Goal: Information Seeking & Learning: Learn about a topic

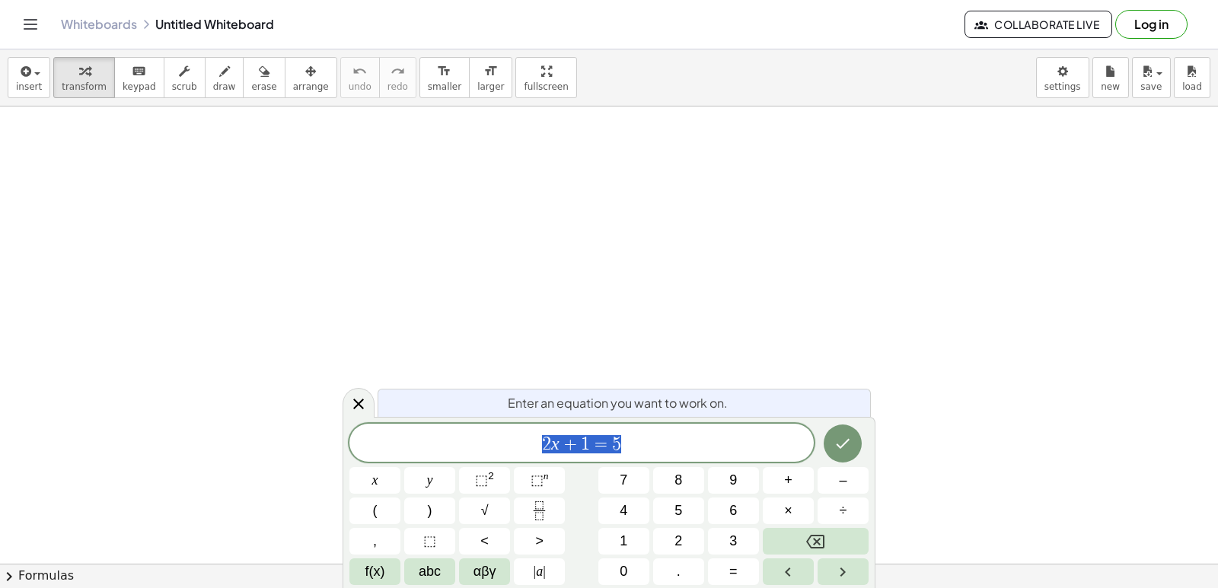
click at [1104, 56] on div "insert select one: Math Expression Function Text Youtube Video Graphing Geometr…" at bounding box center [609, 77] width 1218 height 57
drag, startPoint x: 1101, startPoint y: 89, endPoint x: 1143, endPoint y: 260, distance: 175.7
drag, startPoint x: 1213, startPoint y: 176, endPoint x: 711, endPoint y: 350, distance: 531.7
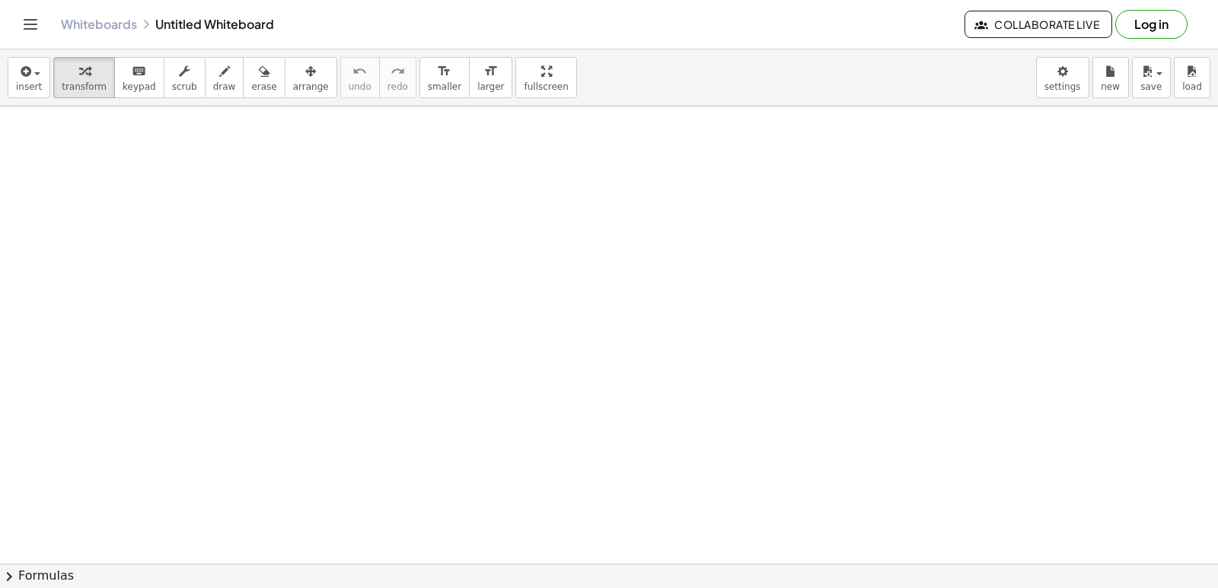
drag, startPoint x: 716, startPoint y: 351, endPoint x: 1125, endPoint y: 200, distance: 435.6
drag, startPoint x: 1125, startPoint y: 200, endPoint x: 124, endPoint y: 91, distance: 1006.9
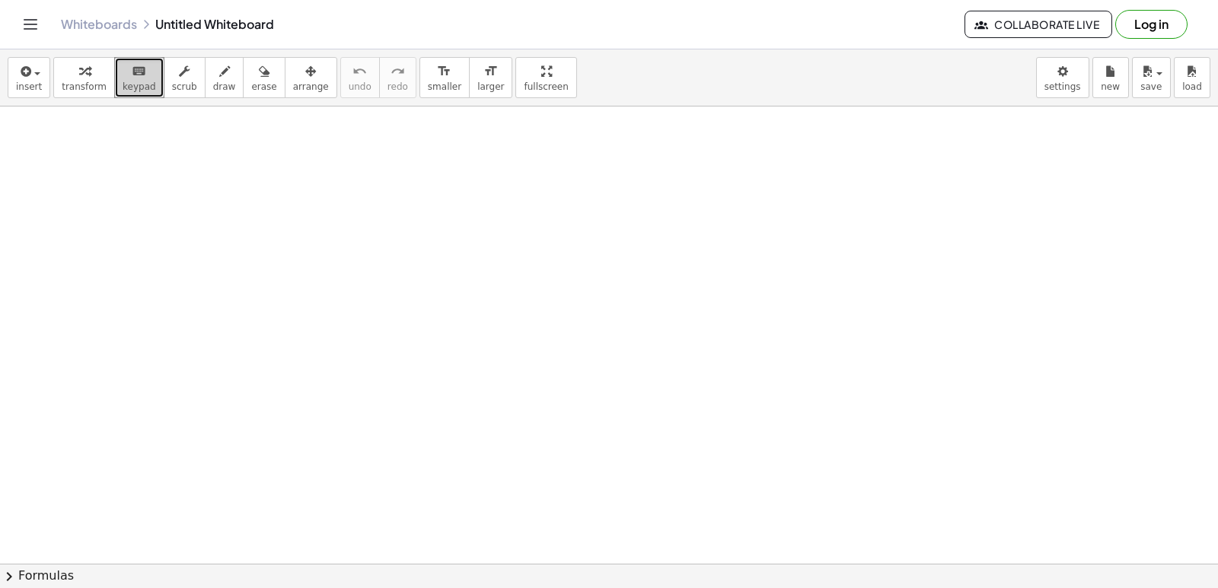
click at [124, 91] on span "keypad" at bounding box center [139, 86] width 33 height 11
drag, startPoint x: 124, startPoint y: 90, endPoint x: 852, endPoint y: 189, distance: 735.1
click at [123, 83] on span "keypad" at bounding box center [139, 86] width 33 height 11
click at [1060, 69] on body "Graspable Math Activities Get Started Activity Bank Assigned Work Classes White…" at bounding box center [609, 294] width 1218 height 588
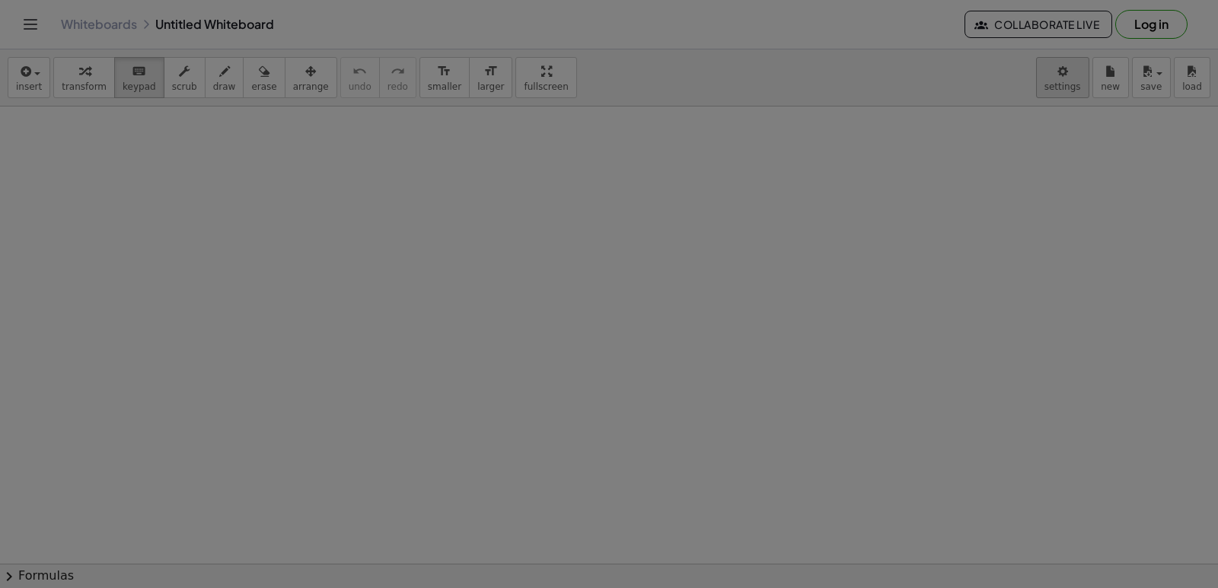
click at [1057, 82] on body "Graspable Math Activities Get Started Activity Bank Assigned Work Classes White…" at bounding box center [609, 294] width 1218 height 588
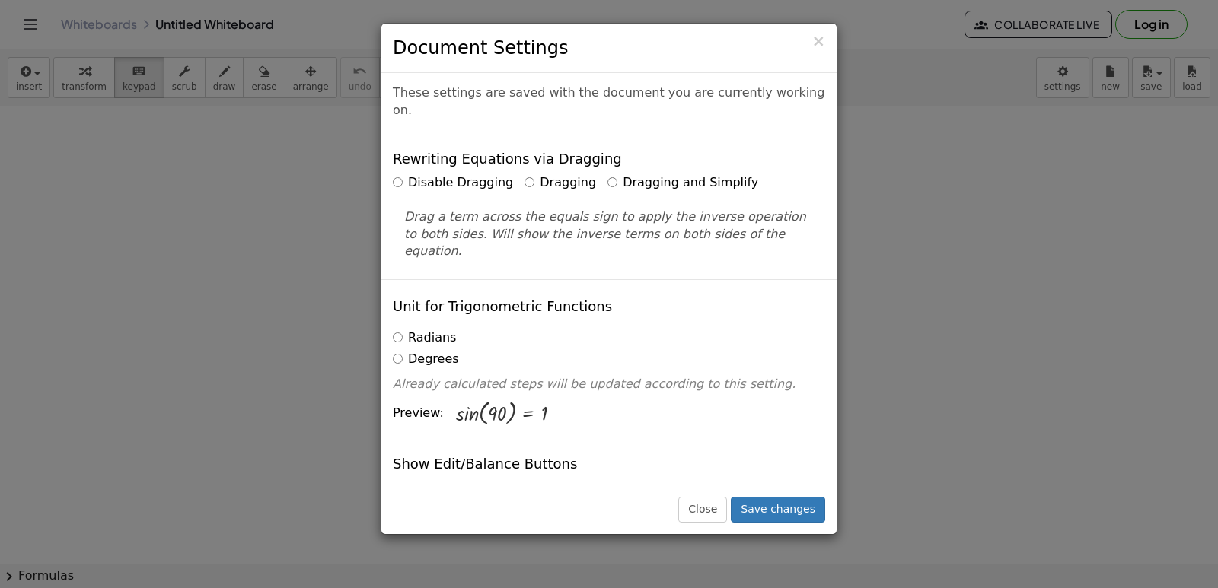
click at [607, 174] on label "Dragging and Simplify" at bounding box center [682, 183] width 151 height 18
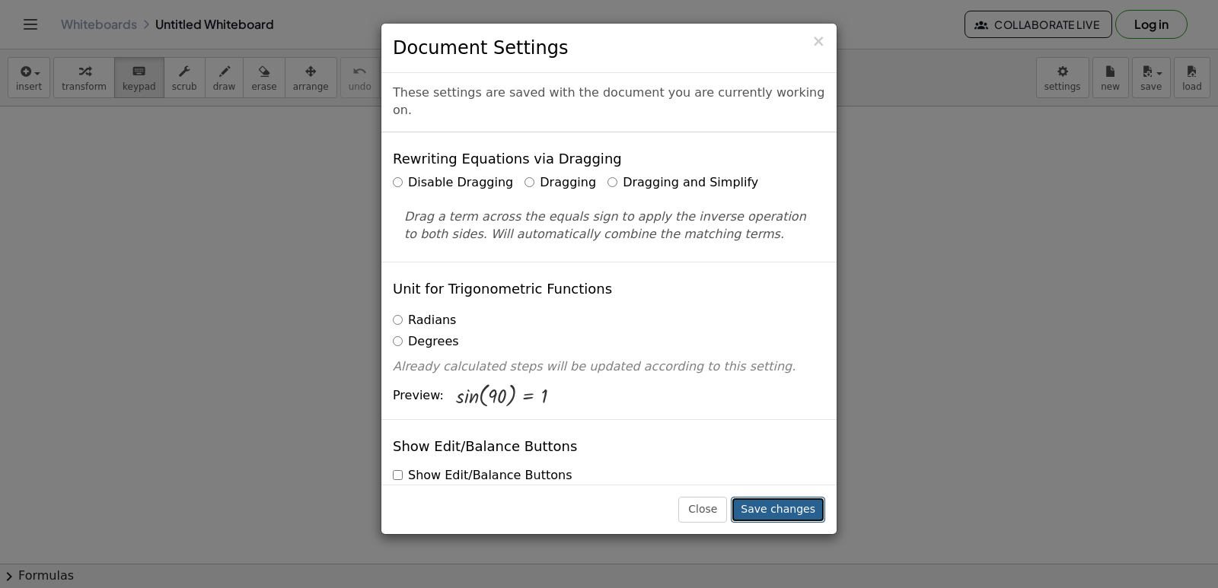
click at [782, 512] on button "Save changes" at bounding box center [778, 510] width 94 height 26
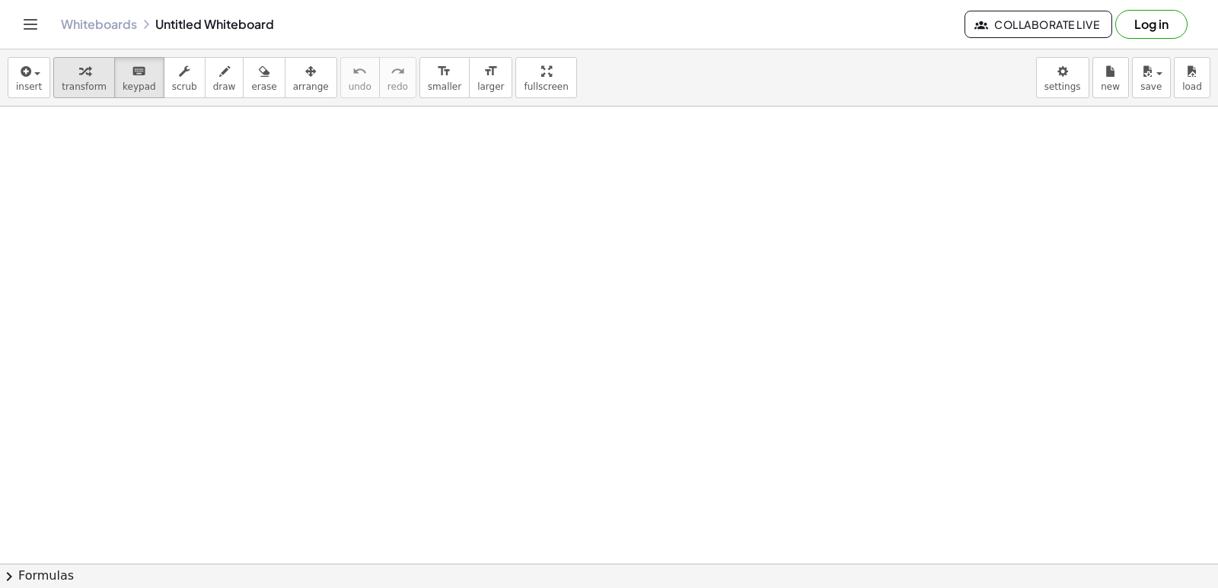
click at [79, 78] on icon "button" at bounding box center [84, 71] width 11 height 18
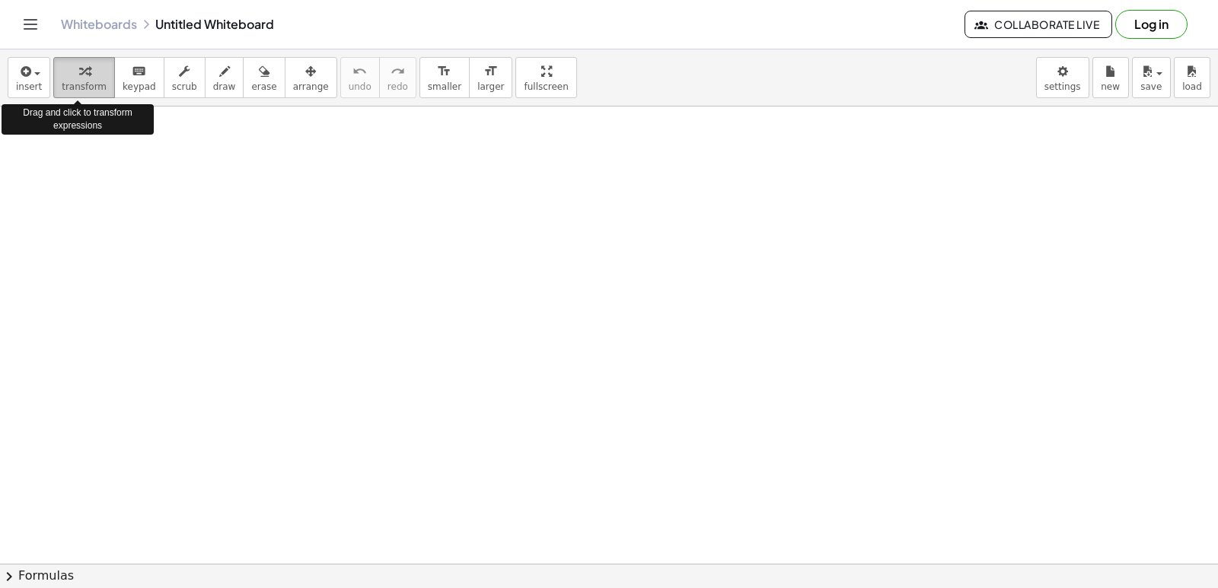
click at [69, 78] on div "button" at bounding box center [84, 71] width 45 height 18
click at [72, 88] on span "transform" at bounding box center [84, 86] width 45 height 11
drag, startPoint x: 371, startPoint y: 413, endPoint x: 384, endPoint y: 432, distance: 22.4
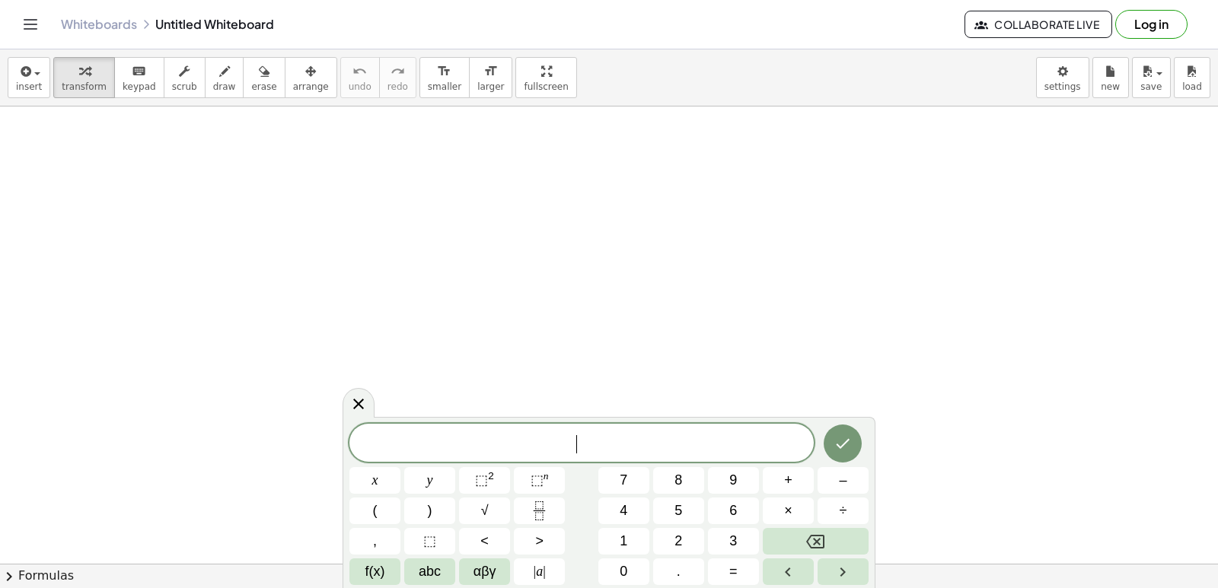
click at [548, 549] on button ">" at bounding box center [539, 541] width 51 height 27
click at [819, 534] on icon "Backspace" at bounding box center [815, 542] width 18 height 18
click at [445, 575] on button "abc" at bounding box center [429, 572] width 51 height 27
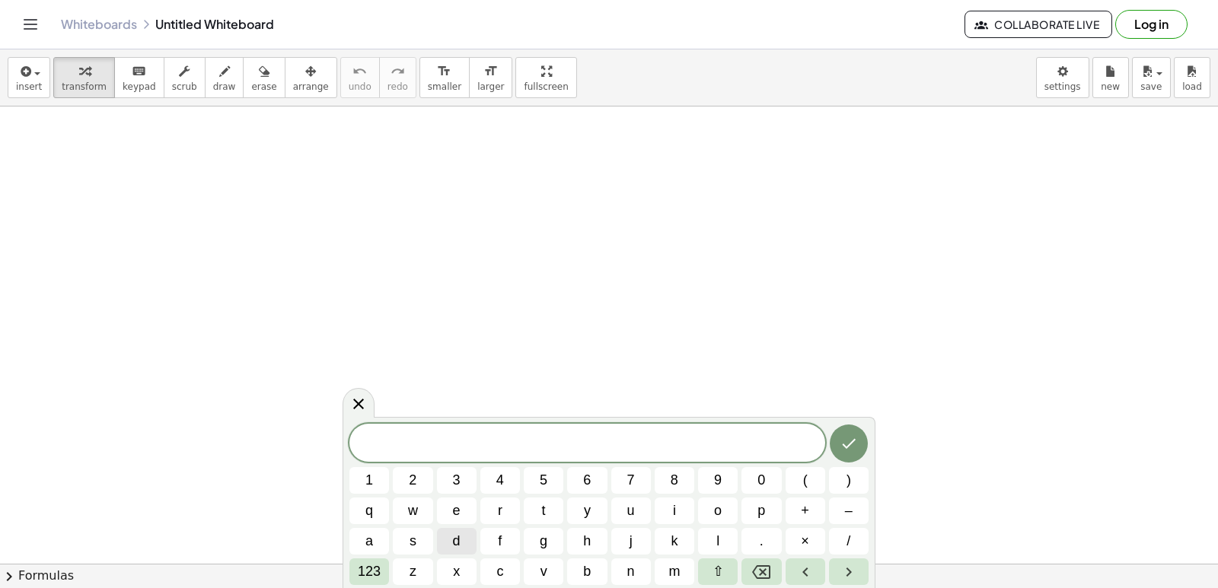
click at [460, 532] on span "d" at bounding box center [457, 541] width 8 height 21
click at [380, 534] on button "a" at bounding box center [369, 541] width 40 height 27
click at [642, 556] on div "d a ​ 1 2 3 4 5 6 7 8 9 0 ( ) q w e r t y u i o p + – a s d f g h j k l . × / 1…" at bounding box center [608, 504] width 519 height 161
click at [361, 566] on span "123" at bounding box center [369, 572] width 23 height 21
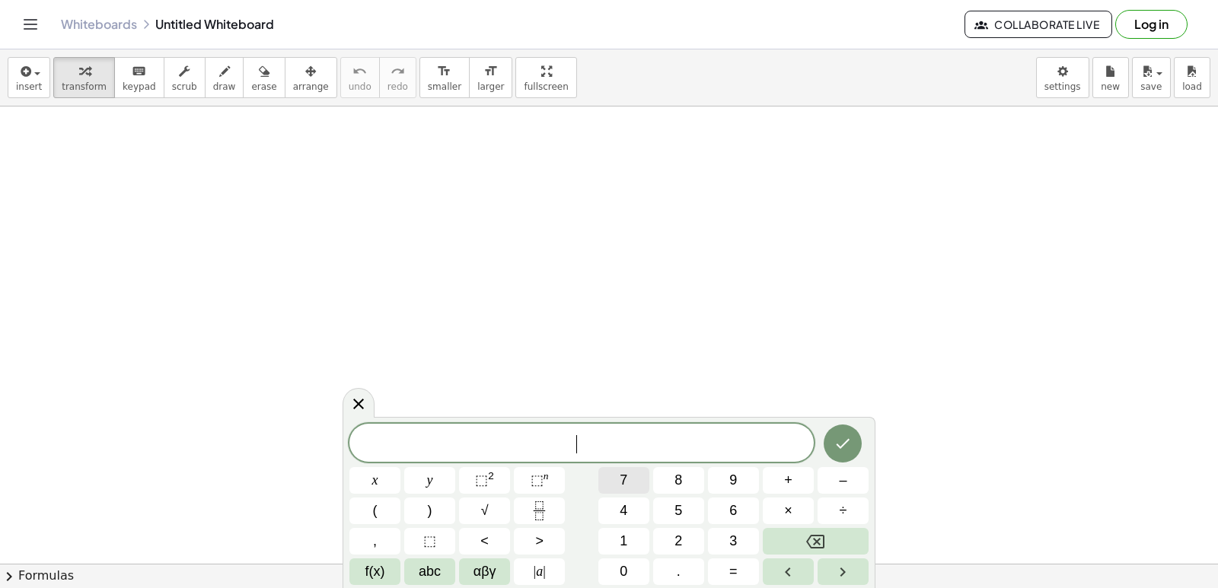
click at [628, 485] on button "7" at bounding box center [623, 480] width 51 height 27
click at [373, 476] on span "x" at bounding box center [375, 480] width 6 height 21
click at [833, 482] on button "–" at bounding box center [842, 480] width 51 height 27
click at [734, 479] on span "9" at bounding box center [733, 480] width 8 height 21
click at [732, 571] on span "=" at bounding box center [733, 572] width 8 height 21
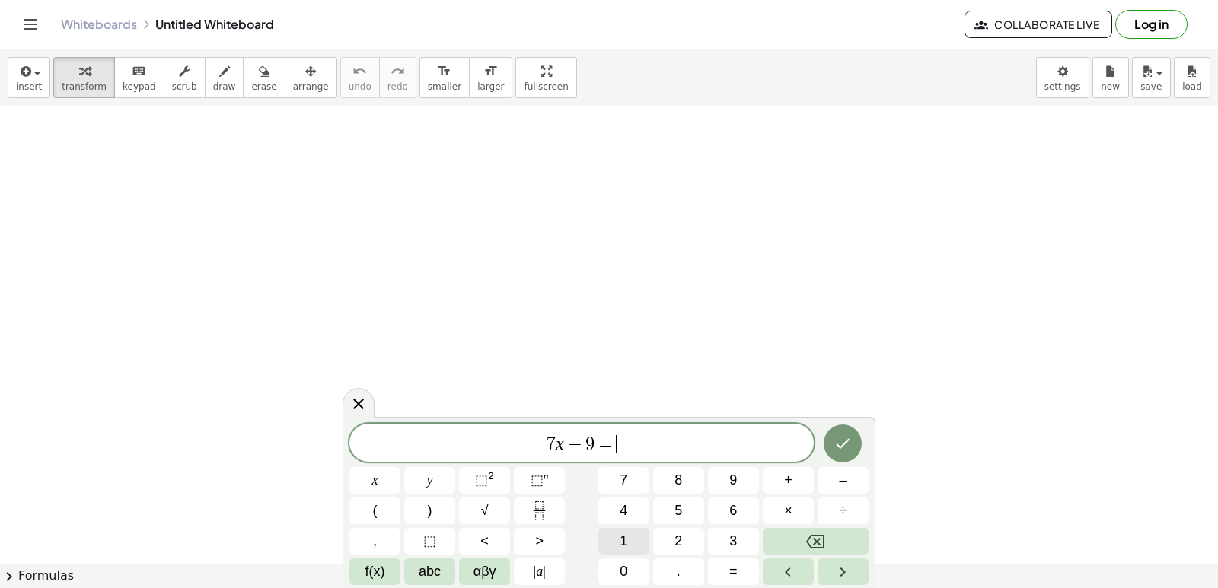
click at [627, 544] on span "1" at bounding box center [624, 541] width 8 height 21
click at [674, 521] on button "5" at bounding box center [678, 511] width 51 height 27
click at [796, 545] on button "Backspace" at bounding box center [816, 541] width 106 height 27
click at [699, 546] on button "2" at bounding box center [678, 541] width 51 height 27
drag, startPoint x: 603, startPoint y: 461, endPoint x: 666, endPoint y: 445, distance: 65.4
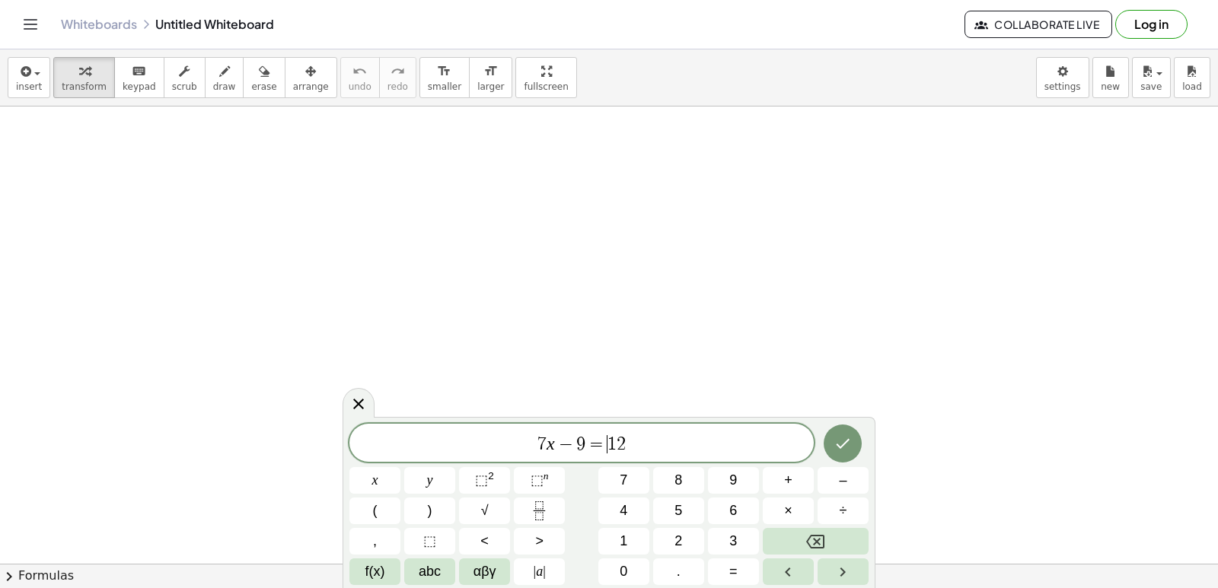
click at [601, 425] on div "7 x − 9 = ​ 1 2" at bounding box center [581, 443] width 464 height 38
click at [839, 453] on button "Done" at bounding box center [843, 444] width 38 height 38
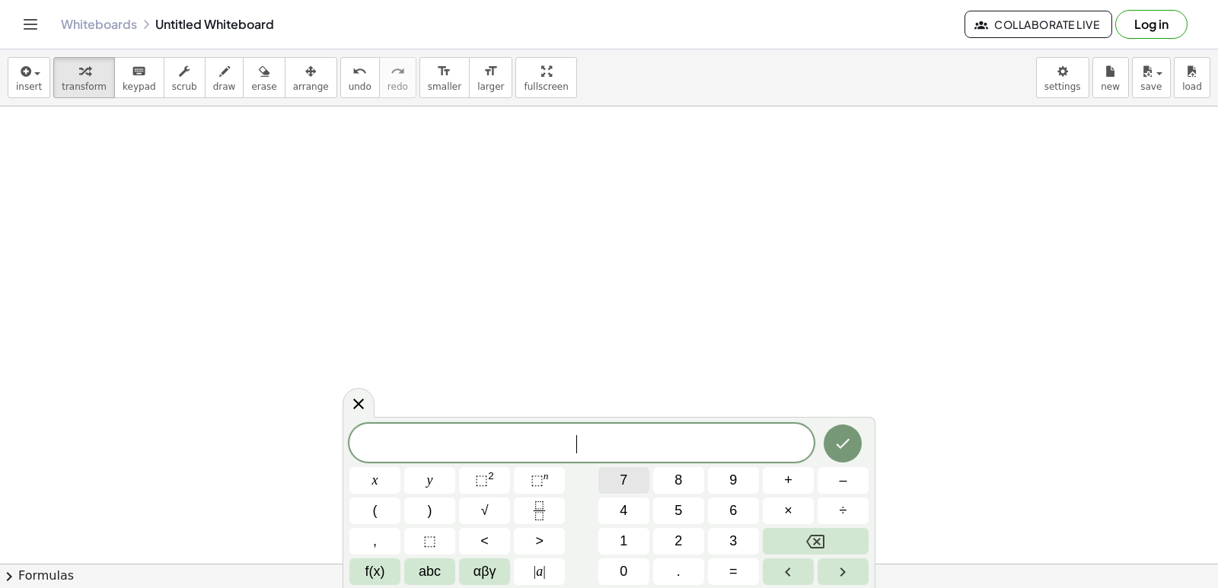
click at [610, 473] on button "7" at bounding box center [623, 480] width 51 height 27
click at [389, 475] on button "x" at bounding box center [374, 480] width 51 height 27
click at [845, 485] on button "–" at bounding box center [842, 480] width 51 height 27
click at [728, 479] on button "9" at bounding box center [733, 480] width 51 height 27
click at [734, 565] on span "=" at bounding box center [733, 572] width 8 height 21
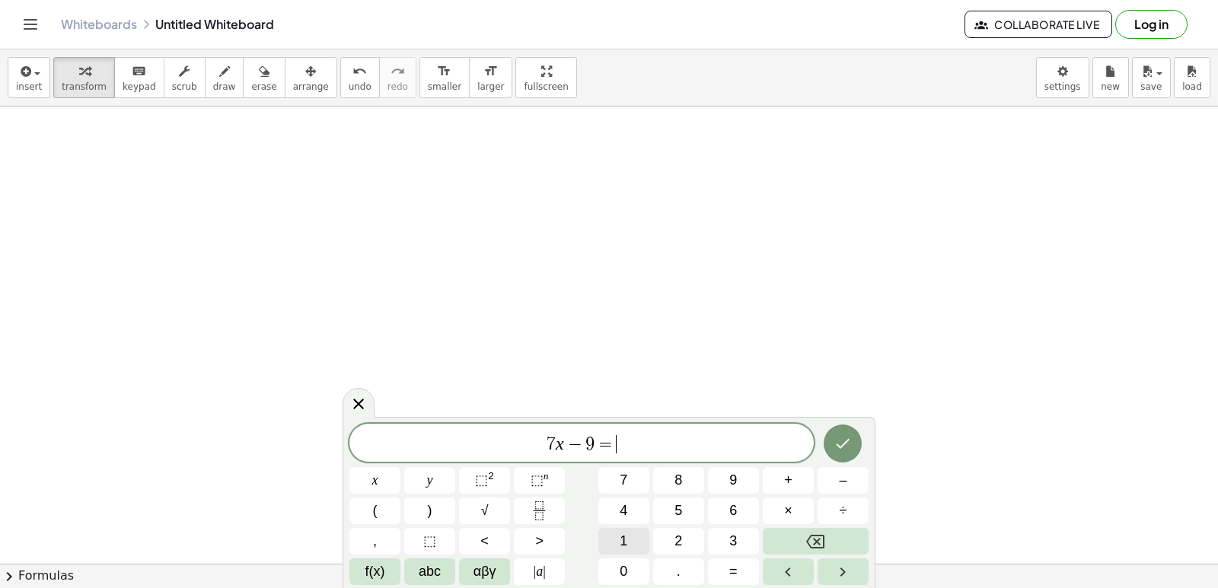
click at [639, 547] on button "1" at bounding box center [623, 541] width 51 height 27
click at [680, 549] on span "2" at bounding box center [678, 541] width 8 height 21
click at [833, 446] on button "Done" at bounding box center [843, 444] width 38 height 38
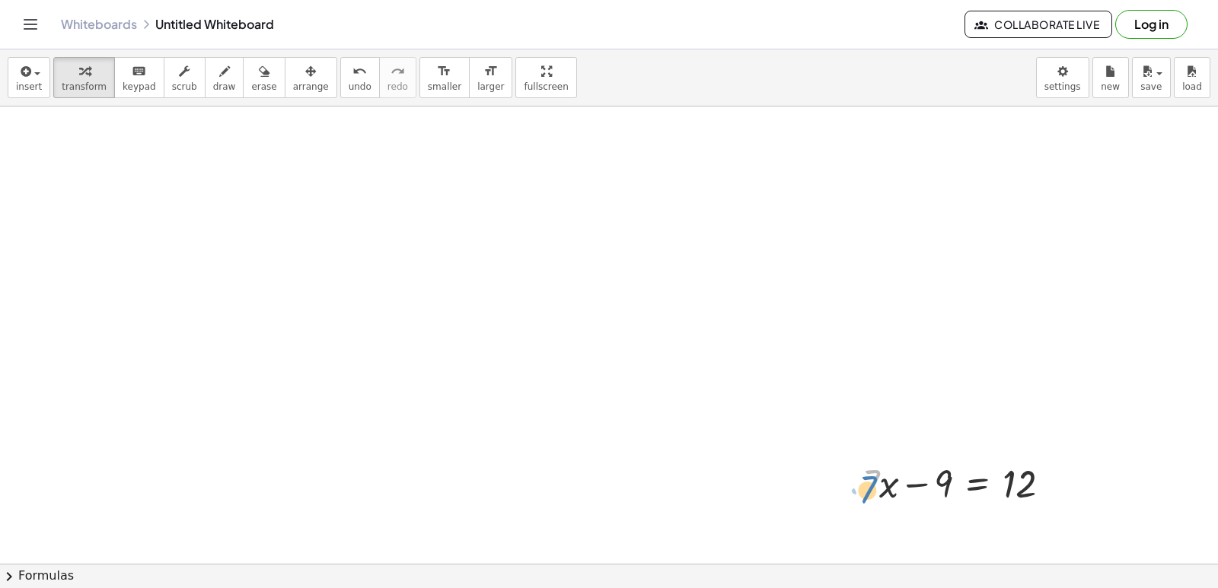
click at [861, 488] on div "· 7 + · x + · 7 · x − 9 = 12" at bounding box center [956, 482] width 235 height 59
drag, startPoint x: 903, startPoint y: 479, endPoint x: 1002, endPoint y: 494, distance: 100.9
click at [1002, 494] on div at bounding box center [962, 483] width 216 height 52
drag, startPoint x: 979, startPoint y: 528, endPoint x: 988, endPoint y: 514, distance: 17.1
drag, startPoint x: 988, startPoint y: 514, endPoint x: 1050, endPoint y: 480, distance: 70.8
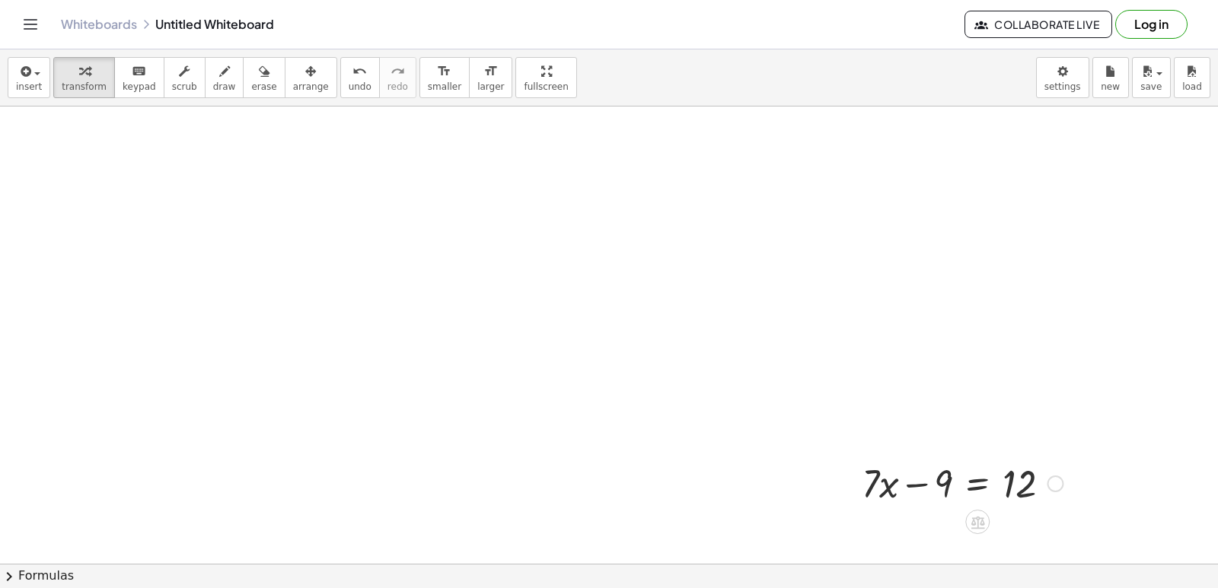
click at [1050, 480] on div at bounding box center [1055, 484] width 17 height 17
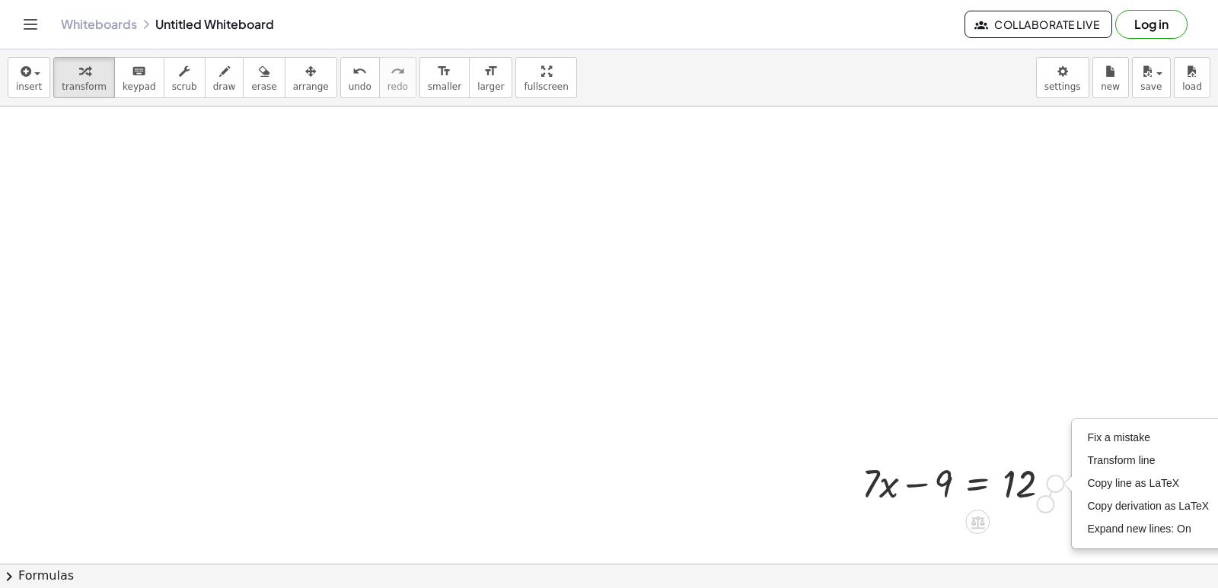
drag, startPoint x: 1051, startPoint y: 489, endPoint x: 1041, endPoint y: 516, distance: 28.4
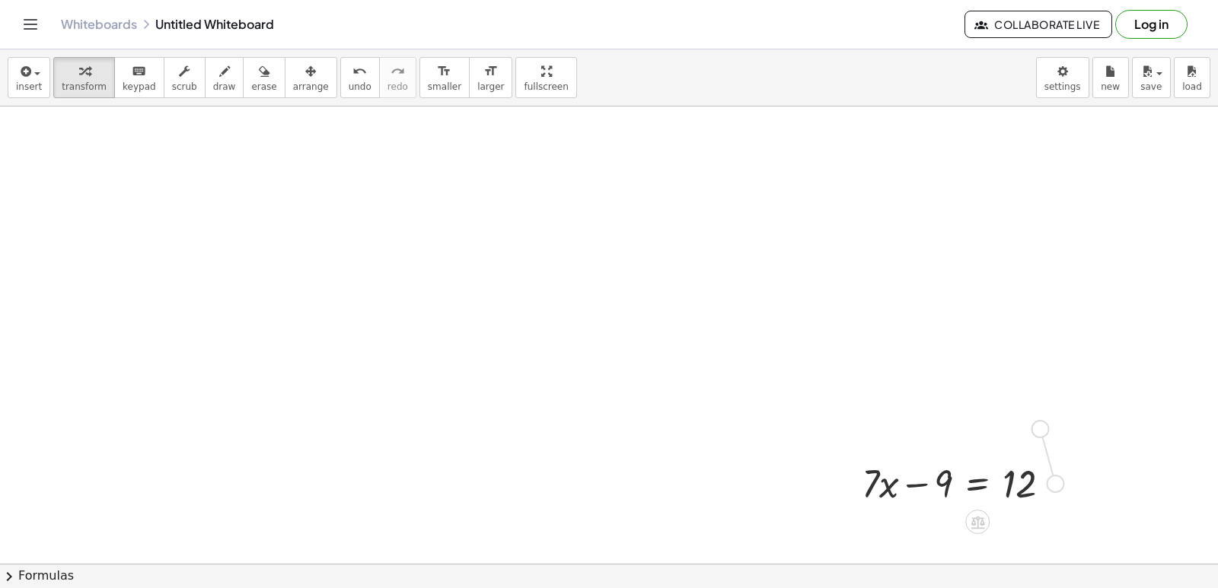
drag, startPoint x: 1048, startPoint y: 484, endPoint x: 1031, endPoint y: 423, distance: 63.2
drag, startPoint x: 1024, startPoint y: 418, endPoint x: 1043, endPoint y: 480, distance: 64.5
drag, startPoint x: 1028, startPoint y: 423, endPoint x: 1026, endPoint y: 476, distance: 53.3
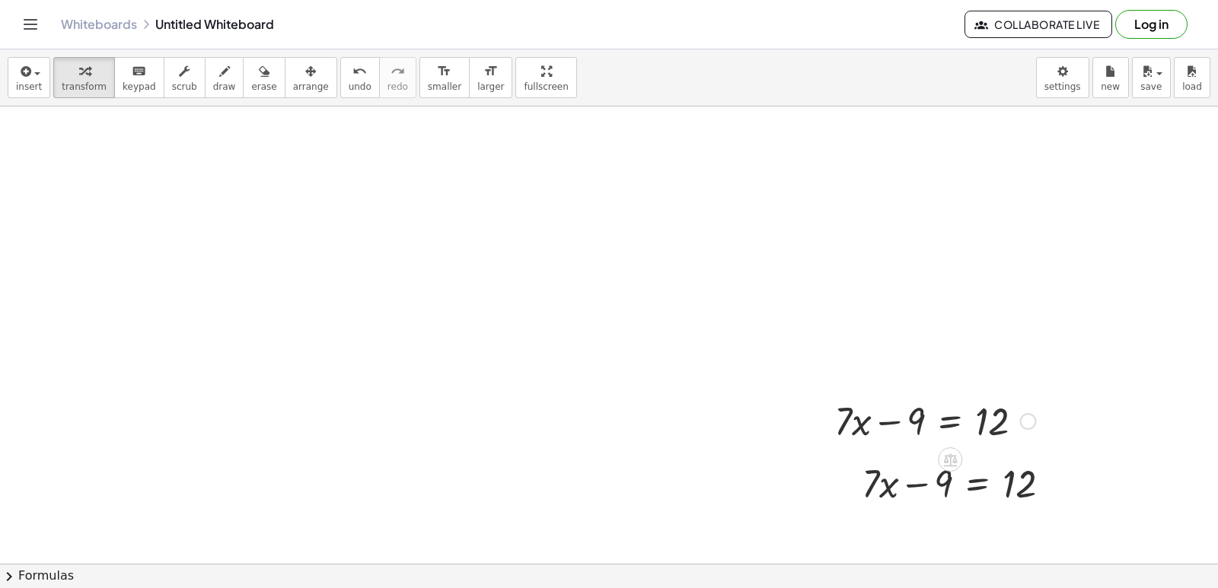
drag, startPoint x: 1026, startPoint y: 476, endPoint x: 1029, endPoint y: 438, distance: 38.9
click at [1031, 436] on div at bounding box center [935, 420] width 216 height 52
click at [1002, 478] on div at bounding box center [962, 483] width 216 height 52
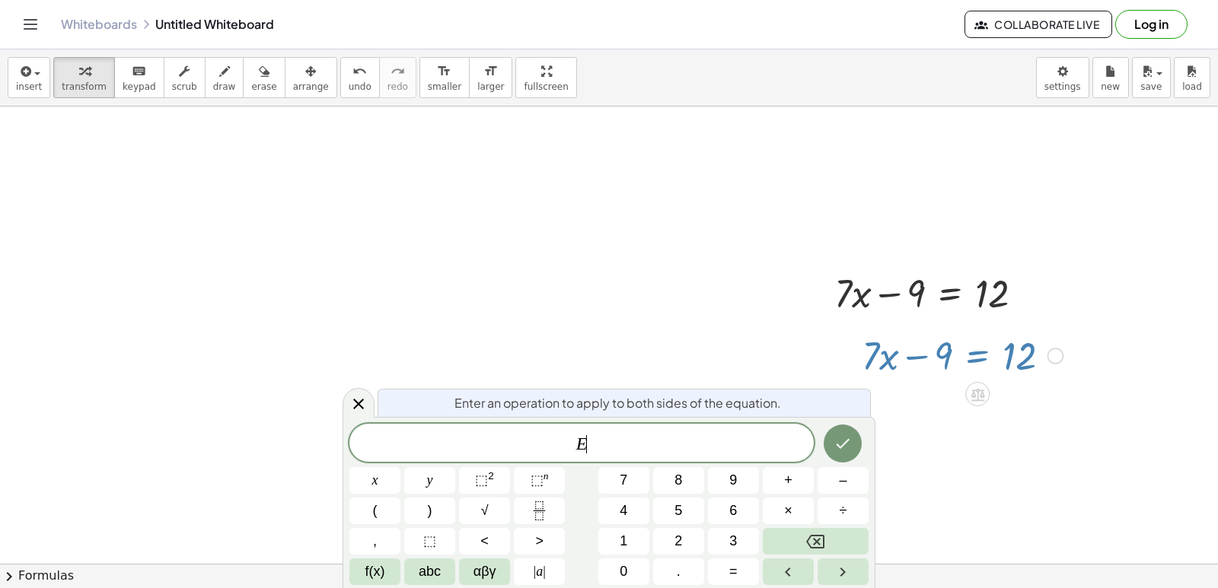
scroll to position [146, 0]
drag, startPoint x: 351, startPoint y: 410, endPoint x: 359, endPoint y: 410, distance: 7.6
click at [354, 410] on icon at bounding box center [358, 404] width 18 height 18
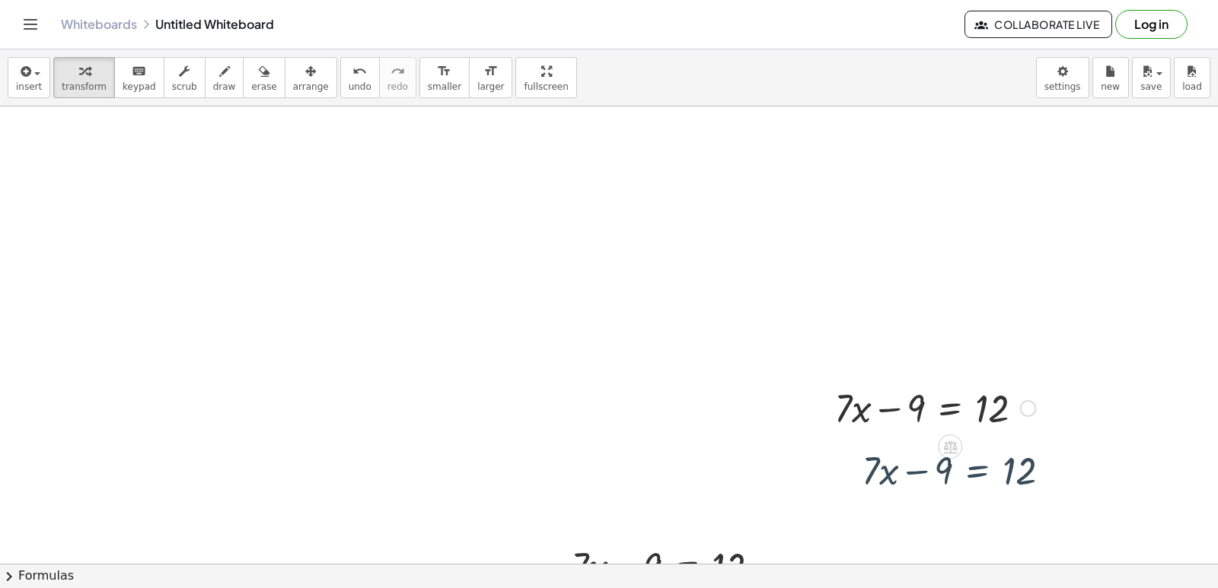
scroll to position [13, 0]
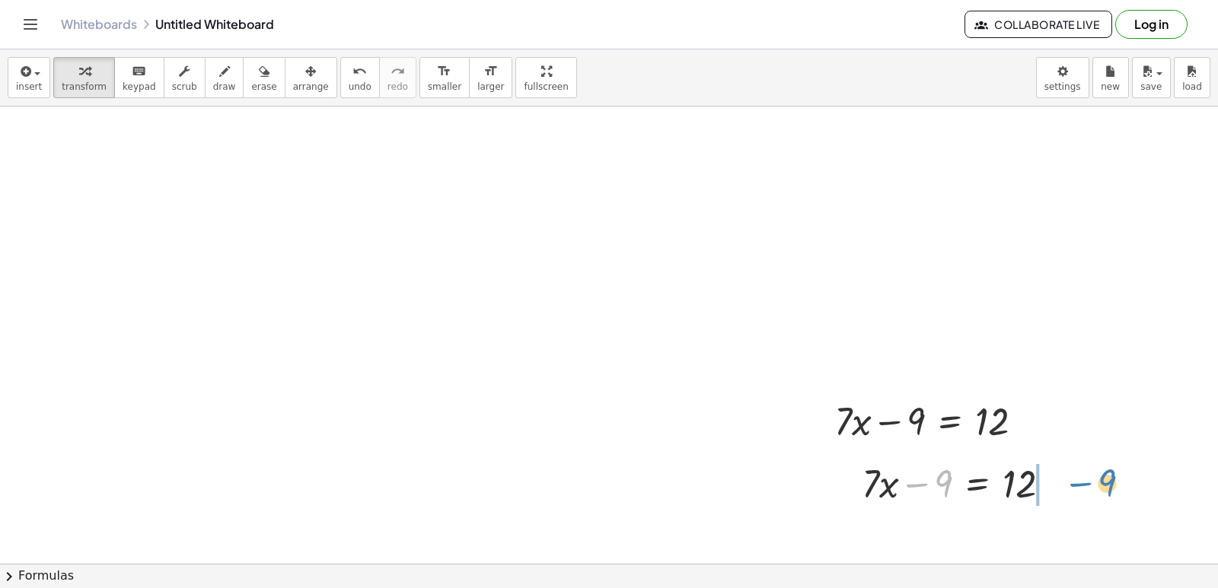
drag, startPoint x: 930, startPoint y: 479, endPoint x: 1093, endPoint y: 477, distance: 162.9
click at [1047, 540] on div at bounding box center [989, 534] width 271 height 52
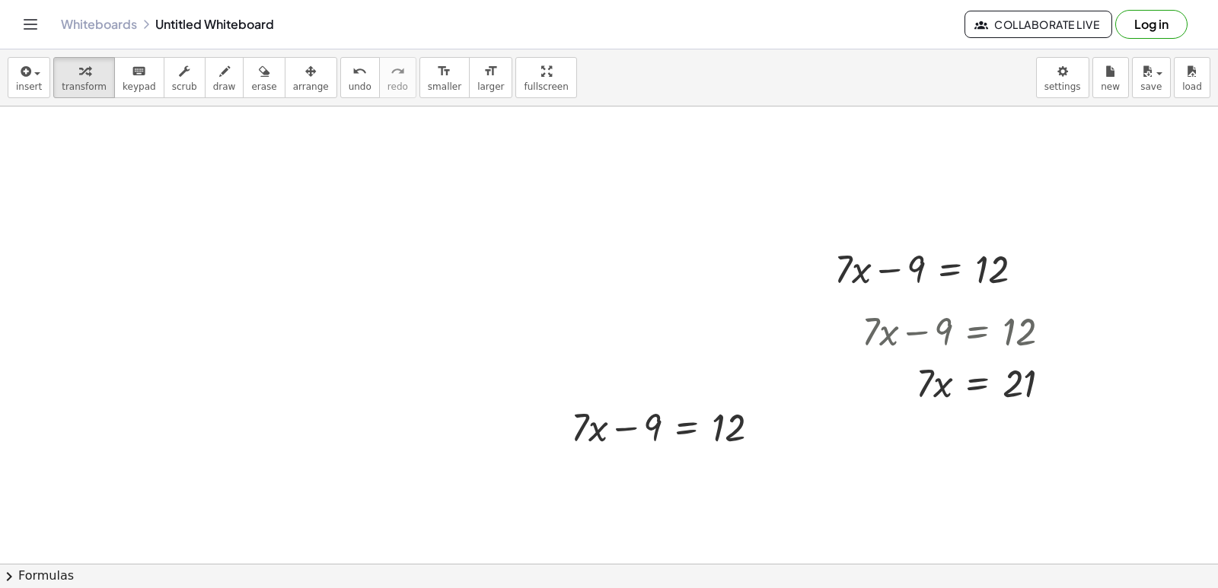
scroll to position [241, 0]
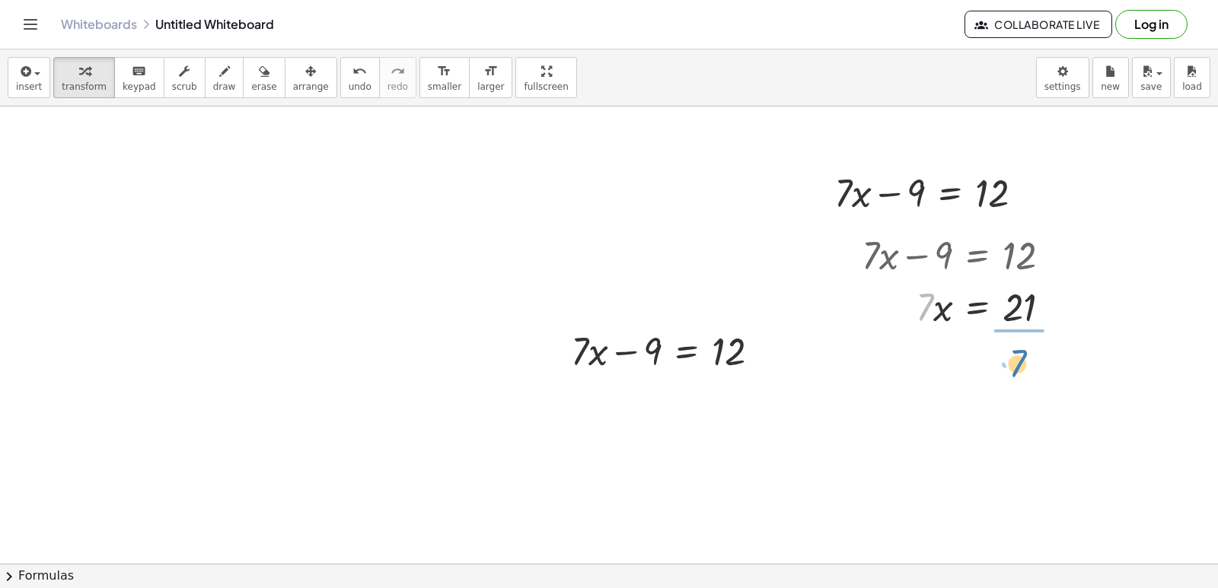
drag, startPoint x: 924, startPoint y: 307, endPoint x: 1018, endPoint y: 358, distance: 107.3
click at [1031, 373] on div at bounding box center [964, 370] width 221 height 76
click at [761, 369] on div at bounding box center [671, 350] width 216 height 52
click at [747, 350] on div at bounding box center [671, 350] width 216 height 52
drag, startPoint x: 747, startPoint y: 350, endPoint x: 732, endPoint y: 348, distance: 14.6
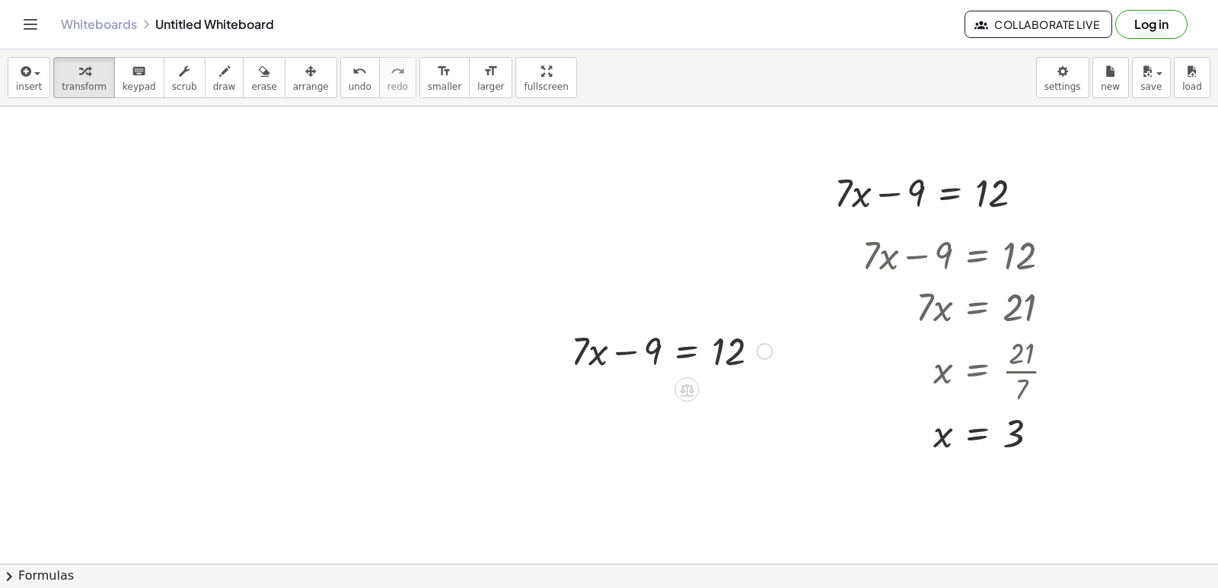
click at [740, 350] on div at bounding box center [671, 350] width 216 height 52
drag, startPoint x: 732, startPoint y: 348, endPoint x: 722, endPoint y: 345, distance: 10.4
click at [728, 347] on div at bounding box center [671, 350] width 216 height 52
click at [718, 344] on div at bounding box center [671, 350] width 216 height 52
click at [715, 342] on div at bounding box center [671, 350] width 216 height 52
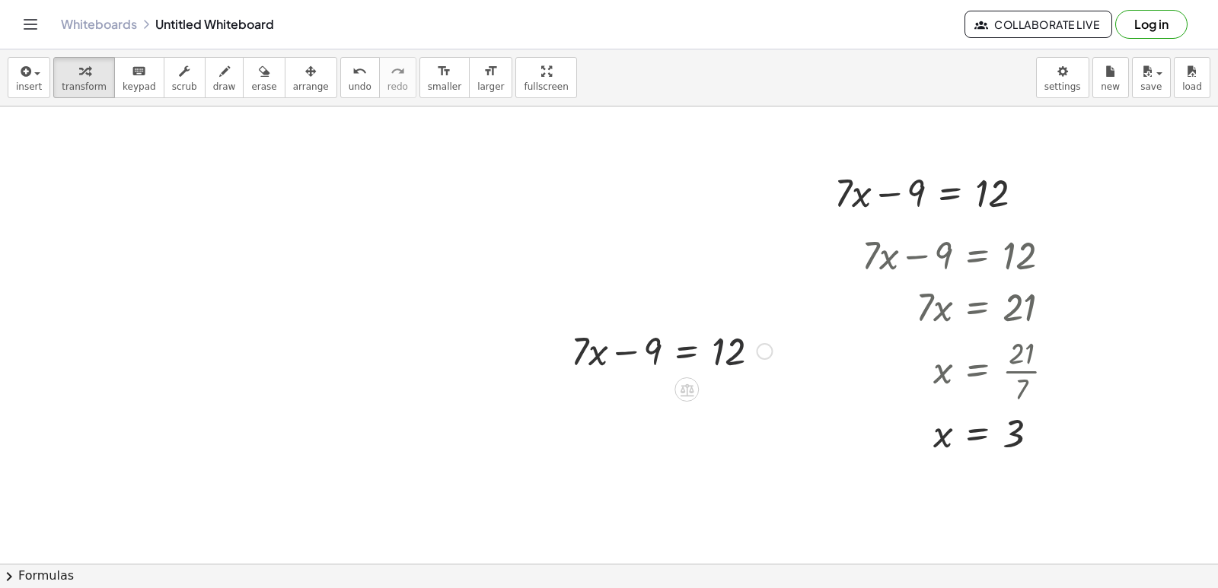
click at [712, 338] on div at bounding box center [671, 350] width 216 height 52
click at [691, 341] on div at bounding box center [671, 350] width 216 height 52
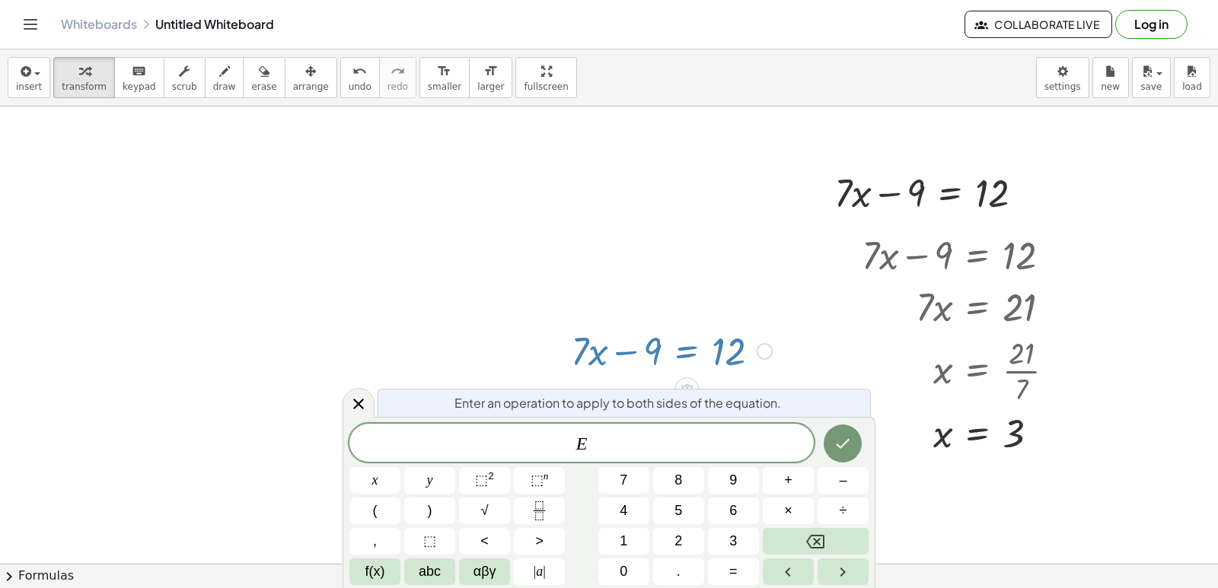
click at [499, 221] on div at bounding box center [609, 372] width 1218 height 1014
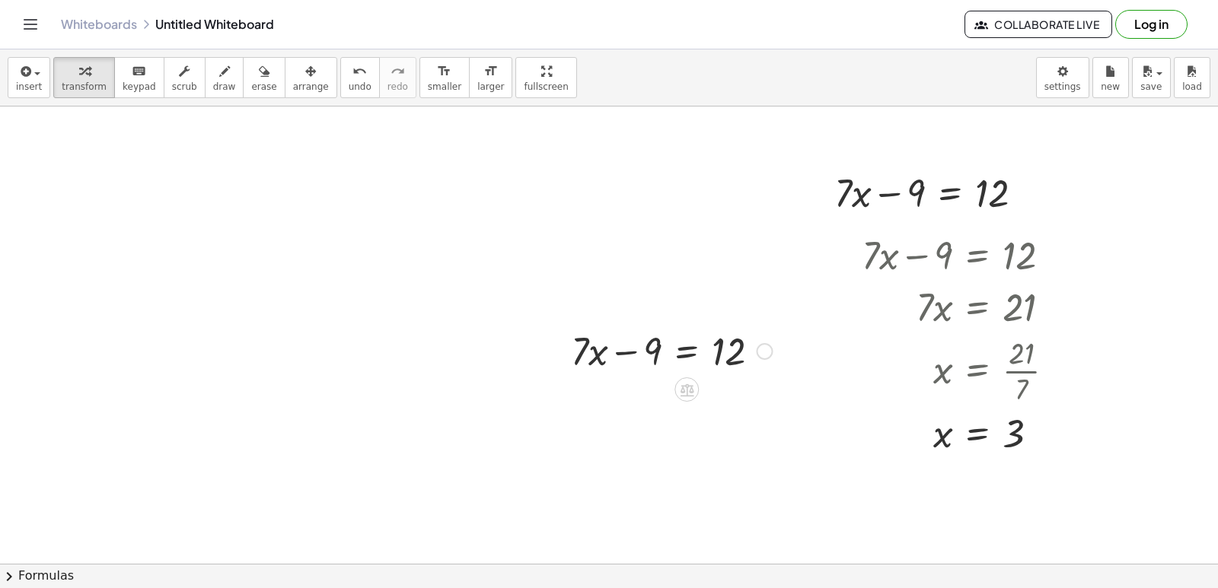
drag, startPoint x: 495, startPoint y: 220, endPoint x: 93, endPoint y: 335, distance: 418.0
click at [93, 335] on div at bounding box center [609, 372] width 1218 height 1014
click at [95, 337] on div at bounding box center [609, 372] width 1218 height 1014
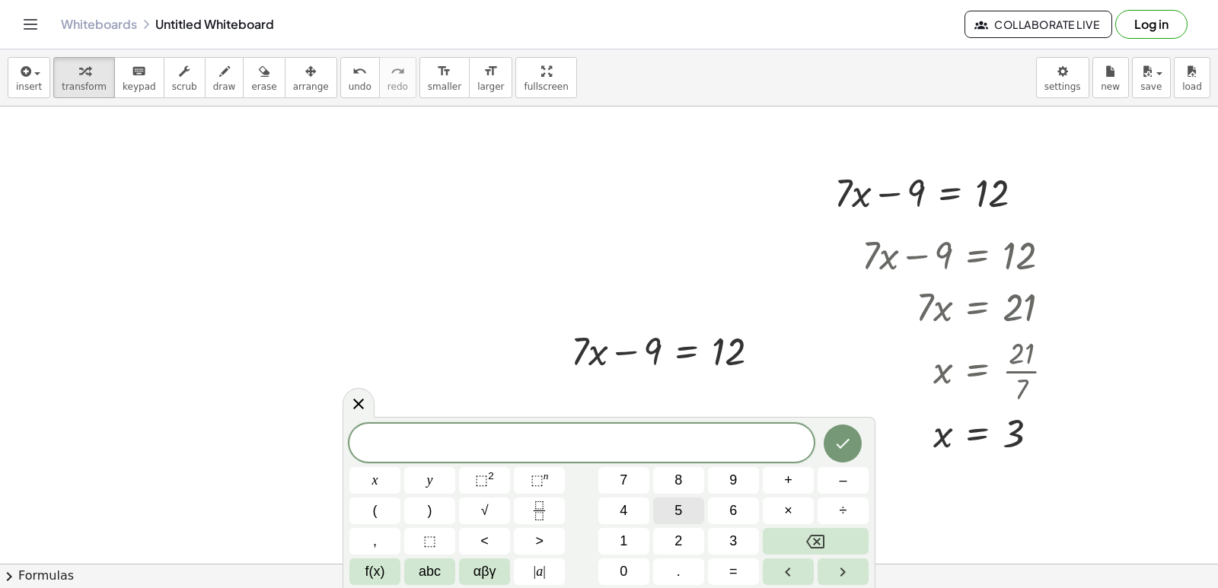
click at [655, 508] on button "5" at bounding box center [678, 511] width 51 height 27
click at [429, 470] on button "y" at bounding box center [429, 480] width 51 height 27
click at [845, 507] on span "÷" at bounding box center [844, 511] width 8 height 21
click at [846, 528] on button "Backspace" at bounding box center [816, 541] width 106 height 27
click at [792, 489] on span "+" at bounding box center [788, 480] width 8 height 21
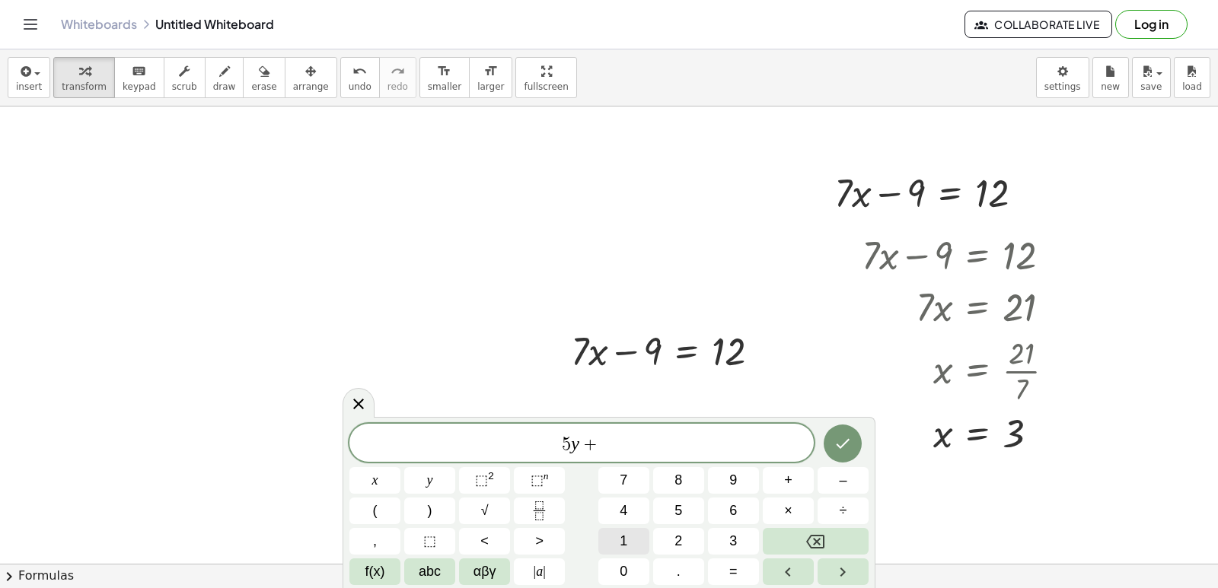
click at [626, 537] on span "1" at bounding box center [624, 541] width 8 height 21
click at [633, 520] on button "4" at bounding box center [623, 511] width 51 height 27
click at [722, 562] on button "=" at bounding box center [733, 572] width 51 height 27
click at [834, 470] on button "–" at bounding box center [842, 480] width 51 height 27
click at [683, 533] on button "2" at bounding box center [678, 541] width 51 height 27
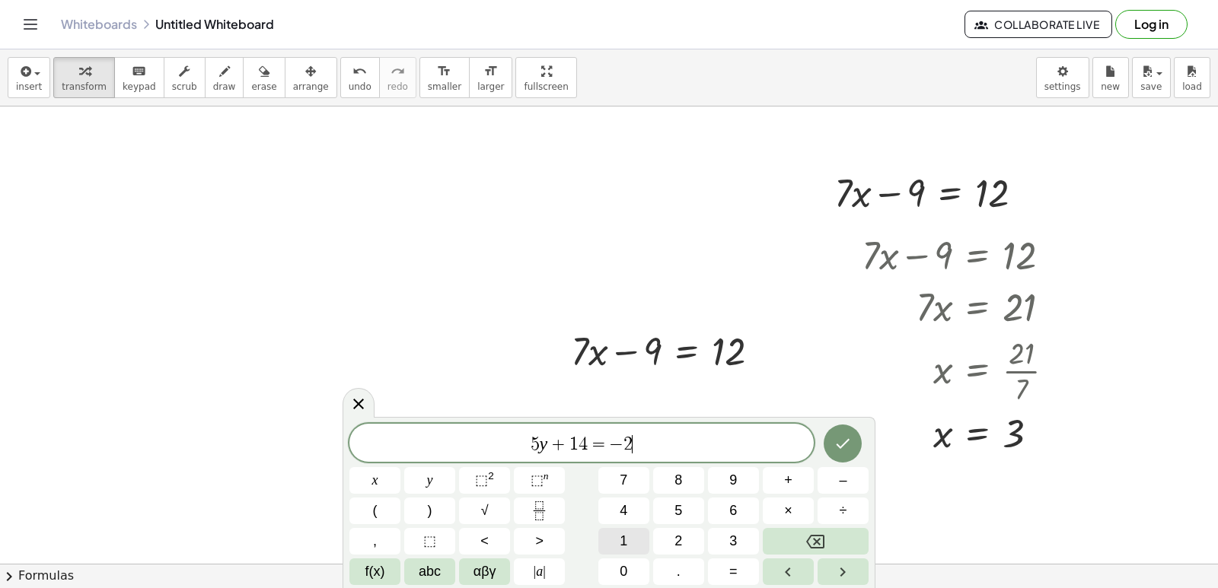
click at [633, 532] on button "1" at bounding box center [623, 541] width 51 height 27
click at [817, 436] on div at bounding box center [842, 444] width 51 height 40
click at [833, 445] on button "Done" at bounding box center [843, 444] width 38 height 38
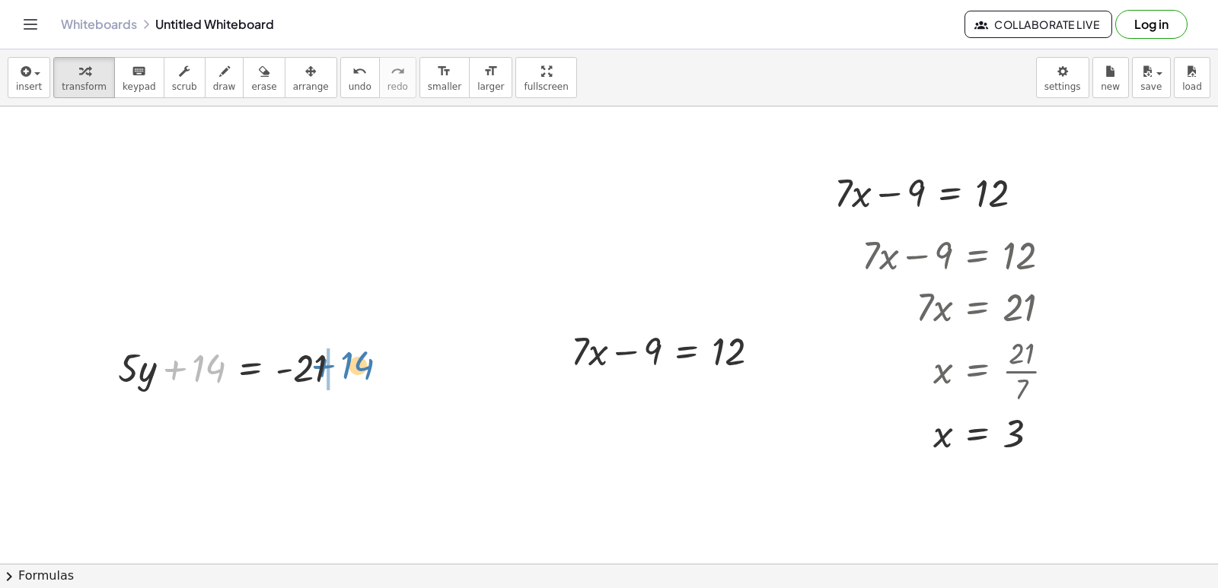
drag, startPoint x: 202, startPoint y: 374, endPoint x: 343, endPoint y: 360, distance: 142.2
click at [352, 370] on div at bounding box center [235, 367] width 250 height 52
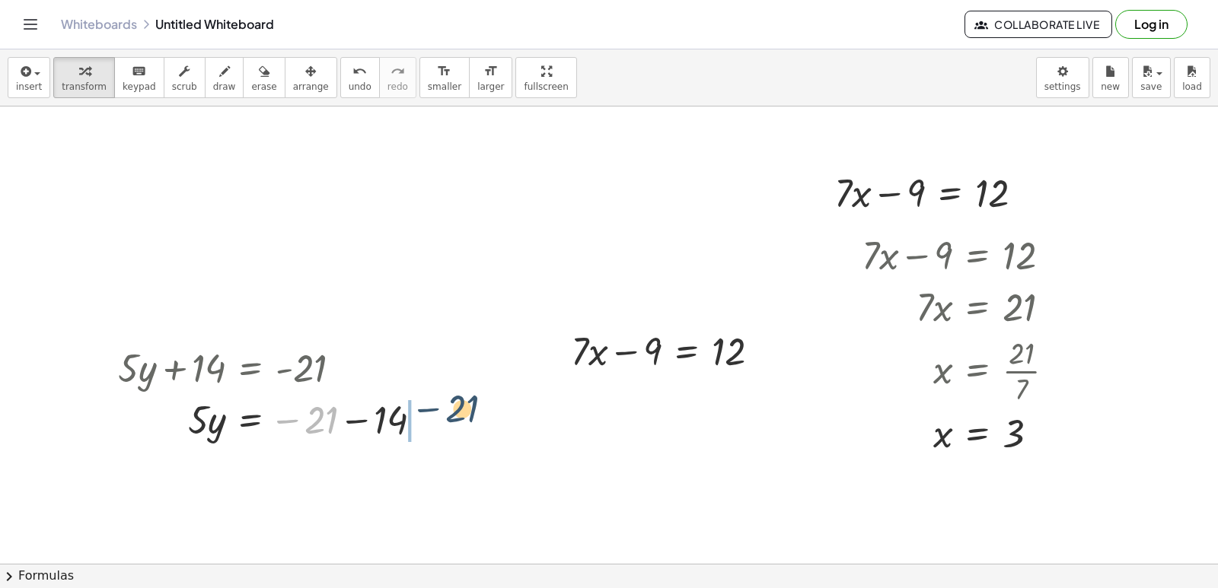
drag, startPoint x: 368, startPoint y: 422, endPoint x: 456, endPoint y: 418, distance: 87.6
click at [456, 418] on div "+ · 7 · x − 9 = 12 + · 7 · x − 9 = 12 · 7 · x = + 12 + 9 · 7 · x = 21 x = · 21 …" at bounding box center [609, 372] width 1218 height 1014
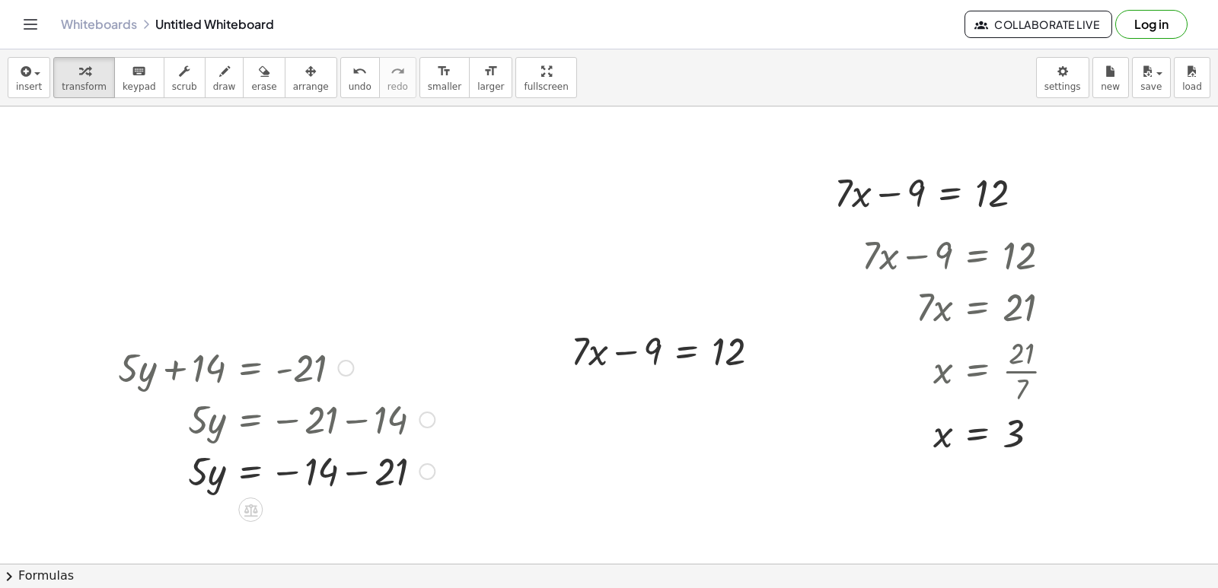
click at [314, 467] on div at bounding box center [276, 471] width 332 height 52
drag, startPoint x: 314, startPoint y: 467, endPoint x: 306, endPoint y: 457, distance: 11.9
click at [306, 457] on div at bounding box center [276, 471] width 332 height 52
drag, startPoint x: 277, startPoint y: 468, endPoint x: 253, endPoint y: 476, distance: 25.5
click at [257, 478] on div at bounding box center [276, 471] width 332 height 52
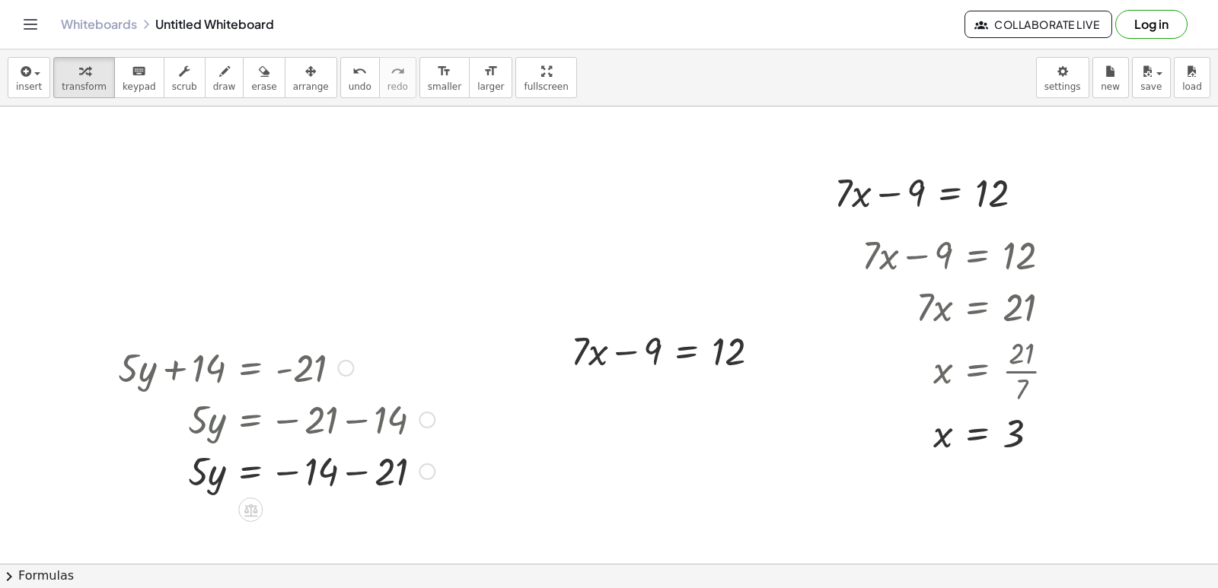
click at [352, 475] on div at bounding box center [276, 471] width 332 height 52
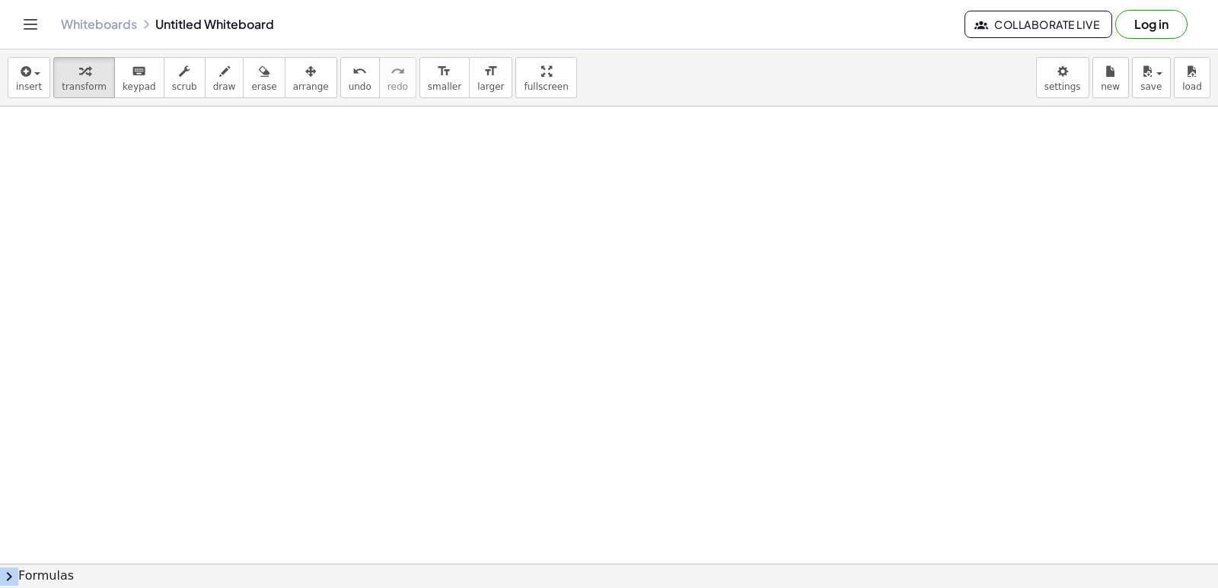
drag, startPoint x: 198, startPoint y: 521, endPoint x: 275, endPoint y: 575, distance: 93.5
click at [275, 575] on div "insert select one: Math Expression Function Text Youtube Video Graphing Geometr…" at bounding box center [609, 318] width 1218 height 539
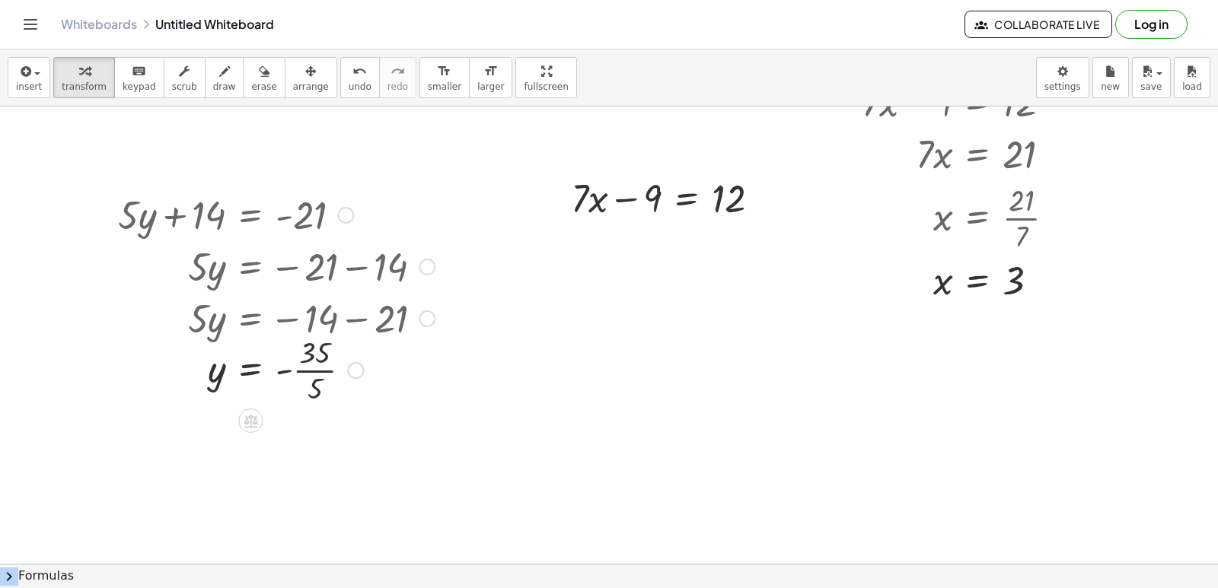
scroll to position [511, 0]
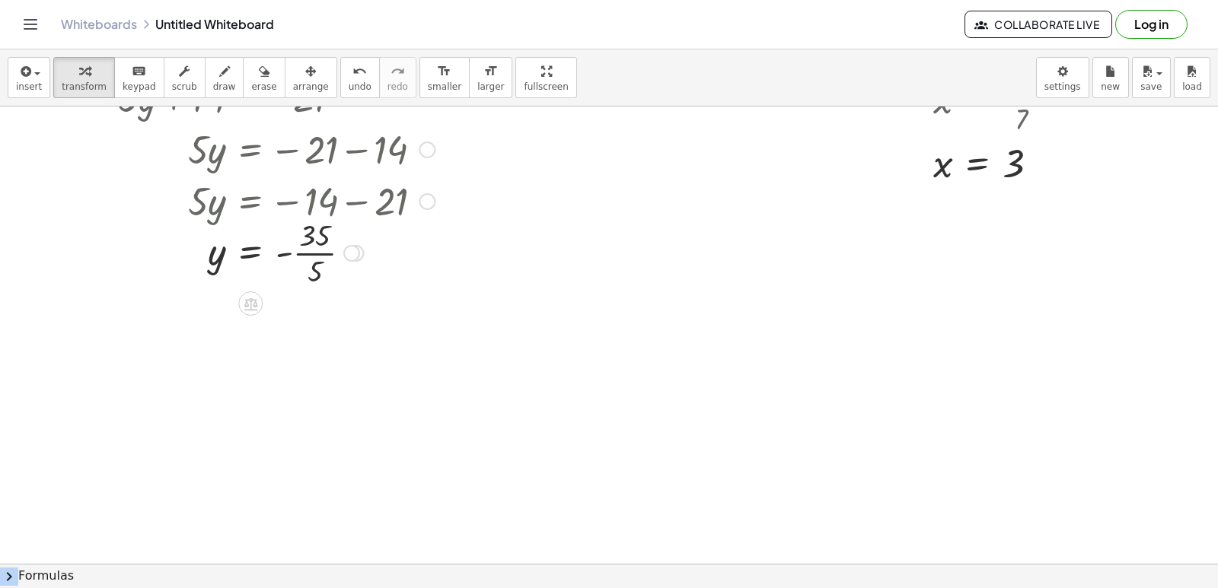
click at [588, 531] on div at bounding box center [609, 281] width 1218 height 1372
click at [601, 492] on div at bounding box center [609, 281] width 1218 height 1372
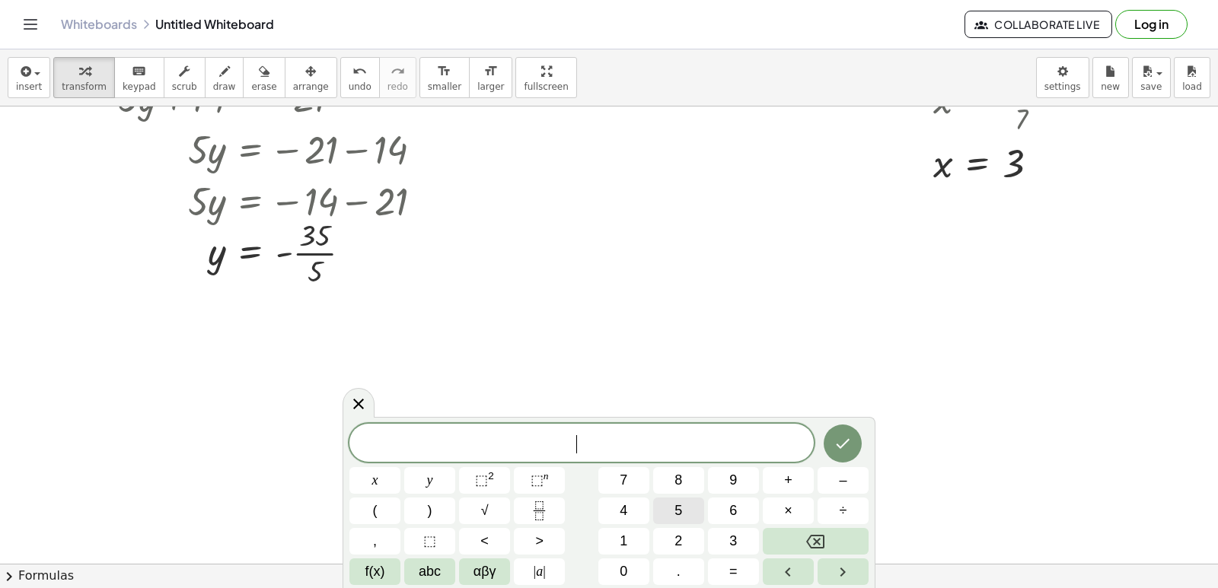
click at [664, 515] on button "5" at bounding box center [678, 511] width 51 height 27
click at [372, 481] on span "x" at bounding box center [375, 480] width 6 height 21
click at [837, 475] on button "–" at bounding box center [842, 480] width 51 height 27
click at [738, 483] on button "9" at bounding box center [733, 480] width 51 height 27
click at [738, 575] on button "=" at bounding box center [733, 572] width 51 height 27
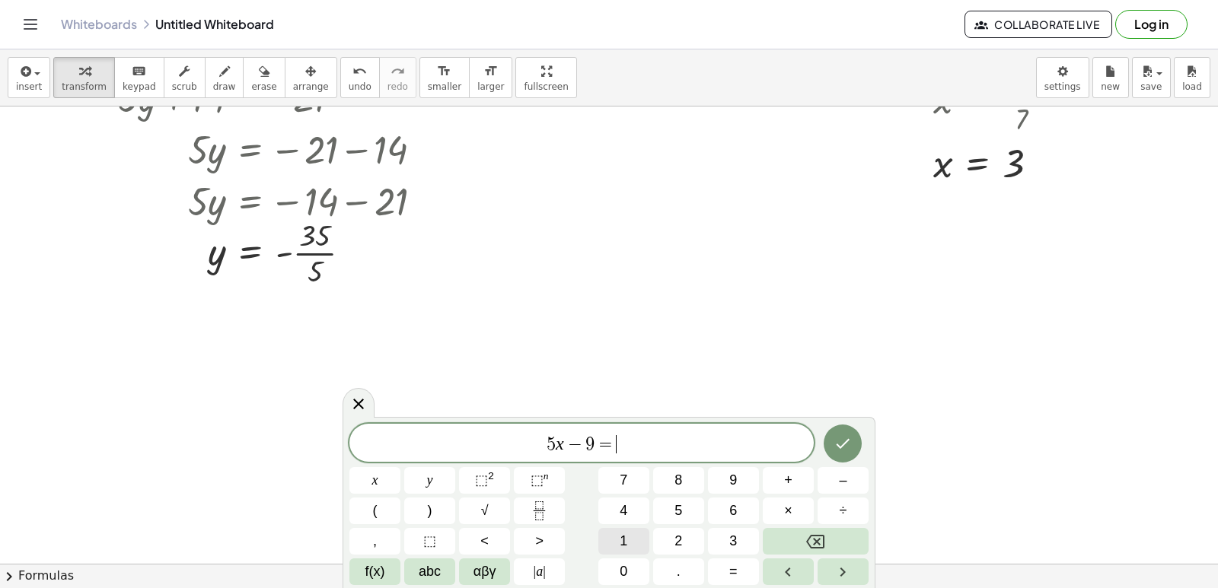
click at [629, 529] on button "1" at bounding box center [623, 541] width 51 height 27
click at [843, 443] on icon "Done" at bounding box center [842, 444] width 18 height 18
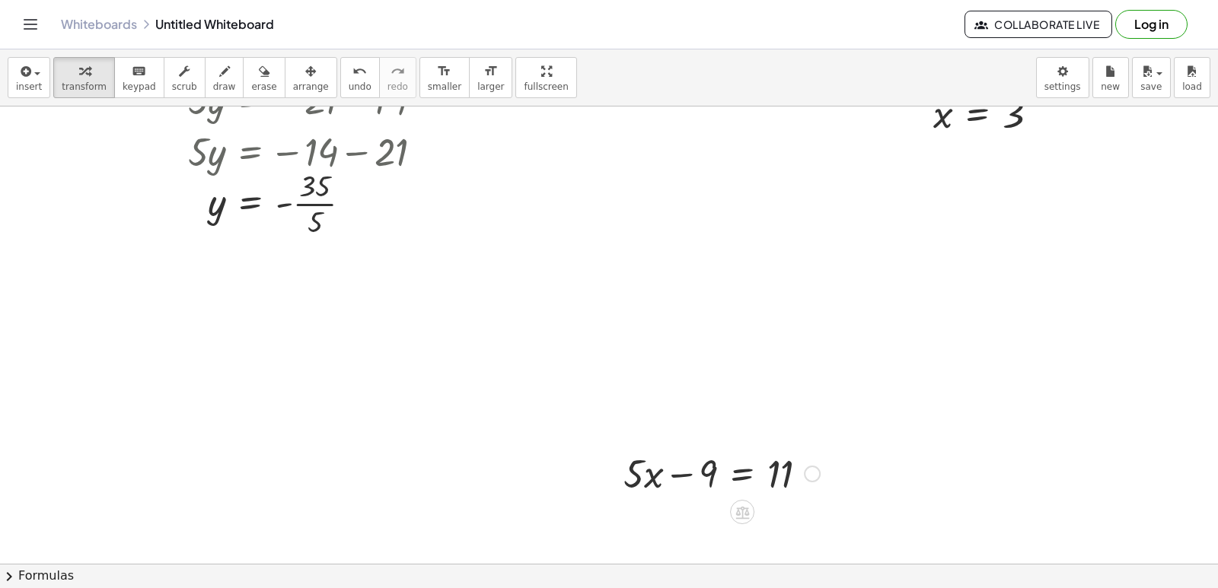
scroll to position [588, 0]
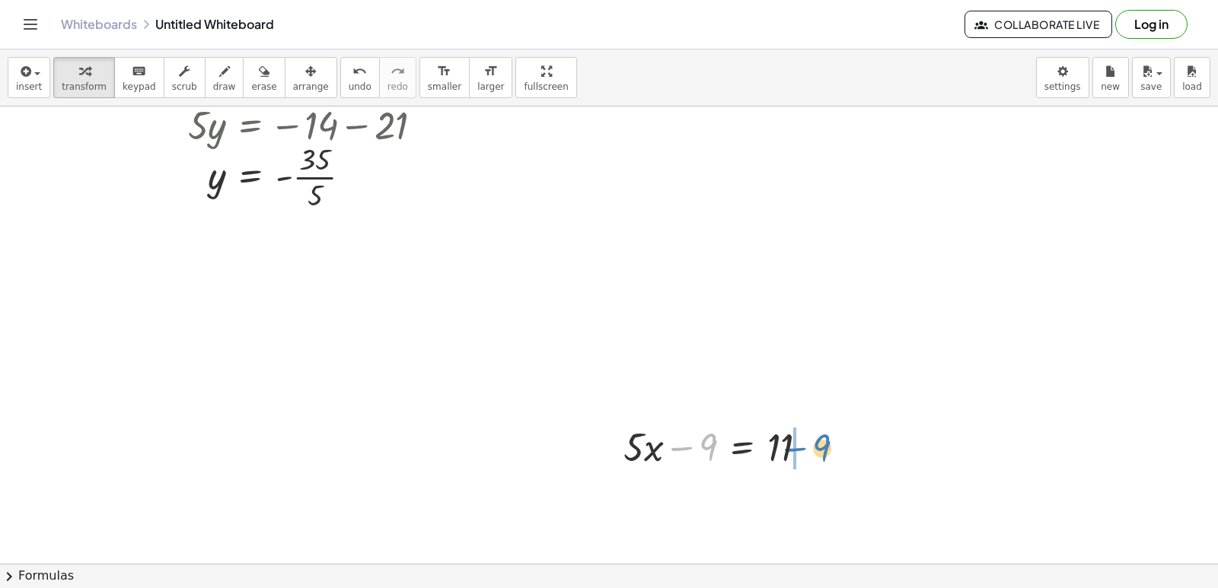
drag, startPoint x: 704, startPoint y: 445, endPoint x: 818, endPoint y: 445, distance: 114.2
click at [818, 445] on div at bounding box center [722, 446] width 212 height 52
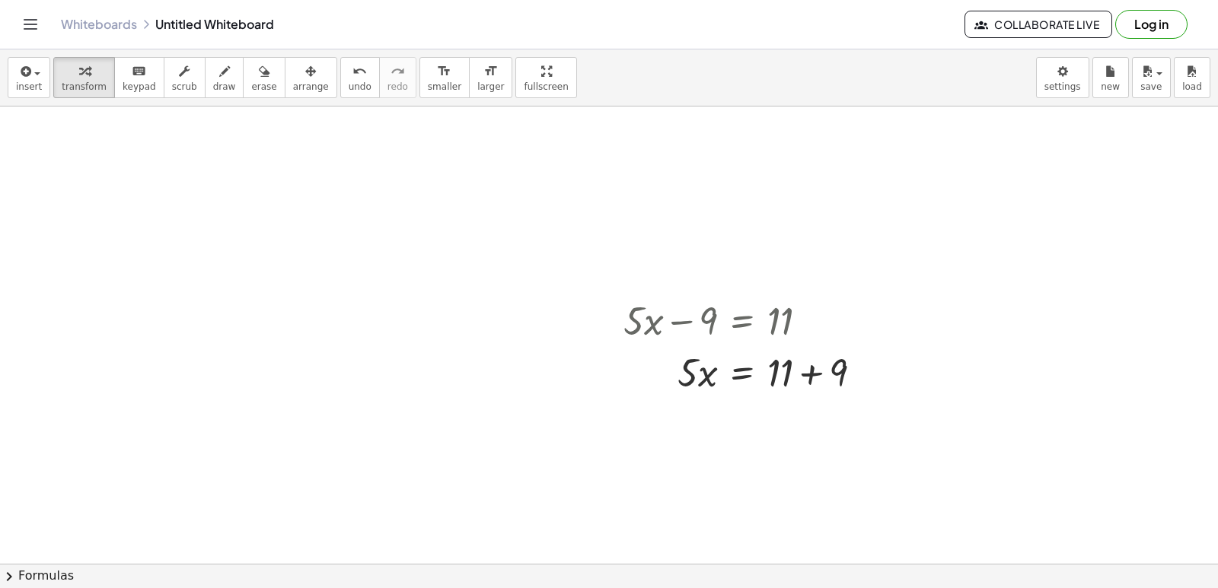
scroll to position [740, 0]
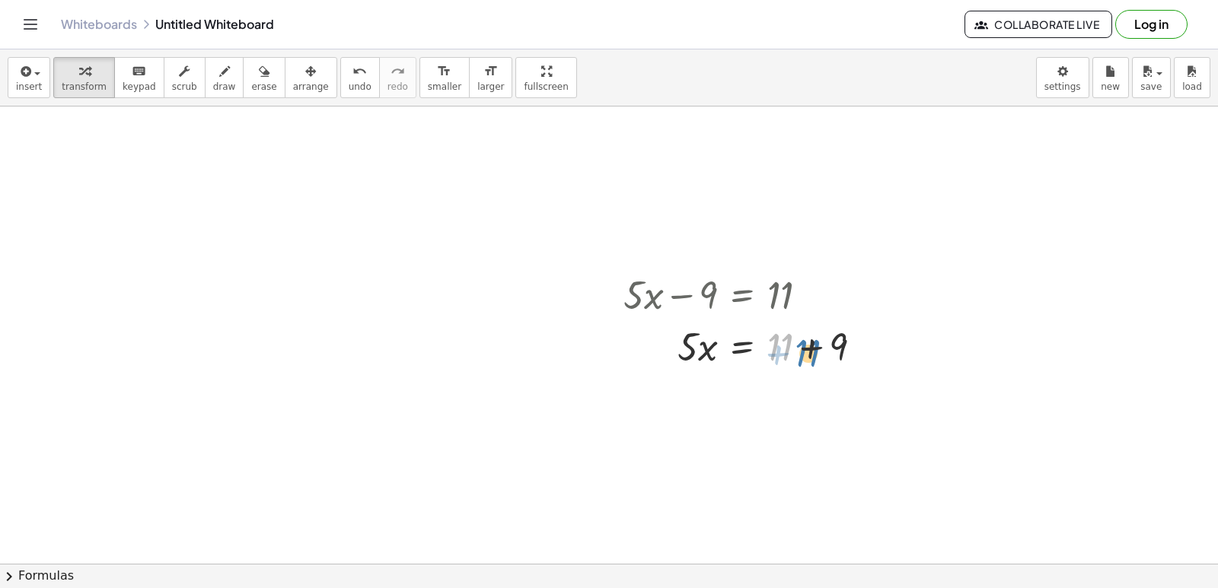
drag, startPoint x: 772, startPoint y: 354, endPoint x: 747, endPoint y: 361, distance: 26.0
drag, startPoint x: 747, startPoint y: 361, endPoint x: 849, endPoint y: 416, distance: 116.1
click at [849, 416] on div at bounding box center [609, 53] width 1218 height 1372
drag, startPoint x: 784, startPoint y: 346, endPoint x: 891, endPoint y: 343, distance: 106.6
drag, startPoint x: 829, startPoint y: 396, endPoint x: 750, endPoint y: 387, distance: 79.7
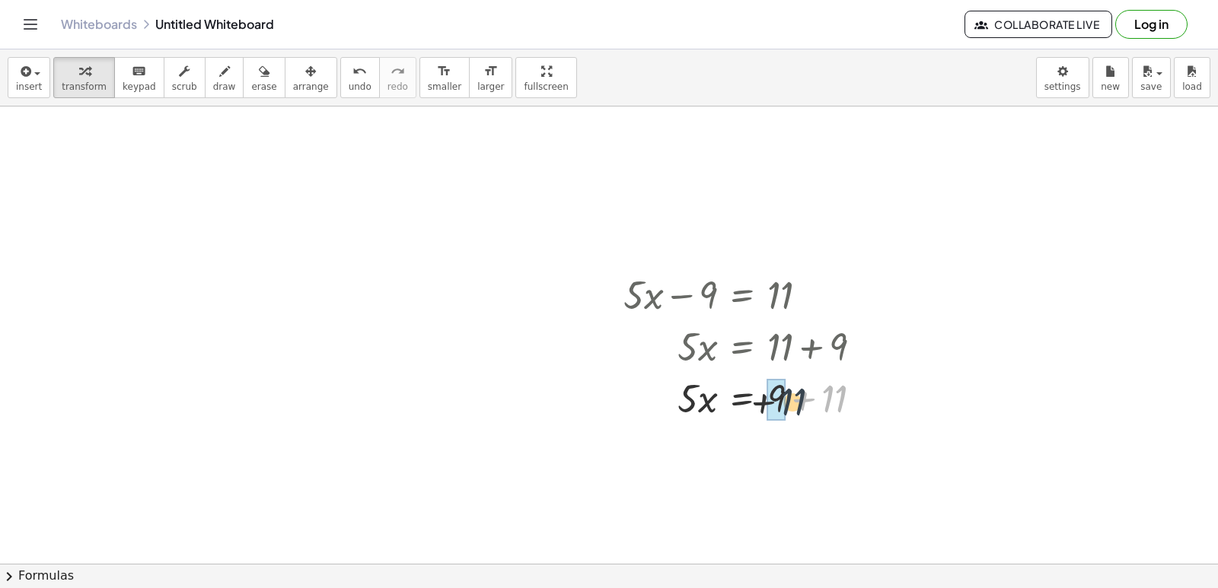
click at [756, 399] on div at bounding box center [749, 397] width 266 height 52
click at [771, 407] on div at bounding box center [749, 397] width 266 height 52
click at [766, 409] on div at bounding box center [749, 397] width 266 height 52
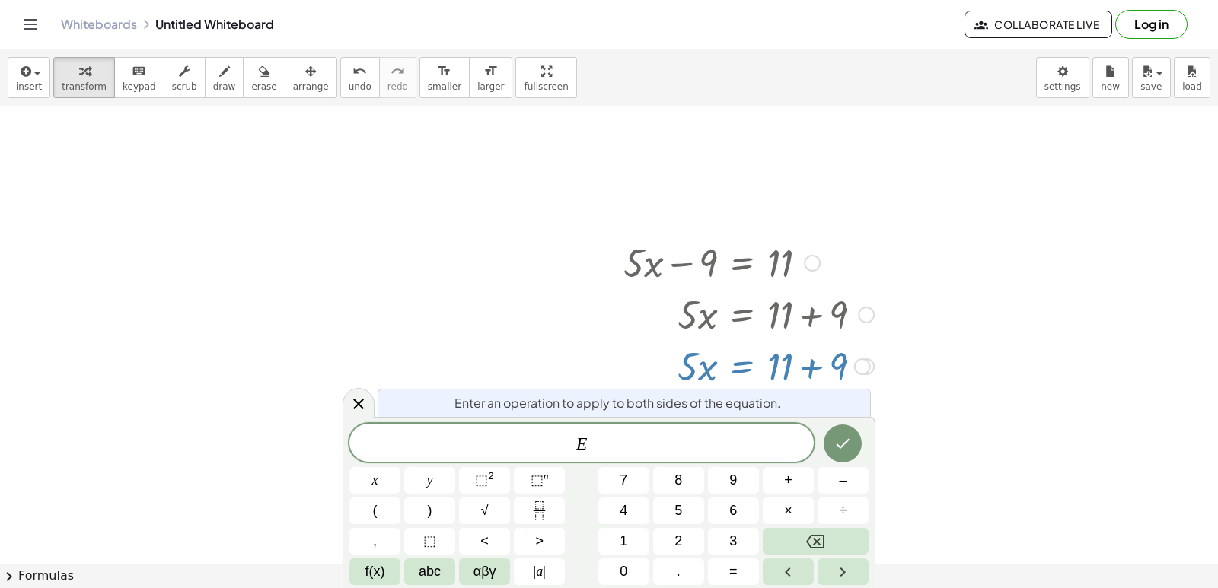
drag, startPoint x: 766, startPoint y: 409, endPoint x: 750, endPoint y: 404, distance: 17.4
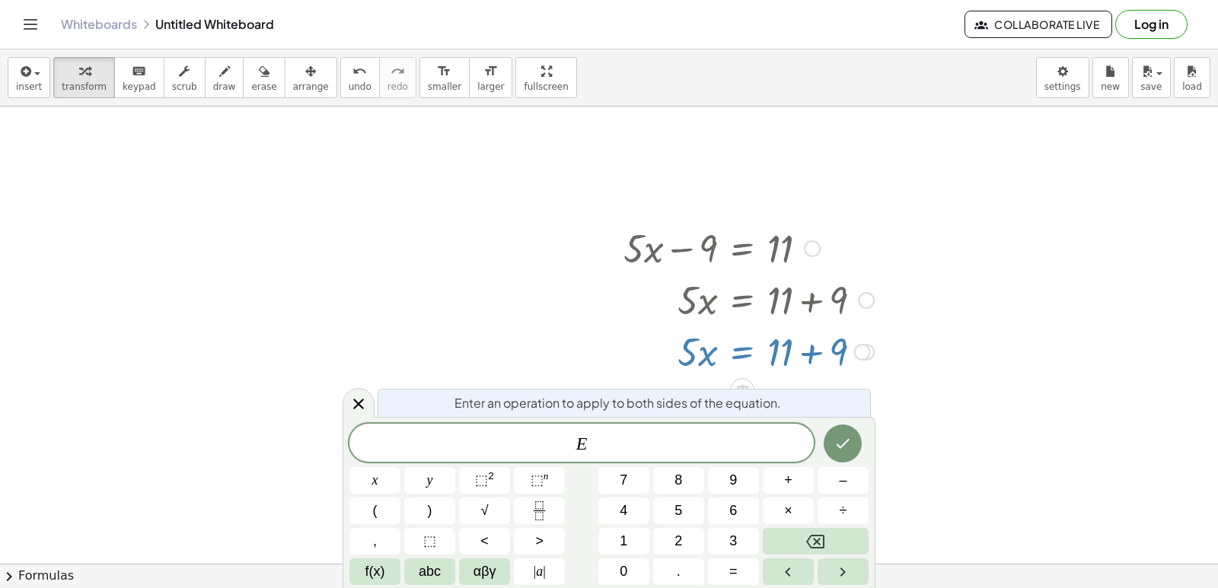
scroll to position [788, 0]
drag, startPoint x: 750, startPoint y: 404, endPoint x: 482, endPoint y: 236, distance: 316.4
click at [482, 236] on div at bounding box center [609, 5] width 1218 height 1372
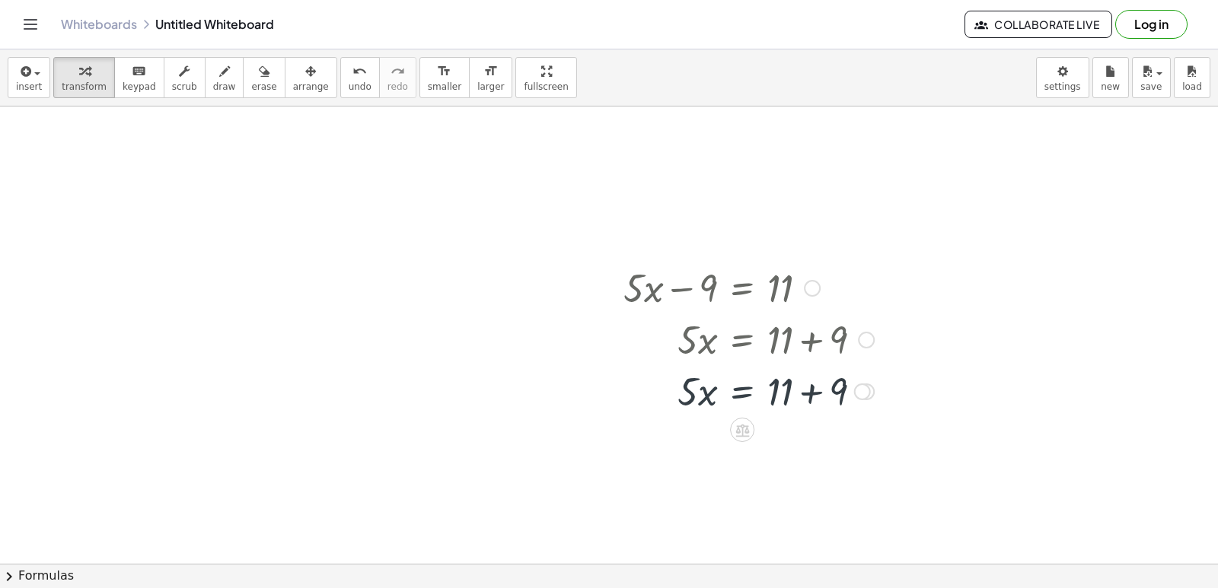
scroll to position [740, 0]
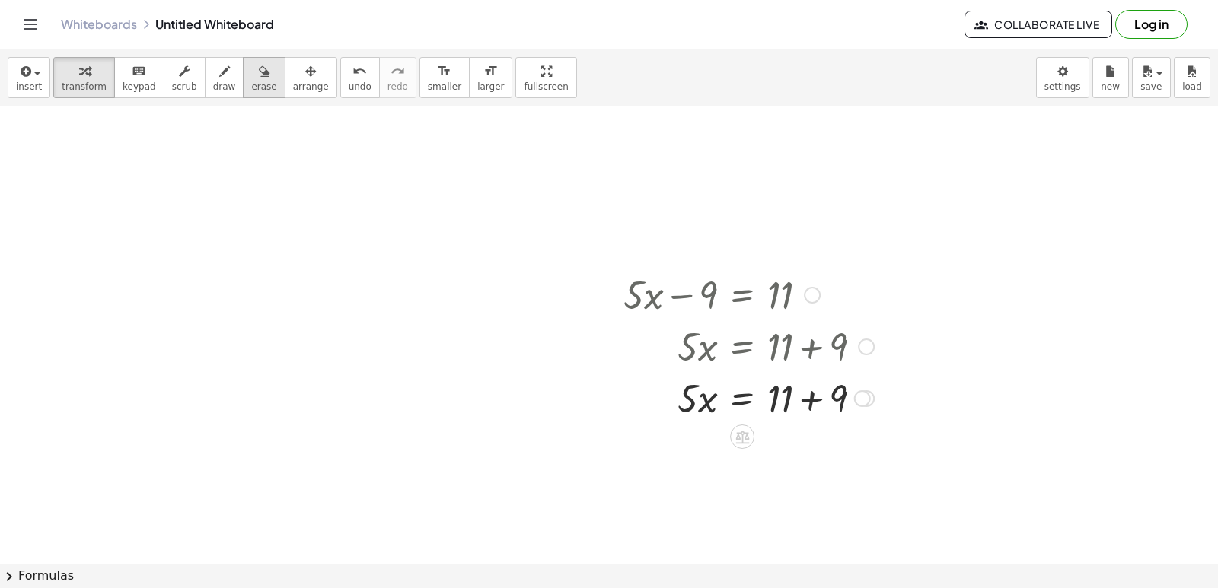
click at [259, 72] on icon "button" at bounding box center [264, 71] width 11 height 18
click at [767, 391] on div at bounding box center [609, 53] width 1218 height 1372
drag, startPoint x: 759, startPoint y: 403, endPoint x: 756, endPoint y: 435, distance: 32.1
click at [795, 422] on div at bounding box center [609, 53] width 1218 height 1372
click at [779, 425] on div at bounding box center [609, 53] width 1218 height 1372
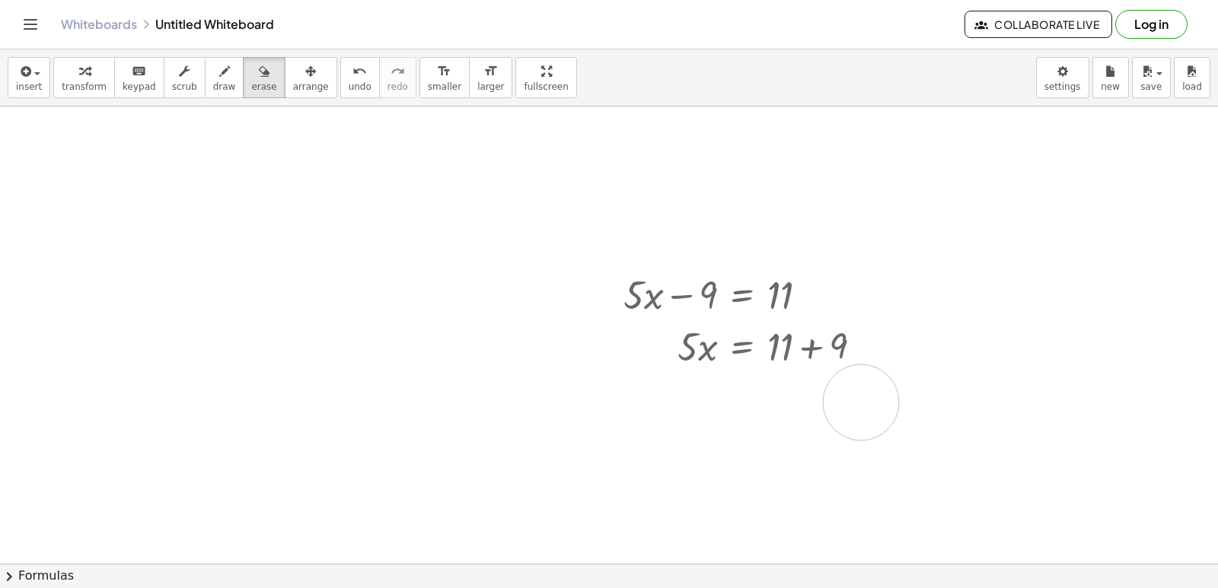
drag, startPoint x: 779, startPoint y: 425, endPoint x: 975, endPoint y: 493, distance: 208.0
click at [811, 407] on div at bounding box center [609, 53] width 1218 height 1372
drag, startPoint x: 814, startPoint y: 395, endPoint x: 809, endPoint y: 403, distance: 9.9
click at [809, 403] on div at bounding box center [609, 53] width 1218 height 1372
drag, startPoint x: 809, startPoint y: 403, endPoint x: 866, endPoint y: 442, distance: 69.0
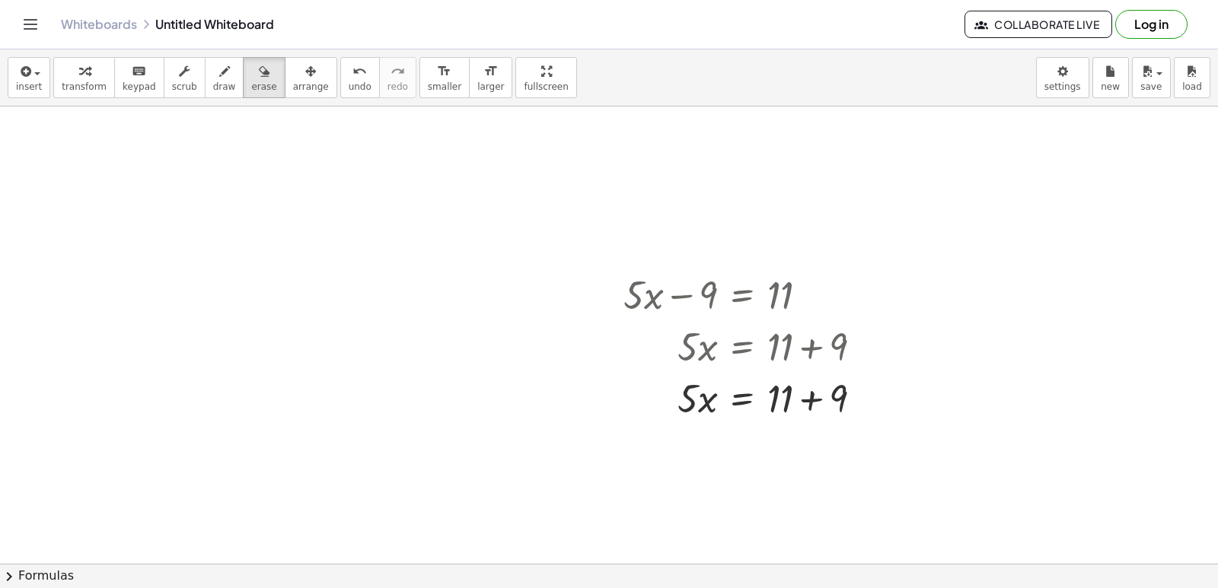
click at [550, 454] on div at bounding box center [609, 53] width 1218 height 1372
drag, startPoint x: 346, startPoint y: 20, endPoint x: 247, endPoint y: 85, distance: 118.6
click at [251, 85] on span "erase" at bounding box center [263, 86] width 25 height 11
click at [251, 83] on span "erase" at bounding box center [263, 86] width 25 height 11
click at [285, 82] on button "arrange" at bounding box center [311, 77] width 53 height 41
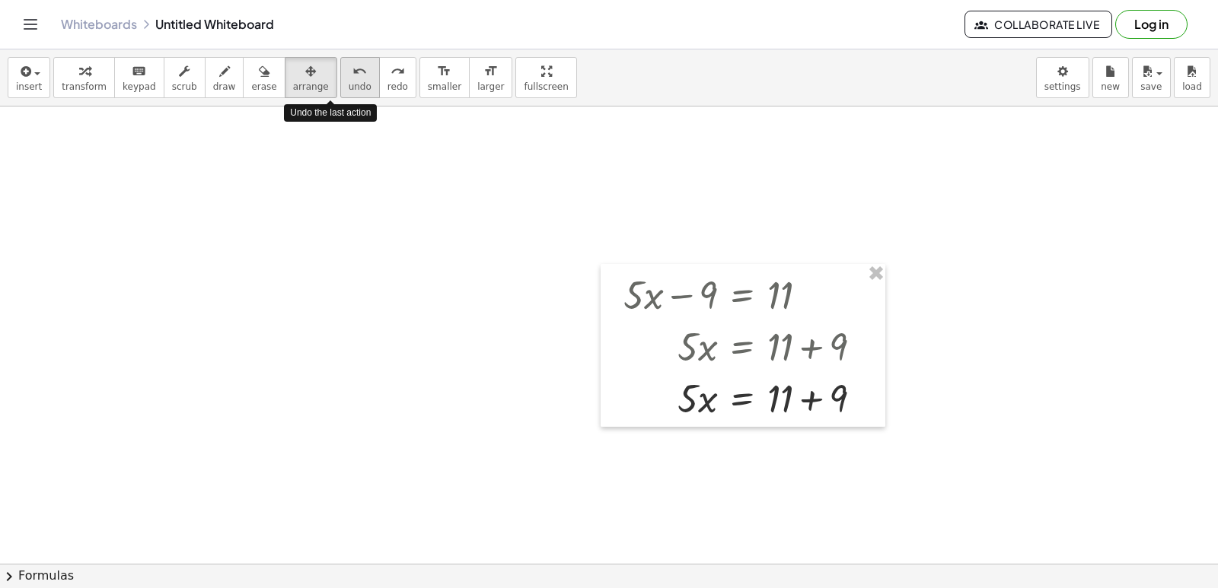
click at [349, 79] on div "undo" at bounding box center [360, 71] width 23 height 18
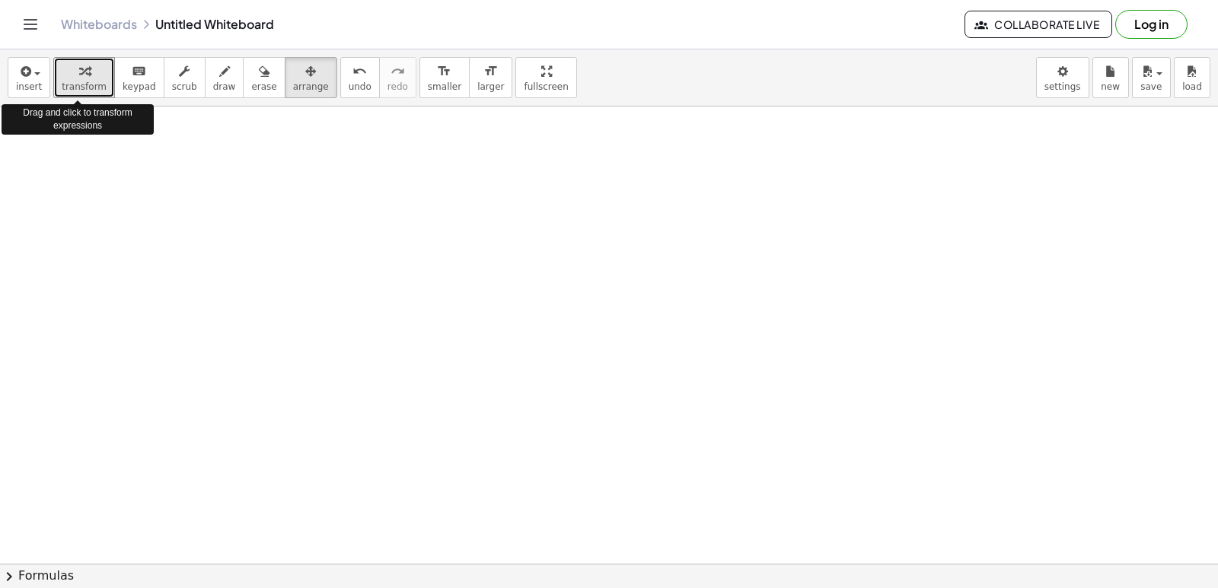
drag, startPoint x: 57, startPoint y: 82, endPoint x: 547, endPoint y: 407, distance: 588.1
click at [547, 407] on div at bounding box center [609, 53] width 1218 height 1372
drag, startPoint x: 560, startPoint y: 447, endPoint x: 575, endPoint y: 497, distance: 52.3
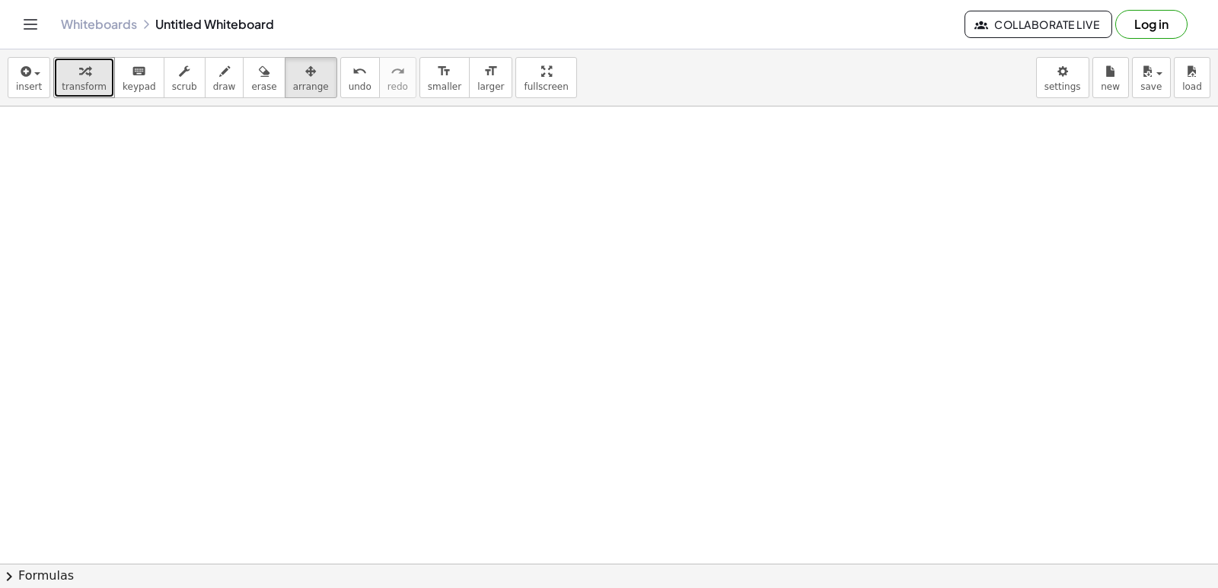
click at [569, 483] on div at bounding box center [609, 53] width 1218 height 1372
click at [575, 497] on div at bounding box center [609, 53] width 1218 height 1372
click at [575, 499] on div at bounding box center [609, 53] width 1218 height 1372
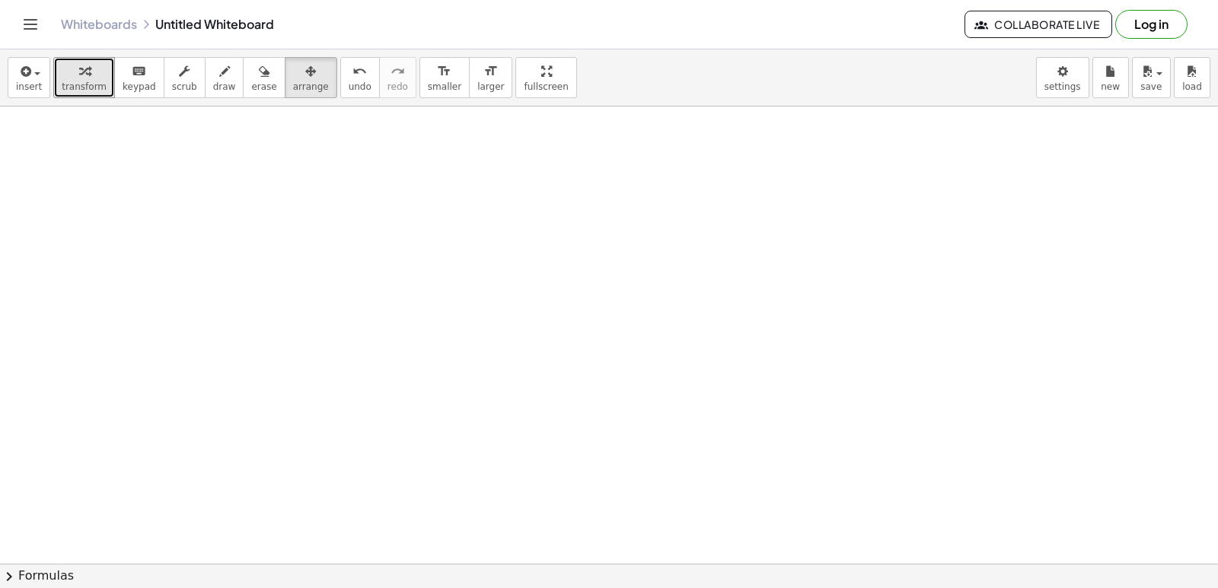
drag, startPoint x: 575, startPoint y: 499, endPoint x: 585, endPoint y: 496, distance: 10.2
click at [577, 498] on div at bounding box center [609, 53] width 1218 height 1372
click at [585, 496] on div at bounding box center [609, 53] width 1218 height 1372
click at [293, 87] on span "arrange" at bounding box center [311, 86] width 36 height 11
click at [91, 72] on div "button" at bounding box center [84, 71] width 45 height 18
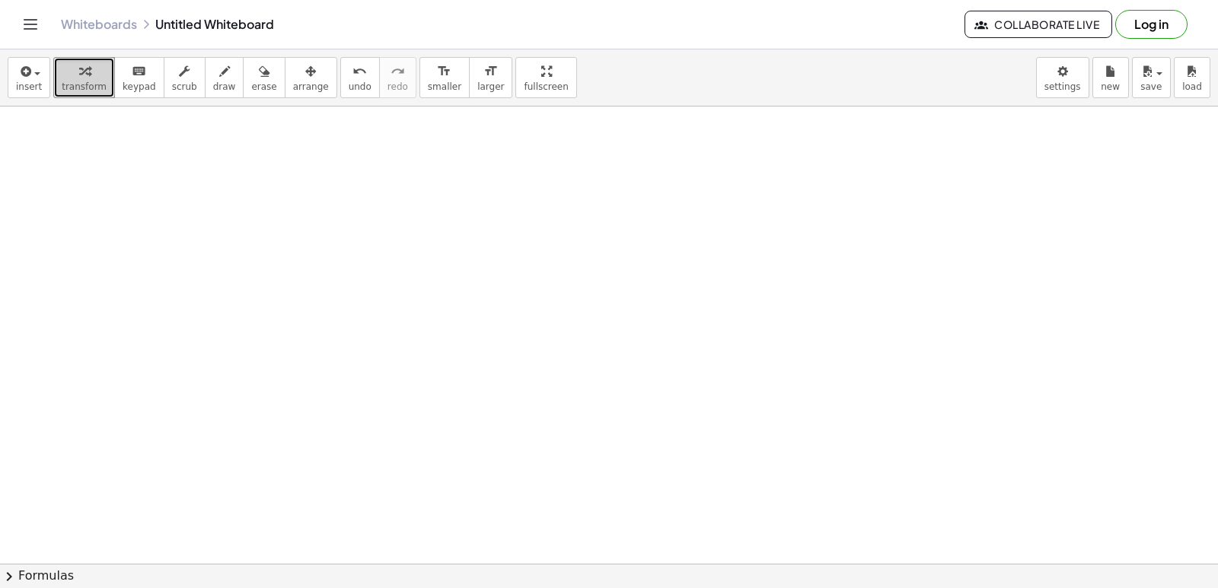
click at [619, 516] on div at bounding box center [609, 53] width 1218 height 1372
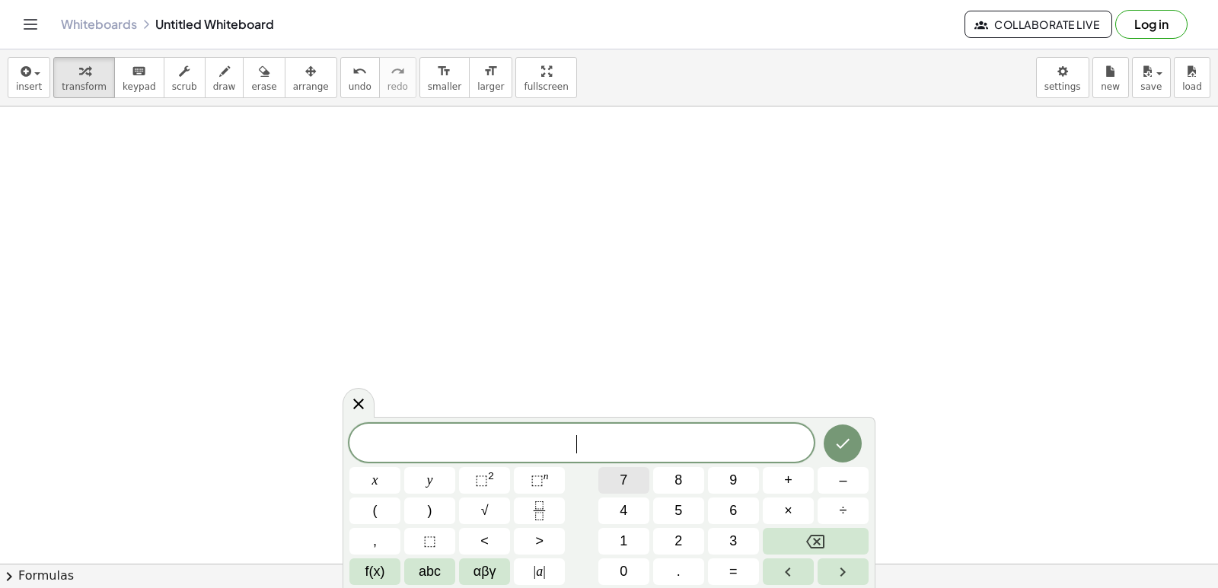
click at [606, 485] on button "7" at bounding box center [623, 480] width 51 height 27
click at [821, 536] on icon "Backspace" at bounding box center [815, 542] width 18 height 14
click at [620, 531] on button "1" at bounding box center [623, 541] width 51 height 27
click at [620, 529] on button "1" at bounding box center [623, 541] width 51 height 27
click at [791, 542] on button "Backspace" at bounding box center [816, 541] width 106 height 27
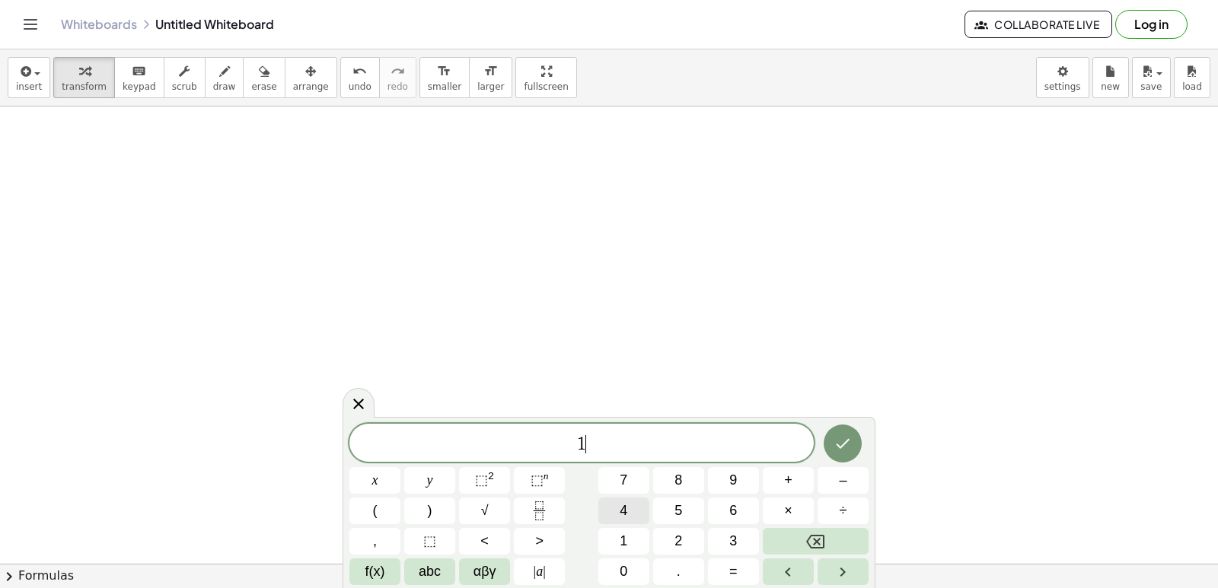
click at [637, 514] on button "4" at bounding box center [623, 511] width 51 height 27
click at [423, 486] on button "y" at bounding box center [429, 480] width 51 height 27
click at [736, 579] on span "=" at bounding box center [733, 572] width 8 height 21
click at [796, 489] on button "+" at bounding box center [788, 480] width 51 height 27
click at [811, 543] on icon "Backspace" at bounding box center [815, 542] width 18 height 18
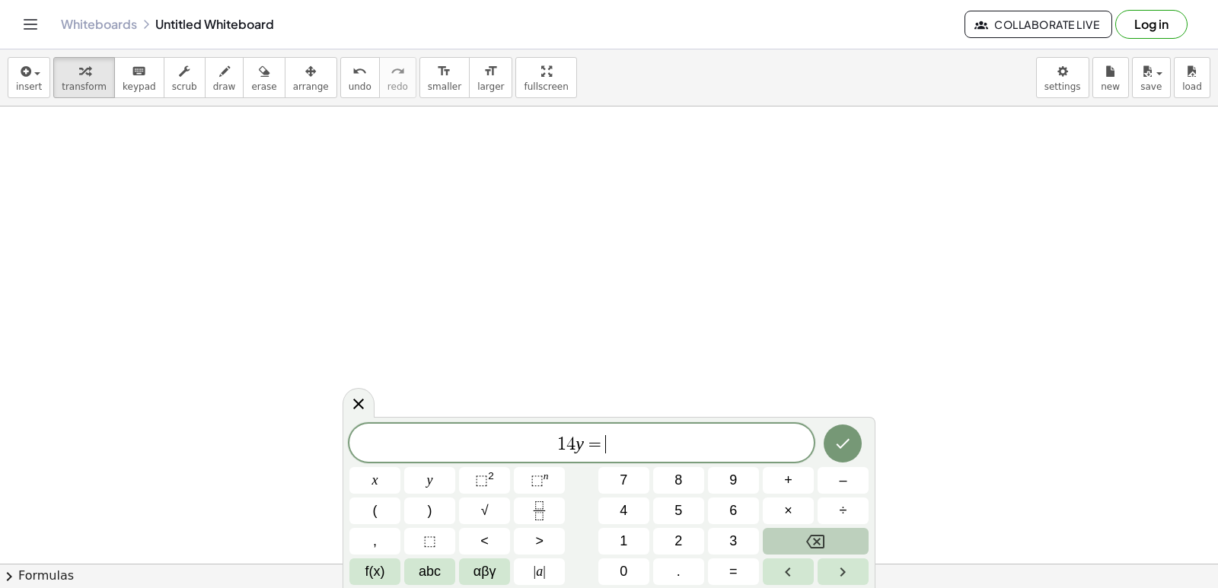
click at [811, 543] on icon "Backspace" at bounding box center [815, 542] width 18 height 18
click at [828, 483] on button "–" at bounding box center [842, 480] width 51 height 27
click at [670, 537] on button "2" at bounding box center [678, 541] width 51 height 27
click at [624, 570] on span "0" at bounding box center [624, 572] width 8 height 21
click at [739, 562] on button "=" at bounding box center [733, 572] width 51 height 27
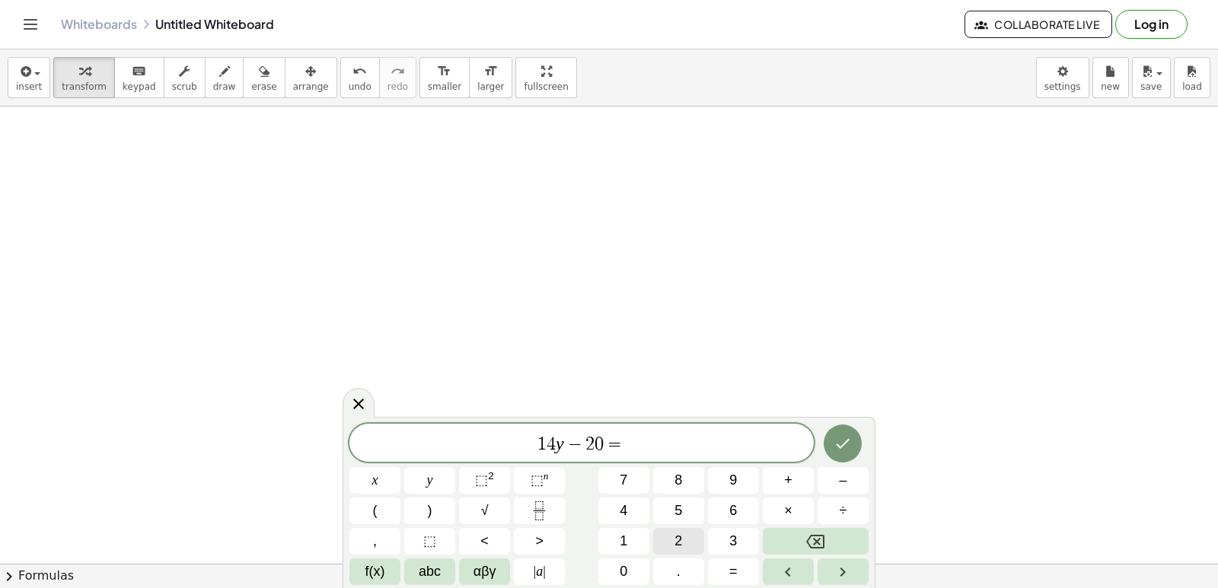
click at [693, 537] on button "2" at bounding box center [678, 541] width 51 height 27
click at [843, 451] on icon "Done" at bounding box center [842, 444] width 18 height 18
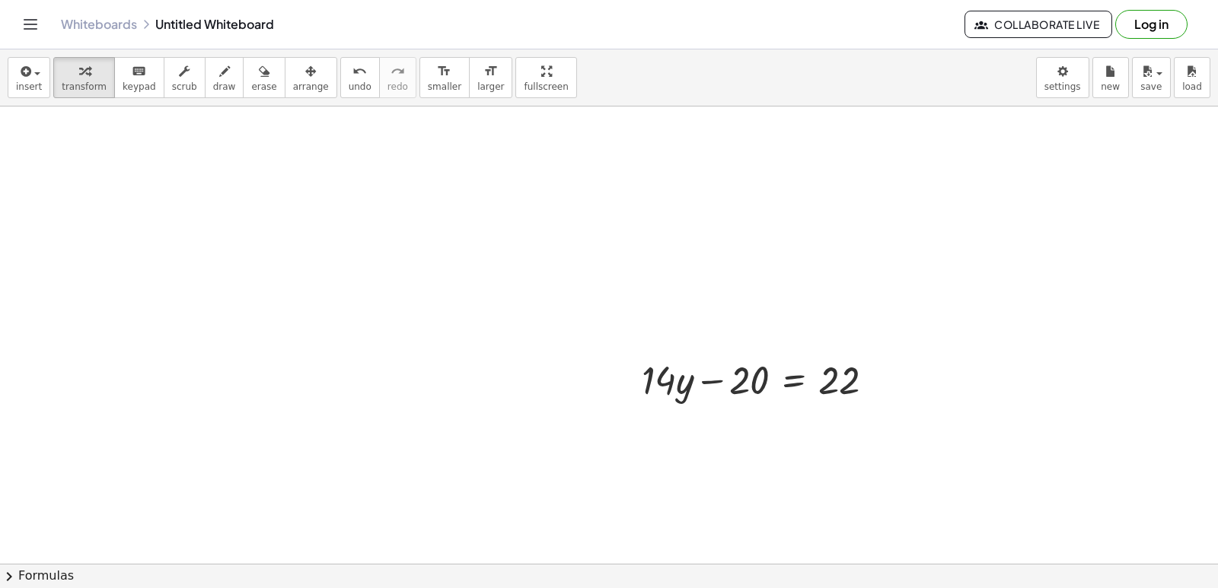
scroll to position [915, 0]
drag, startPoint x: 735, startPoint y: 380, endPoint x: 856, endPoint y: 381, distance: 121.8
drag, startPoint x: 856, startPoint y: 377, endPoint x: 817, endPoint y: 432, distance: 67.3
click at [811, 436] on div at bounding box center [609, 107] width 1218 height 1830
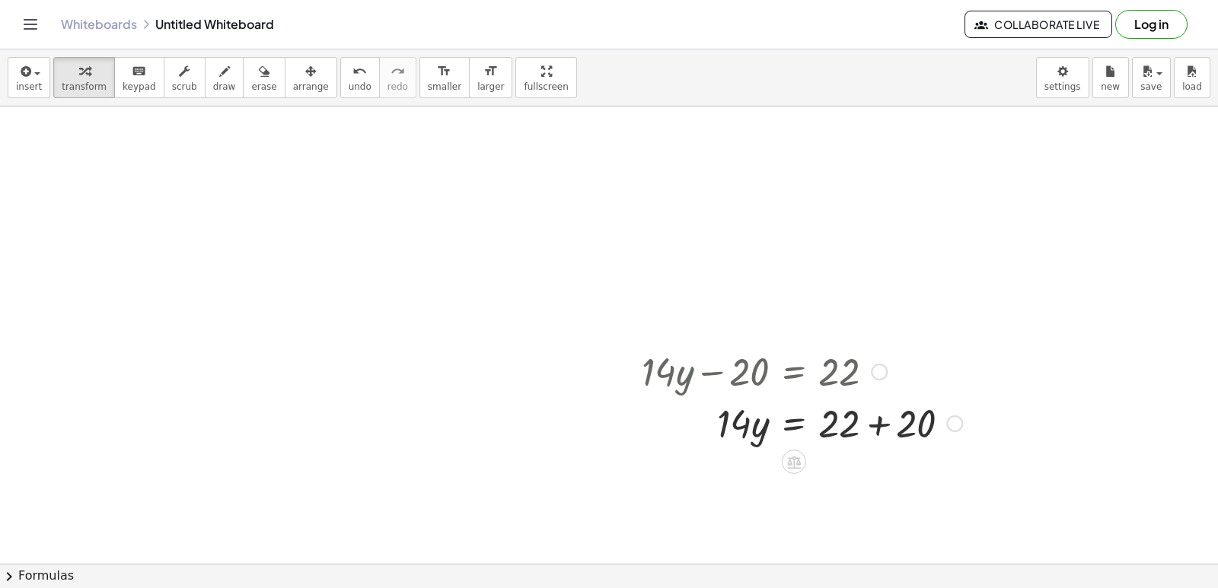
click at [876, 430] on div at bounding box center [802, 423] width 336 height 52
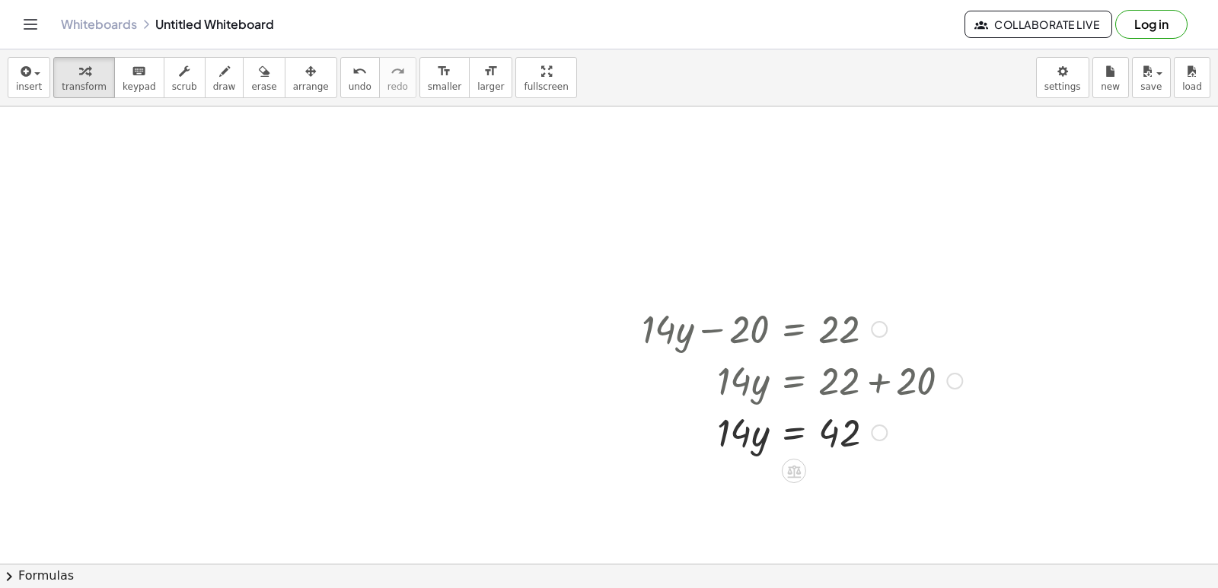
scroll to position [1067, 0]
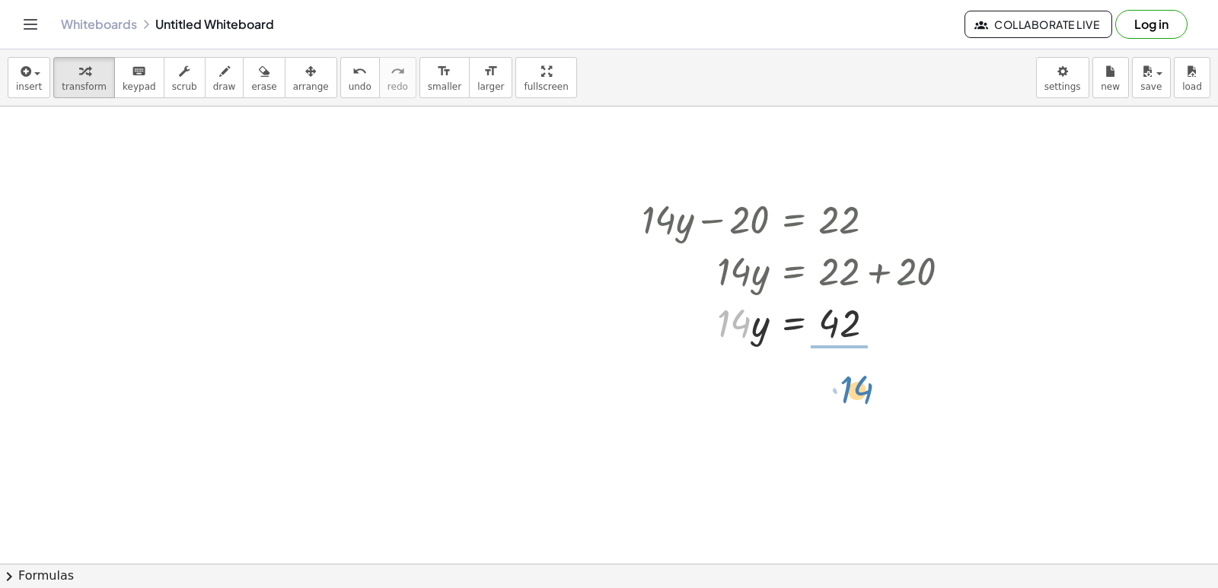
drag, startPoint x: 731, startPoint y: 320, endPoint x: 844, endPoint y: 372, distance: 124.7
click at [851, 389] on div at bounding box center [802, 386] width 336 height 76
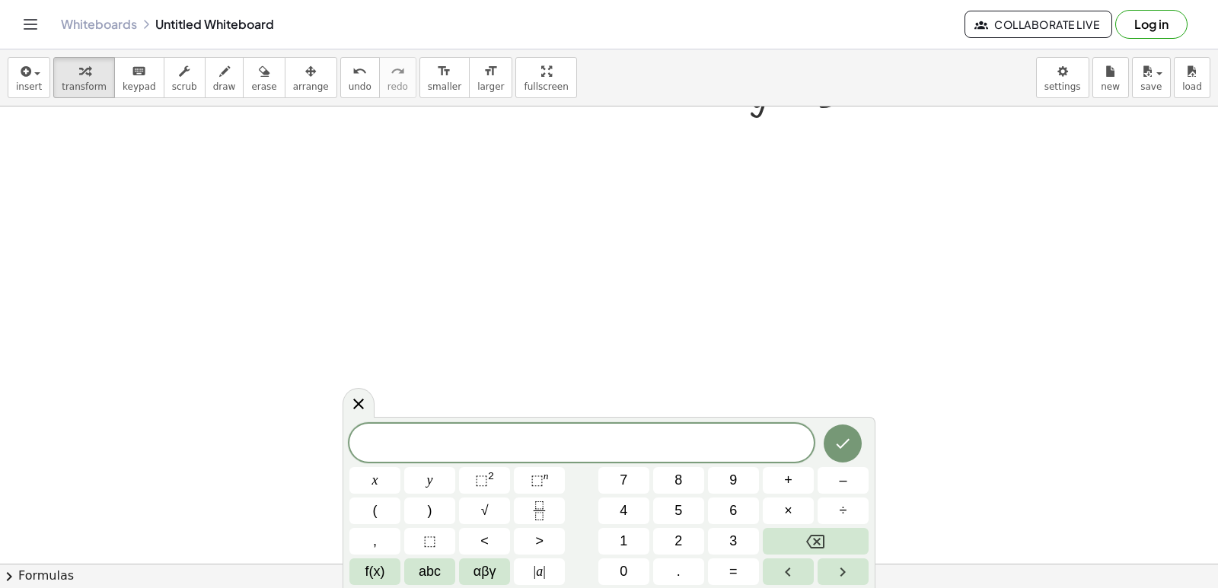
scroll to position [1448, 0]
click at [658, 472] on button "8" at bounding box center [678, 480] width 51 height 27
click at [776, 504] on button "×" at bounding box center [788, 511] width 51 height 27
click at [785, 485] on span "+" at bounding box center [788, 480] width 8 height 21
click at [684, 541] on button "2" at bounding box center [678, 541] width 51 height 27
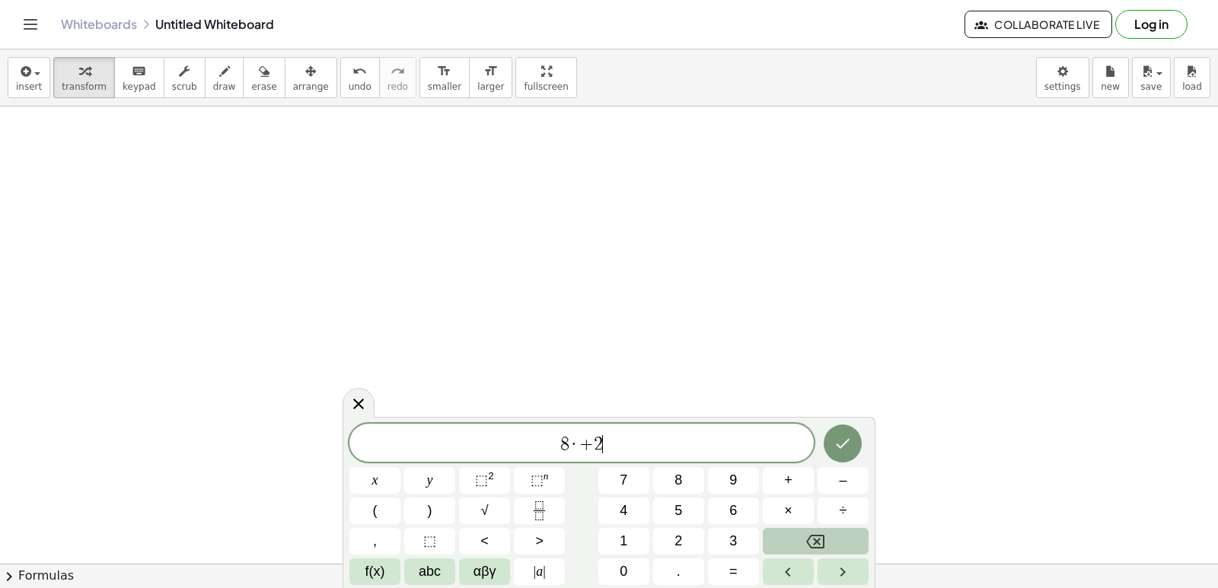
click at [821, 537] on icon "Backspace" at bounding box center [815, 542] width 18 height 18
click at [788, 499] on button "×" at bounding box center [788, 511] width 51 height 27
click at [797, 531] on button "Backspace" at bounding box center [816, 541] width 106 height 27
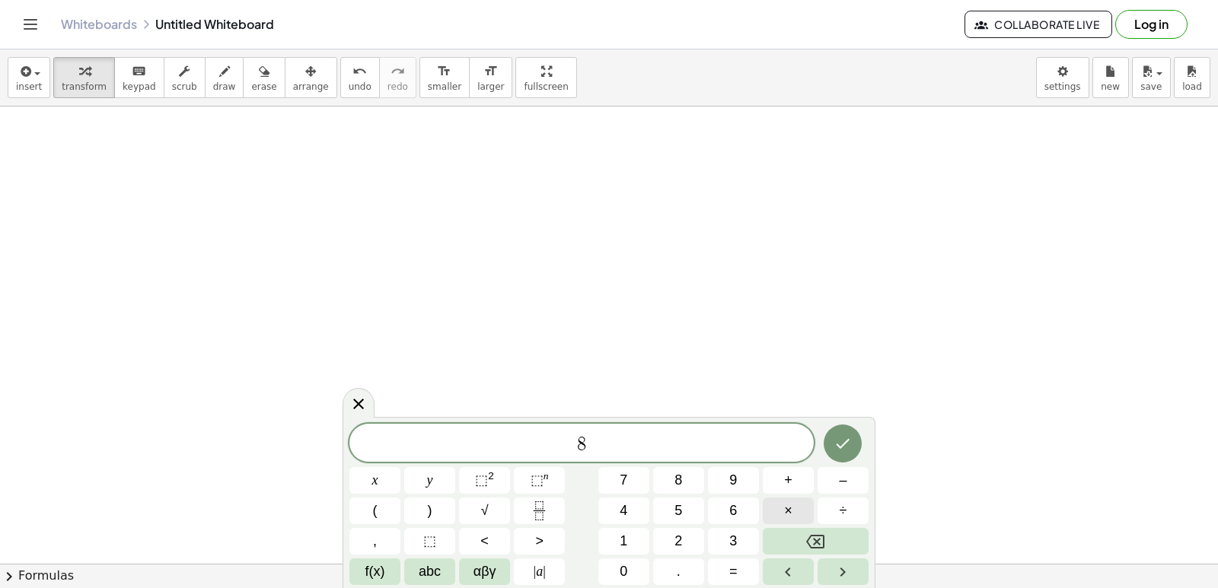
click at [790, 520] on span "×" at bounding box center [788, 511] width 8 height 21
click at [792, 536] on button "Backspace" at bounding box center [816, 541] width 106 height 27
click at [374, 481] on span "x" at bounding box center [375, 480] width 6 height 21
drag, startPoint x: 374, startPoint y: 481, endPoint x: 827, endPoint y: 416, distance: 456.8
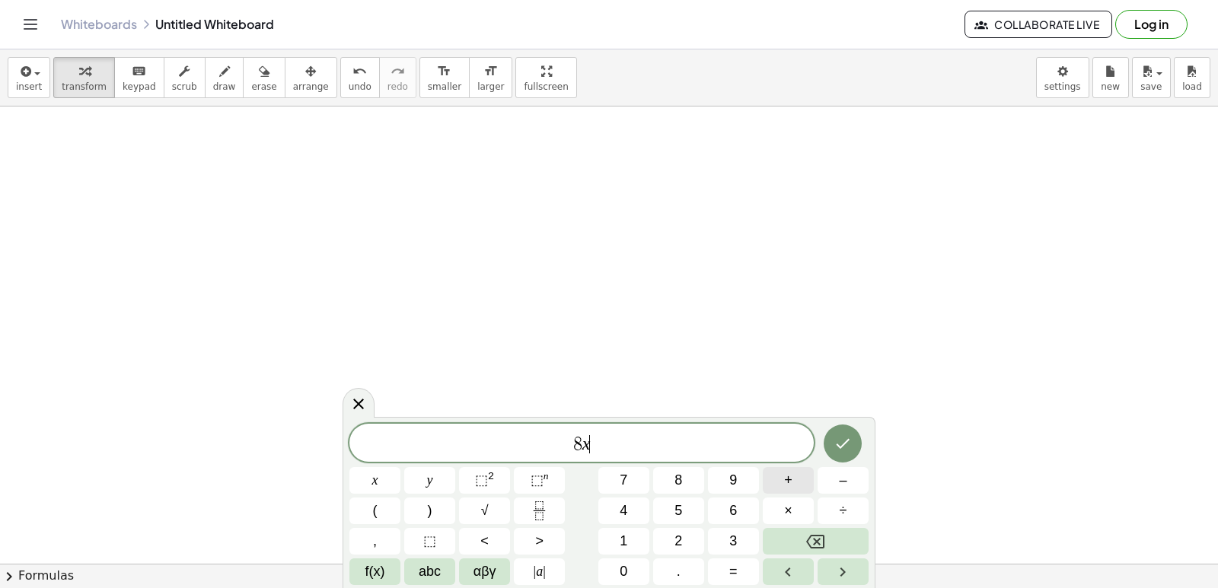
click at [773, 491] on button "+" at bounding box center [788, 480] width 51 height 27
click at [670, 542] on button "2" at bounding box center [678, 541] width 51 height 27
click at [636, 545] on button "1" at bounding box center [623, 541] width 51 height 27
click at [725, 572] on button "=" at bounding box center [733, 572] width 51 height 27
click at [672, 511] on button "5" at bounding box center [678, 511] width 51 height 27
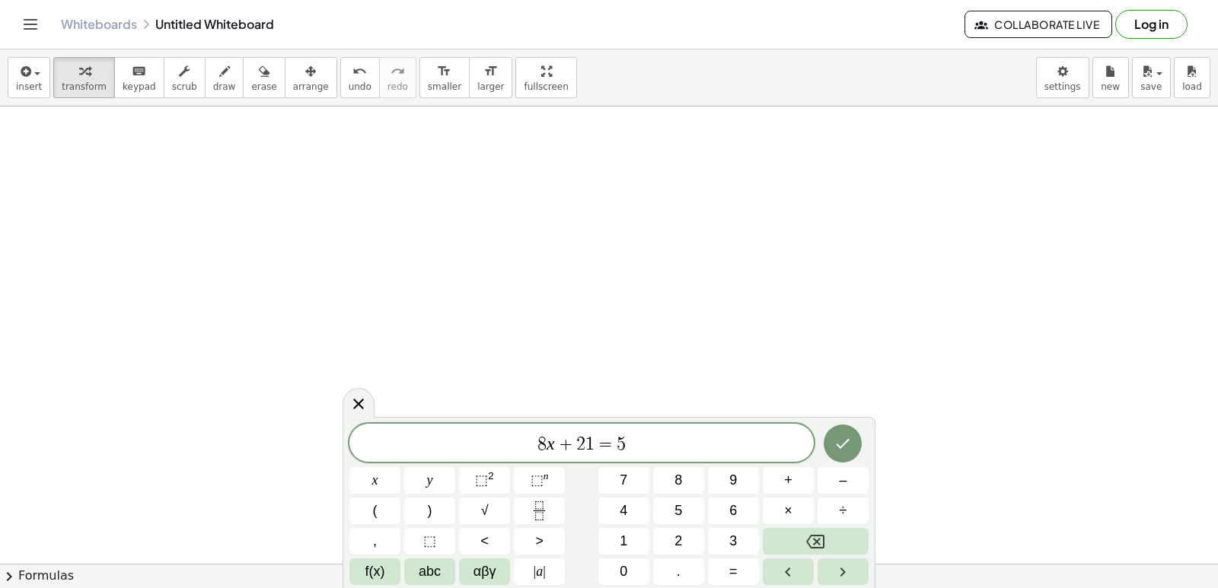
click at [833, 462] on div at bounding box center [842, 444] width 51 height 40
click at [841, 443] on icon "Done" at bounding box center [842, 444] width 18 height 18
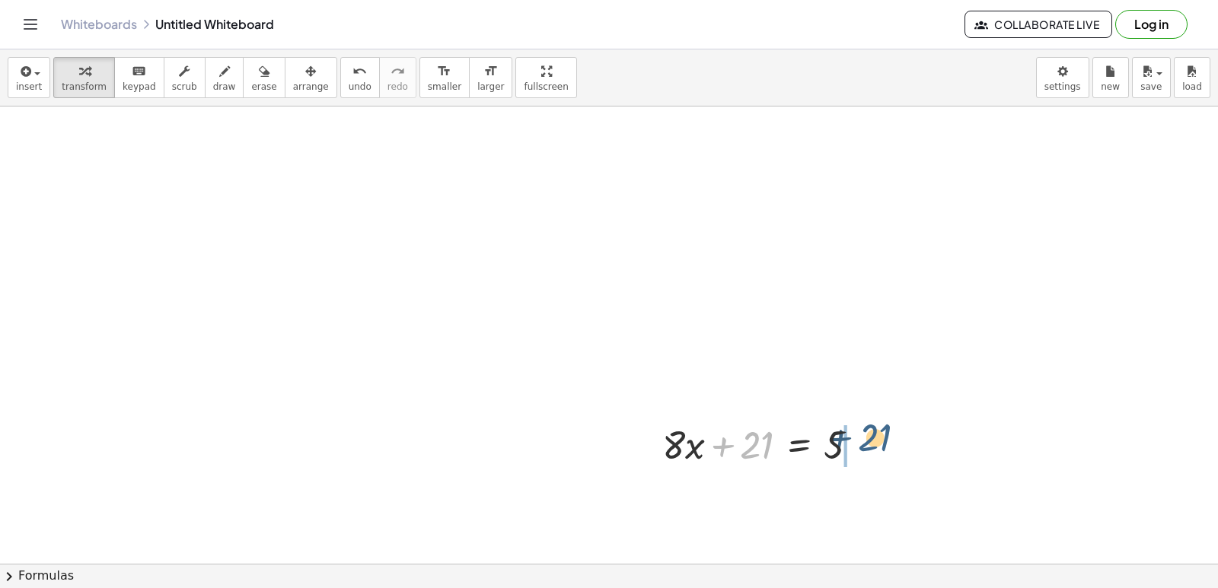
drag, startPoint x: 760, startPoint y: 450, endPoint x: 900, endPoint y: 442, distance: 139.5
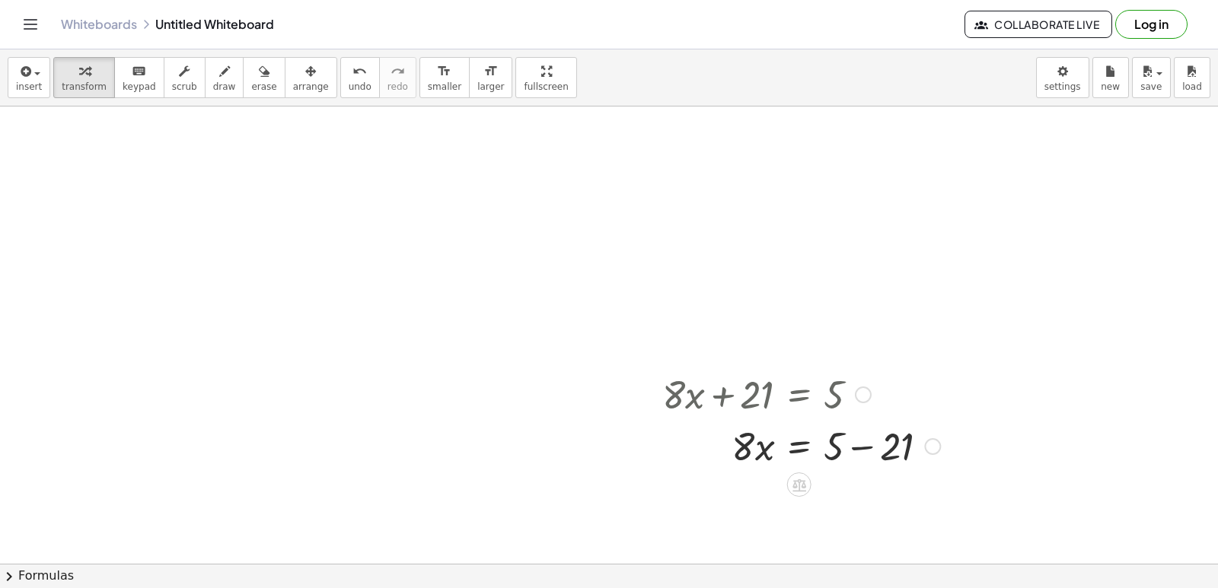
scroll to position [1525, 0]
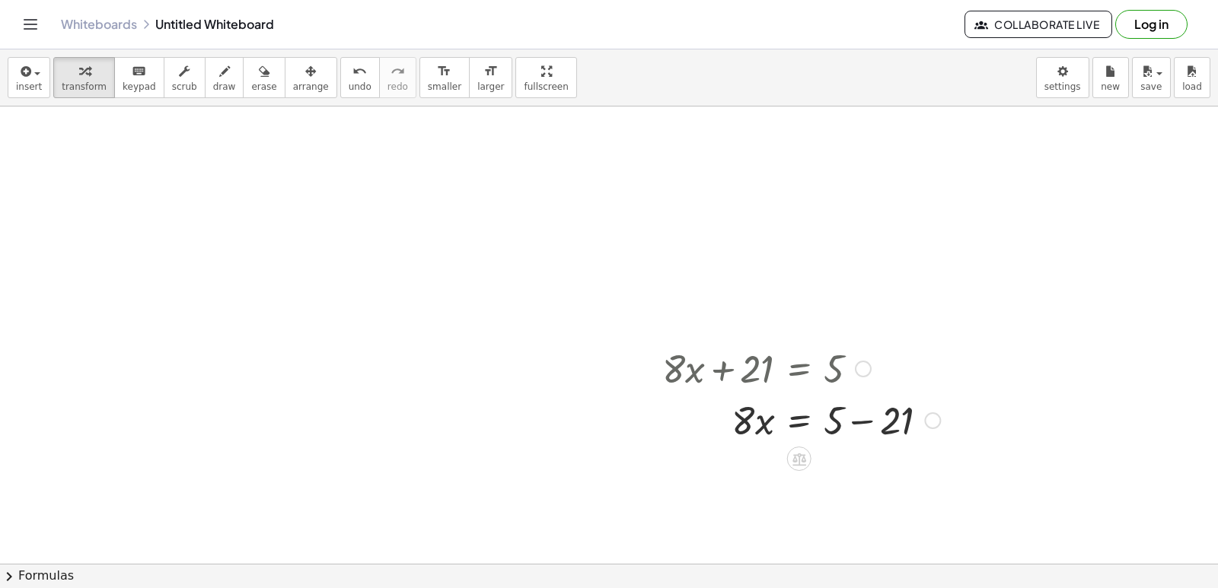
click at [862, 419] on div at bounding box center [801, 420] width 293 height 52
drag, startPoint x: 744, startPoint y: 472, endPoint x: 836, endPoint y: 507, distance: 98.5
click at [865, 468] on div at bounding box center [801, 471] width 293 height 76
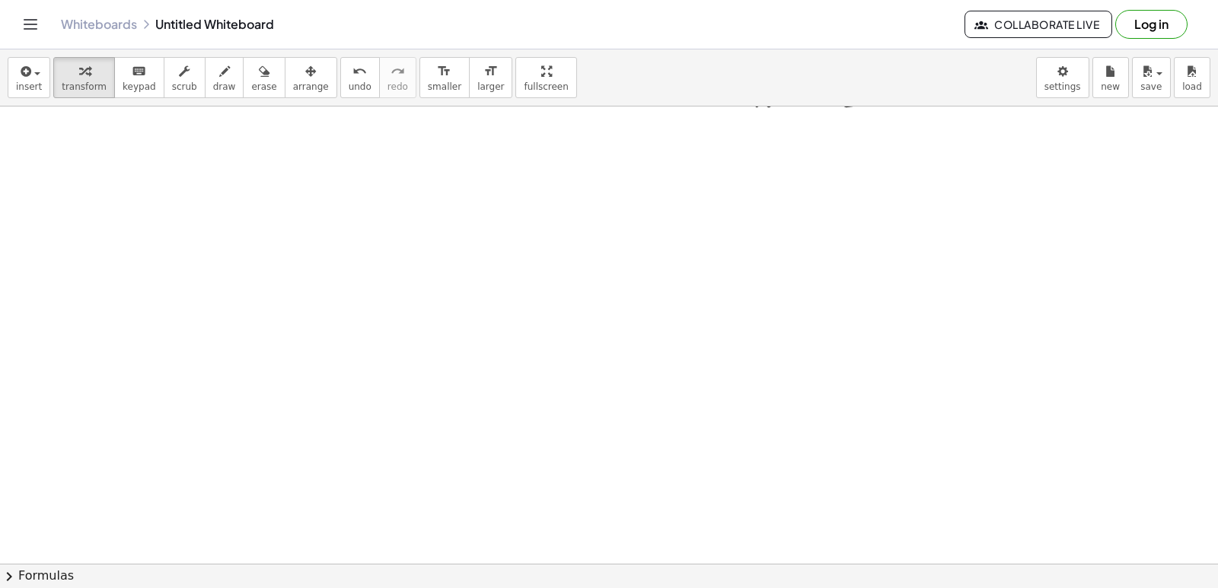
scroll to position [2058, 0]
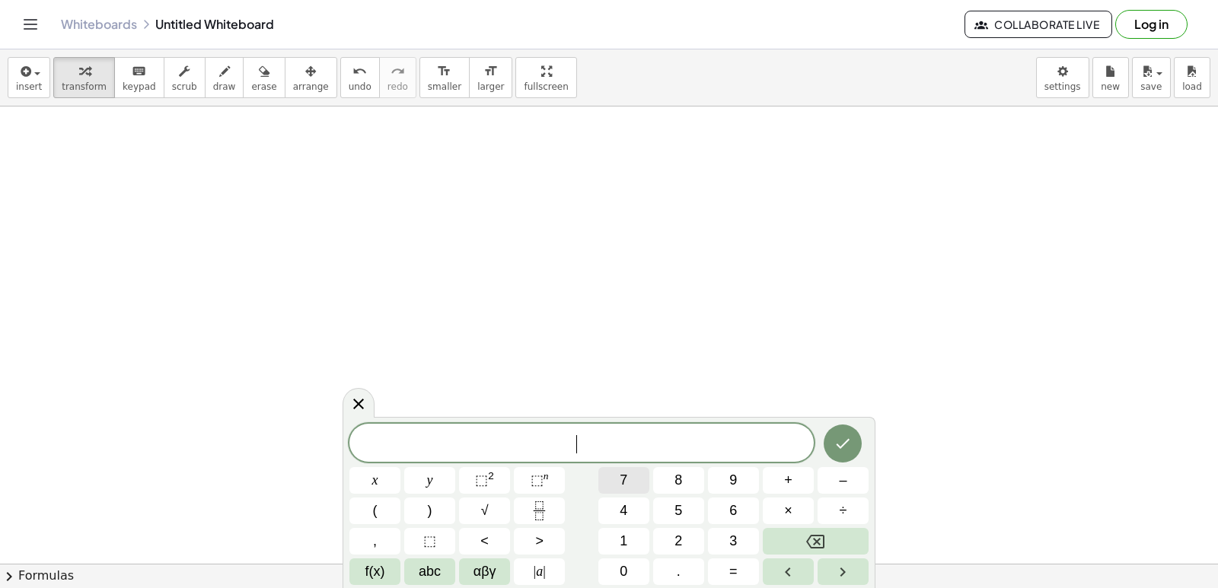
click at [633, 481] on button "7" at bounding box center [623, 480] width 51 height 27
click at [386, 480] on button "x" at bounding box center [374, 480] width 51 height 27
click at [781, 485] on button "+" at bounding box center [788, 480] width 51 height 27
click at [431, 480] on span "y" at bounding box center [430, 480] width 6 height 21
click at [733, 572] on span "=" at bounding box center [733, 572] width 8 height 21
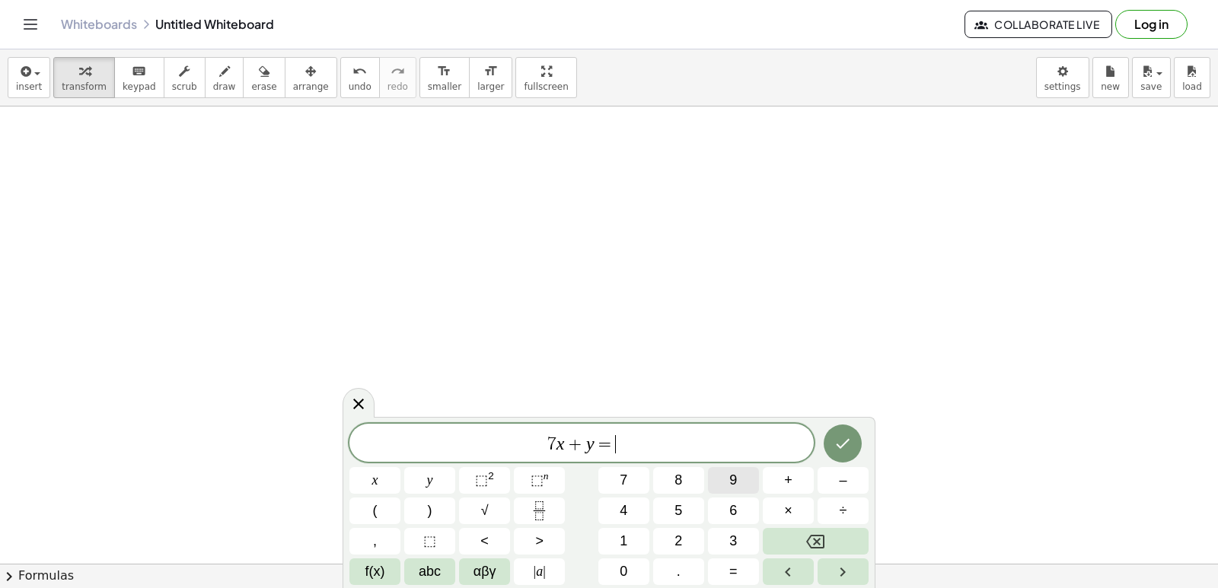
click at [735, 473] on span "9" at bounding box center [733, 480] width 8 height 21
drag, startPoint x: 752, startPoint y: 473, endPoint x: 648, endPoint y: 391, distance: 132.8
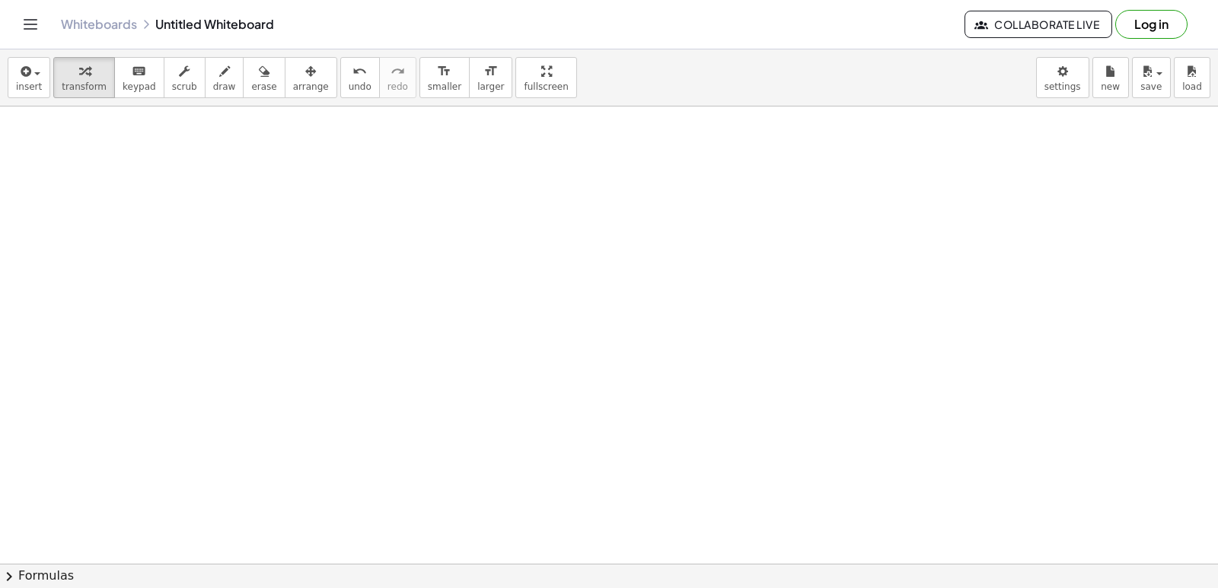
drag, startPoint x: 806, startPoint y: 419, endPoint x: 642, endPoint y: 524, distance: 194.5
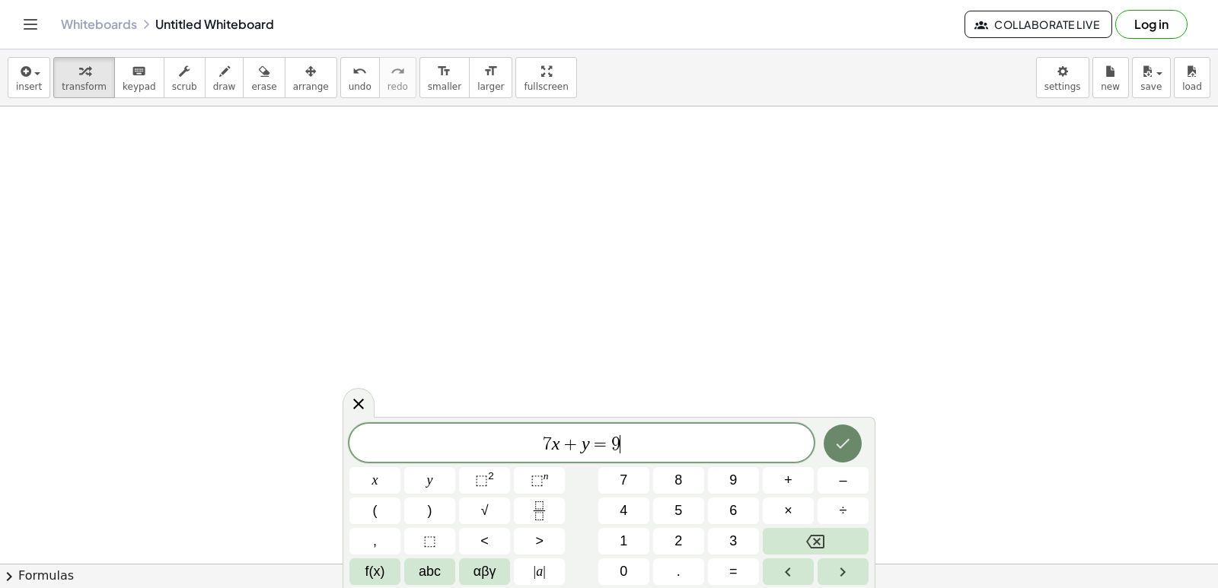
click at [844, 440] on icon "Done" at bounding box center [842, 444] width 18 height 18
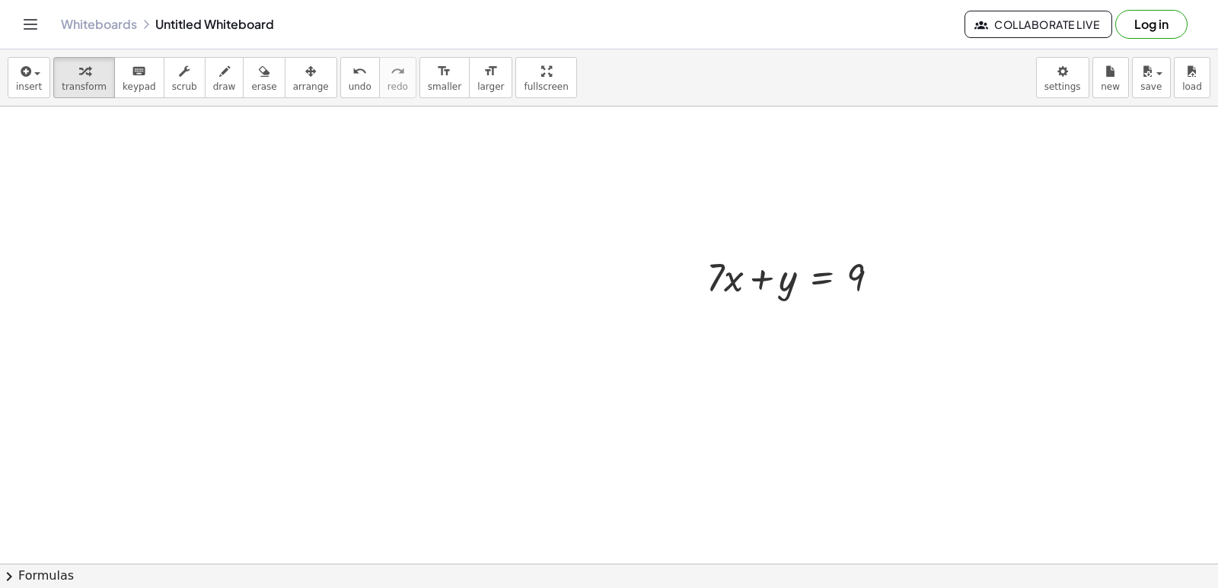
scroll to position [2287, 0]
drag, startPoint x: 995, startPoint y: 362, endPoint x: 926, endPoint y: 226, distance: 151.8
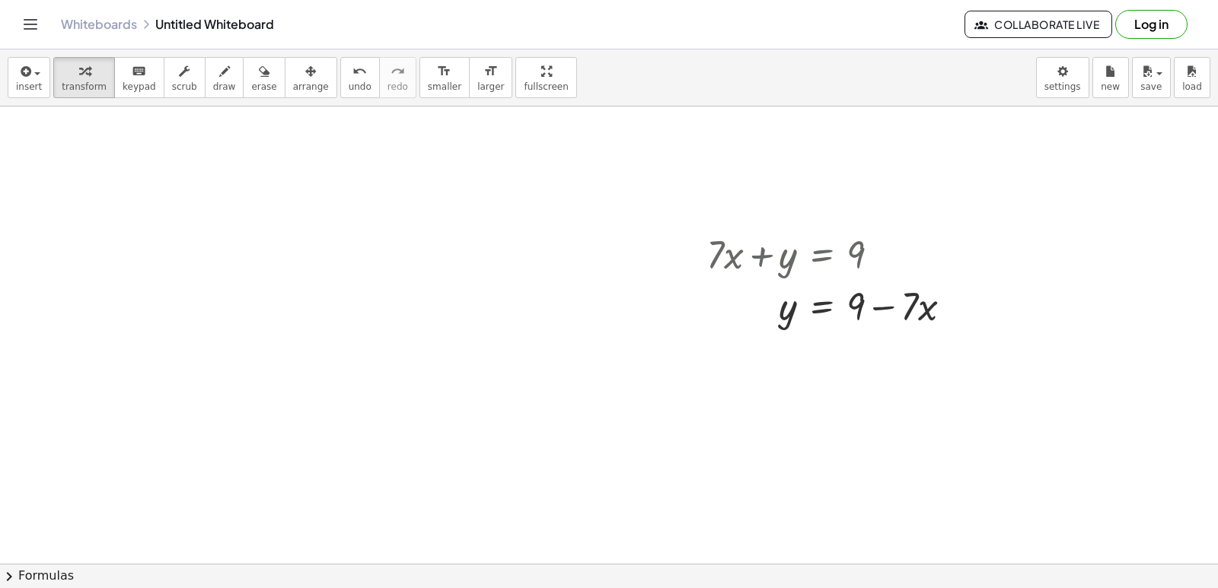
drag, startPoint x: 925, startPoint y: 237, endPoint x: 954, endPoint y: 178, distance: 66.0
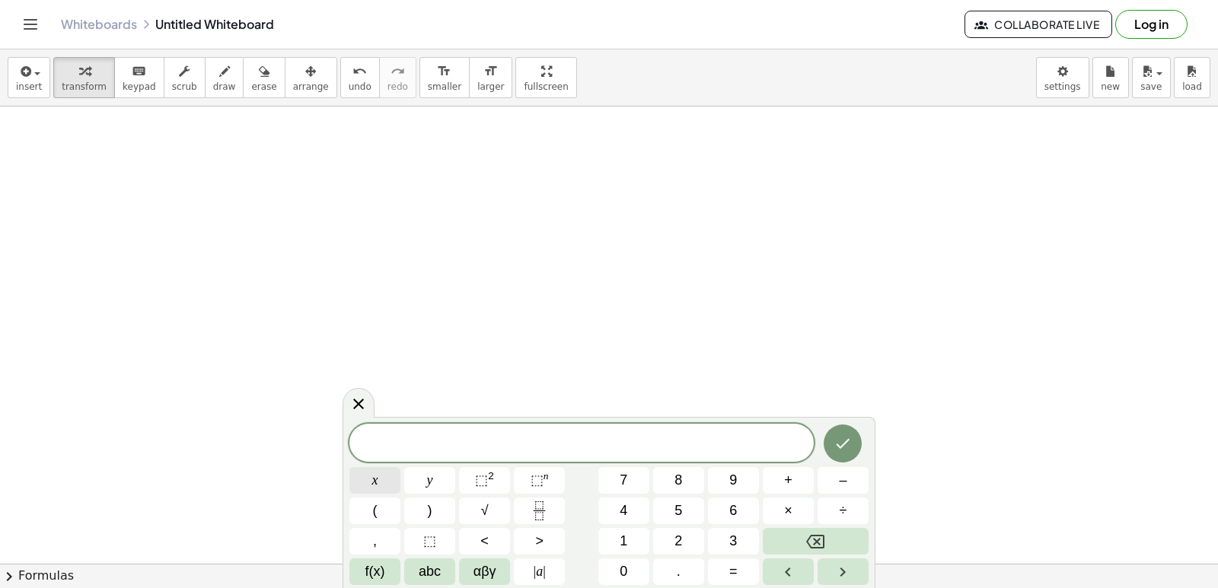
click at [380, 481] on button "x" at bounding box center [374, 480] width 51 height 27
click at [833, 476] on button "–" at bounding box center [842, 480] width 51 height 27
click at [610, 505] on button "4" at bounding box center [623, 511] width 51 height 27
click at [440, 471] on button "y" at bounding box center [429, 480] width 51 height 27
click at [735, 577] on span "=" at bounding box center [733, 572] width 8 height 21
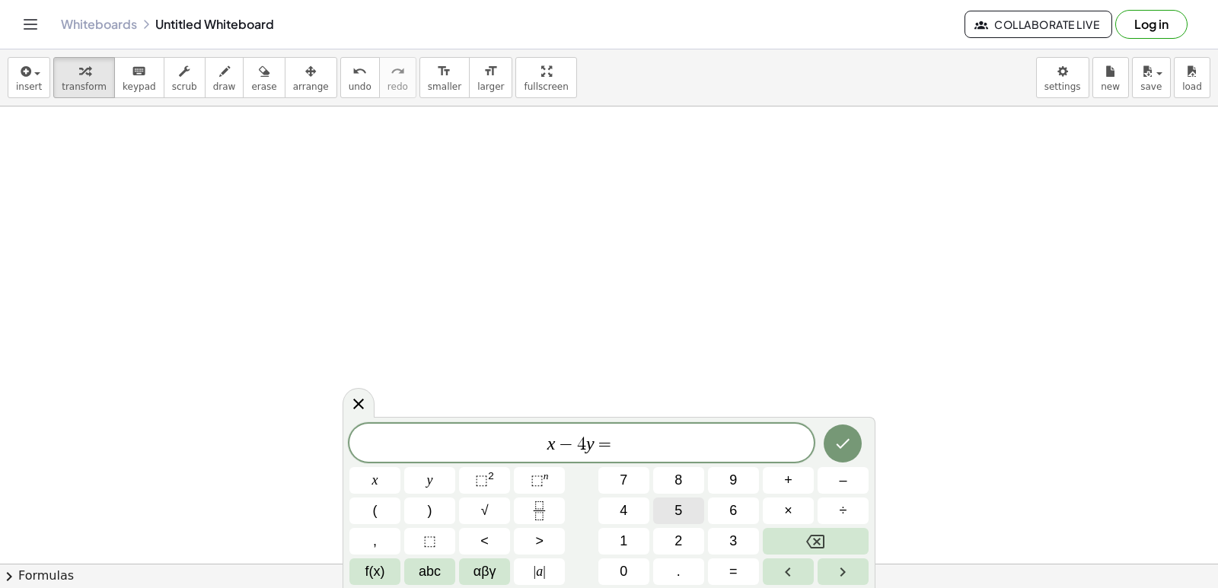
click at [660, 504] on button "5" at bounding box center [678, 511] width 51 height 27
click at [839, 441] on icon "Done" at bounding box center [842, 444] width 18 height 18
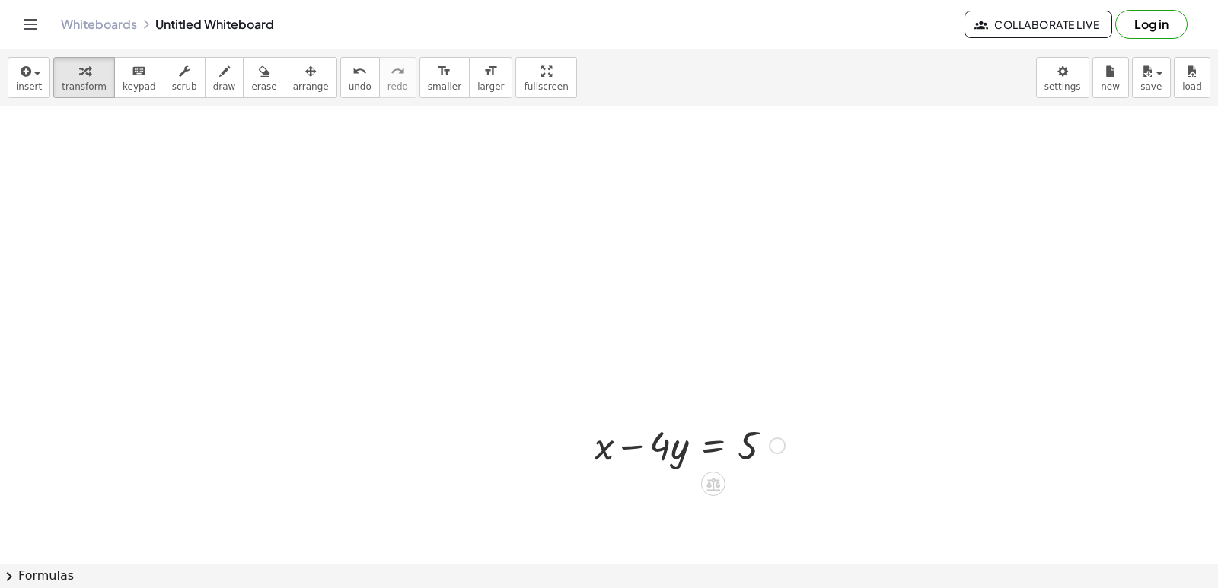
scroll to position [2745, 0]
drag, startPoint x: 654, startPoint y: 286, endPoint x: 671, endPoint y: 304, distance: 24.8
click at [671, 304] on div at bounding box center [690, 291] width 206 height 52
drag, startPoint x: 670, startPoint y: 299, endPoint x: 672, endPoint y: 311, distance: 12.4
click at [667, 317] on div "+ x − · 4 · y = 5" at bounding box center [684, 290] width 225 height 59
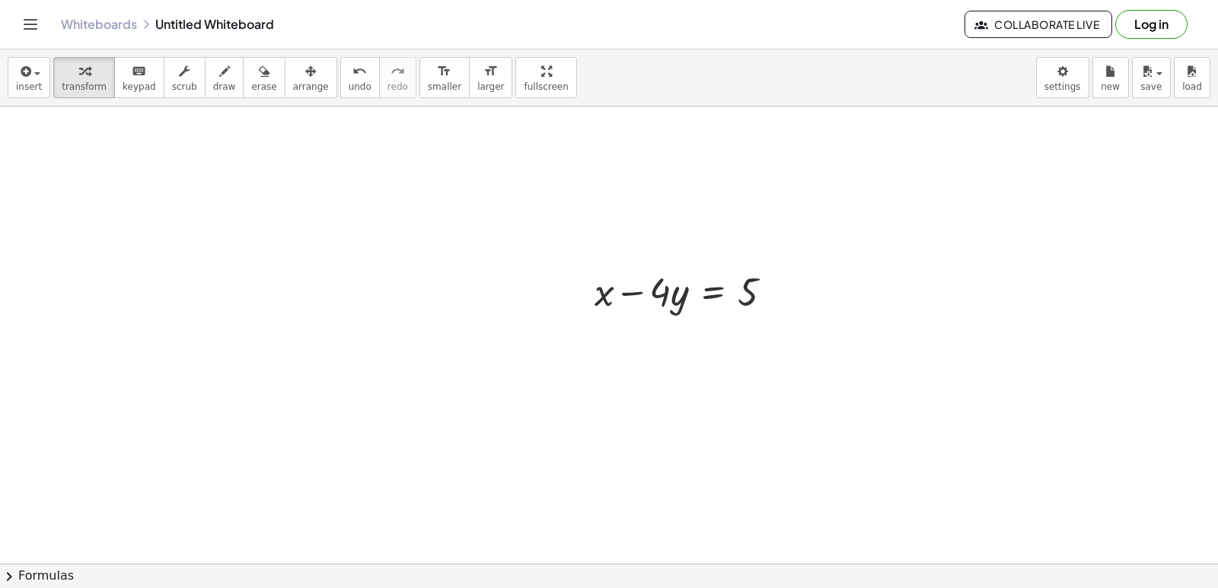
drag, startPoint x: 667, startPoint y: 317, endPoint x: 660, endPoint y: 332, distance: 16.7
drag, startPoint x: 673, startPoint y: 315, endPoint x: 678, endPoint y: 295, distance: 21.2
drag, startPoint x: 678, startPoint y: 295, endPoint x: 671, endPoint y: 407, distance: 112.9
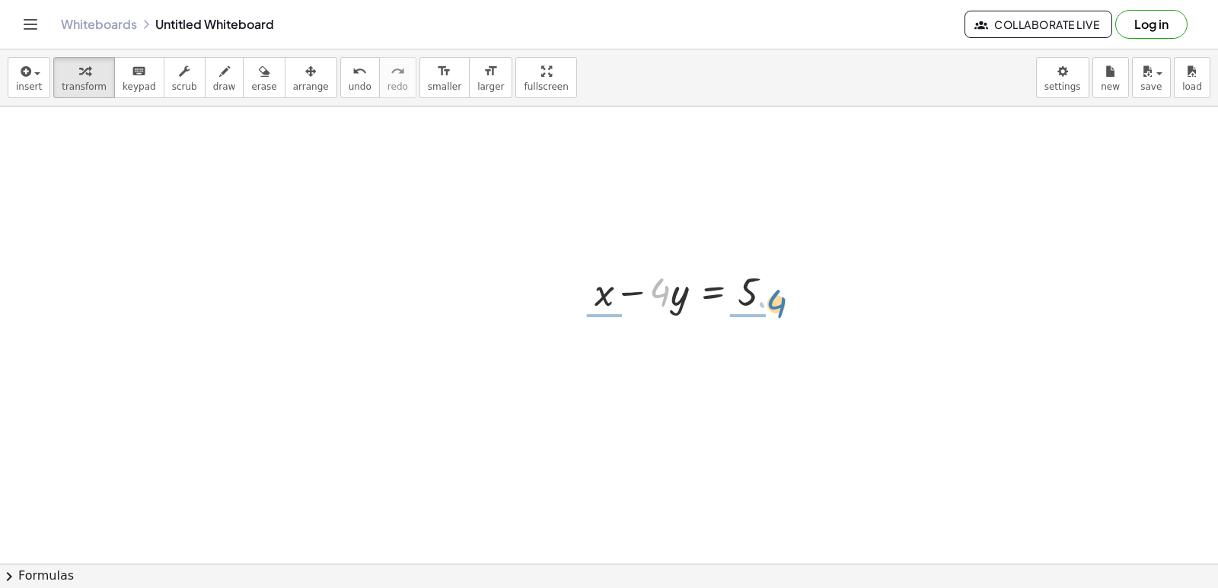
drag, startPoint x: 661, startPoint y: 297, endPoint x: 780, endPoint y: 306, distance: 119.1
click at [780, 306] on div at bounding box center [690, 291] width 206 height 52
click at [349, 81] on span "undo" at bounding box center [360, 86] width 23 height 11
drag, startPoint x: 663, startPoint y: 294, endPoint x: 668, endPoint y: 310, distance: 16.8
click at [668, 310] on div at bounding box center [690, 291] width 206 height 52
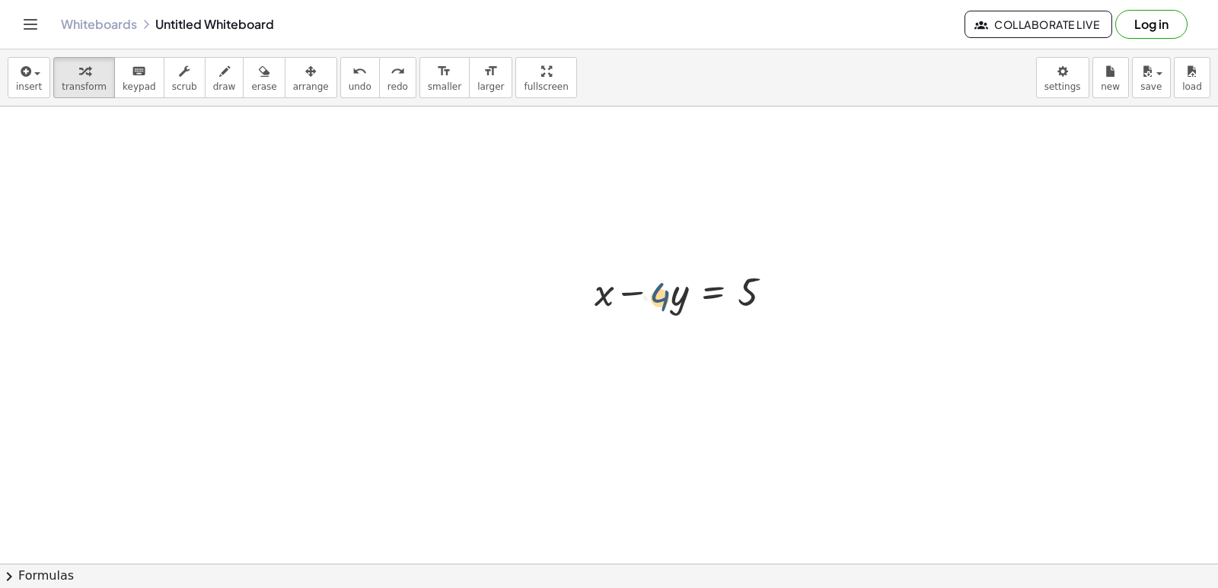
drag, startPoint x: 670, startPoint y: 307, endPoint x: 670, endPoint y: 315, distance: 8.4
click at [670, 315] on div at bounding box center [690, 291] width 206 height 52
drag, startPoint x: 668, startPoint y: 338, endPoint x: 656, endPoint y: 378, distance: 41.9
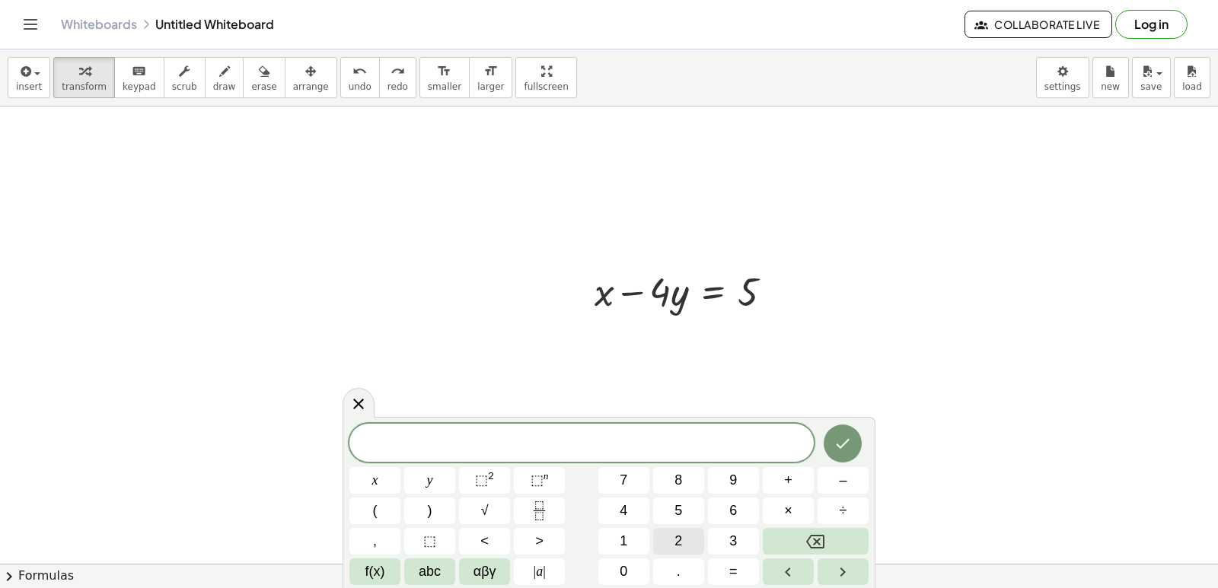
click at [677, 545] on span "2" at bounding box center [678, 541] width 8 height 21
click at [430, 474] on span "y" at bounding box center [430, 480] width 6 height 21
click at [806, 489] on button "+" at bounding box center [788, 480] width 51 height 27
click at [687, 485] on button "8" at bounding box center [678, 480] width 51 height 27
click at [775, 512] on button "×" at bounding box center [788, 511] width 51 height 27
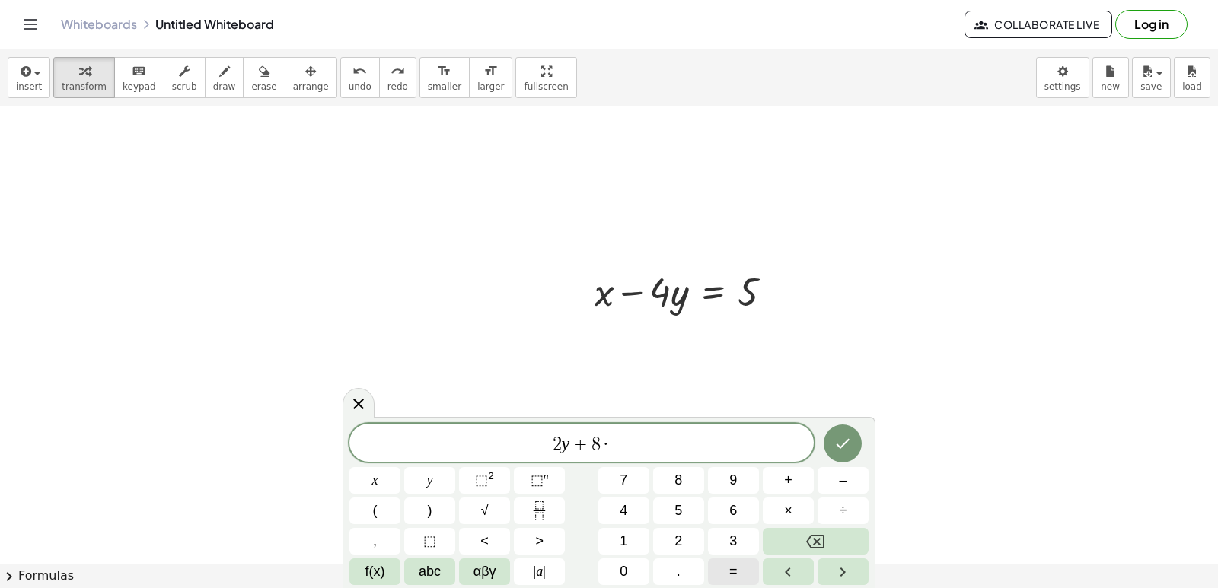
click at [721, 566] on button "=" at bounding box center [733, 572] width 51 height 27
click at [684, 531] on button "2" at bounding box center [678, 541] width 51 height 27
click at [637, 509] on button "4" at bounding box center [623, 511] width 51 height 27
click at [591, 439] on span "=" at bounding box center [602, 444] width 22 height 18
click at [827, 549] on button "Backspace" at bounding box center [816, 541] width 106 height 27
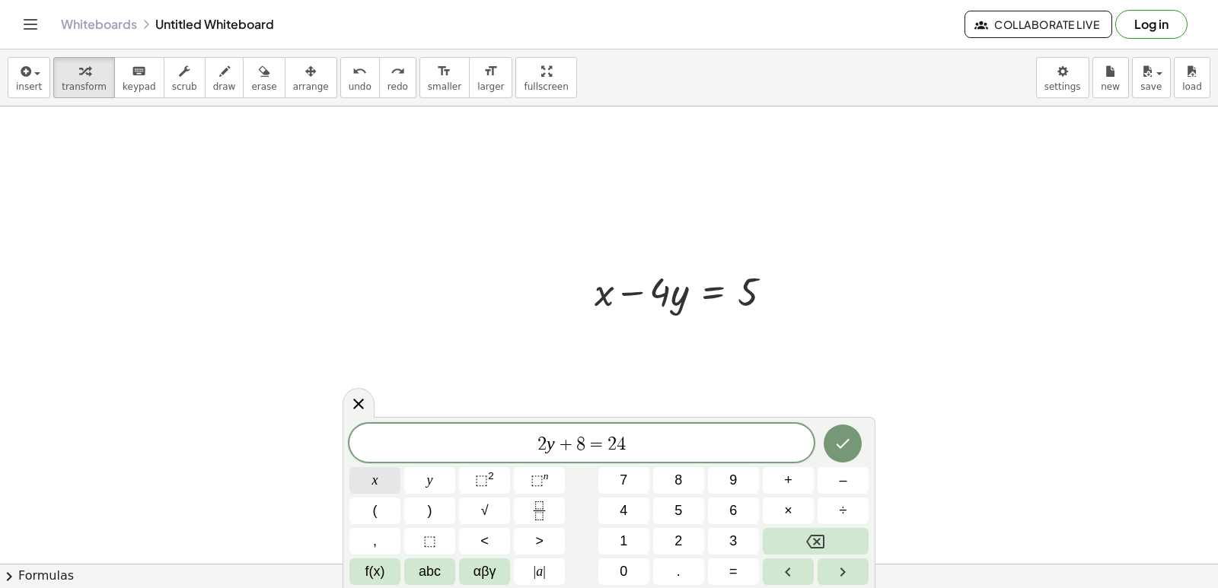
click at [381, 483] on button "x" at bounding box center [374, 480] width 51 height 27
click at [843, 452] on icon "Done" at bounding box center [842, 444] width 18 height 18
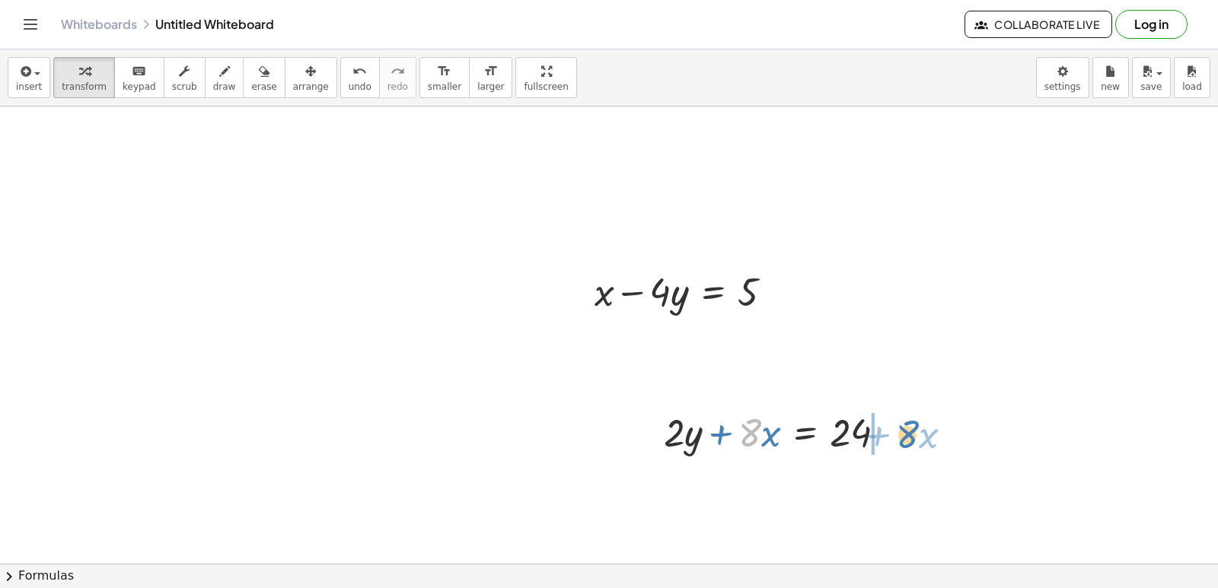
drag, startPoint x: 747, startPoint y: 438, endPoint x: 905, endPoint y: 440, distance: 157.6
click at [905, 440] on div at bounding box center [781, 432] width 250 height 52
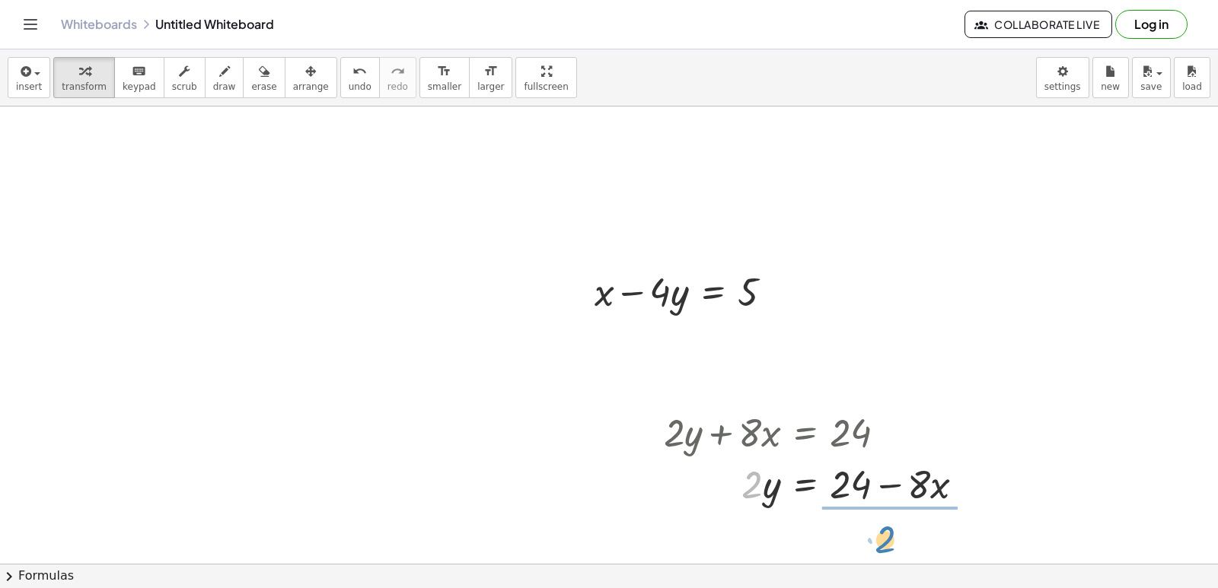
drag, startPoint x: 757, startPoint y: 473, endPoint x: 891, endPoint y: 515, distance: 140.4
drag, startPoint x: 881, startPoint y: 505, endPoint x: 884, endPoint y: 486, distance: 20.0
click at [884, 486] on div at bounding box center [811, 483] width 311 height 76
click at [884, 477] on div at bounding box center [822, 483] width 332 height 76
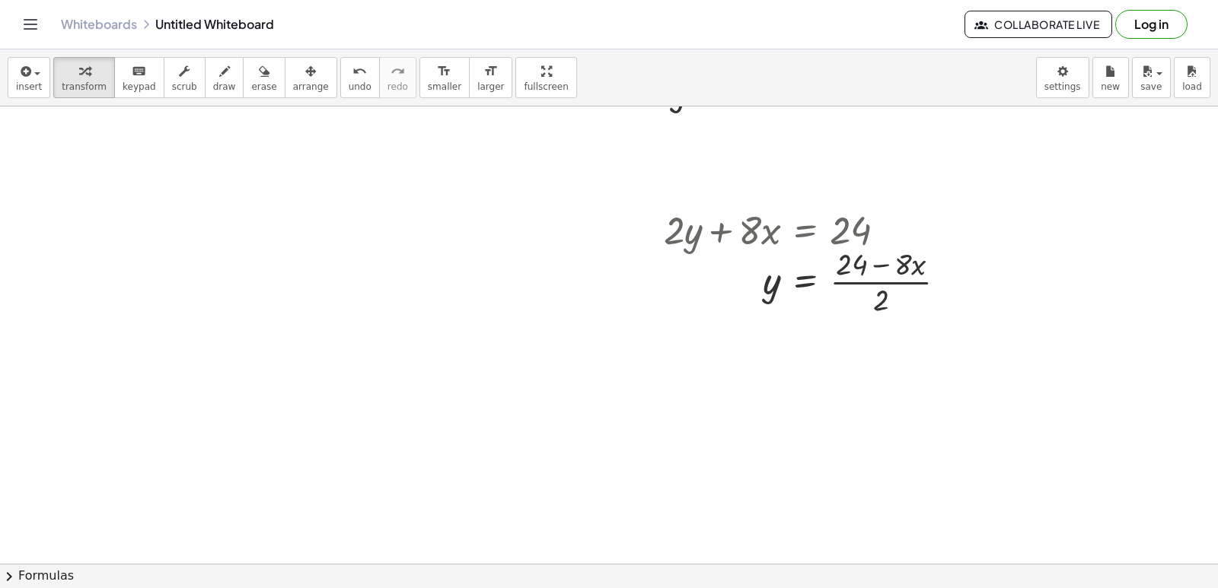
scroll to position [2973, 0]
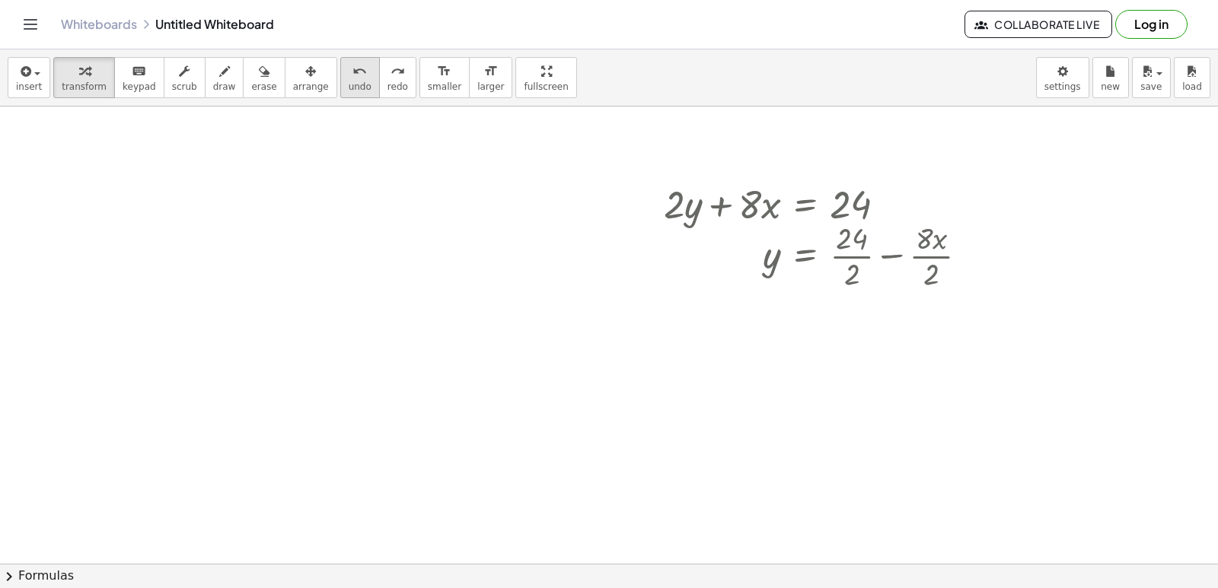
click at [349, 72] on div "undo" at bounding box center [360, 71] width 23 height 18
drag, startPoint x: 920, startPoint y: 257, endPoint x: 914, endPoint y: 263, distance: 9.2
click at [914, 263] on div at bounding box center [822, 255] width 332 height 76
drag, startPoint x: 914, startPoint y: 263, endPoint x: 886, endPoint y: 292, distance: 40.4
click at [886, 292] on div at bounding box center [822, 255] width 332 height 76
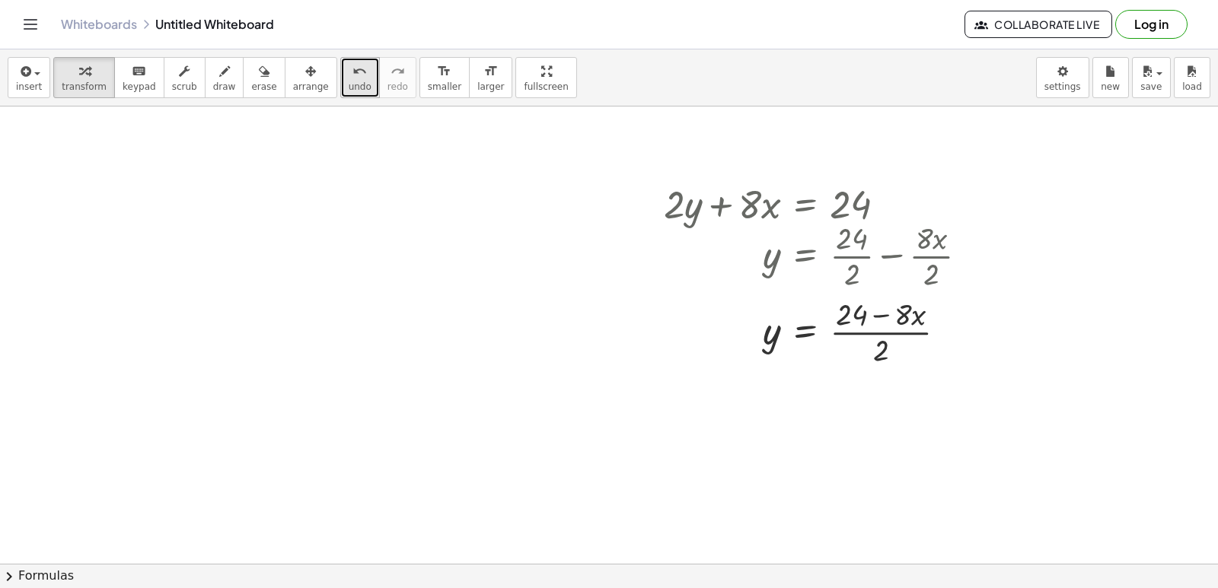
click at [349, 81] on span "undo" at bounding box center [360, 86] width 23 height 11
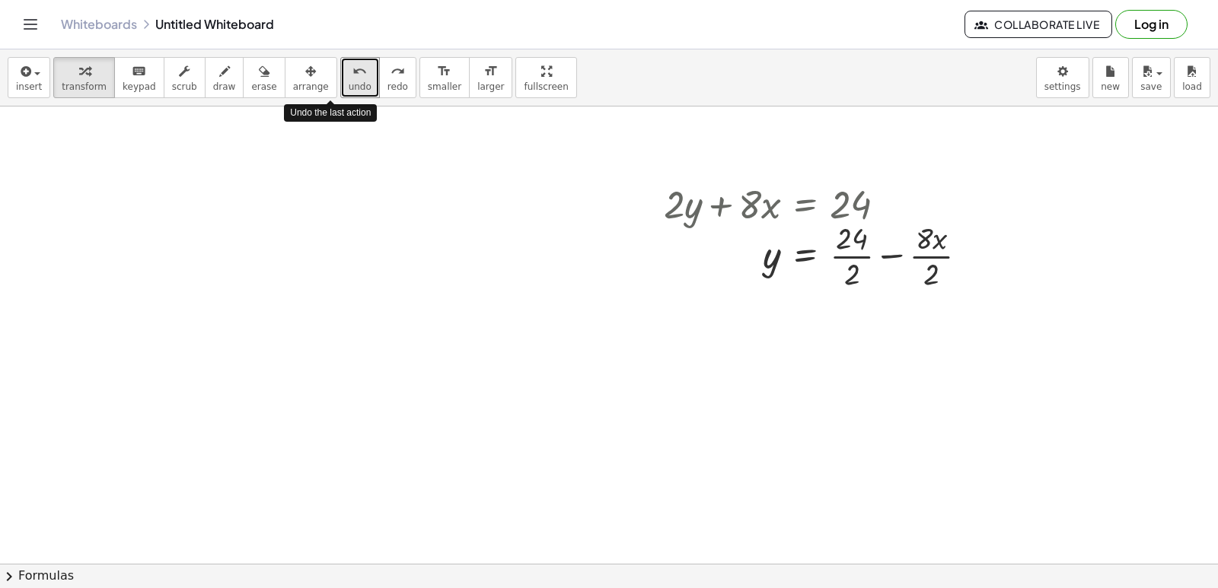
drag, startPoint x: 338, startPoint y: 81, endPoint x: 631, endPoint y: 313, distance: 373.9
click at [352, 65] on icon "undo" at bounding box center [359, 71] width 14 height 18
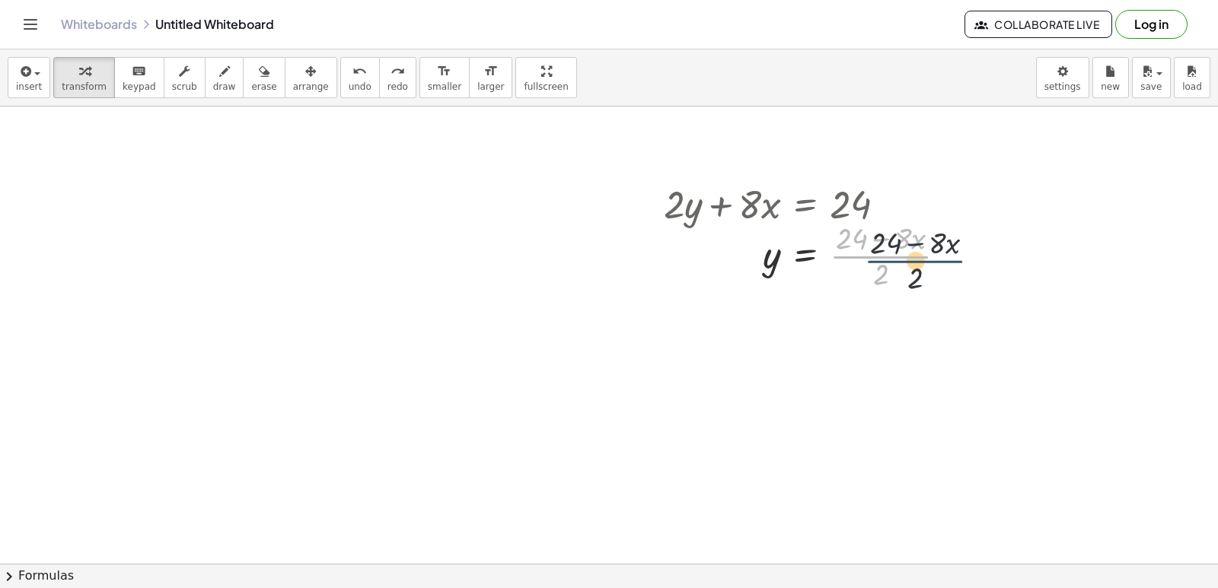
drag, startPoint x: 856, startPoint y: 257, endPoint x: 902, endPoint y: 263, distance: 46.8
click at [902, 263] on div at bounding box center [811, 255] width 311 height 76
drag, startPoint x: 903, startPoint y: 262, endPoint x: 859, endPoint y: 280, distance: 47.8
click at [859, 280] on div at bounding box center [811, 255] width 311 height 76
drag, startPoint x: 884, startPoint y: 276, endPoint x: 883, endPoint y: 251, distance: 25.1
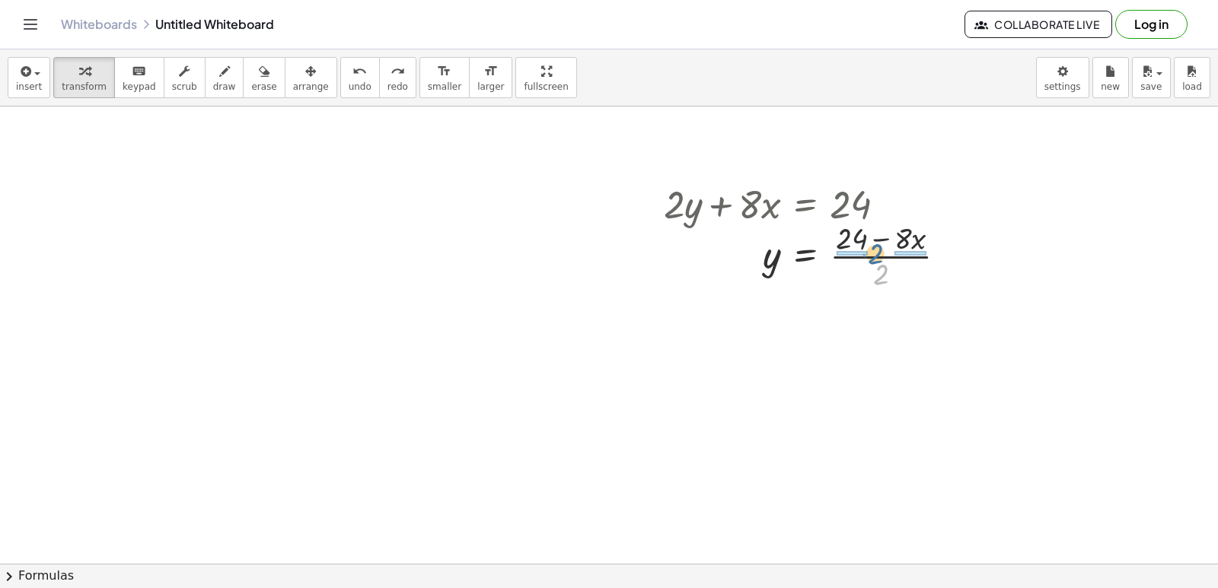
click at [883, 251] on div at bounding box center [811, 255] width 311 height 76
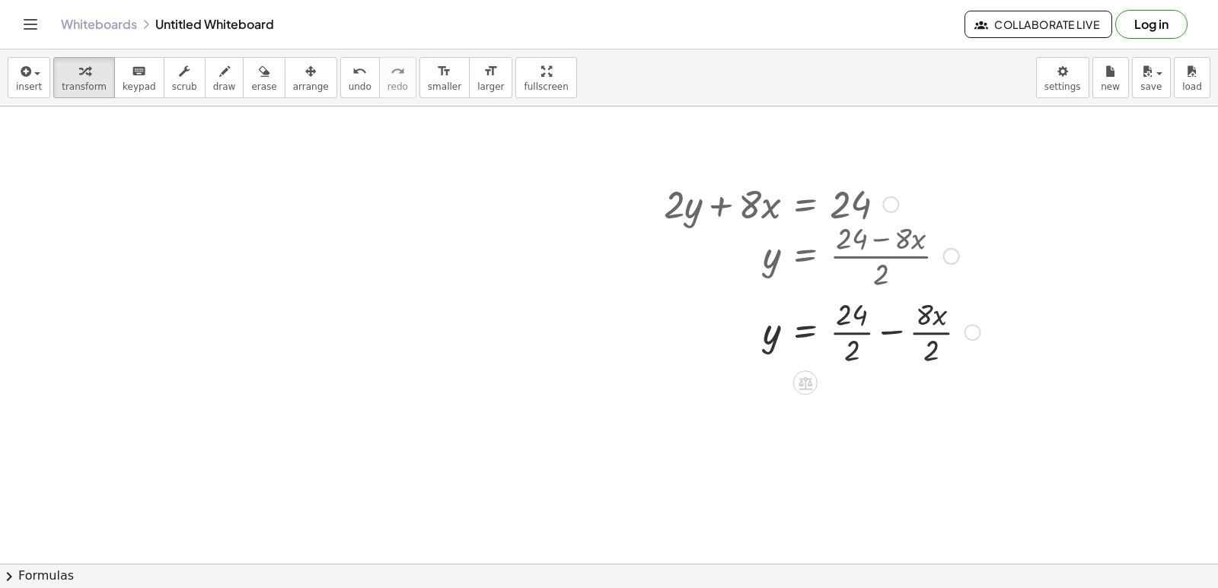
click at [861, 327] on div at bounding box center [822, 331] width 332 height 76
click at [805, 205] on div "+ · 2 · y + · 8 · x = 24 · 2 · y = + 24 − · 8 · x y = · ( + 24 − · 8 · x ) · 2 …" at bounding box center [805, 205] width 0 height 0
click at [918, 408] on div at bounding box center [822, 407] width 332 height 76
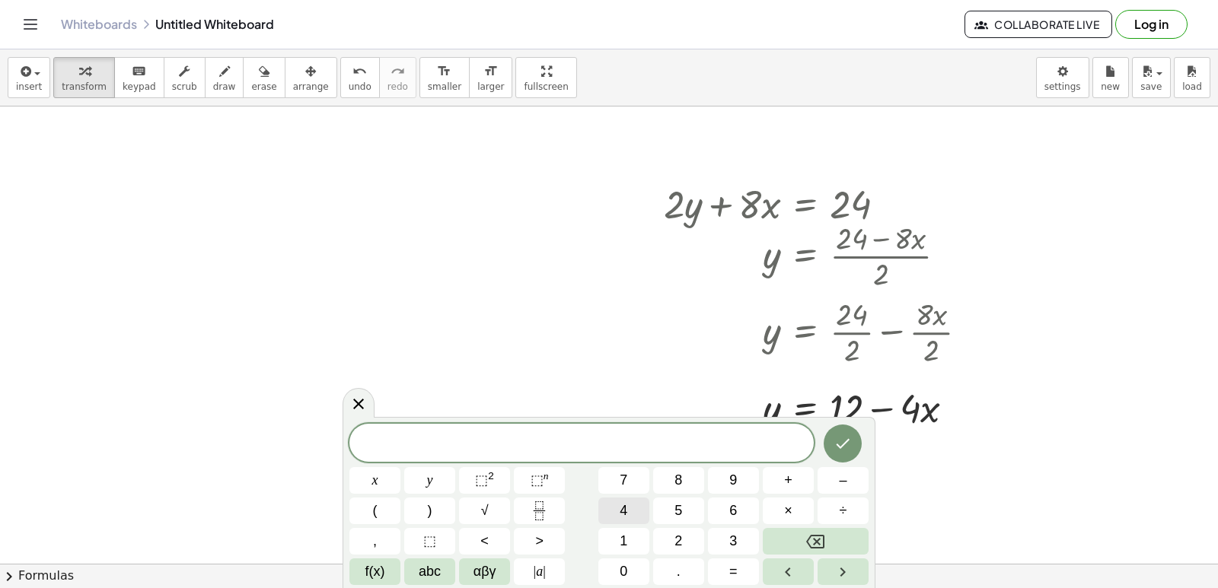
click at [631, 514] on button "4" at bounding box center [623, 511] width 51 height 27
click at [377, 474] on span "x" at bounding box center [375, 480] width 6 height 21
click at [856, 486] on button "–" at bounding box center [842, 480] width 51 height 27
click at [670, 539] on button "2" at bounding box center [678, 541] width 51 height 27
click at [623, 564] on span "0" at bounding box center [624, 572] width 8 height 21
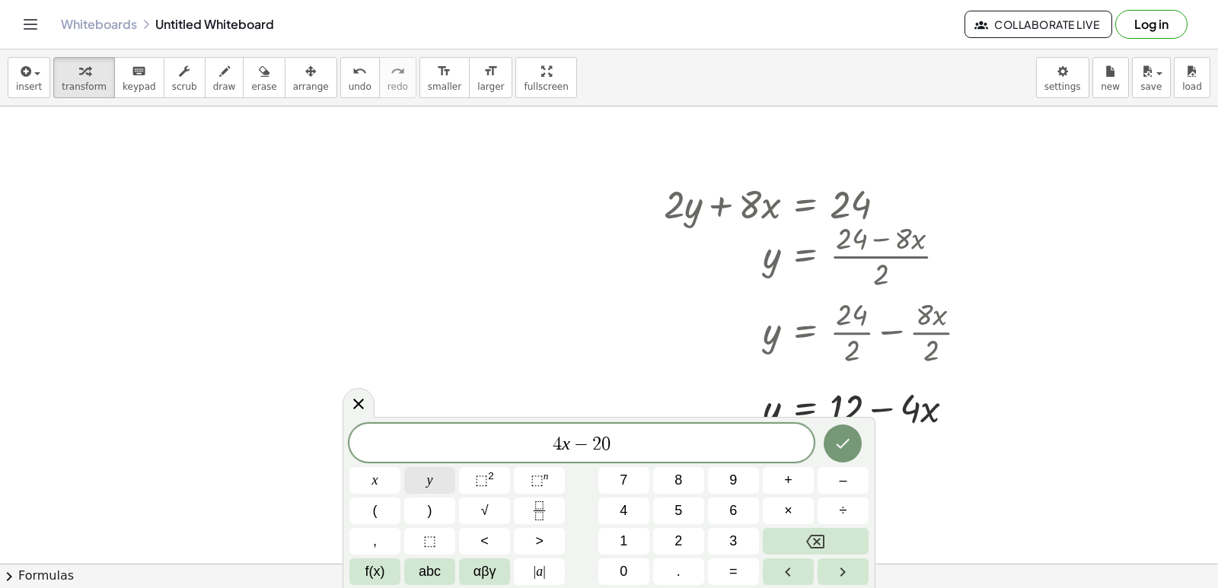
click at [425, 478] on button "y" at bounding box center [429, 480] width 51 height 27
click at [728, 584] on button "=" at bounding box center [733, 572] width 51 height 27
click at [730, 518] on span "6" at bounding box center [733, 511] width 8 height 21
click at [624, 565] on span "0" at bounding box center [624, 572] width 8 height 21
click at [841, 438] on icon "Done" at bounding box center [842, 444] width 18 height 18
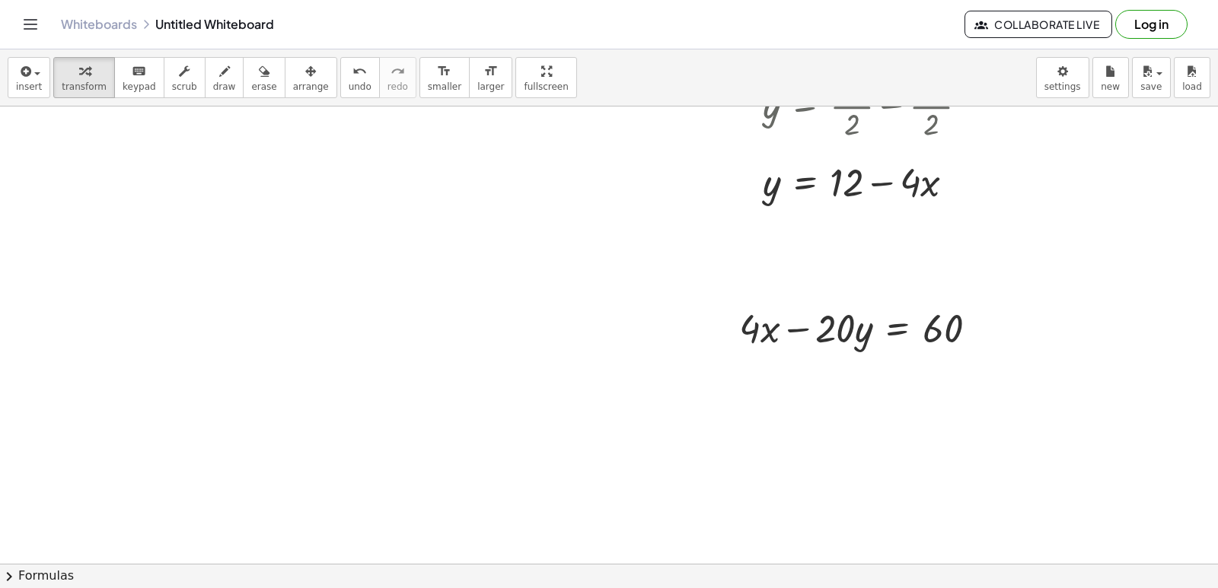
scroll to position [3202, 0]
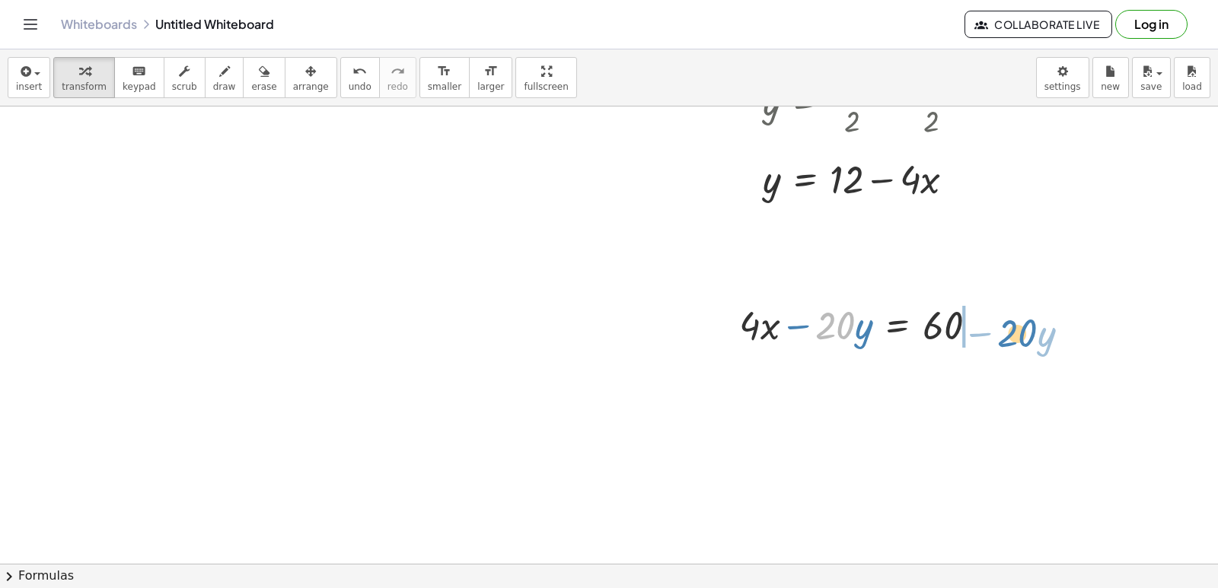
drag, startPoint x: 826, startPoint y: 330, endPoint x: 1008, endPoint y: 337, distance: 182.1
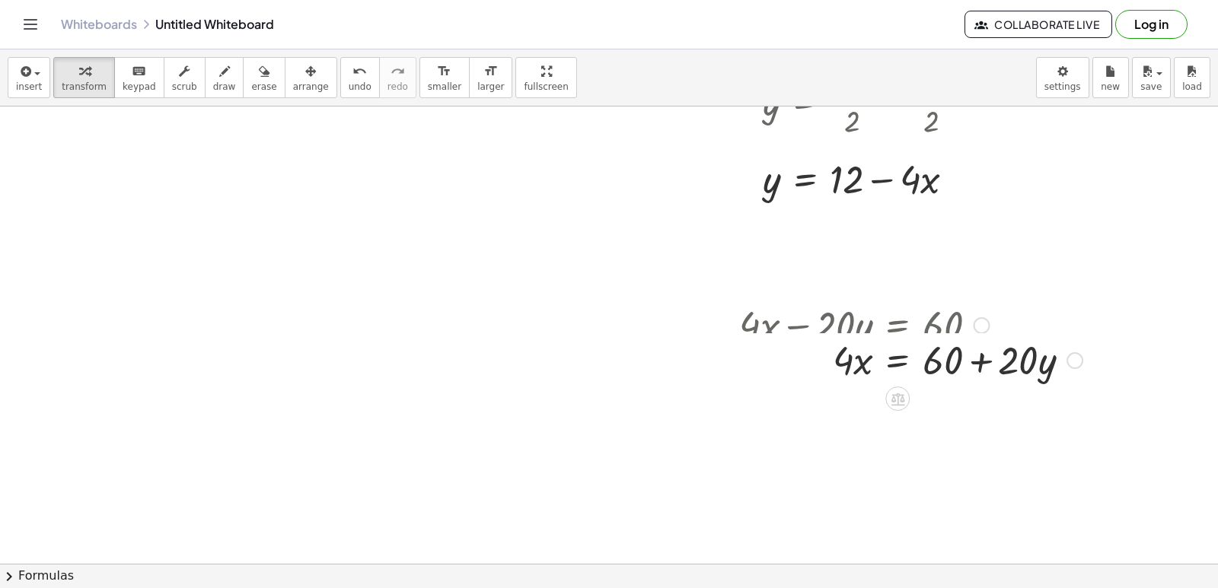
drag, startPoint x: 996, startPoint y: 336, endPoint x: 881, endPoint y: 416, distance: 140.6
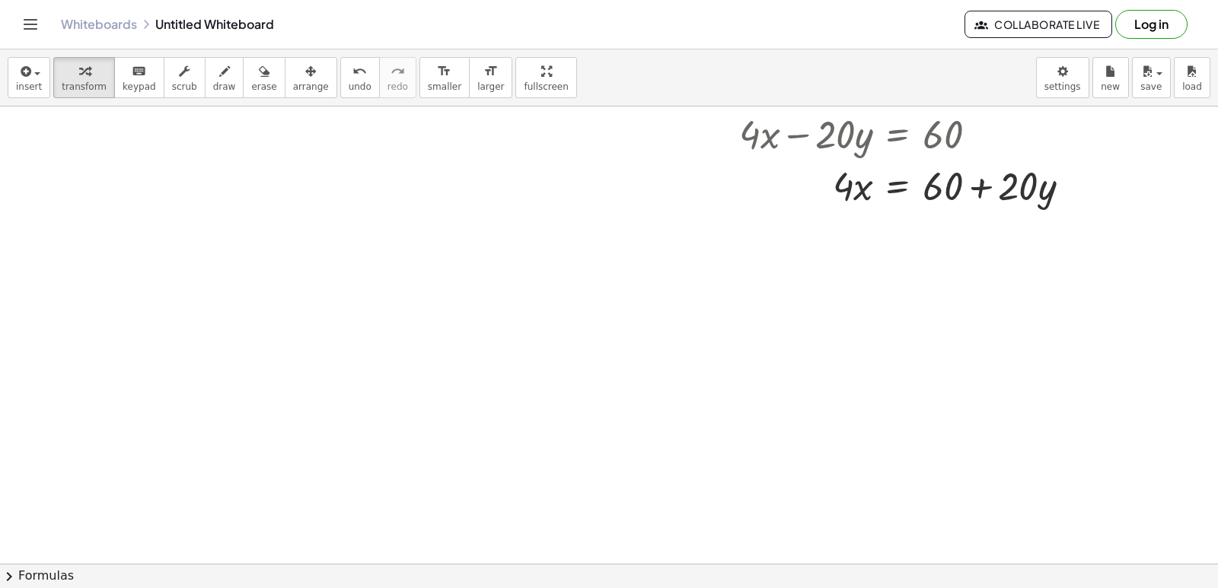
scroll to position [3431, 0]
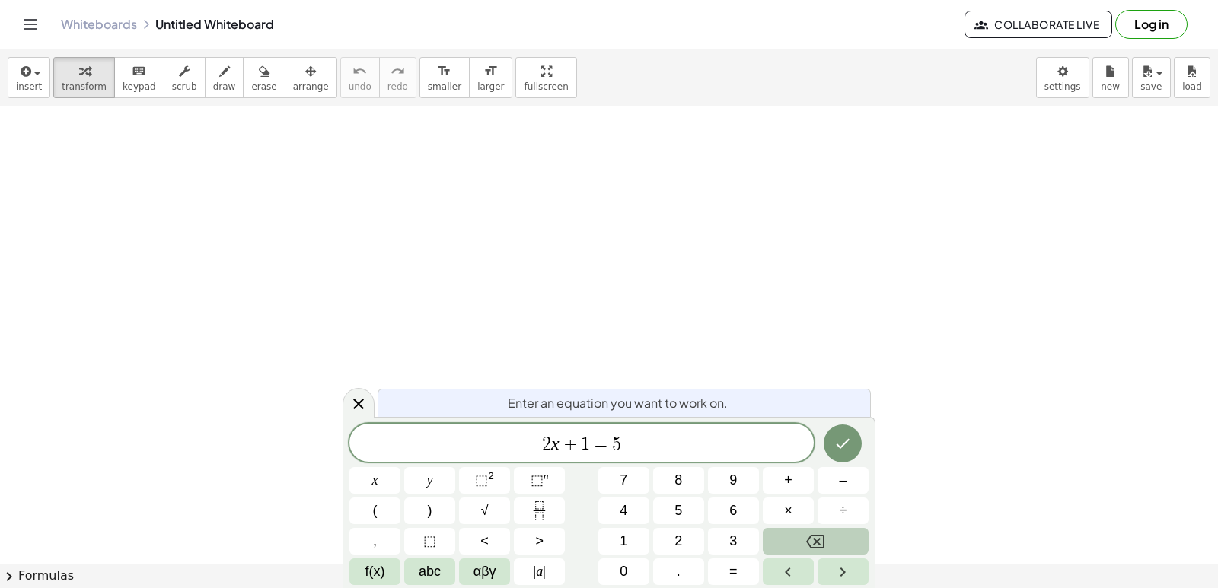
drag, startPoint x: 369, startPoint y: 360, endPoint x: 801, endPoint y: 548, distance: 471.4
click at [806, 534] on icon "Backspace" at bounding box center [815, 542] width 18 height 18
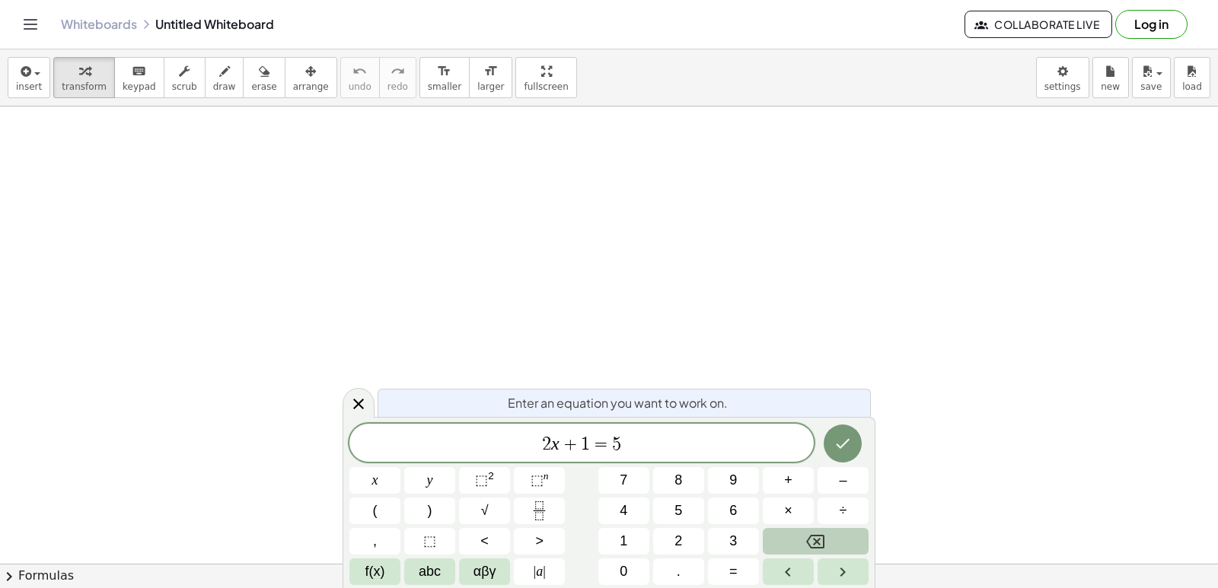
click at [802, 554] on button "Backspace" at bounding box center [816, 541] width 106 height 27
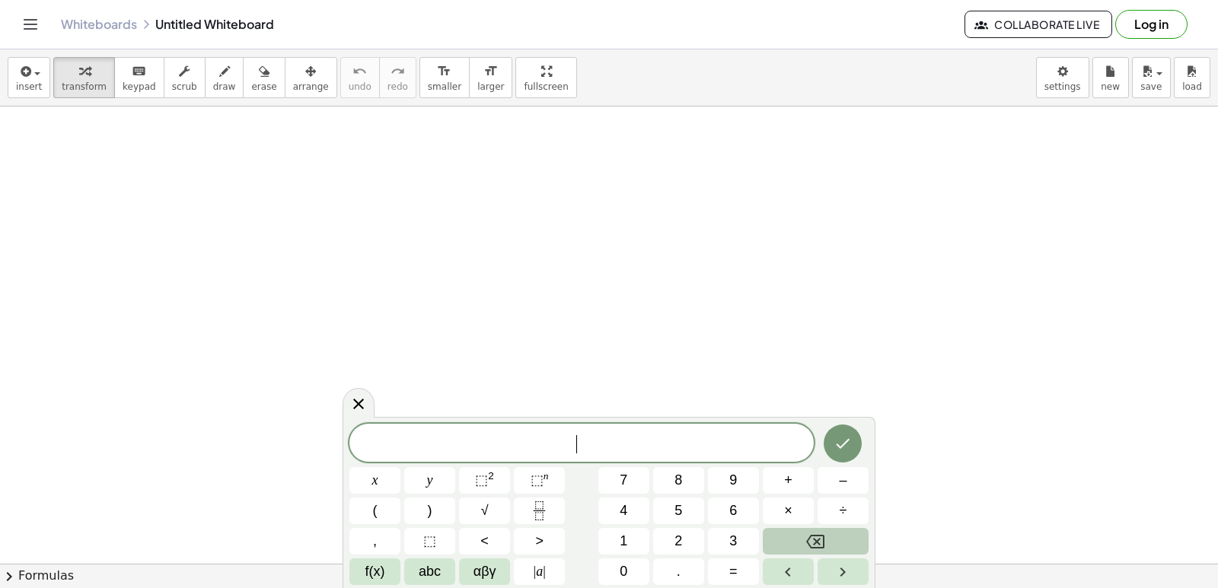
click at [801, 548] on button "Backspace" at bounding box center [816, 541] width 106 height 27
click at [799, 543] on button "Backspace" at bounding box center [816, 541] width 106 height 27
click at [1047, 78] on body "Graspable Math Activities Get Started Activity Bank Assigned Work Classes White…" at bounding box center [609, 294] width 1218 height 588
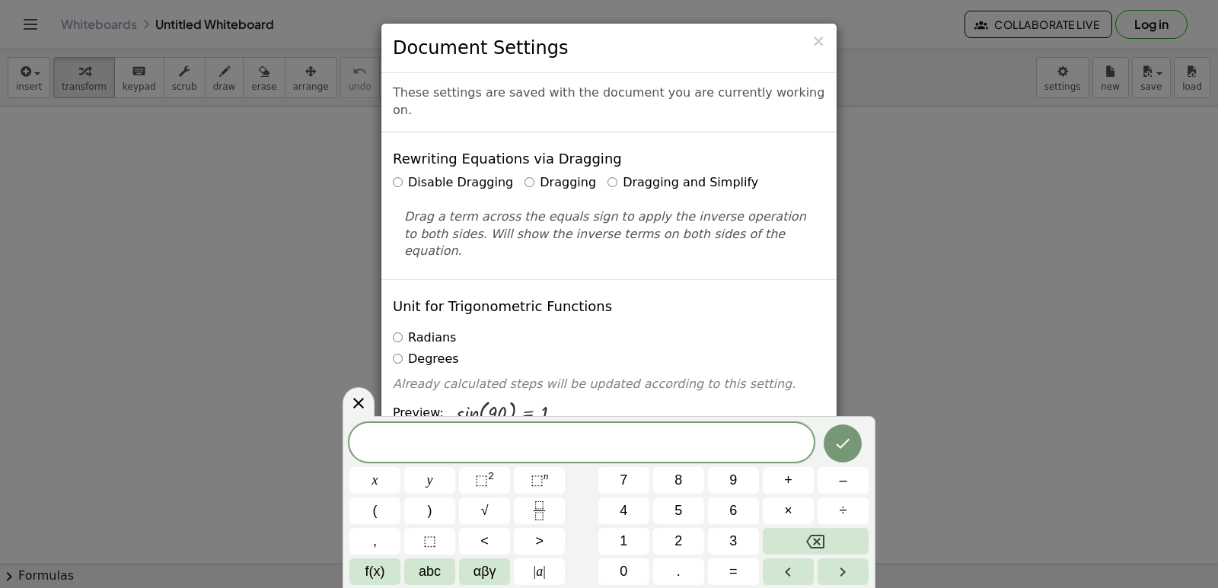
click at [625, 174] on label "Dragging and Simplify" at bounding box center [682, 183] width 151 height 18
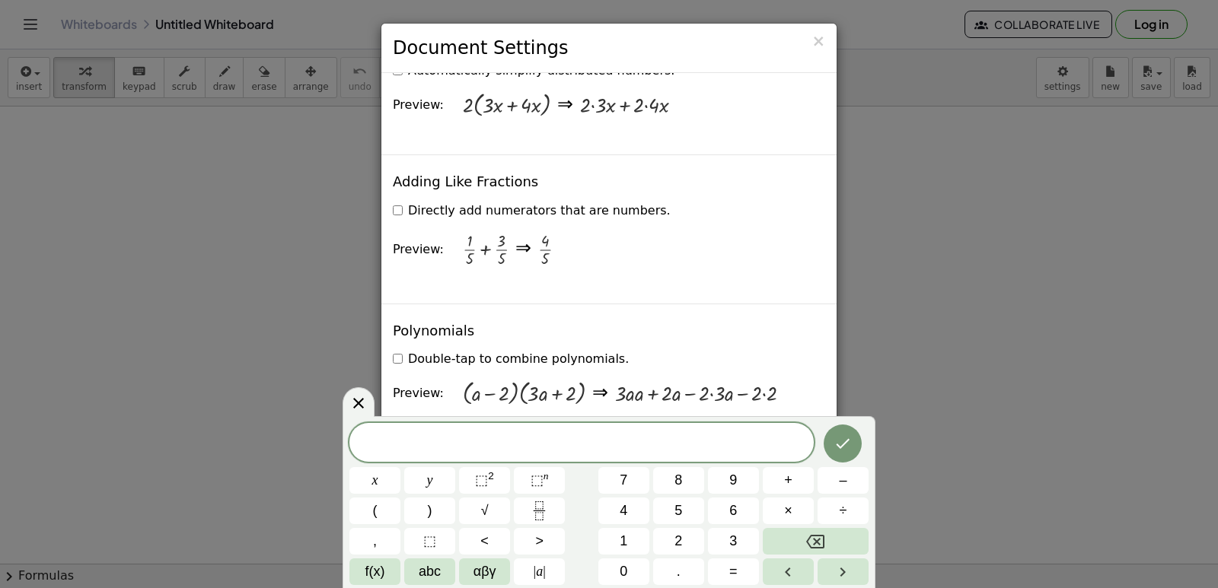
scroll to position [1294, 0]
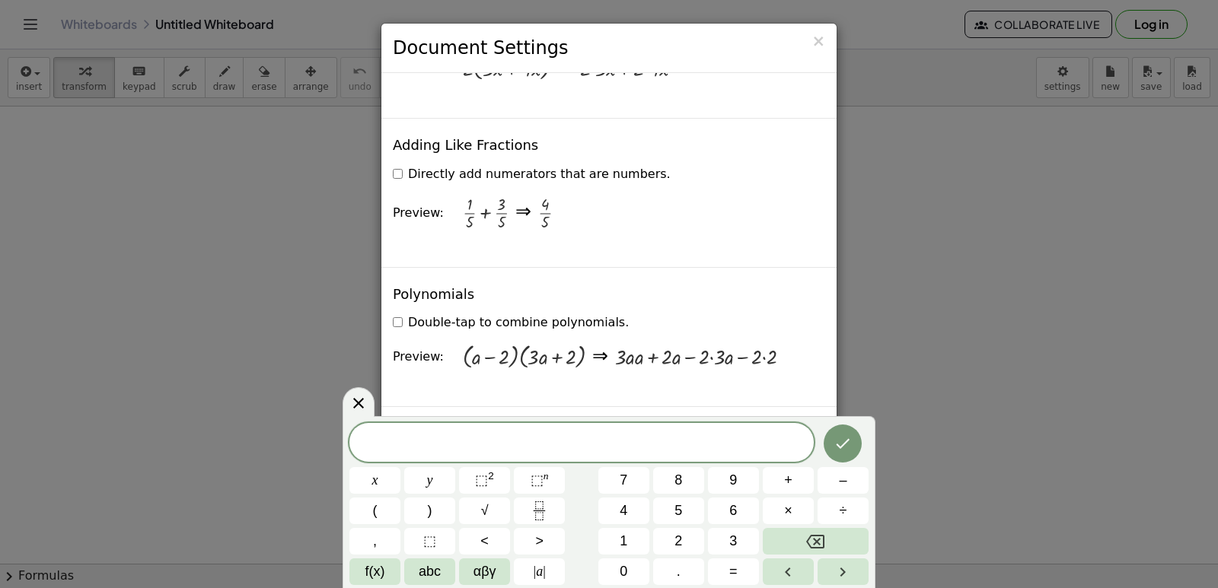
click at [843, 272] on div "× Document Settings These settings are saved with the document you are currentl…" at bounding box center [609, 294] width 1218 height 588
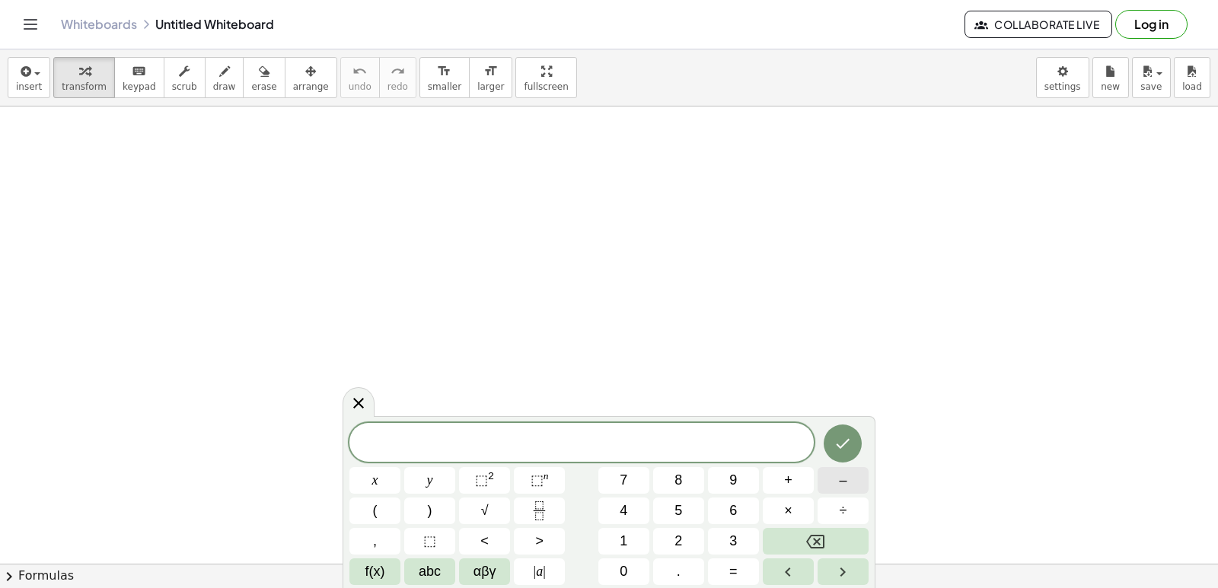
click at [835, 479] on button "–" at bounding box center [842, 480] width 51 height 27
click at [676, 550] on button "2" at bounding box center [678, 541] width 51 height 27
click at [362, 479] on button "x" at bounding box center [374, 480] width 51 height 27
click at [825, 509] on button "÷" at bounding box center [842, 511] width 51 height 27
click at [804, 547] on button "Backspace" at bounding box center [816, 541] width 106 height 27
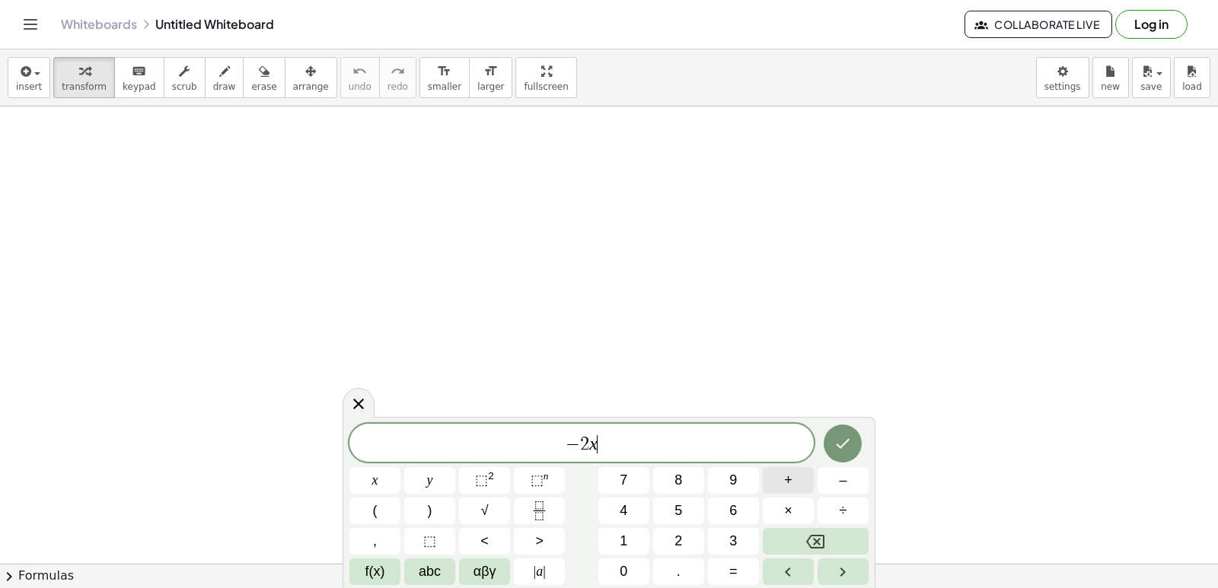
click at [784, 482] on span "+" at bounding box center [788, 480] width 8 height 21
click at [692, 504] on button "5" at bounding box center [678, 511] width 51 height 27
click at [421, 471] on button "y" at bounding box center [429, 480] width 51 height 27
click at [747, 570] on button "=" at bounding box center [733, 572] width 51 height 27
click at [741, 538] on button "3" at bounding box center [733, 541] width 51 height 27
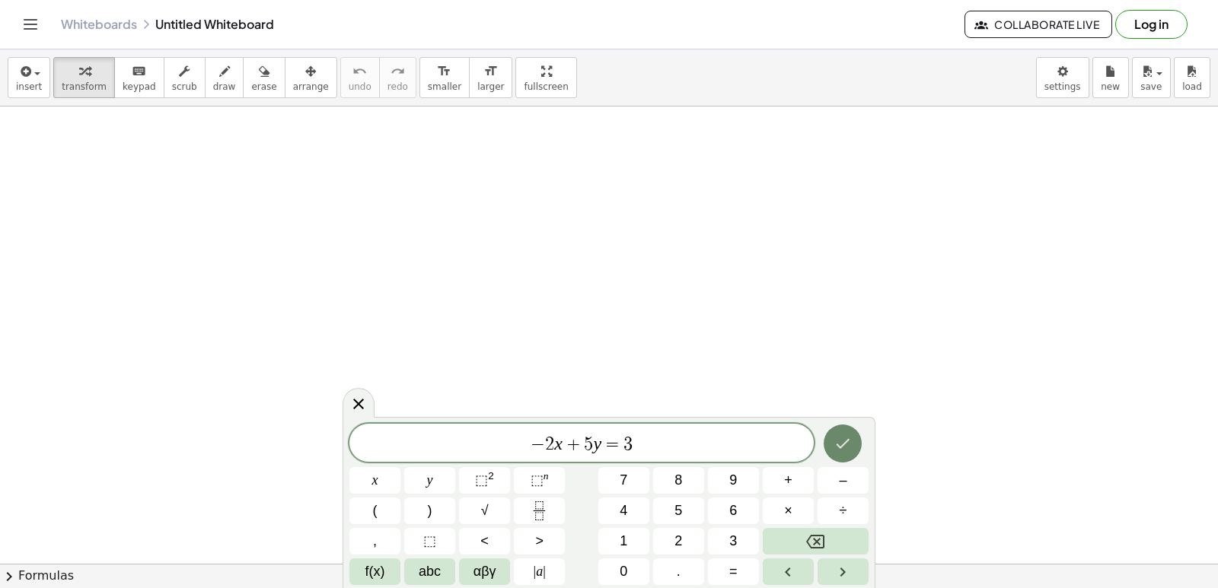
click at [851, 452] on icon "Done" at bounding box center [842, 444] width 18 height 18
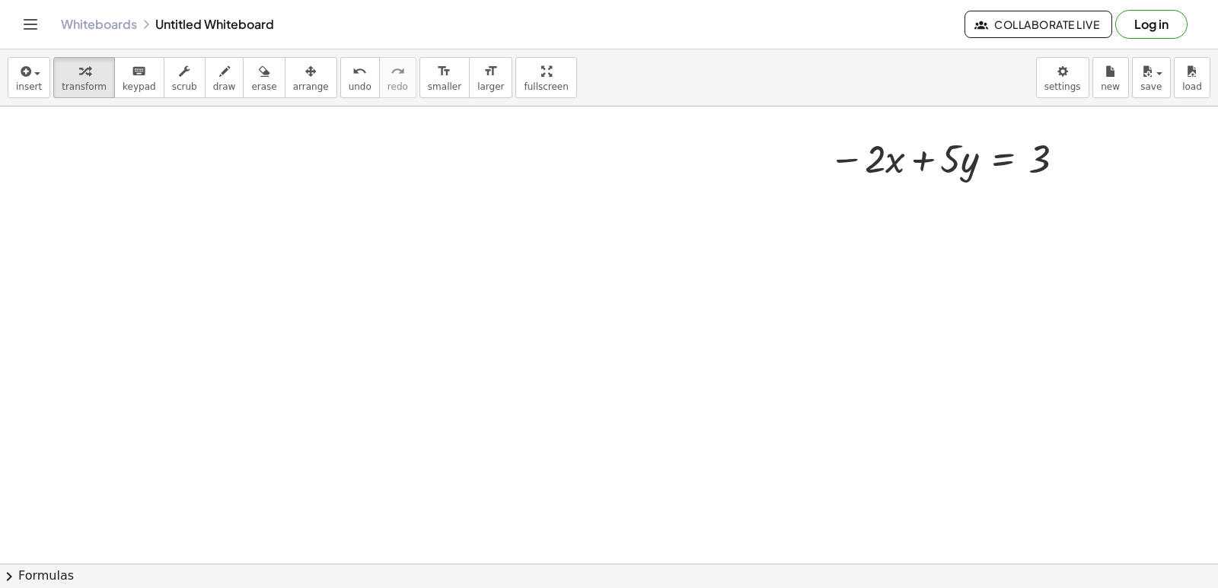
scroll to position [381, 0]
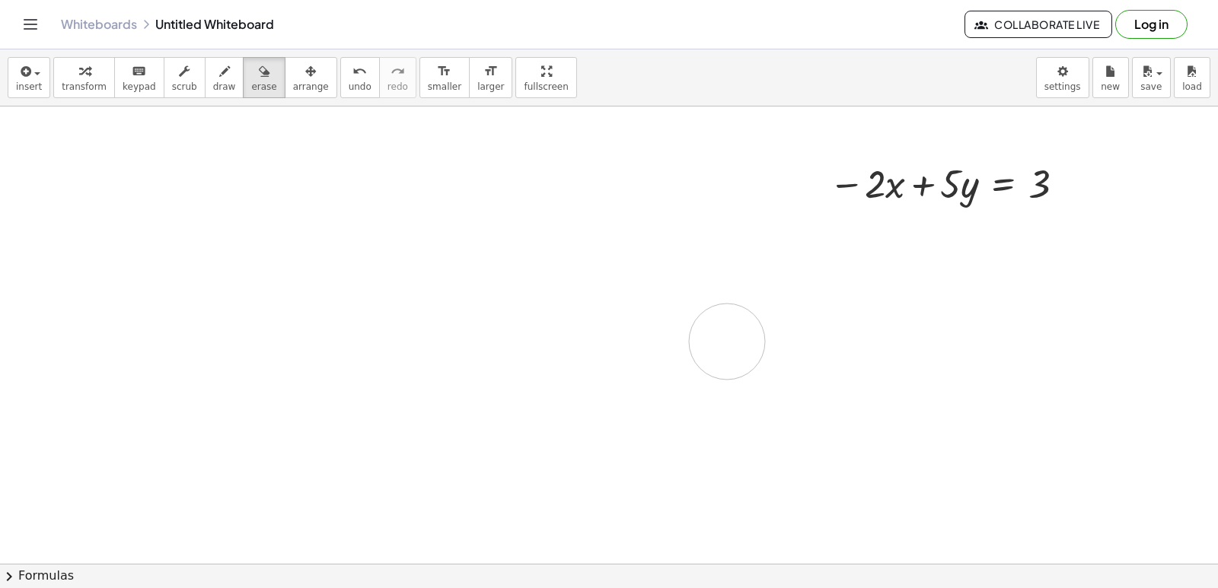
click at [727, 342] on div at bounding box center [609, 233] width 1218 height 1014
click at [83, 82] on span "transform" at bounding box center [84, 86] width 45 height 11
click at [498, 363] on div at bounding box center [609, 233] width 1218 height 1014
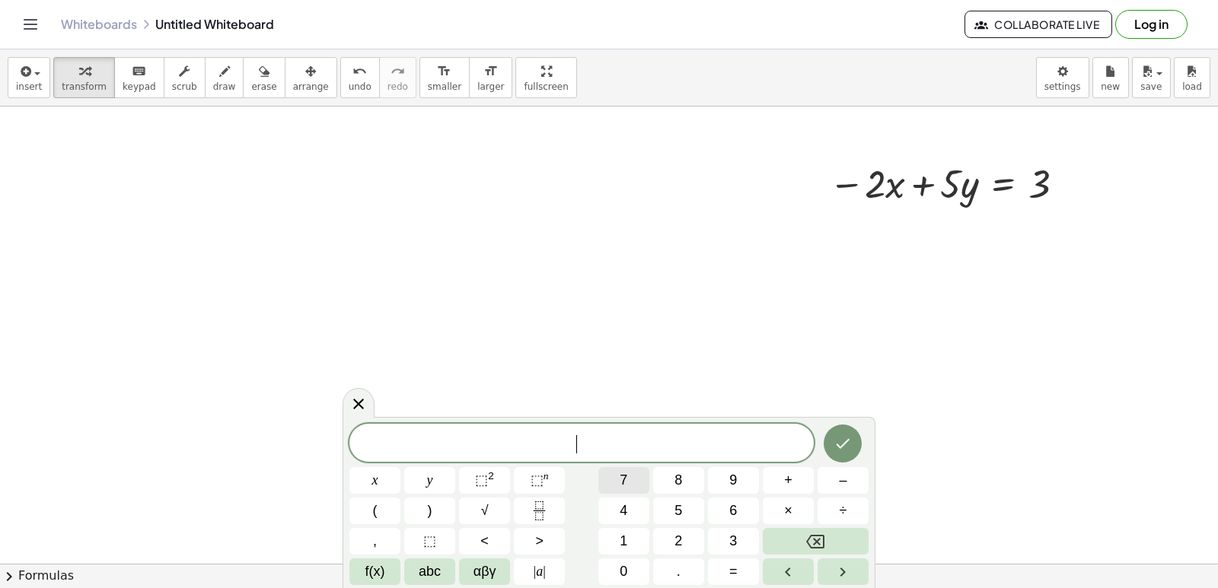
click at [661, 542] on div "​ x y ⬚ 2 ⬚ n 7 8 9 + – ( ) √ 4 5 6 × ÷ , ⬚ < > 1 2 3 f(x) abc αβγ | a | 0 . =" at bounding box center [608, 504] width 519 height 161
click at [786, 515] on span "×" at bounding box center [788, 511] width 8 height 21
click at [795, 542] on button "Backspace" at bounding box center [816, 541] width 106 height 27
click at [393, 471] on button "x" at bounding box center [374, 480] width 51 height 27
click at [775, 474] on button "+" at bounding box center [788, 480] width 51 height 27
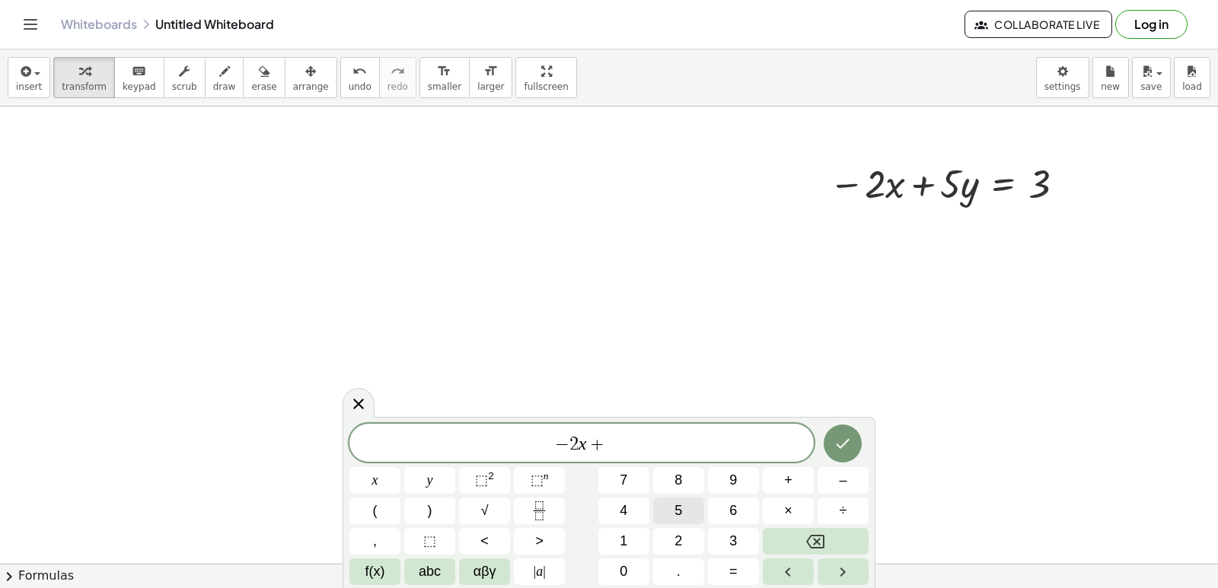
click at [690, 514] on button "5" at bounding box center [678, 511] width 51 height 27
click at [433, 483] on button "y" at bounding box center [429, 480] width 51 height 27
click at [735, 572] on span "=" at bounding box center [733, 572] width 8 height 21
click at [739, 552] on button "3" at bounding box center [733, 541] width 51 height 27
click at [854, 449] on button "Done" at bounding box center [843, 444] width 38 height 38
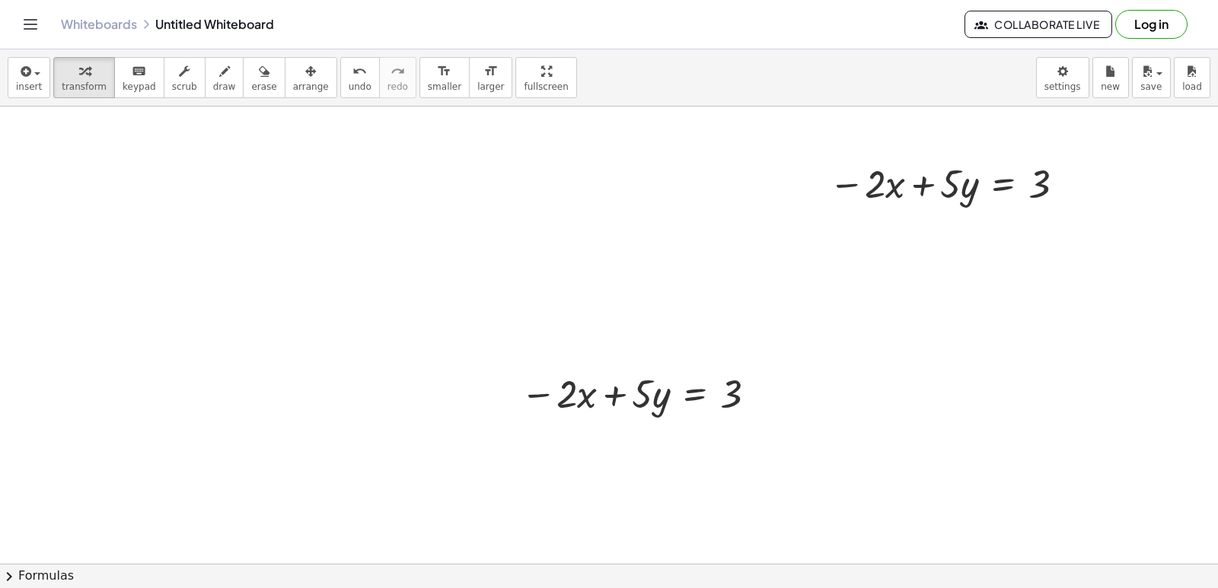
click at [468, 498] on div at bounding box center [609, 233] width 1218 height 1014
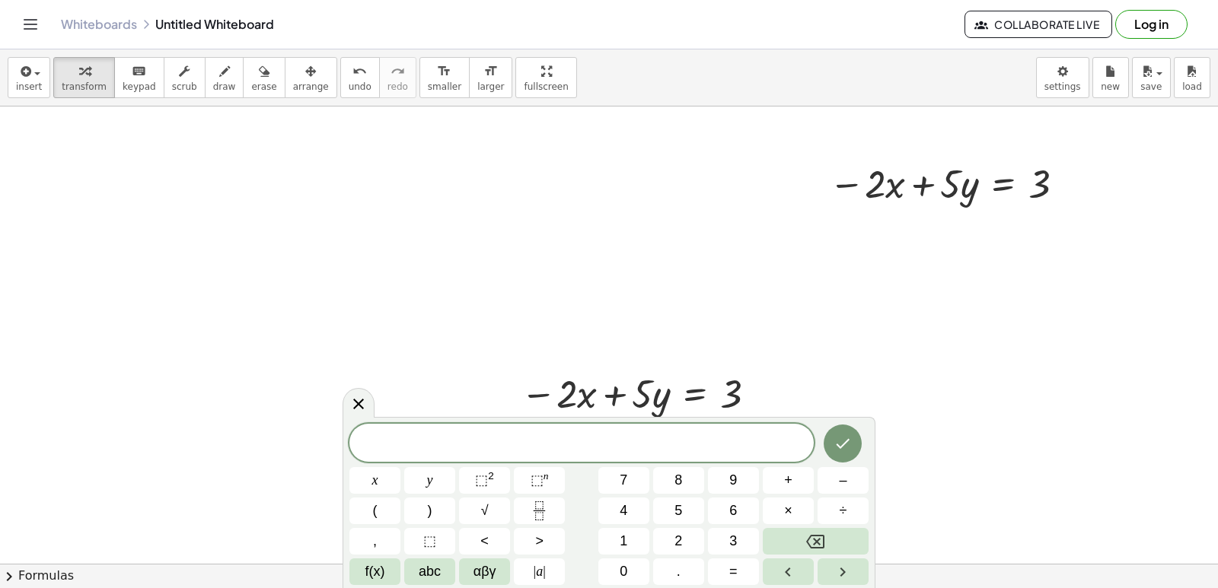
drag, startPoint x: 990, startPoint y: 415, endPoint x: 963, endPoint y: 403, distance: 30.0
click at [990, 415] on div at bounding box center [609, 233] width 1218 height 1014
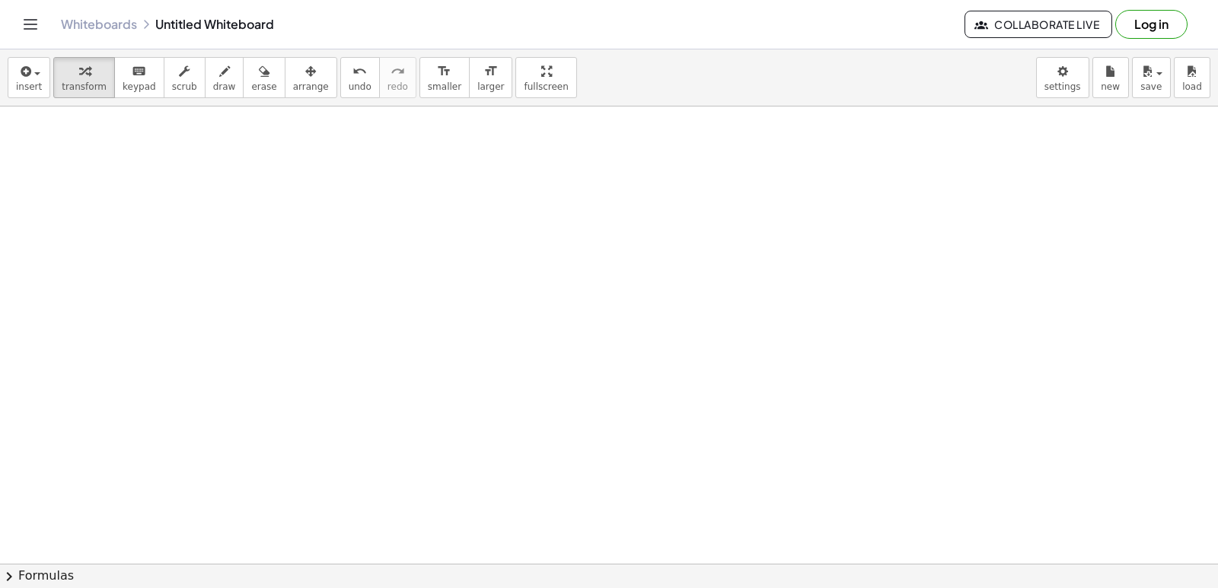
scroll to position [915, 0]
click at [735, 369] on div at bounding box center [609, 107] width 1218 height 1830
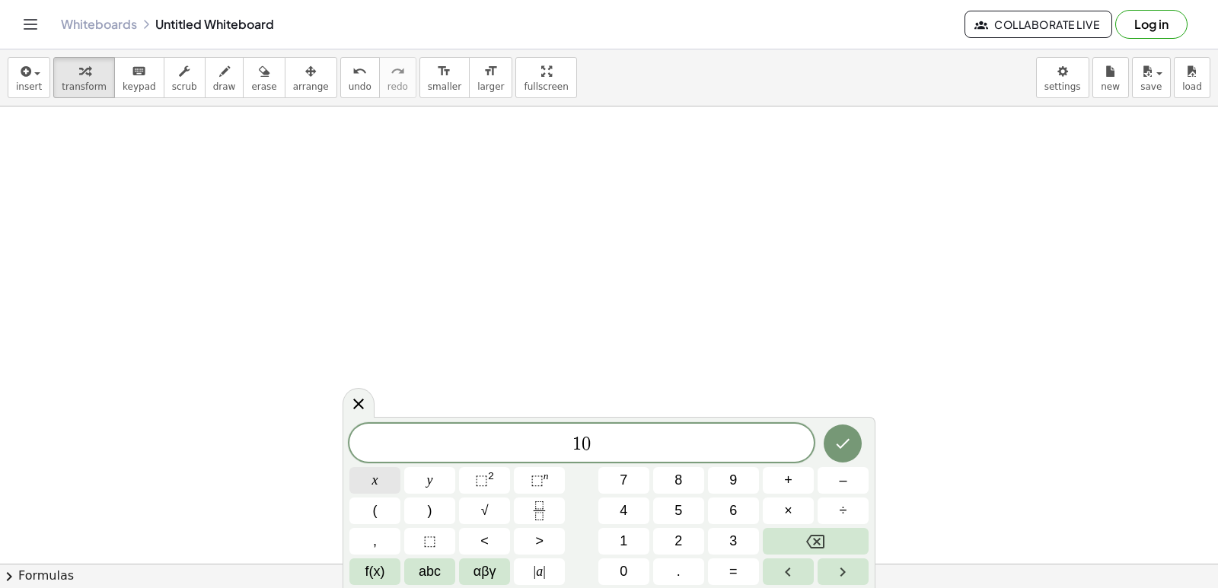
click at [356, 486] on button "x" at bounding box center [374, 480] width 51 height 27
click at [425, 483] on button "y" at bounding box center [429, 480] width 51 height 27
click at [717, 578] on button "=" at bounding box center [733, 572] width 51 height 27
click at [835, 442] on icon "Done" at bounding box center [842, 444] width 18 height 18
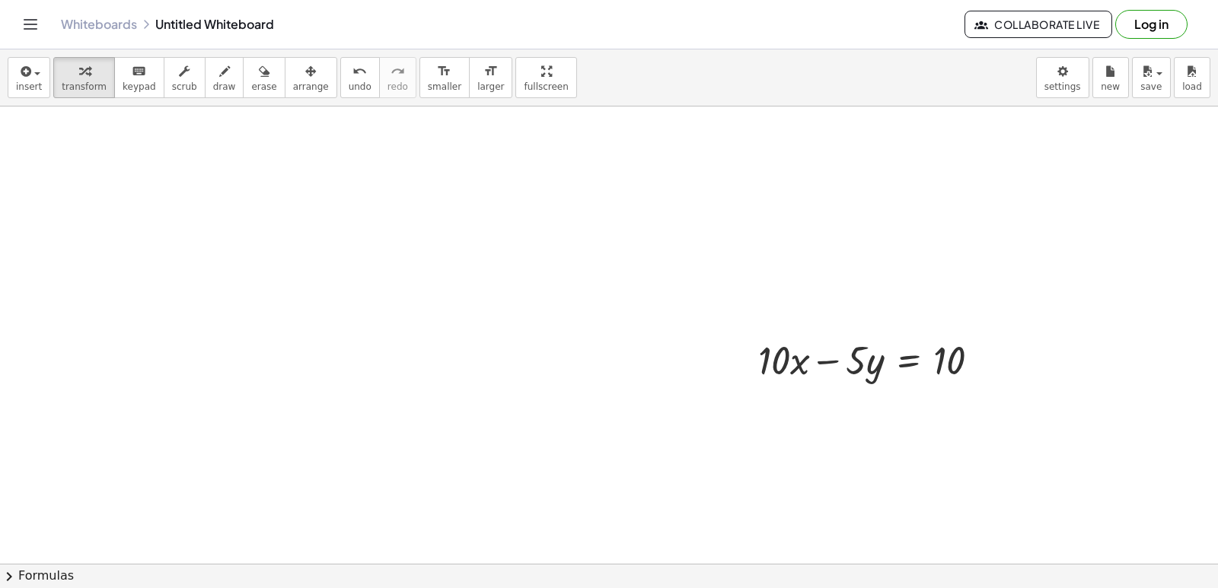
scroll to position [1067, 0]
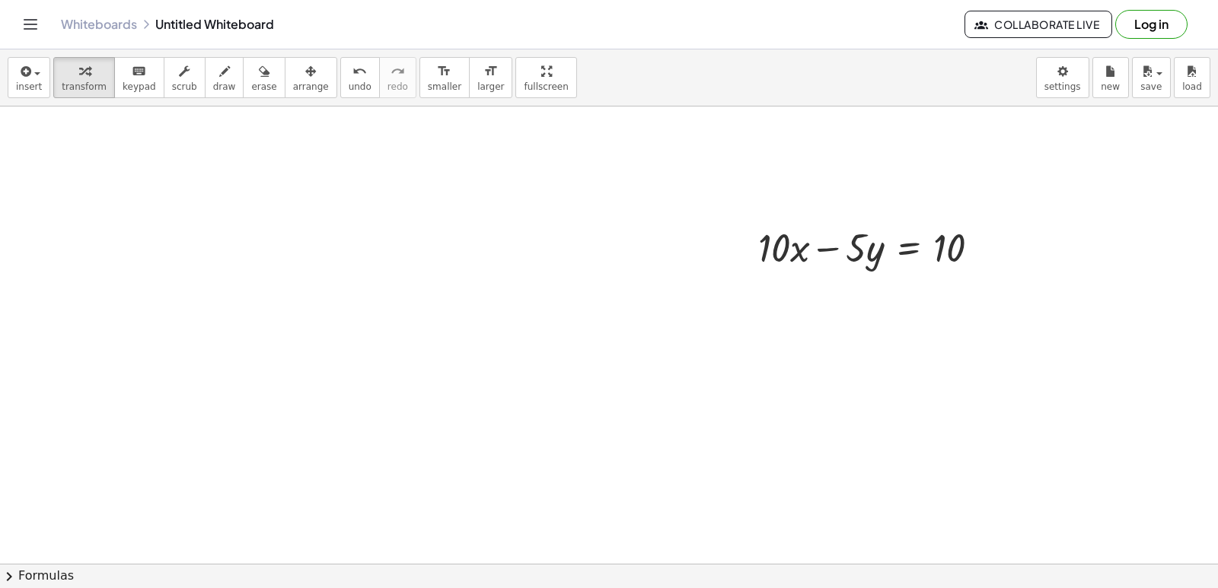
drag, startPoint x: 730, startPoint y: 423, endPoint x: 741, endPoint y: 418, distance: 11.9
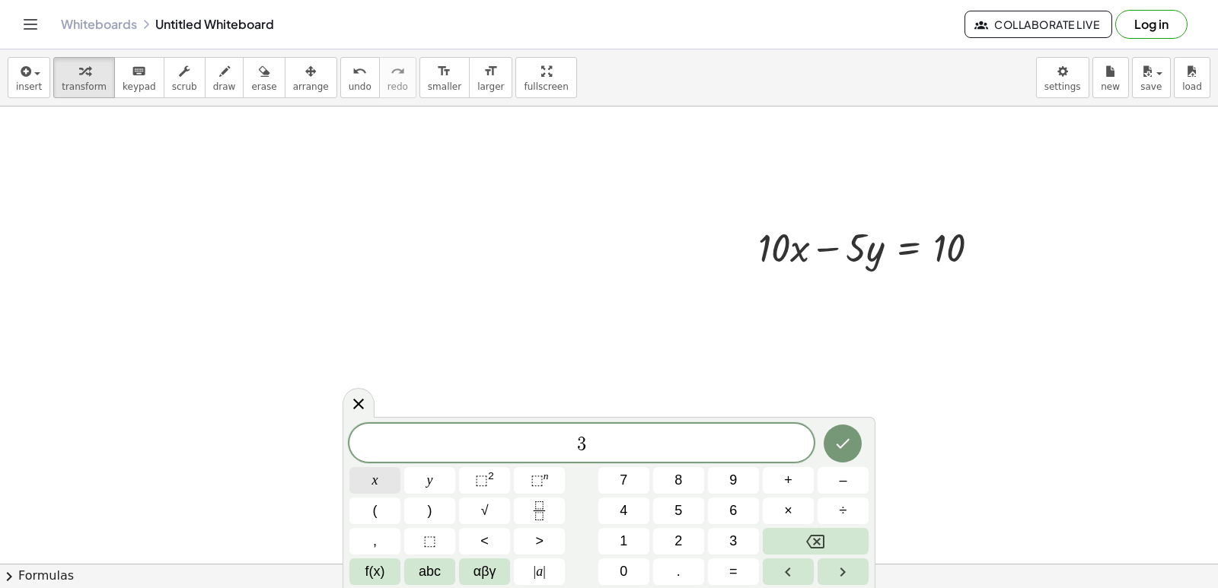
click at [386, 470] on button "x" at bounding box center [374, 480] width 51 height 27
click at [745, 522] on div "3 x x y ⬚ 2 ⬚ n 7 8 9 + – ( ) √ 4 5 6 × ÷ , ⬚ < > 1 2 3 f(x) abc αβγ | a | 0 . =" at bounding box center [608, 504] width 519 height 161
click at [792, 521] on button "×" at bounding box center [788, 511] width 51 height 27
click at [670, 501] on button "5" at bounding box center [678, 511] width 51 height 27
click at [834, 542] on button "Backspace" at bounding box center [816, 541] width 106 height 27
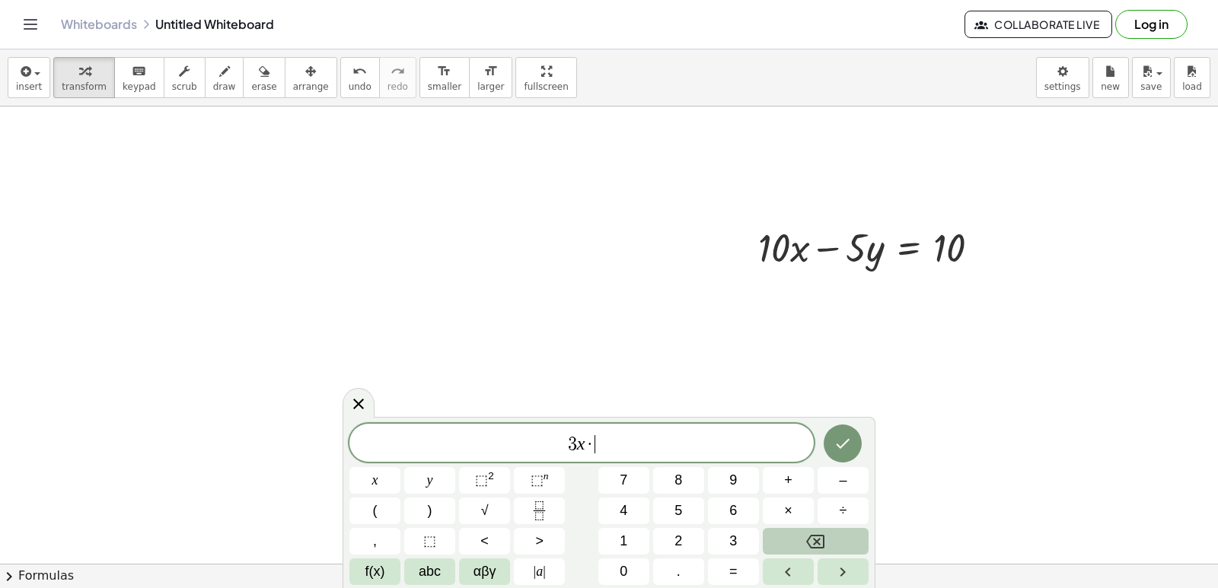
click at [834, 542] on button "Backspace" at bounding box center [816, 541] width 106 height 27
click at [798, 485] on button "+" at bounding box center [788, 480] width 51 height 27
click at [795, 482] on button "+" at bounding box center [788, 480] width 51 height 27
click at [686, 511] on button "5" at bounding box center [678, 511] width 51 height 27
click at [427, 471] on span "y" at bounding box center [430, 480] width 6 height 21
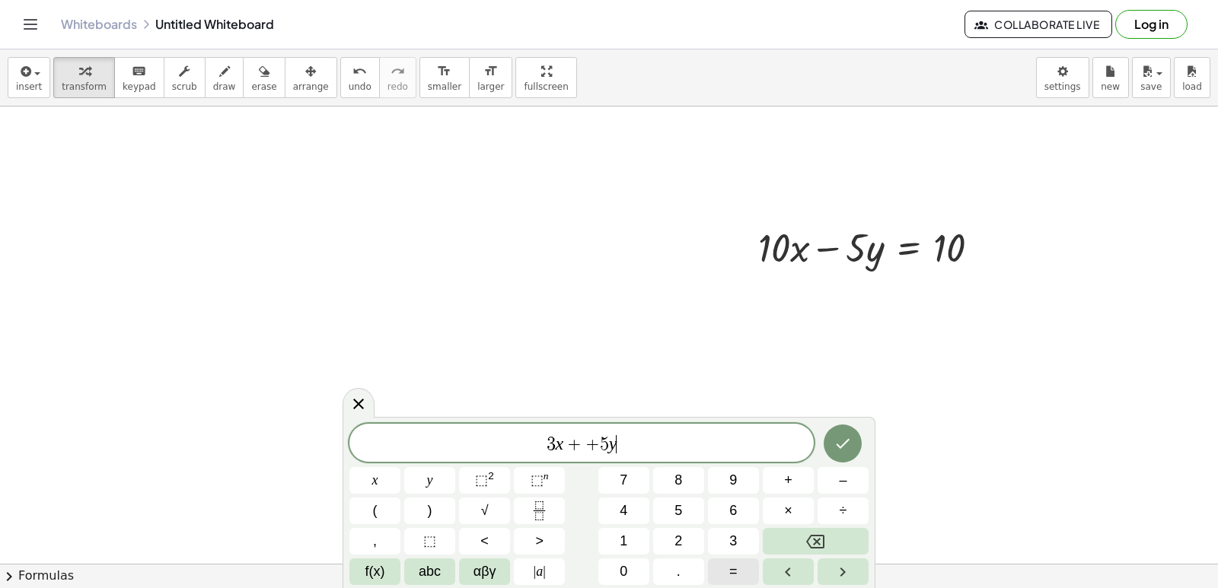
click at [746, 565] on button "=" at bounding box center [733, 572] width 51 height 27
click at [616, 537] on button "1" at bounding box center [623, 541] width 51 height 27
click at [752, 512] on button "6" at bounding box center [733, 511] width 51 height 27
click at [849, 457] on button "Done" at bounding box center [843, 444] width 38 height 38
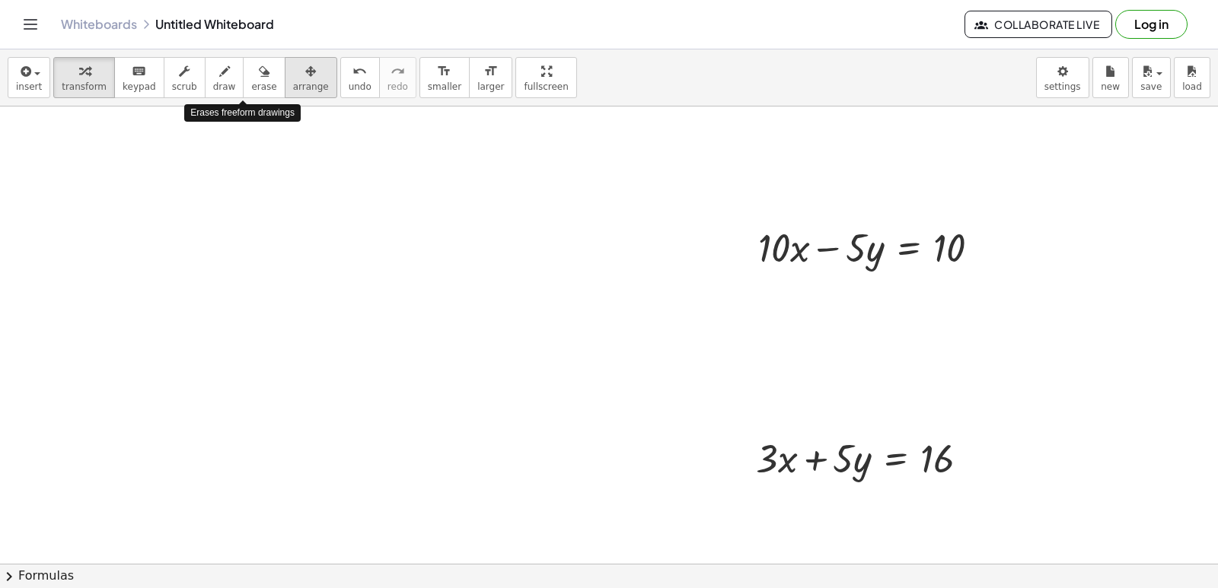
click at [285, 69] on button "arrange" at bounding box center [311, 77] width 53 height 41
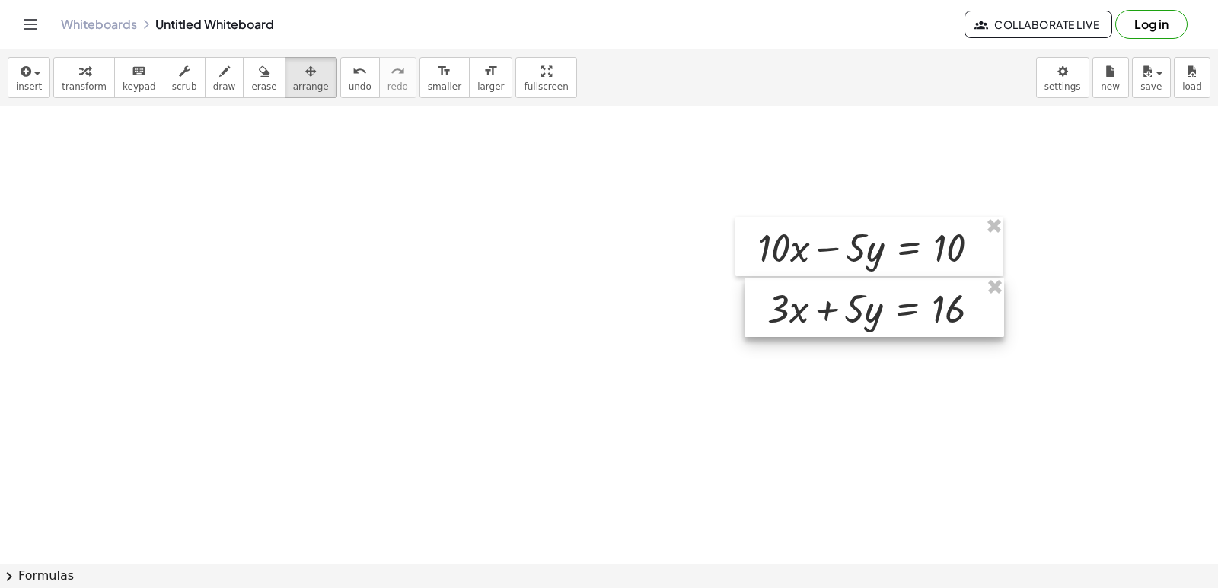
drag, startPoint x: 817, startPoint y: 473, endPoint x: 829, endPoint y: 323, distance: 150.4
click at [829, 323] on div at bounding box center [874, 307] width 260 height 59
click at [817, 336] on div at bounding box center [873, 307] width 260 height 59
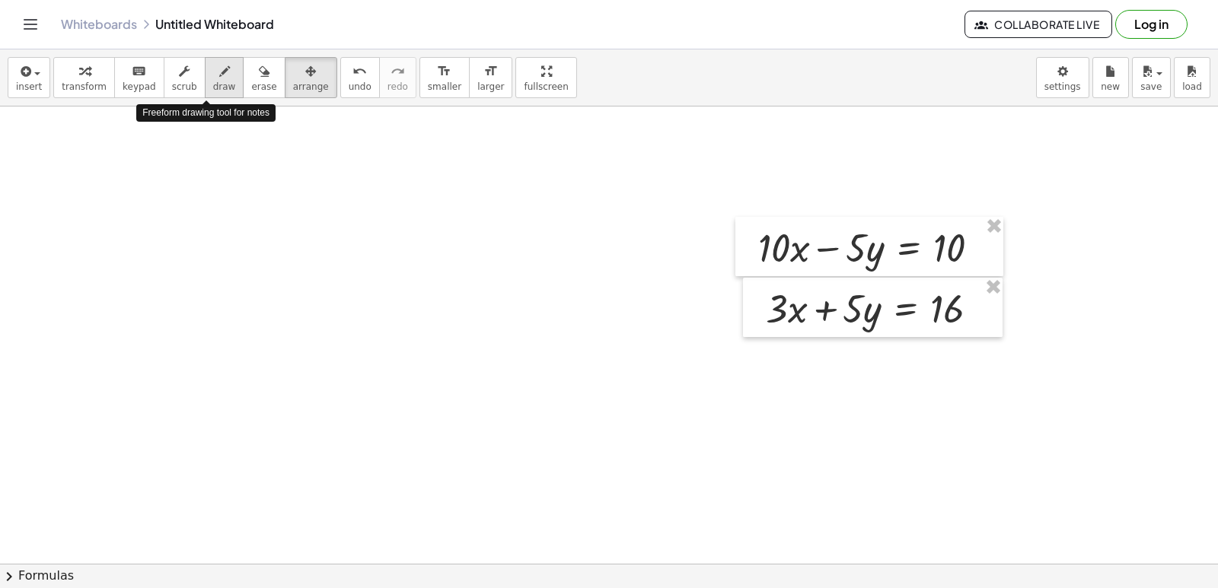
click at [219, 72] on icon "button" at bounding box center [224, 71] width 11 height 18
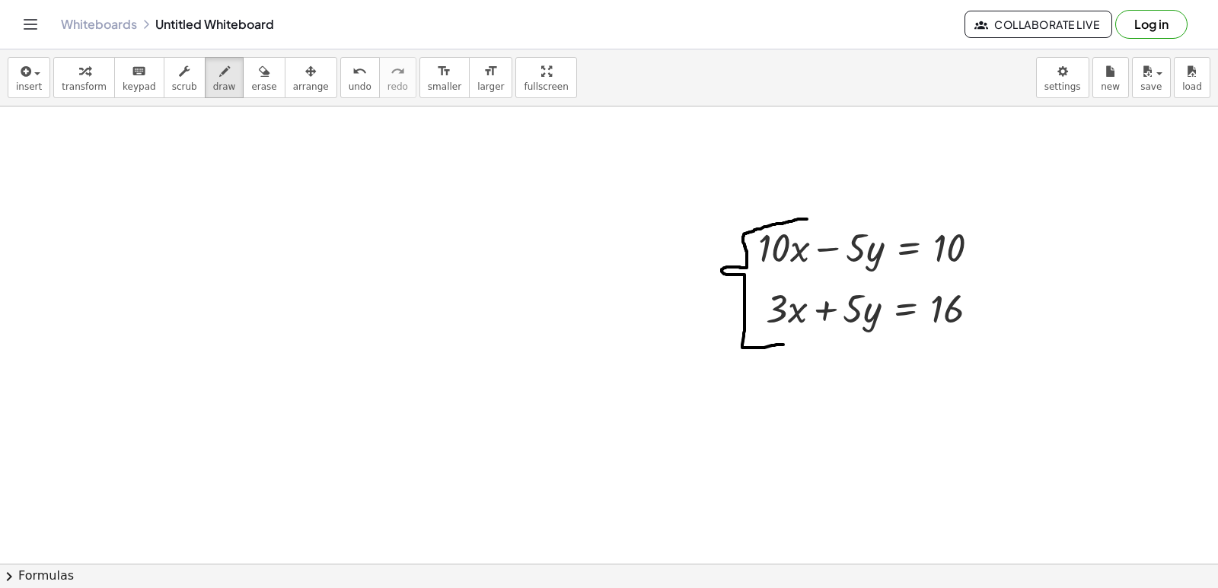
drag, startPoint x: 786, startPoint y: 222, endPoint x: 786, endPoint y: 344, distance: 121.8
drag, startPoint x: 769, startPoint y: 344, endPoint x: 770, endPoint y: 402, distance: 57.9
click at [349, 84] on span "undo" at bounding box center [360, 86] width 23 height 11
click at [340, 93] on button "undo undo" at bounding box center [360, 77] width 40 height 41
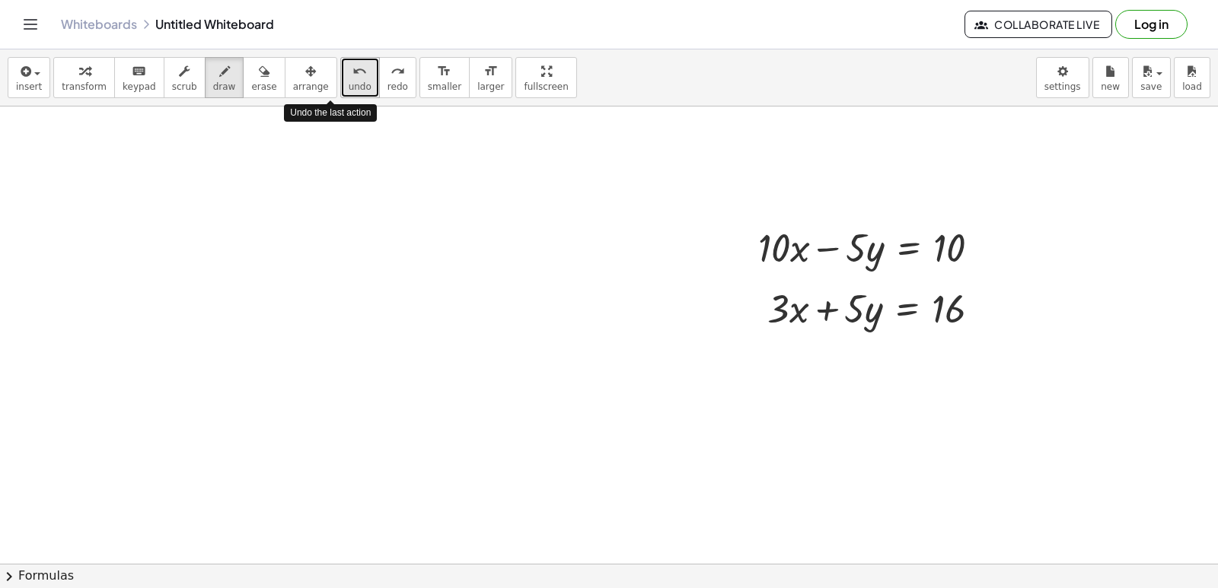
click at [340, 67] on button "undo undo" at bounding box center [360, 77] width 40 height 41
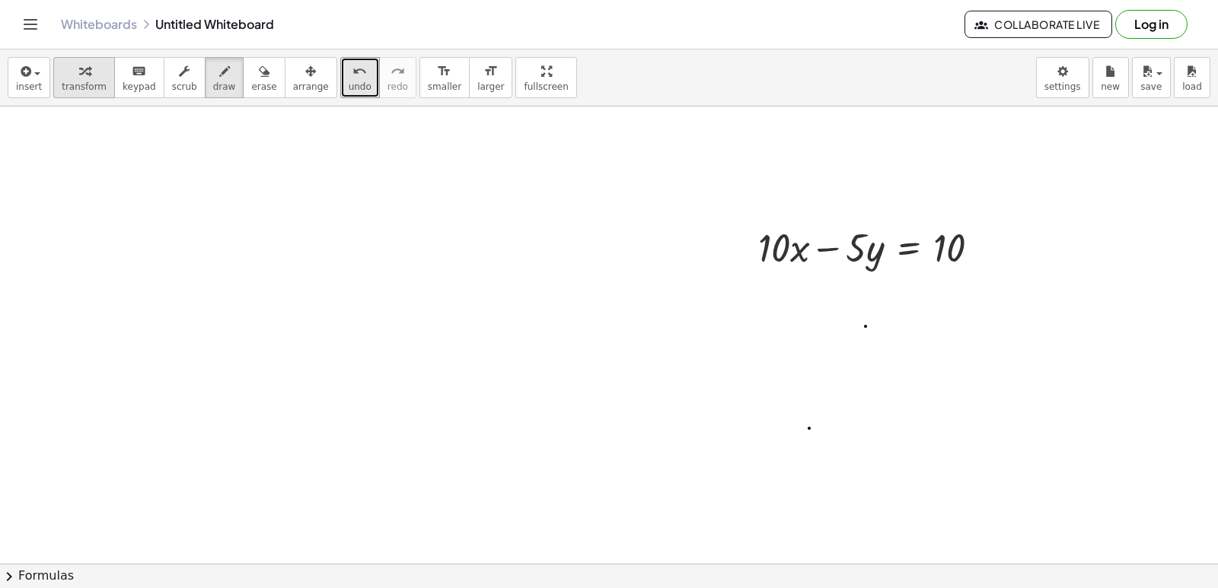
click at [72, 81] on span "transform" at bounding box center [84, 86] width 45 height 11
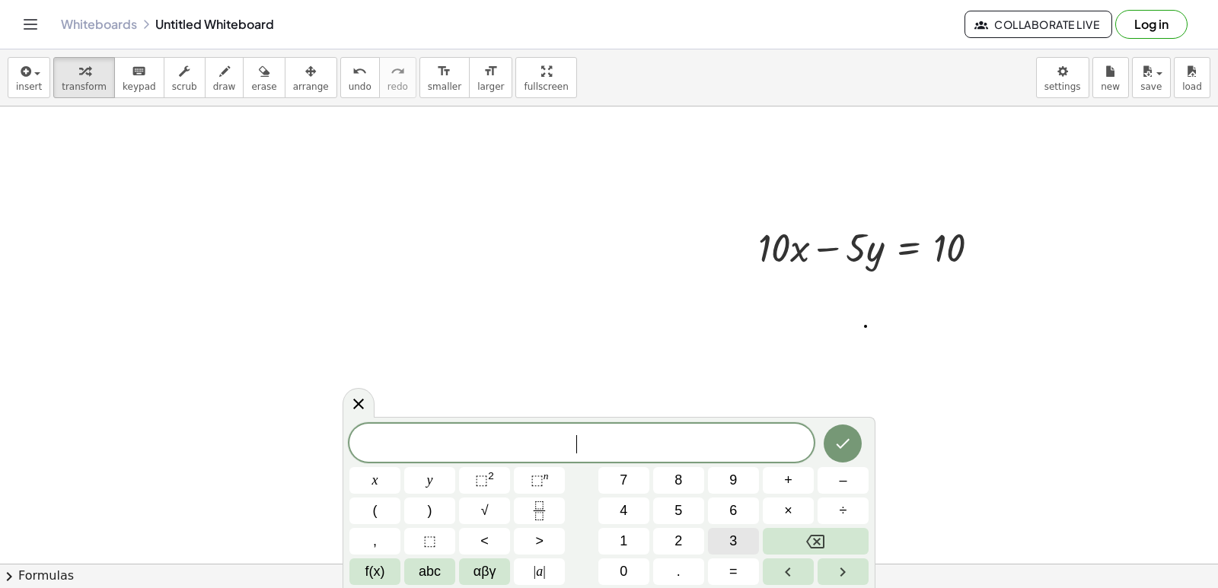
click at [721, 544] on button "3" at bounding box center [733, 541] width 51 height 27
click at [382, 484] on button "x" at bounding box center [374, 480] width 51 height 27
click at [786, 478] on span "+" at bounding box center [788, 480] width 8 height 21
click at [684, 502] on button "5" at bounding box center [678, 511] width 51 height 27
click at [444, 482] on button "y" at bounding box center [429, 480] width 51 height 27
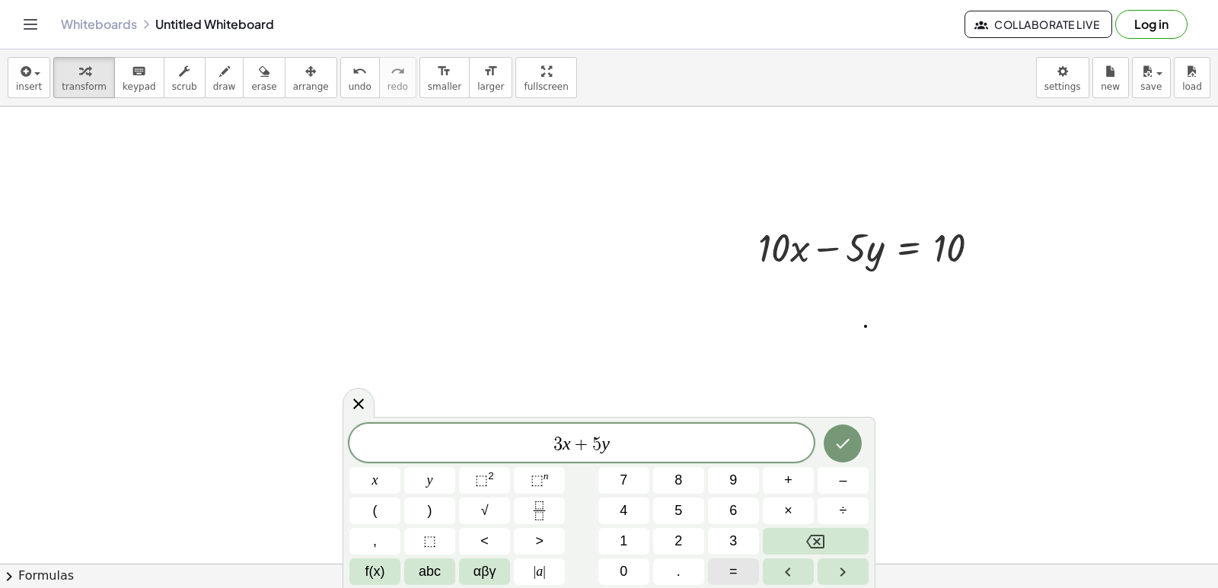
click at [735, 562] on span "=" at bounding box center [733, 572] width 8 height 21
click at [617, 532] on button "1" at bounding box center [623, 541] width 51 height 27
click at [746, 510] on button "6" at bounding box center [733, 511] width 51 height 27
click at [734, 513] on span "6" at bounding box center [733, 511] width 8 height 21
click at [834, 531] on button "Backspace" at bounding box center [816, 541] width 106 height 27
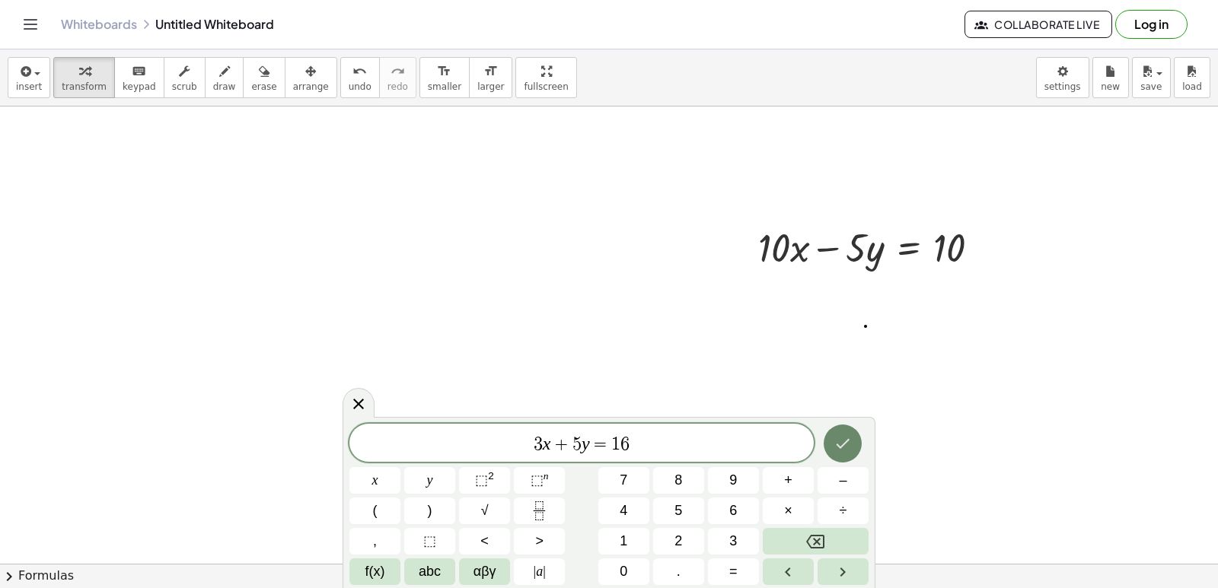
click at [847, 442] on icon "Done" at bounding box center [844, 444] width 14 height 10
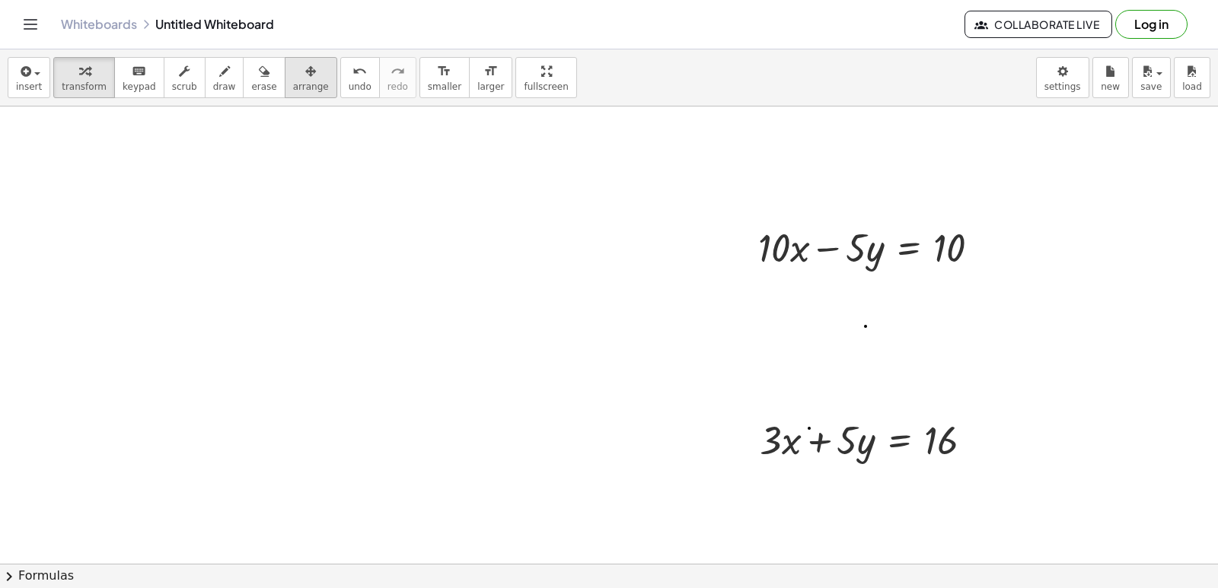
click at [293, 62] on div "button" at bounding box center [311, 71] width 36 height 18
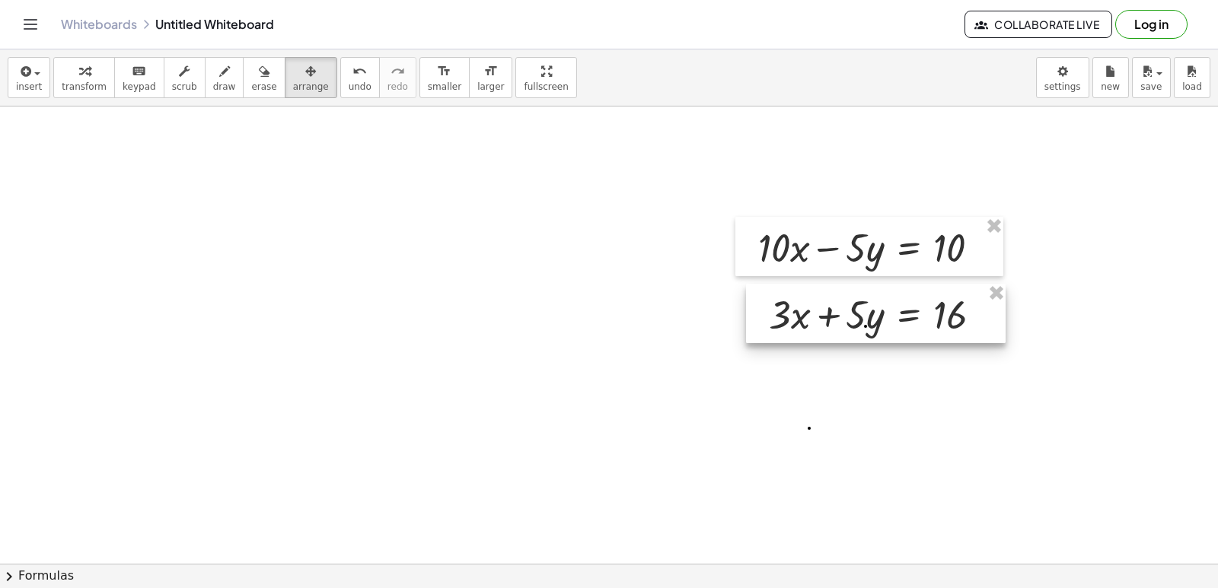
drag, startPoint x: 843, startPoint y: 452, endPoint x: 852, endPoint y: 327, distance: 125.9
click at [852, 327] on div at bounding box center [876, 313] width 260 height 59
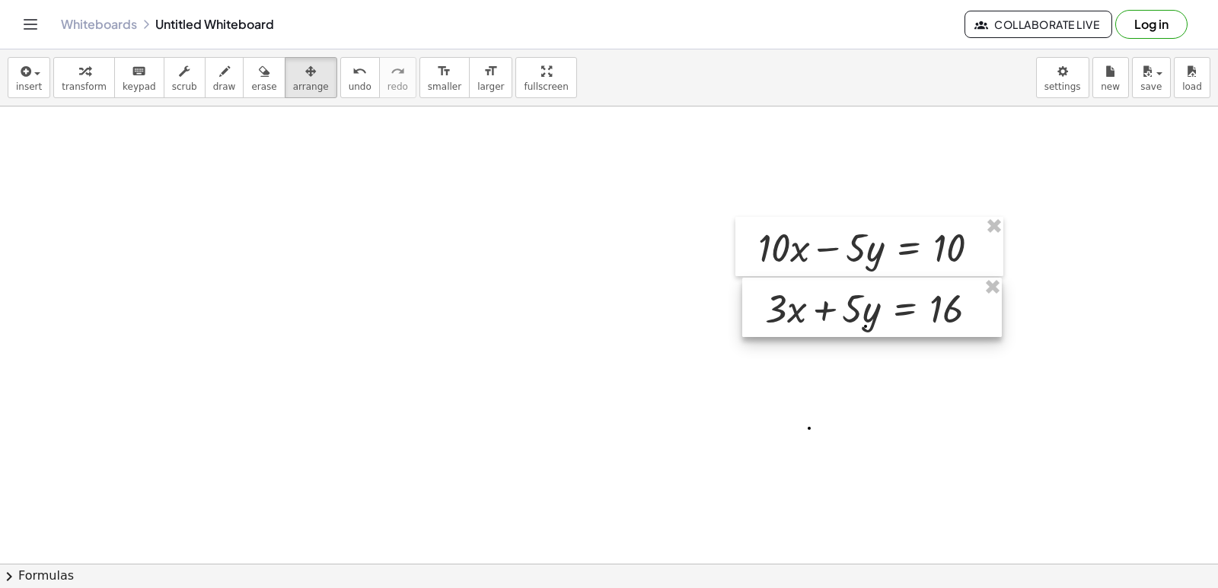
click at [845, 321] on div at bounding box center [872, 307] width 260 height 59
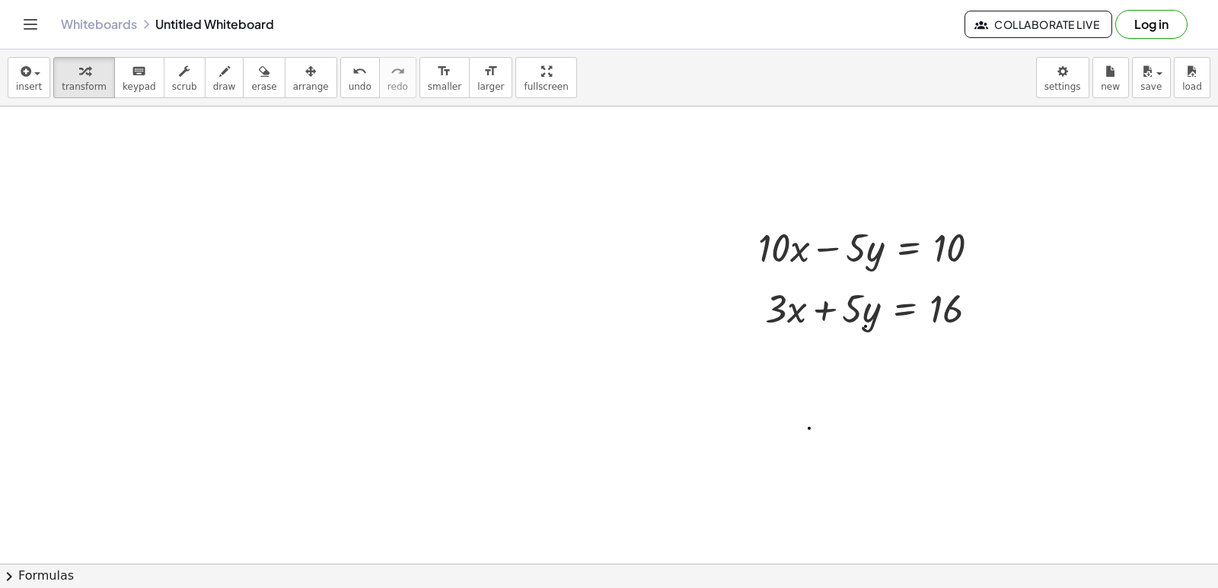
drag, startPoint x: 56, startPoint y: 81, endPoint x: 132, endPoint y: 253, distance: 188.8
click at [53, 80] on button "transform" at bounding box center [84, 77] width 62 height 41
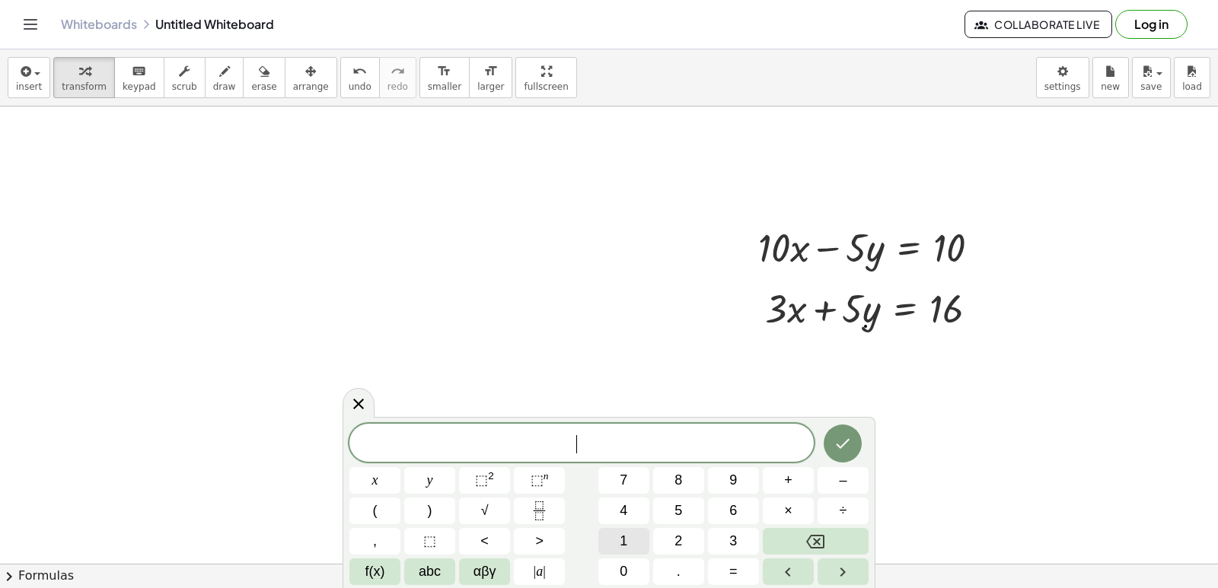
click at [620, 546] on span "1" at bounding box center [624, 541] width 8 height 21
click at [614, 563] on button "0" at bounding box center [623, 572] width 51 height 27
click at [790, 511] on span "×" at bounding box center [788, 511] width 8 height 21
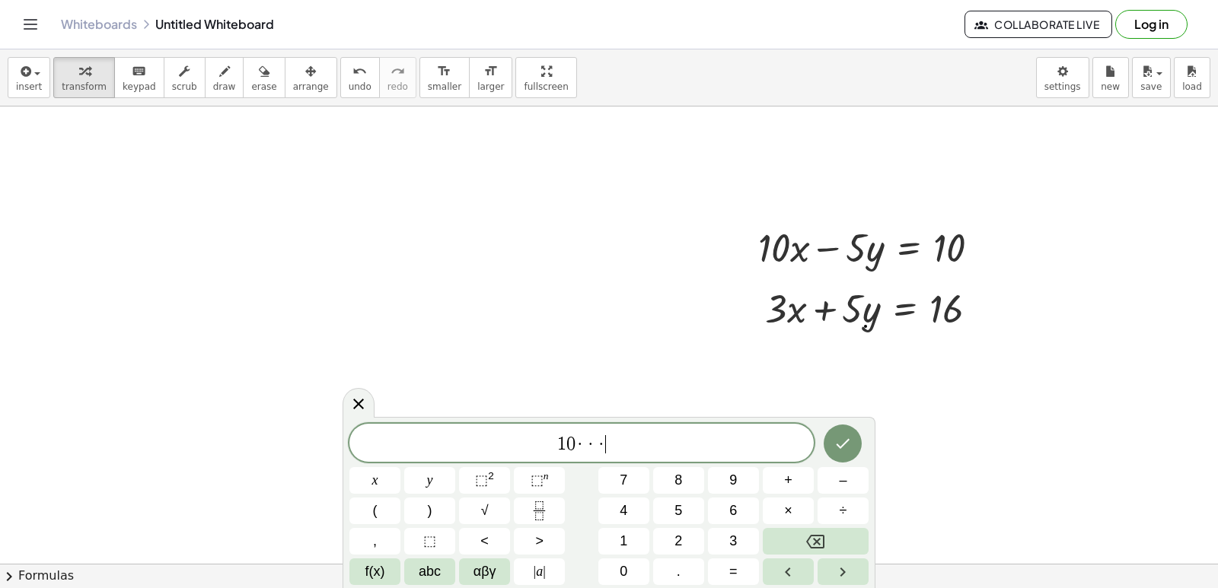
drag, startPoint x: 645, startPoint y: 299, endPoint x: 640, endPoint y: 252, distance: 47.5
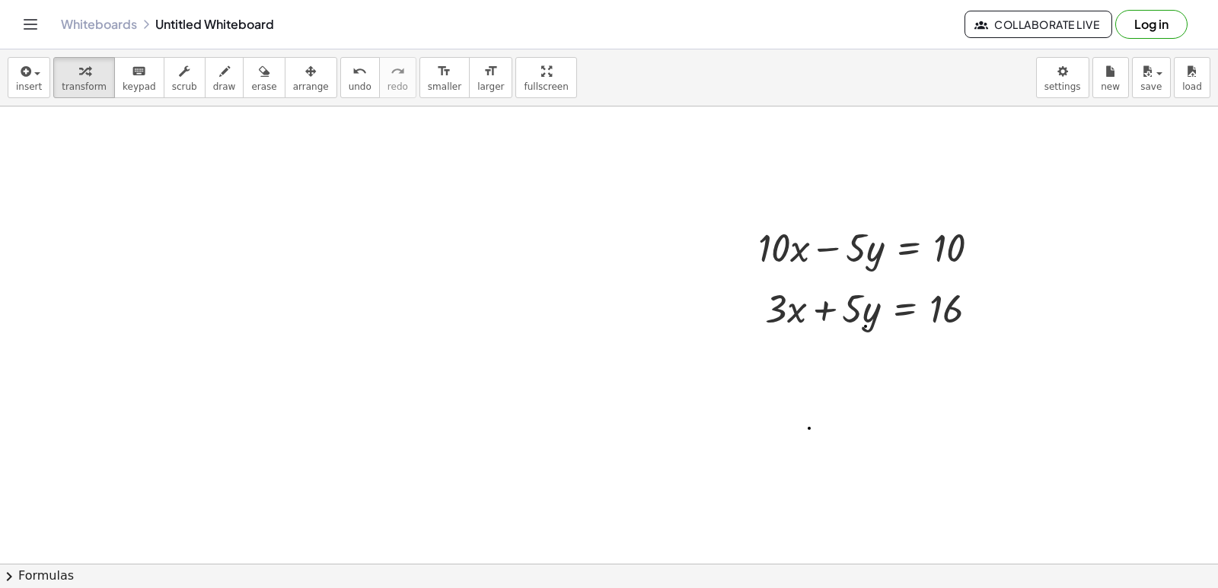
drag, startPoint x: 671, startPoint y: 190, endPoint x: 670, endPoint y: 166, distance: 23.6
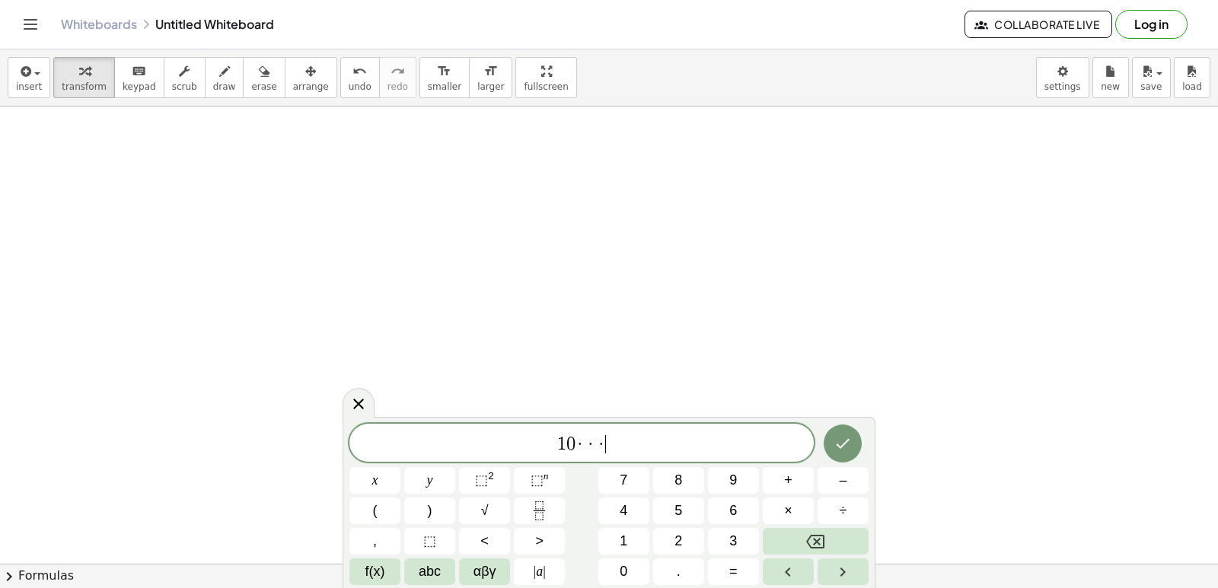
scroll to position [2058, 0]
click at [824, 540] on icon "Backspace" at bounding box center [815, 542] width 18 height 14
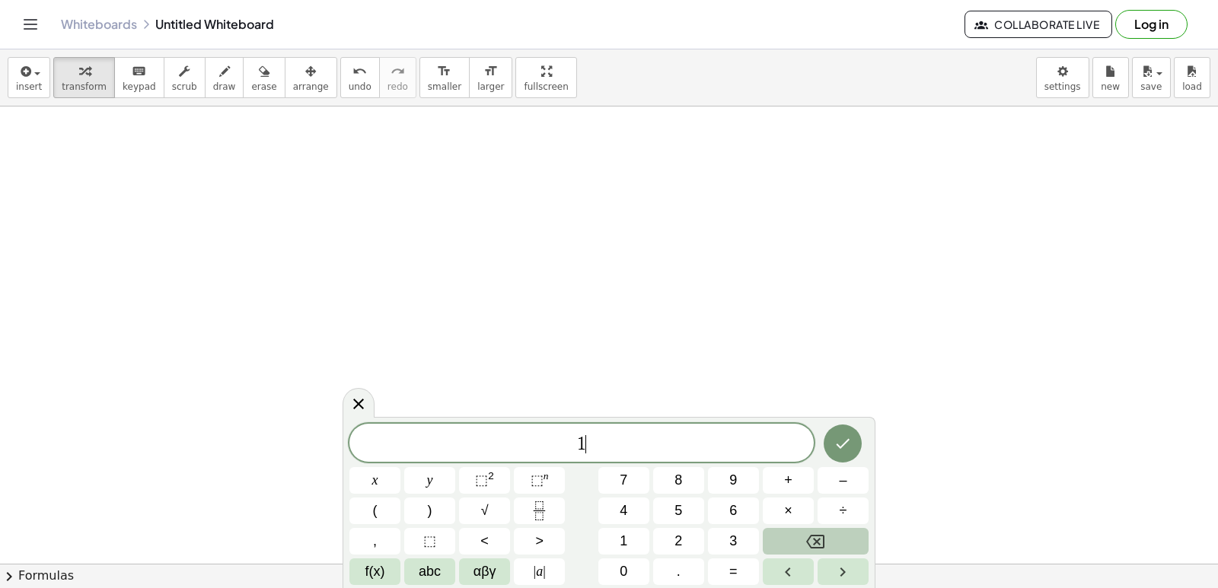
click at [824, 540] on icon "Backspace" at bounding box center [815, 542] width 18 height 14
click at [665, 505] on button "5" at bounding box center [678, 511] width 51 height 27
click at [392, 473] on button "x" at bounding box center [374, 480] width 51 height 27
click at [808, 484] on button "+" at bounding box center [788, 480] width 51 height 27
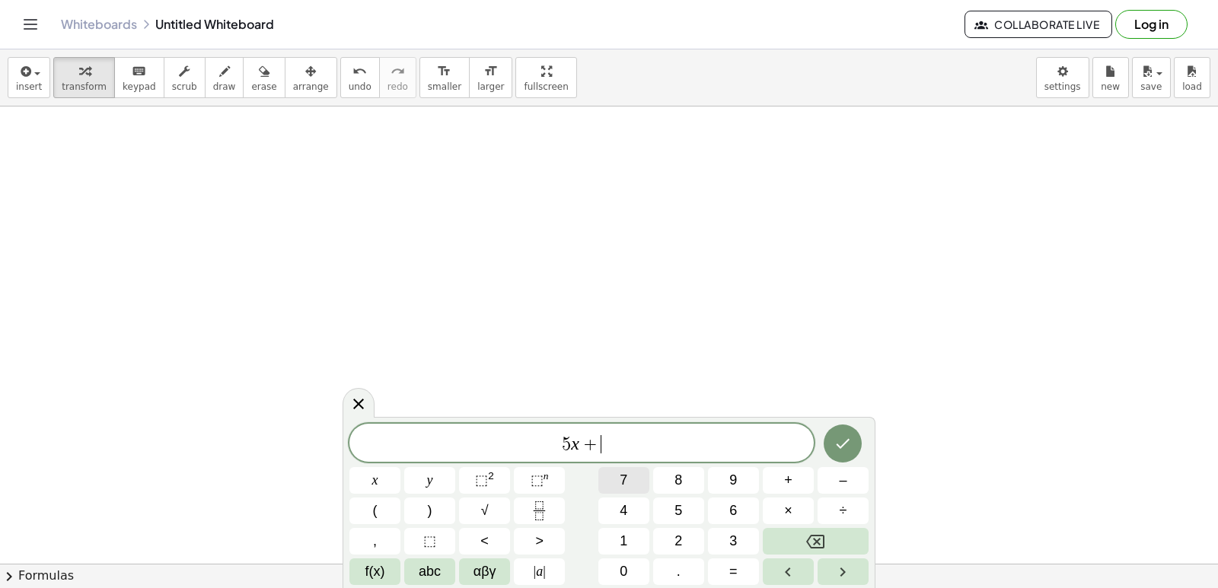
click at [626, 476] on button "7" at bounding box center [623, 480] width 51 height 27
click at [438, 470] on button "y" at bounding box center [429, 480] width 51 height 27
click at [747, 574] on button "=" at bounding box center [733, 572] width 51 height 27
click at [693, 543] on button "2" at bounding box center [678, 541] width 51 height 27
click at [629, 517] on button "4" at bounding box center [623, 511] width 51 height 27
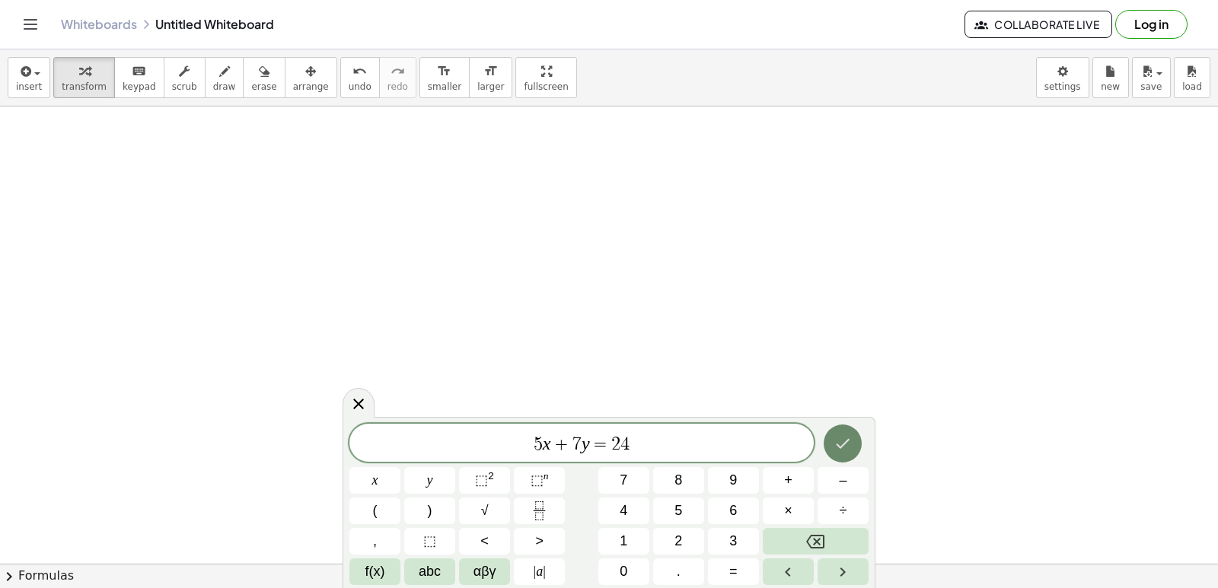
click at [853, 447] on button "Done" at bounding box center [843, 444] width 38 height 38
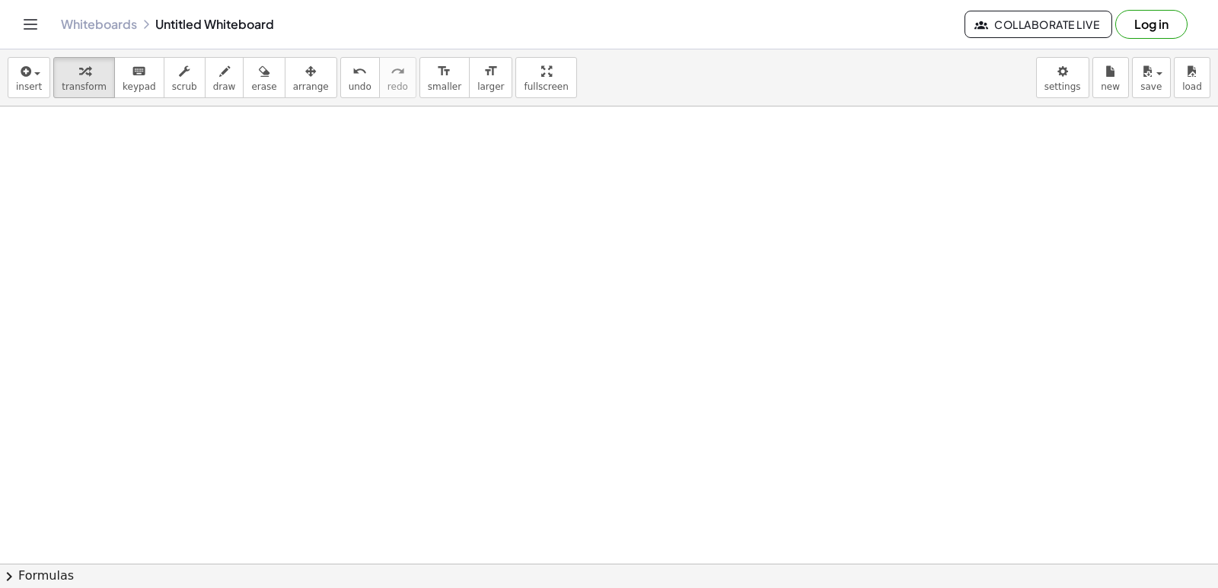
drag, startPoint x: 845, startPoint y: 448, endPoint x: 644, endPoint y: 372, distance: 214.9
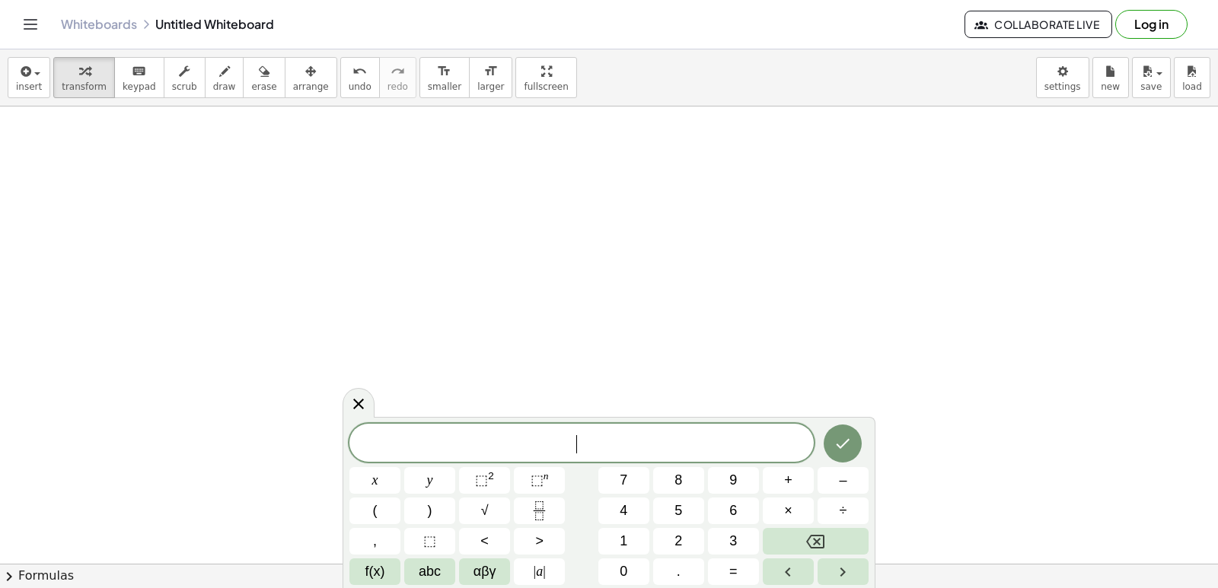
scroll to position [2592, 0]
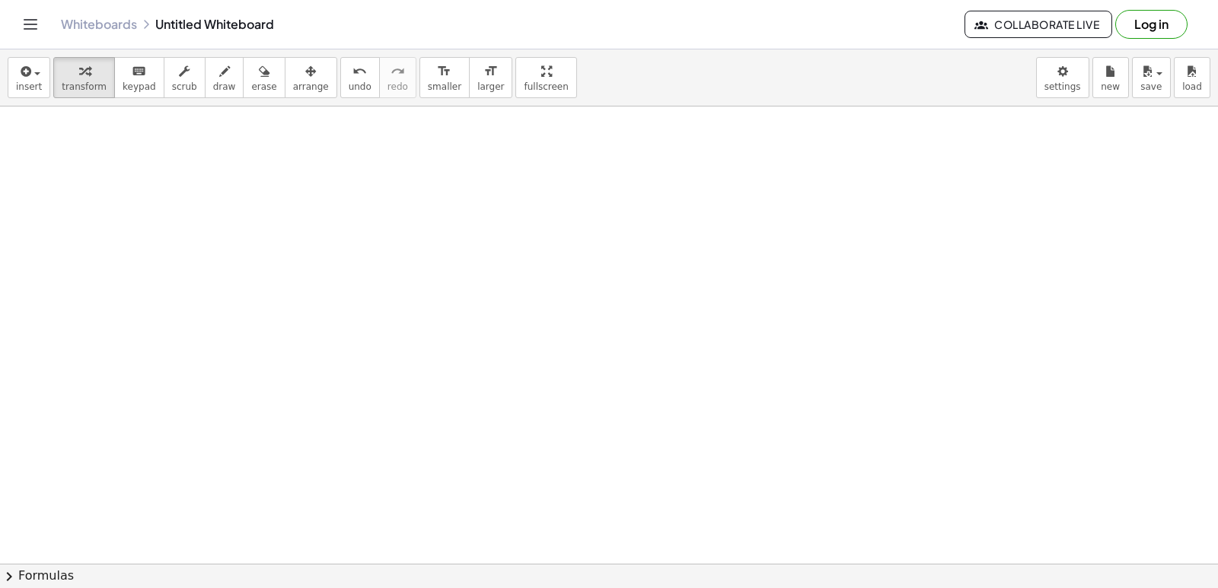
scroll to position [2212, 0]
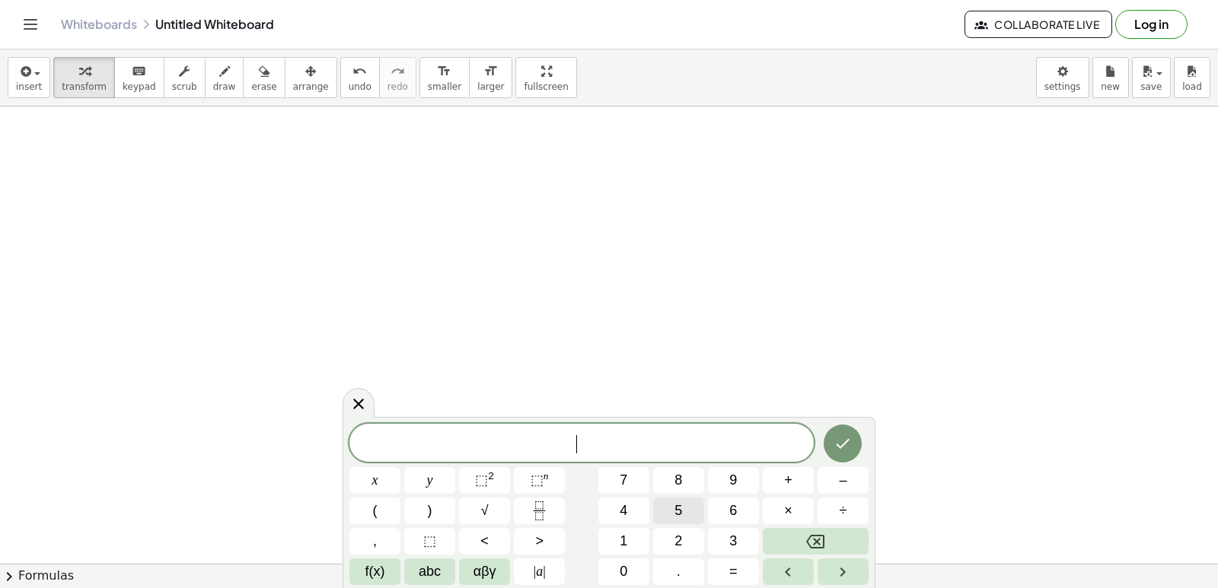
click at [675, 515] on span "5" at bounding box center [678, 511] width 8 height 21
click at [384, 475] on button "x" at bounding box center [374, 480] width 51 height 27
click at [766, 486] on button "+" at bounding box center [788, 480] width 51 height 27
click at [612, 470] on button "7" at bounding box center [623, 480] width 51 height 27
click at [434, 479] on button "y" at bounding box center [429, 480] width 51 height 27
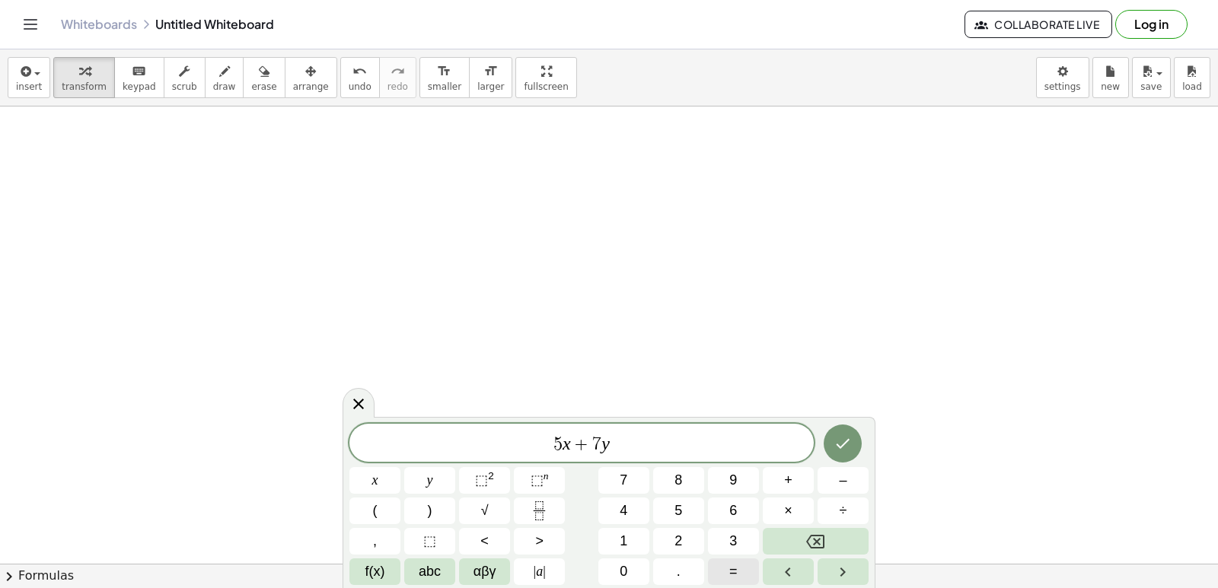
click at [731, 575] on span "=" at bounding box center [733, 572] width 8 height 21
click at [674, 538] on button "2" at bounding box center [678, 541] width 51 height 27
click at [635, 507] on button "4" at bounding box center [623, 511] width 51 height 27
click at [846, 441] on icon "Done" at bounding box center [842, 444] width 18 height 18
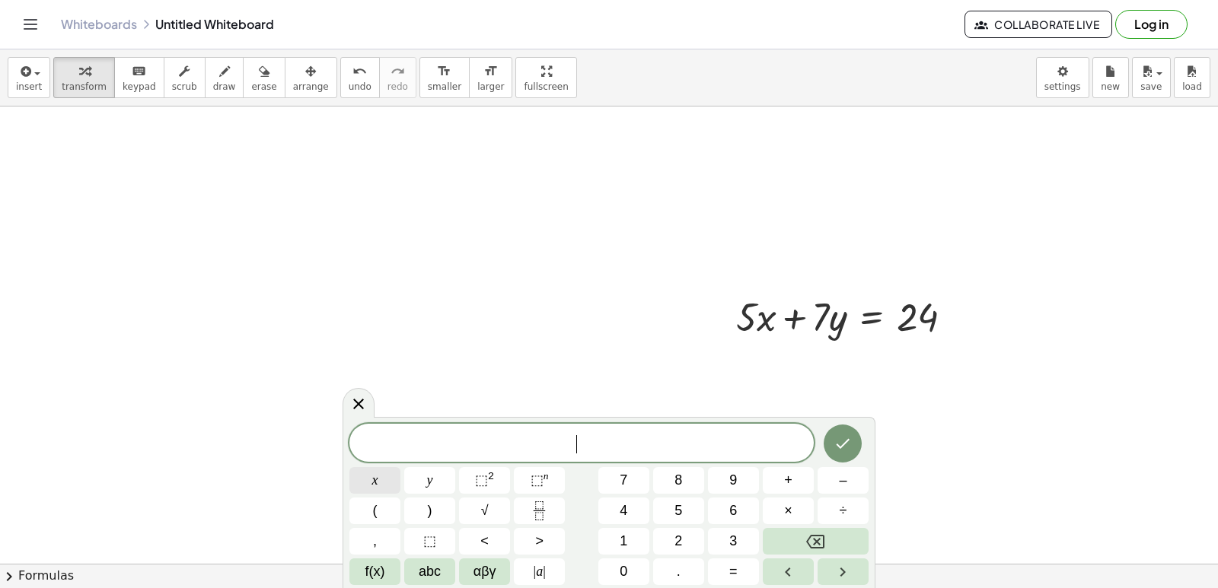
click at [377, 480] on span "x" at bounding box center [375, 480] width 6 height 21
click at [735, 572] on span "=" at bounding box center [733, 572] width 8 height 21
click at [671, 547] on button "2" at bounding box center [678, 541] width 51 height 27
click at [821, 438] on div at bounding box center [842, 444] width 51 height 40
click at [846, 446] on icon "Done" at bounding box center [842, 444] width 18 height 18
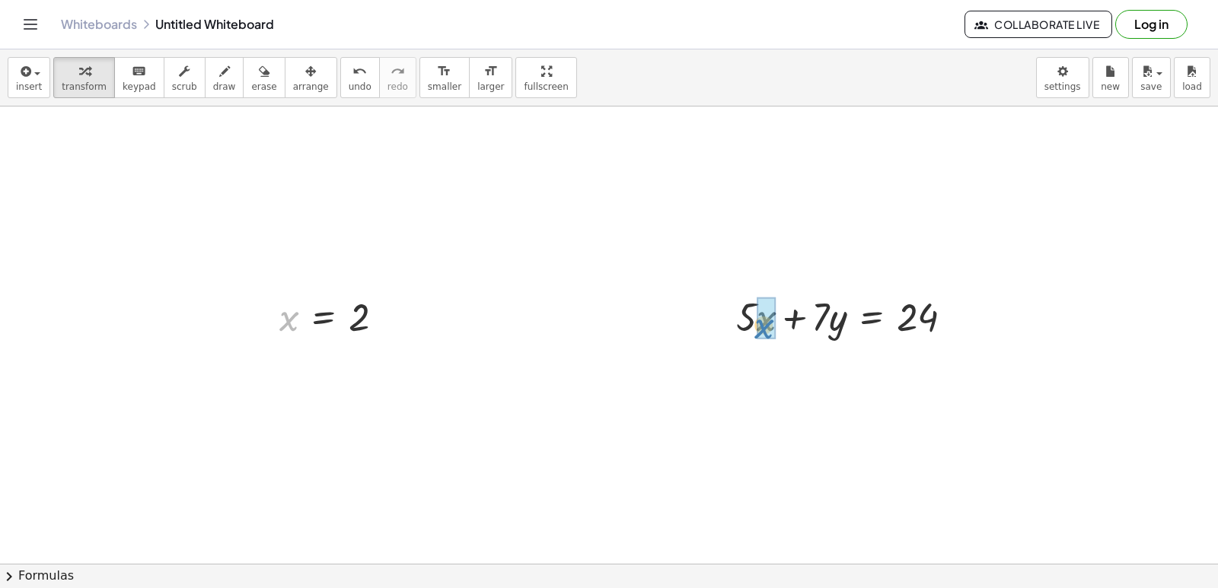
drag, startPoint x: 285, startPoint y: 322, endPoint x: 758, endPoint y: 329, distance: 473.5
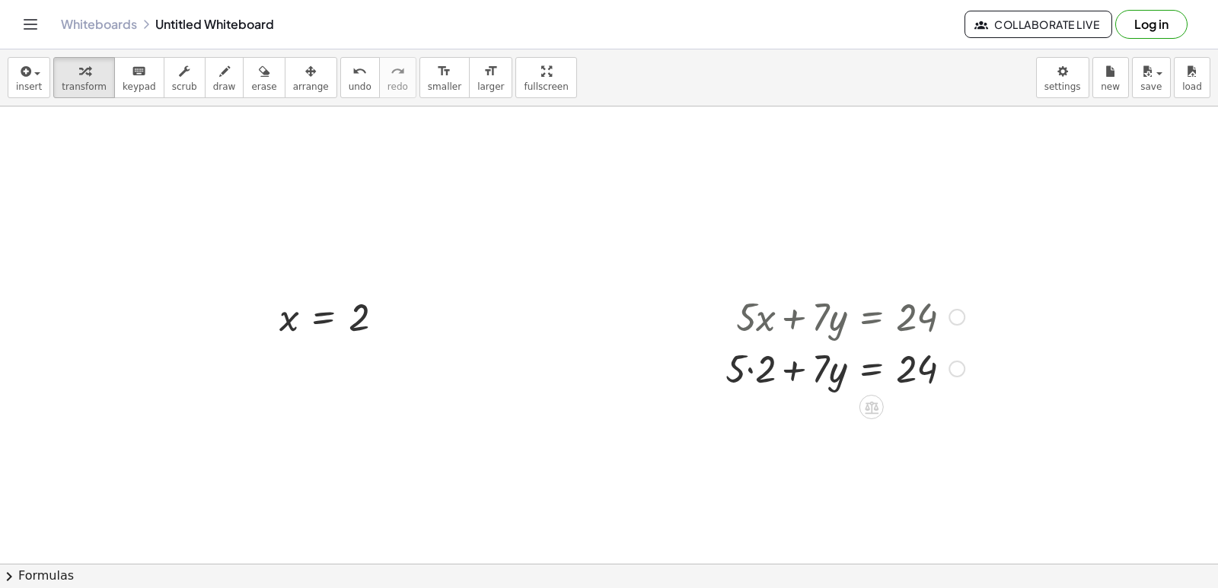
drag, startPoint x: 758, startPoint y: 329, endPoint x: 699, endPoint y: 442, distance: 128.0
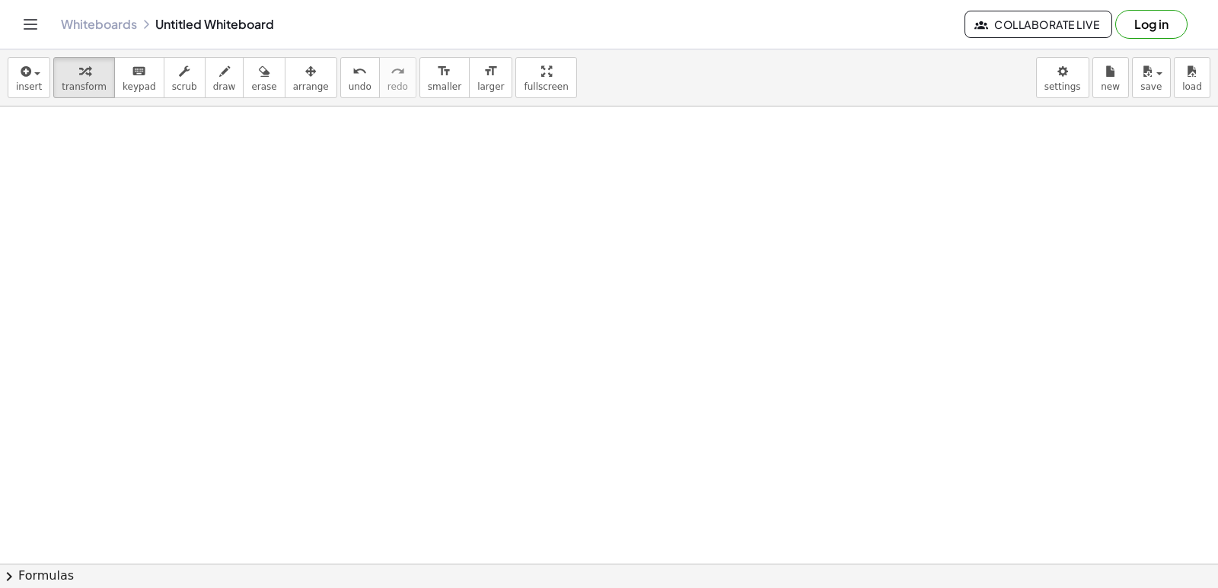
scroll to position [2745, 0]
drag, startPoint x: 970, startPoint y: 275, endPoint x: 933, endPoint y: 253, distance: 43.3
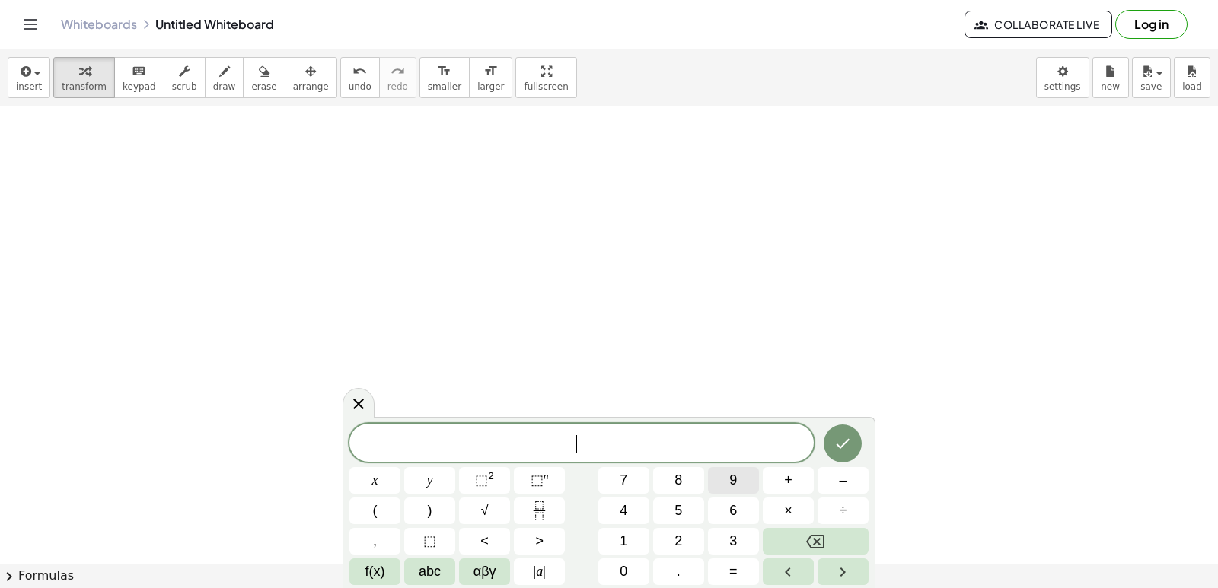
click at [715, 475] on button "9" at bounding box center [733, 480] width 51 height 27
click at [418, 479] on button "y" at bounding box center [429, 480] width 51 height 27
click at [824, 486] on button "–" at bounding box center [842, 480] width 51 height 27
click at [684, 505] on button "5" at bounding box center [678, 511] width 51 height 27
click at [374, 480] on span "x" at bounding box center [375, 480] width 6 height 21
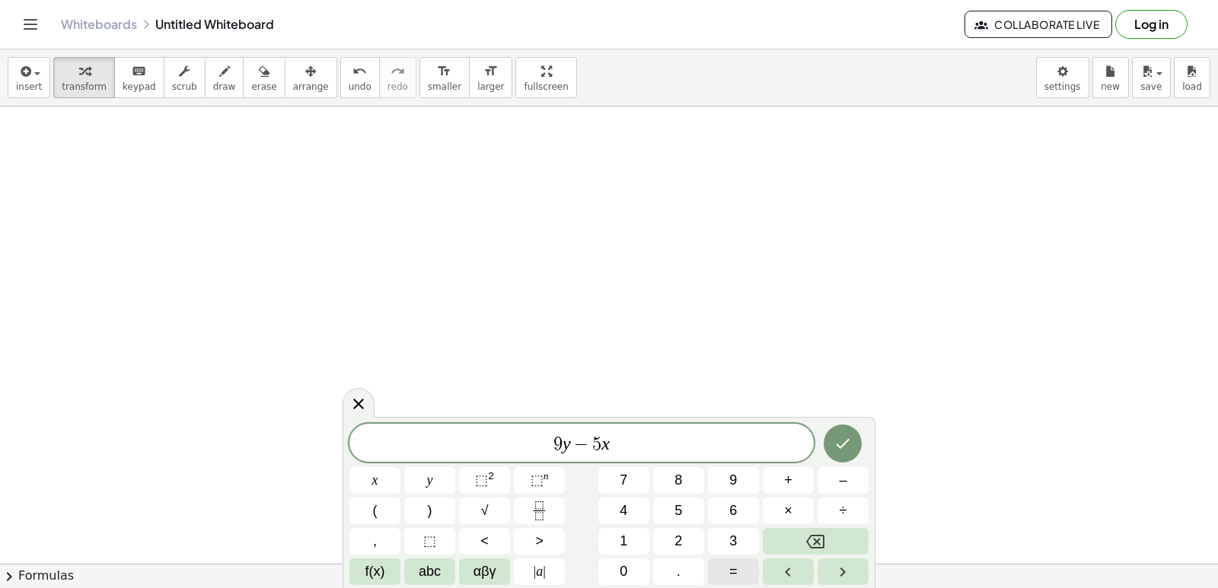
click at [739, 568] on button "=" at bounding box center [733, 572] width 51 height 27
click at [609, 547] on button "1" at bounding box center [623, 541] width 51 height 27
click at [638, 480] on button "7" at bounding box center [623, 480] width 51 height 27
click at [852, 446] on button "Done" at bounding box center [843, 444] width 38 height 38
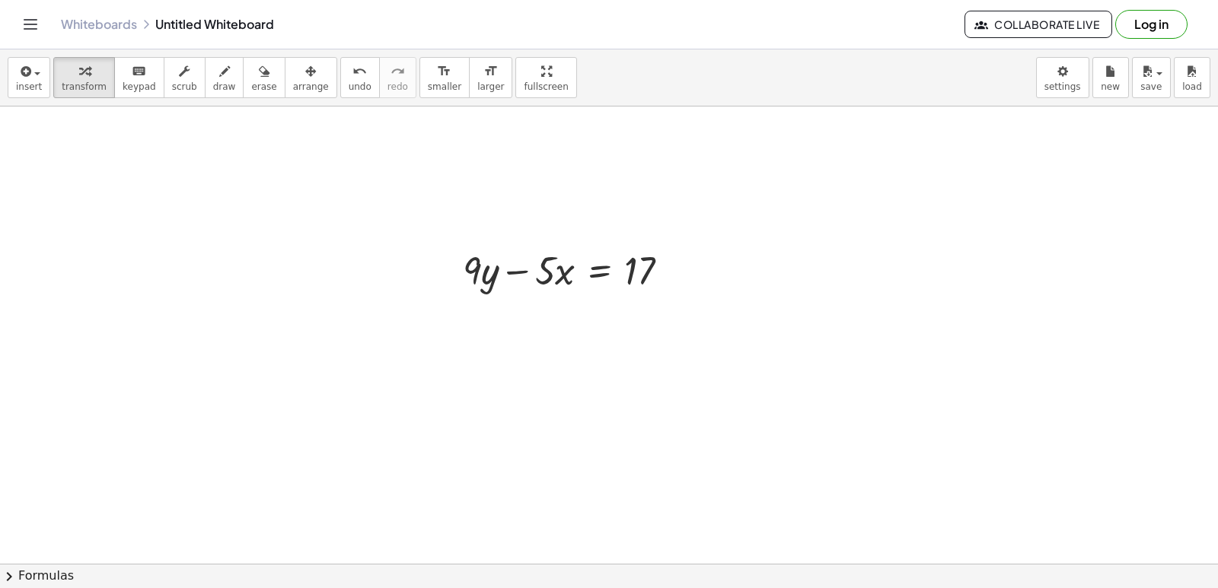
scroll to position [3049, 0]
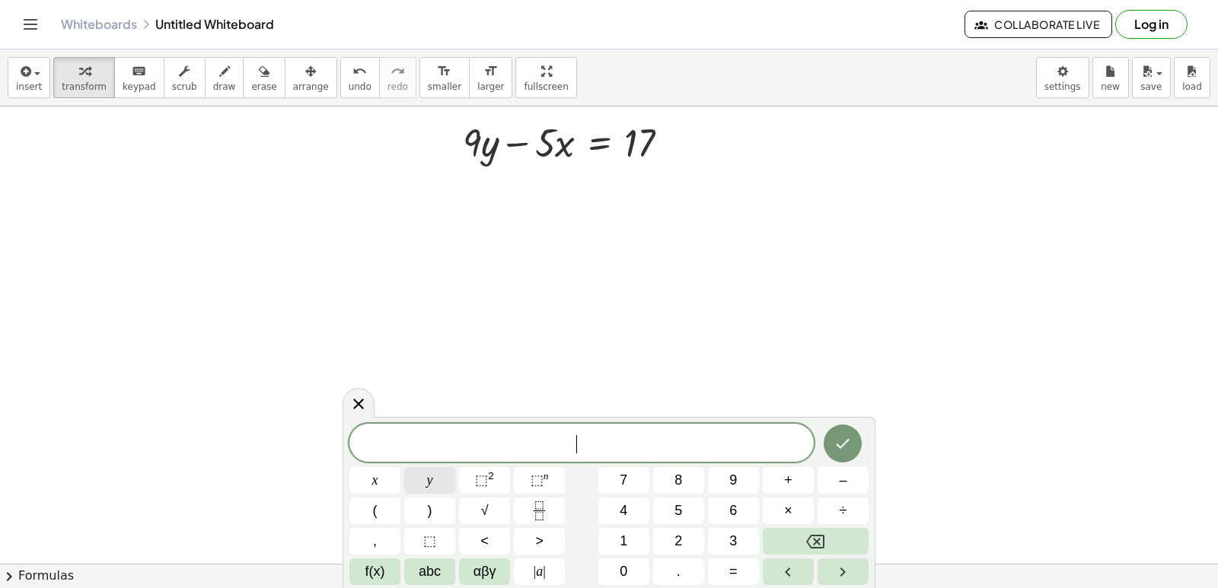
click at [427, 483] on span "y" at bounding box center [430, 480] width 6 height 21
click at [722, 578] on button "=" at bounding box center [733, 572] width 51 height 27
click at [735, 542] on span "3" at bounding box center [733, 541] width 8 height 21
click at [852, 444] on icon "Done" at bounding box center [842, 444] width 18 height 18
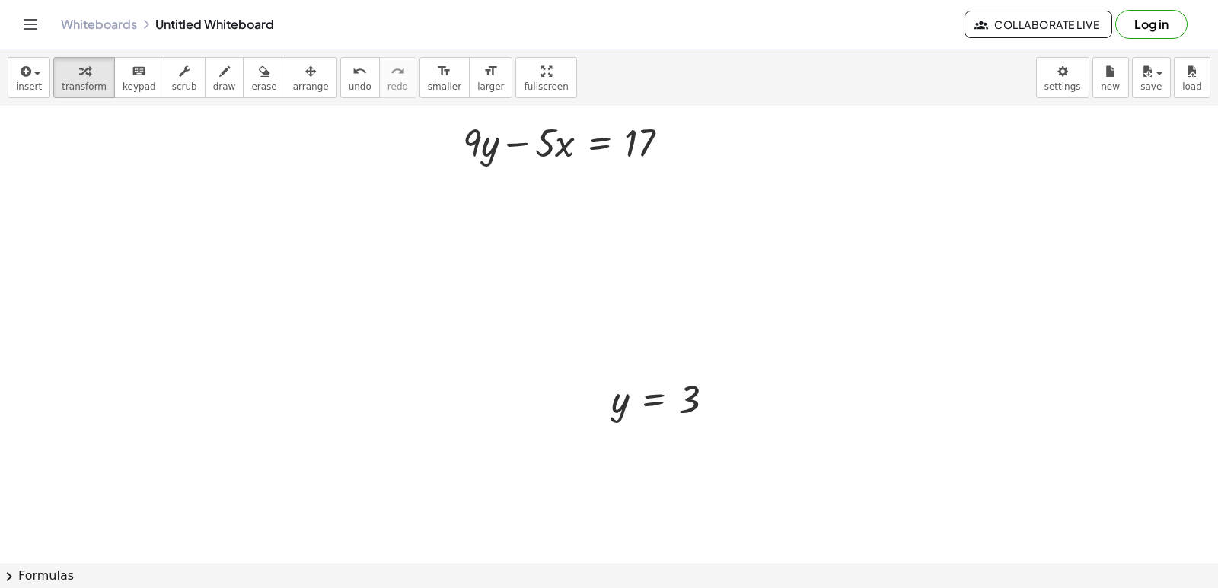
drag, startPoint x: 295, startPoint y: 81, endPoint x: 475, endPoint y: 238, distance: 238.4
click at [303, 86] on button "arrange" at bounding box center [311, 77] width 53 height 41
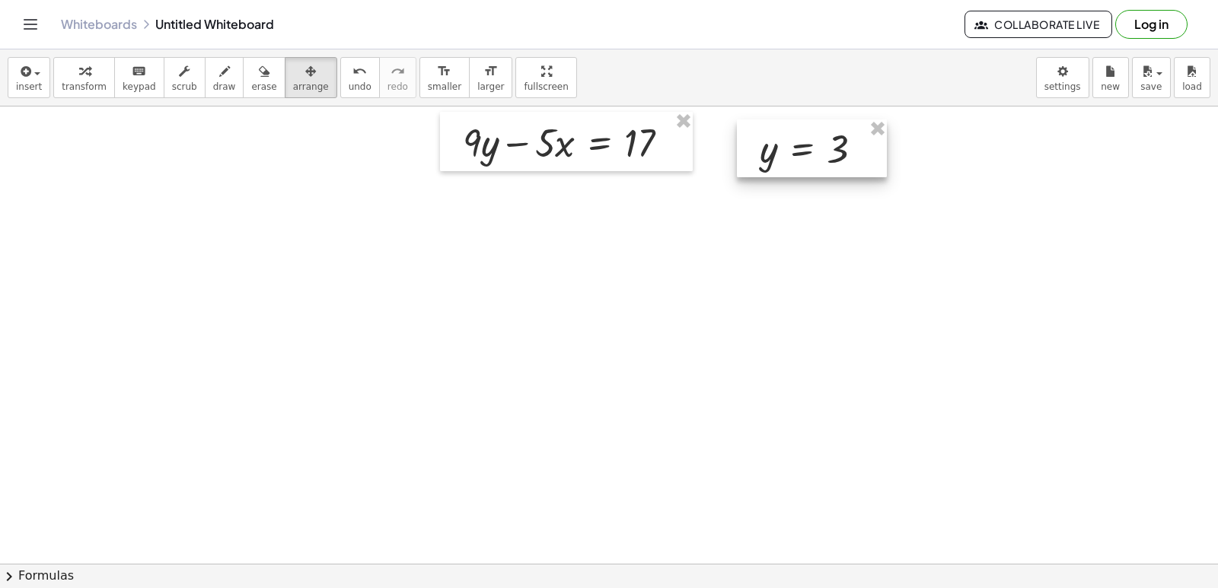
drag, startPoint x: 668, startPoint y: 383, endPoint x: 808, endPoint y: 142, distance: 278.3
click at [808, 142] on div at bounding box center [812, 149] width 150 height 58
click at [85, 69] on div "button" at bounding box center [84, 71] width 45 height 18
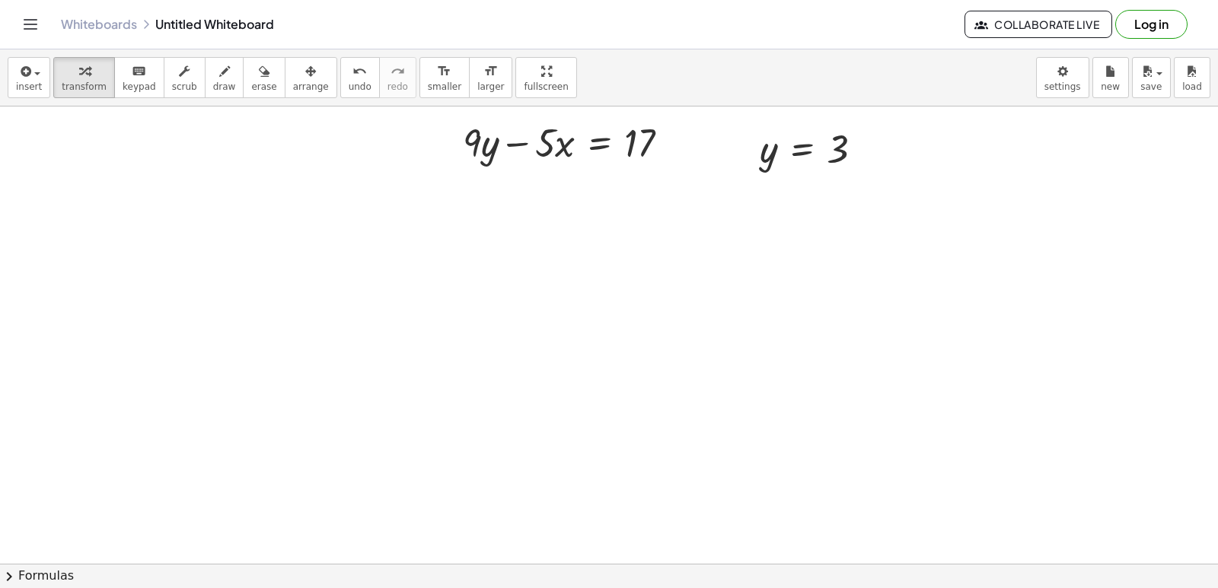
scroll to position [2973, 0]
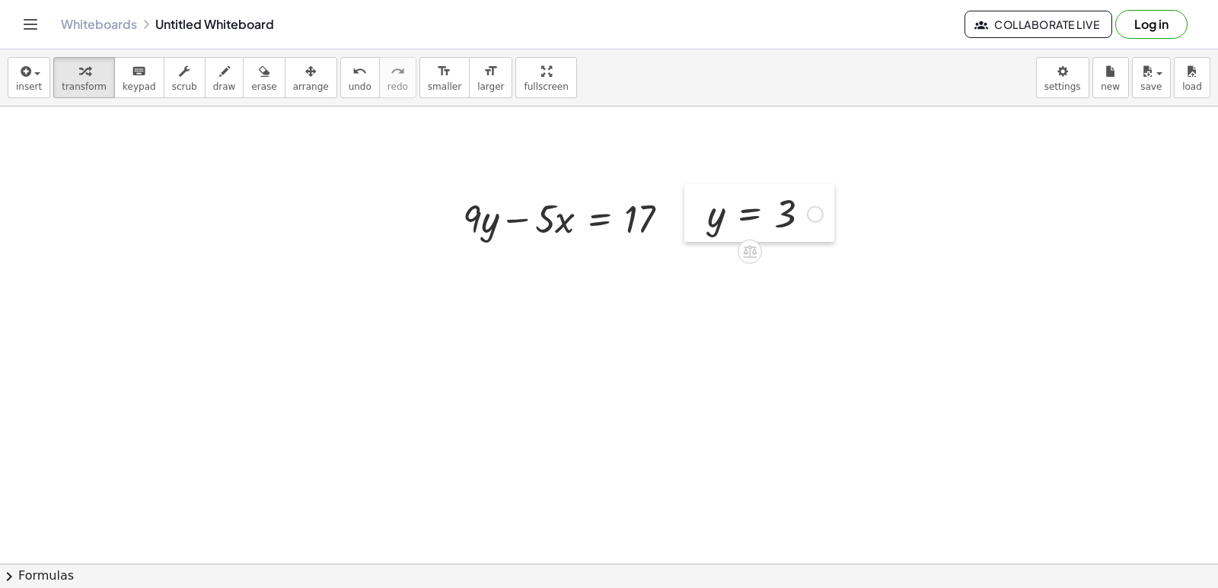
drag, startPoint x: 756, startPoint y: 224, endPoint x: 703, endPoint y: 212, distance: 53.7
click at [703, 212] on div at bounding box center [695, 213] width 23 height 58
click at [75, 89] on span "transform" at bounding box center [84, 86] width 45 height 11
drag, startPoint x: 712, startPoint y: 221, endPoint x: 498, endPoint y: 236, distance: 215.2
drag, startPoint x: 476, startPoint y: 268, endPoint x: 381, endPoint y: 329, distance: 113.0
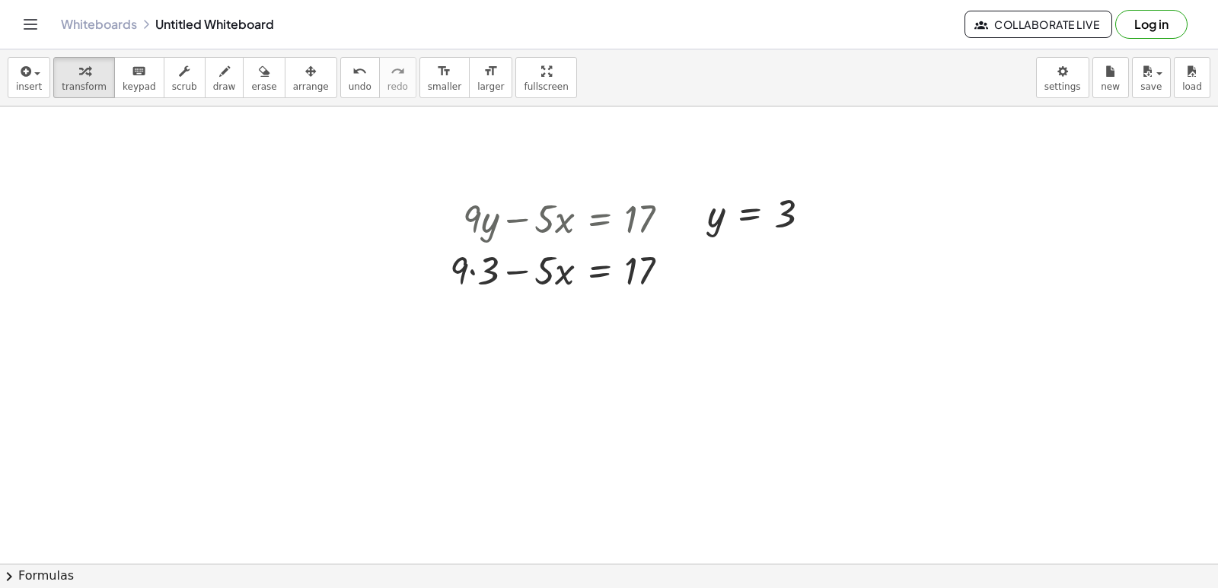
drag, startPoint x: 381, startPoint y: 329, endPoint x: 506, endPoint y: 400, distance: 144.5
click at [466, 269] on div at bounding box center [565, 270] width 247 height 52
click at [481, 295] on div "+ · 9 · y − · 5 · x = 17 + · 9 · − · 5 · x = 17 3" at bounding box center [560, 243] width 266 height 111
drag, startPoint x: 476, startPoint y: 272, endPoint x: 470, endPoint y: 264, distance: 10.2
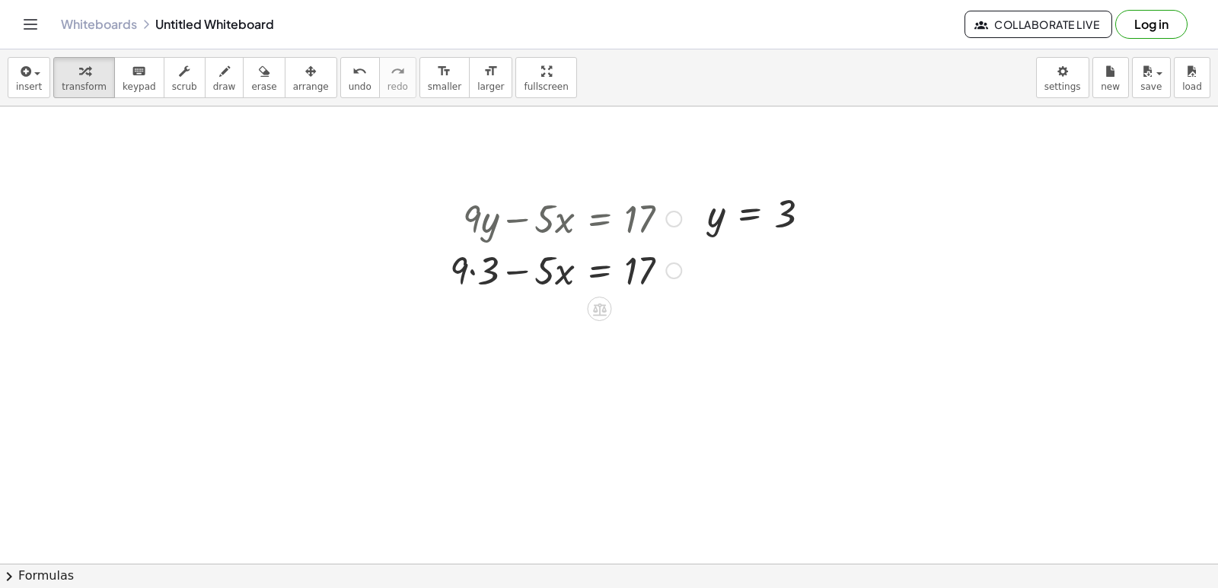
click at [476, 271] on div at bounding box center [565, 270] width 247 height 52
click at [470, 264] on div at bounding box center [571, 270] width 236 height 52
drag, startPoint x: 491, startPoint y: 325, endPoint x: 712, endPoint y: 315, distance: 221.7
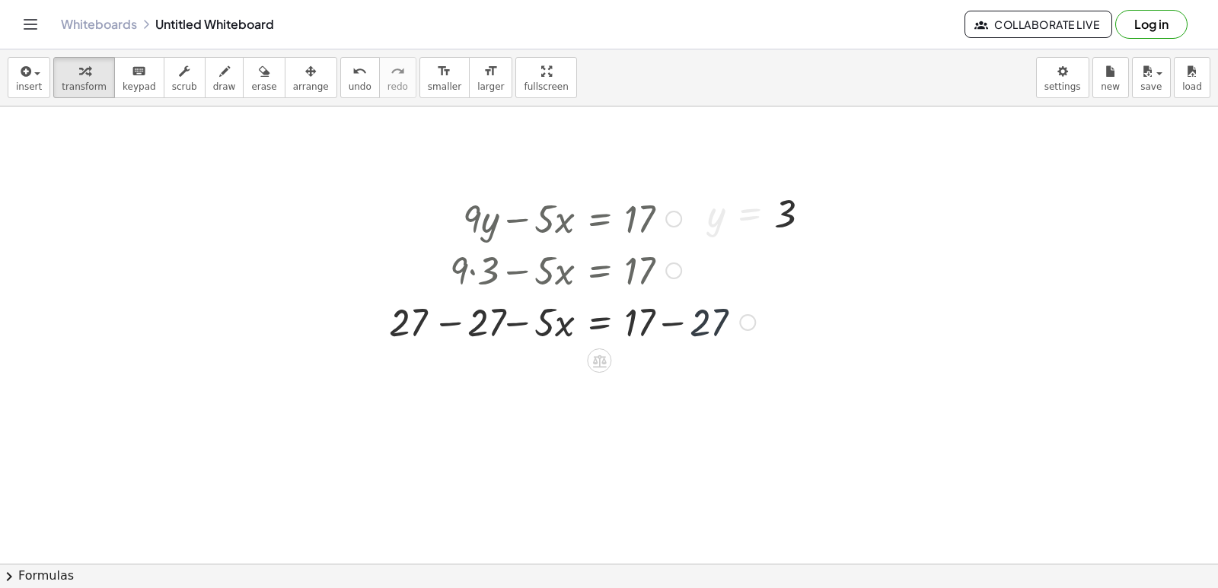
click at [719, 340] on div at bounding box center [571, 321] width 384 height 52
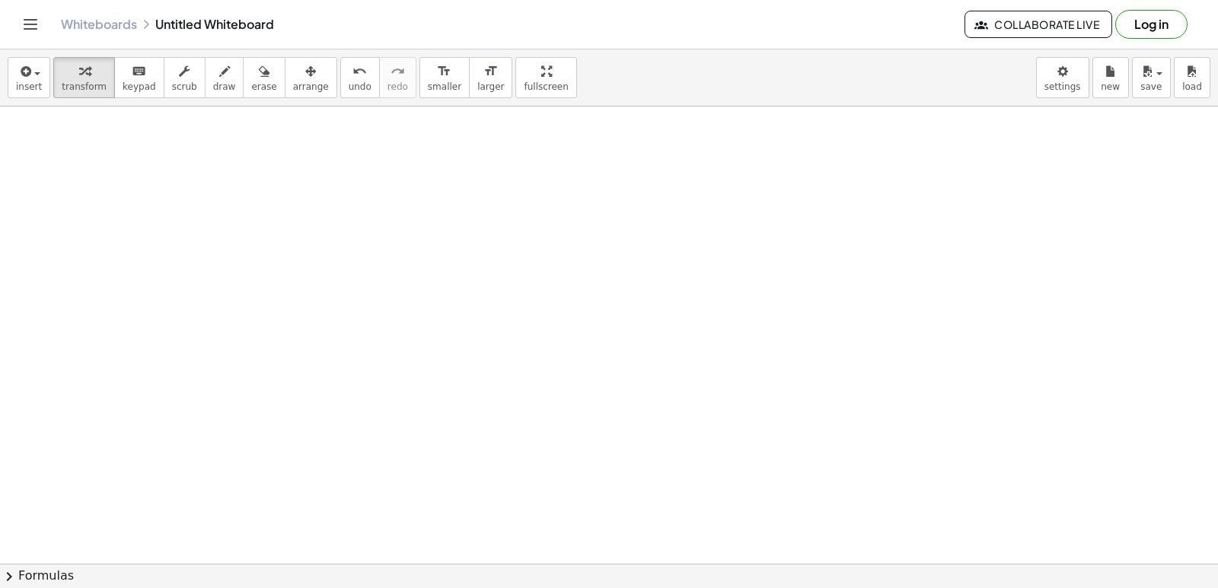
scroll to position [3660, 0]
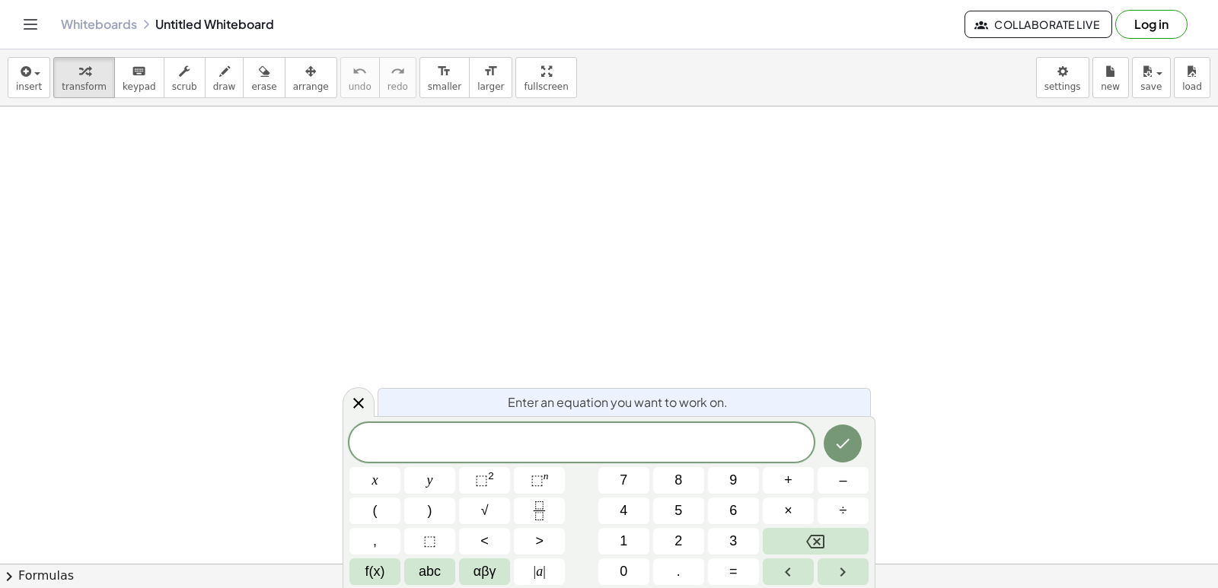
click at [576, 423] on div "Enter an equation you want to work on. x y ⬚ 2 ⬚ n 7 8 9 + – ( ) √ 4 5 6 × ÷ , …" at bounding box center [609, 502] width 533 height 172
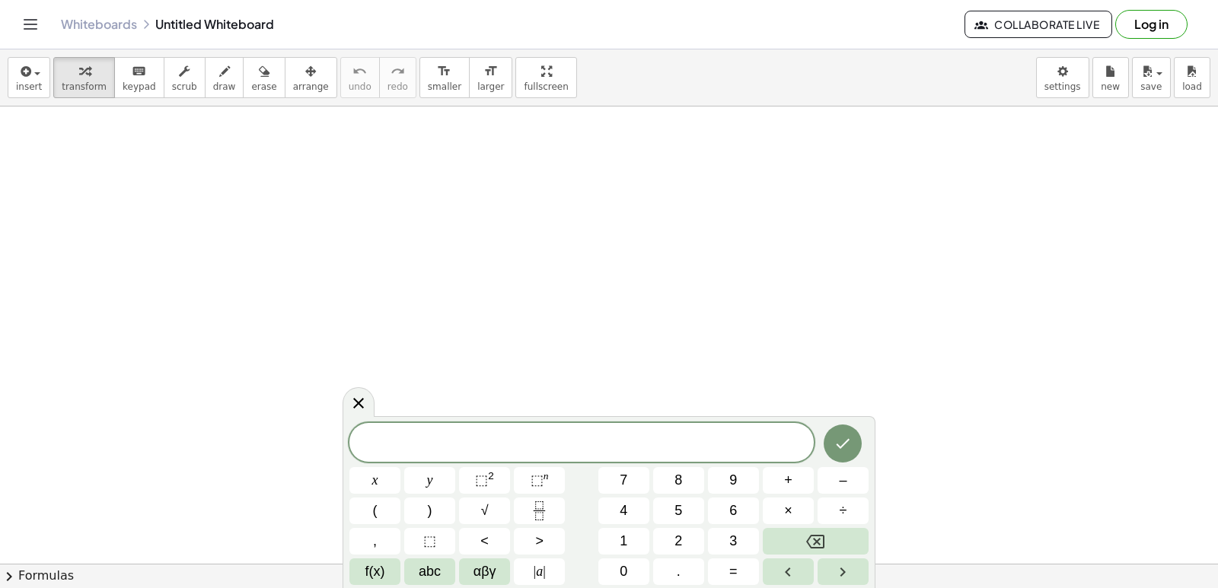
drag, startPoint x: 1069, startPoint y: 468, endPoint x: 473, endPoint y: 302, distance: 618.7
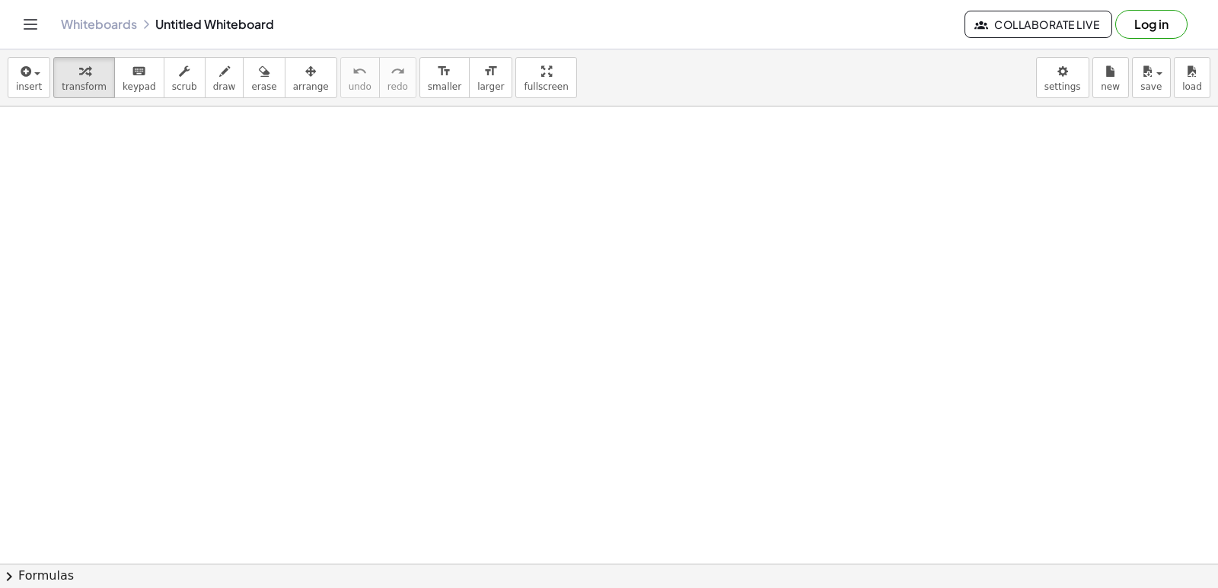
drag, startPoint x: 473, startPoint y: 302, endPoint x: 975, endPoint y: 326, distance: 502.9
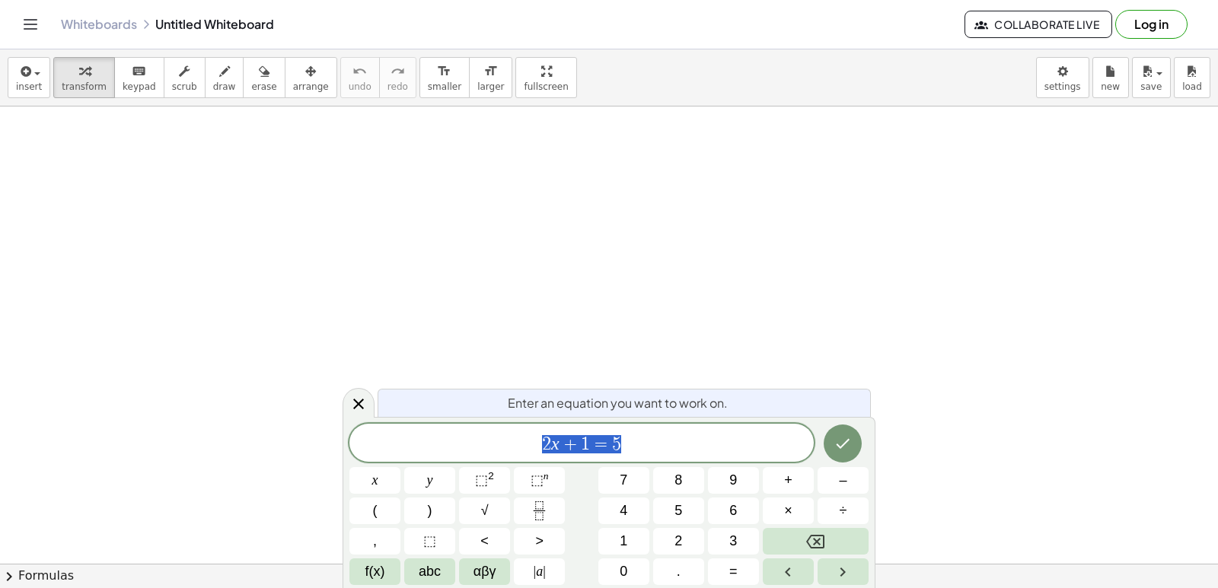
click at [725, 450] on span "2 x + 1 = 5" at bounding box center [581, 444] width 464 height 21
click at [713, 448] on span "2 x + 1 = 5" at bounding box center [581, 444] width 464 height 21
click at [679, 451] on span "2 x + 1 = 5" at bounding box center [581, 444] width 464 height 21
click at [681, 451] on span "2 x + 1 = 5" at bounding box center [581, 444] width 464 height 21
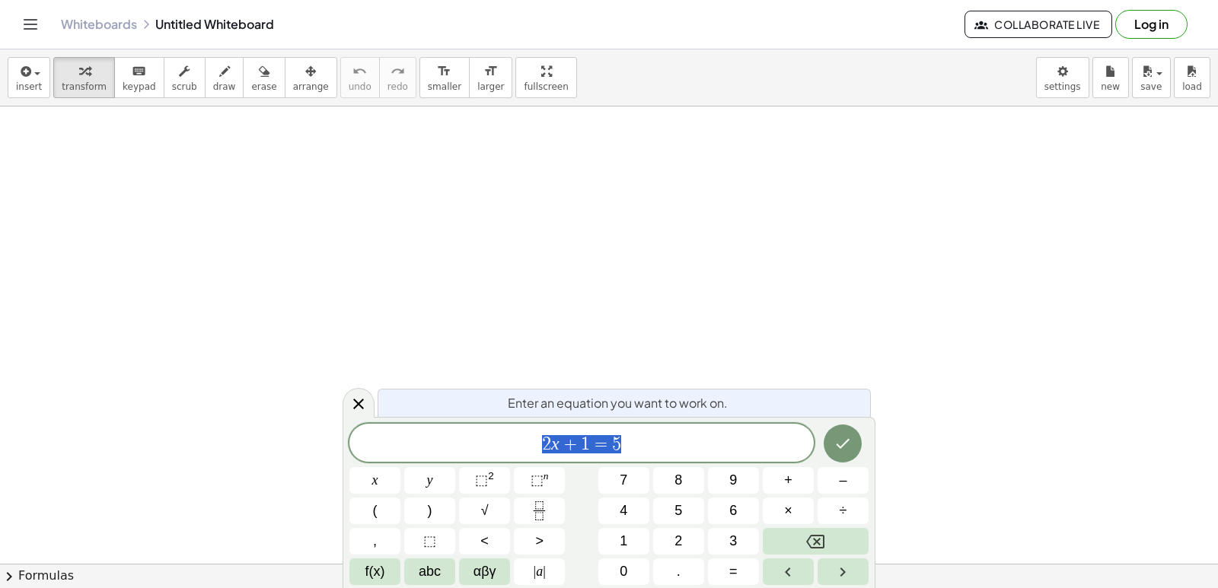
click at [681, 451] on span "2 x + 1 = 5" at bounding box center [581, 444] width 464 height 21
click at [680, 451] on span "2 x + 1 = 5" at bounding box center [581, 444] width 464 height 21
click at [679, 451] on span "2 x + 1 = 5" at bounding box center [581, 444] width 464 height 21
click at [679, 449] on span "2 x + 1 = 5" at bounding box center [581, 444] width 464 height 21
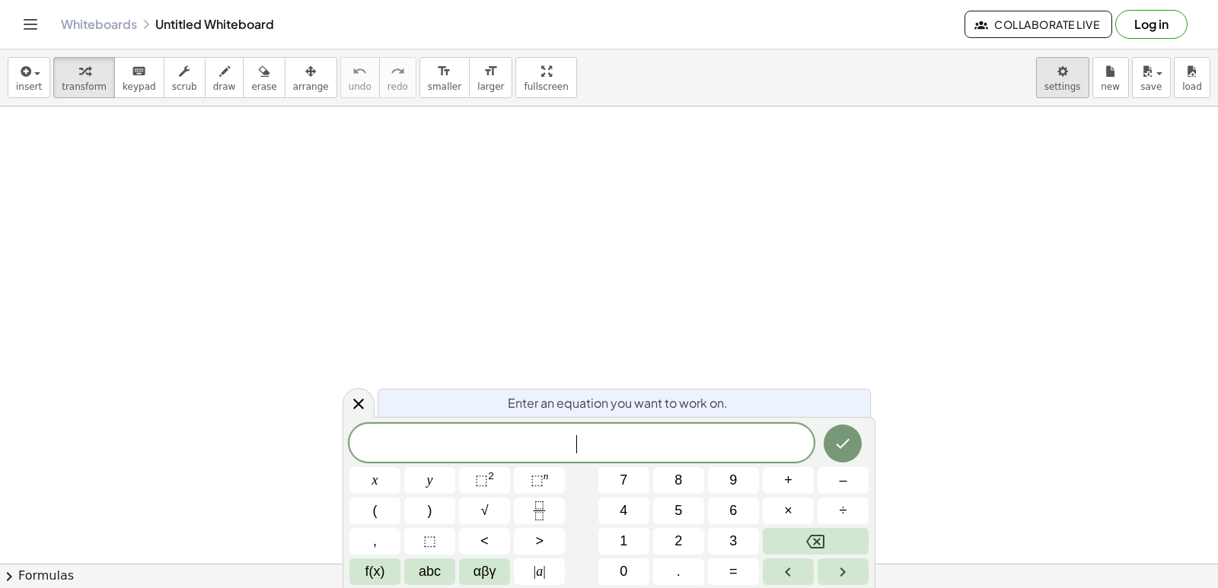
click at [1067, 72] on body "Graspable Math Activities Get Started Activity Bank Assigned Work Classes White…" at bounding box center [609, 294] width 1218 height 588
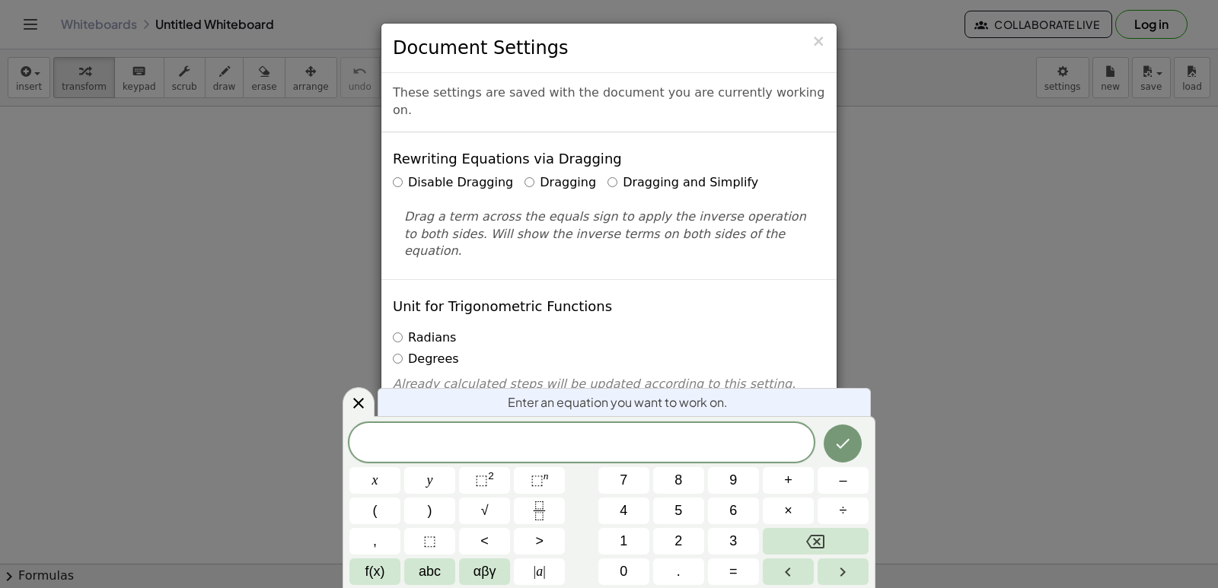
drag, startPoint x: 1025, startPoint y: 326, endPoint x: 1037, endPoint y: 262, distance: 65.2
click at [977, 338] on div "× Document Settings These settings are saved with the document you are currentl…" at bounding box center [609, 294] width 1218 height 588
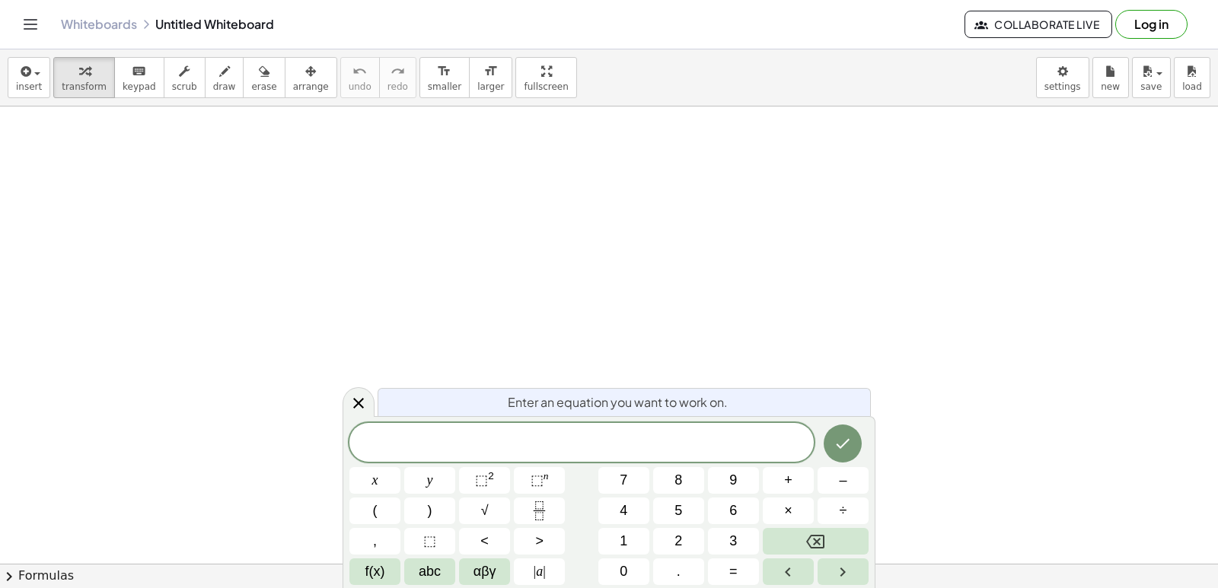
drag, startPoint x: 1038, startPoint y: 246, endPoint x: 758, endPoint y: 186, distance: 286.5
click at [553, 188] on div at bounding box center [609, 107] width 1218 height 1830
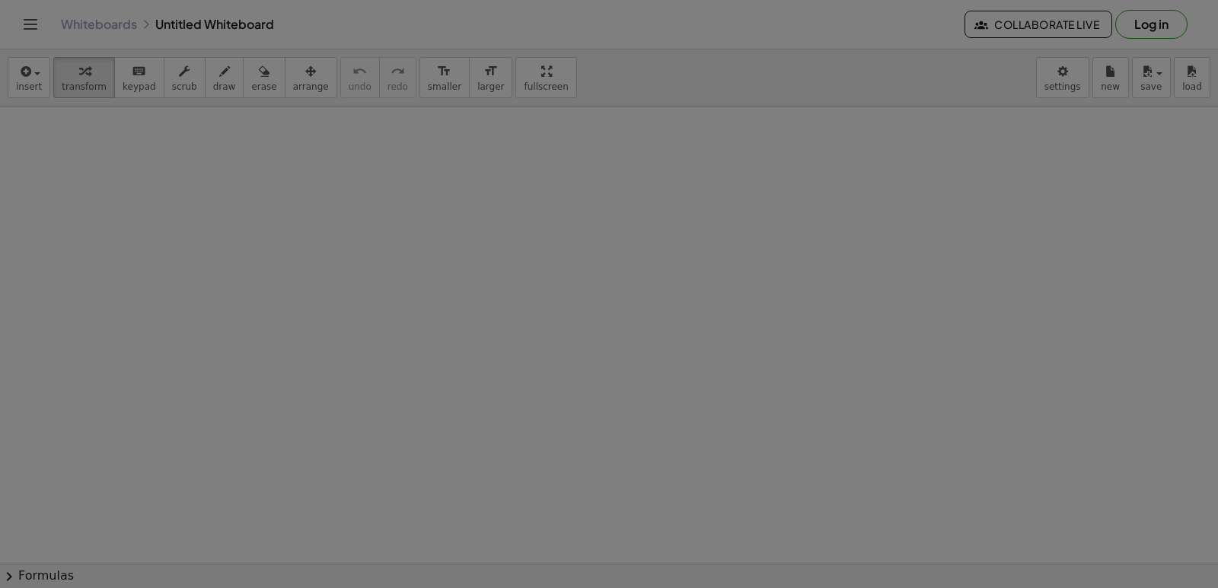
drag, startPoint x: 758, startPoint y: 186, endPoint x: 1069, endPoint y: 81, distance: 328.6
click at [1069, 81] on div at bounding box center [609, 294] width 1218 height 588
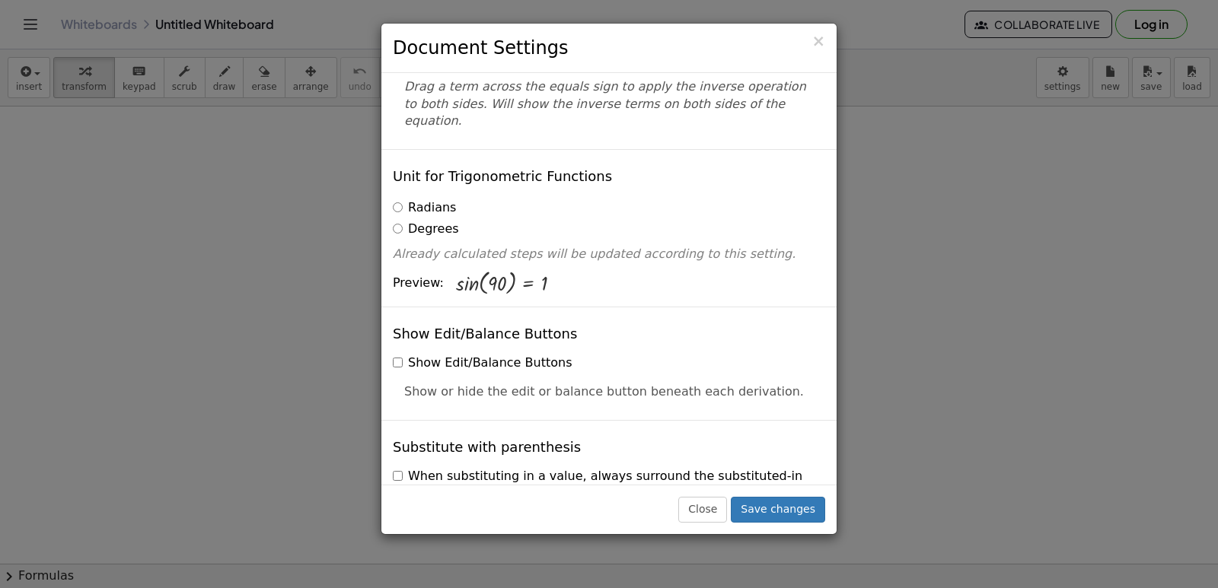
scroll to position [0, 0]
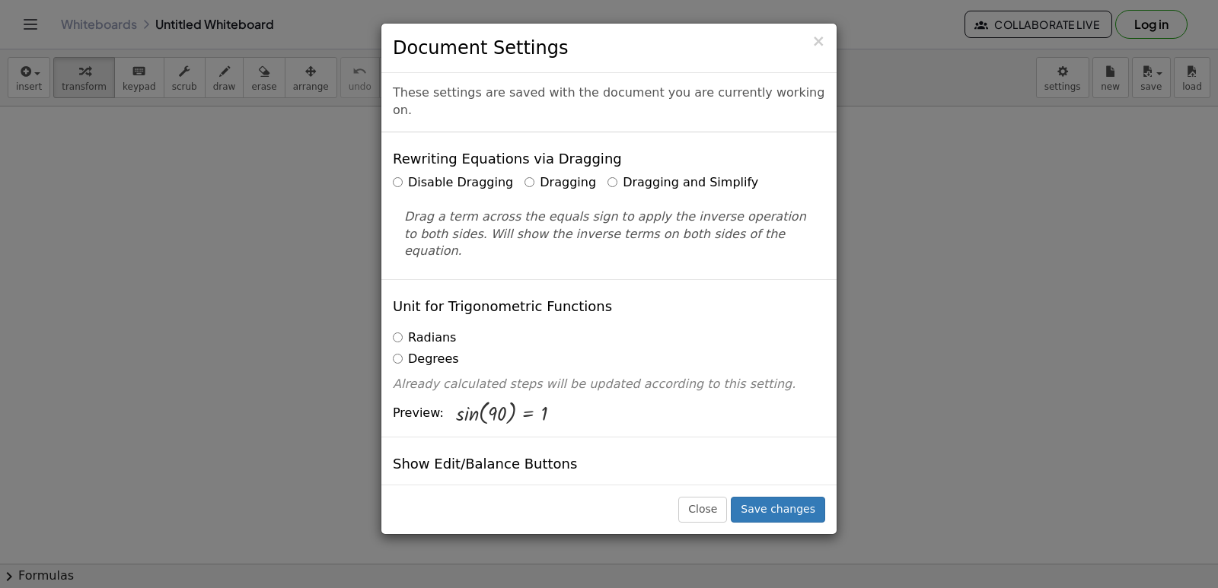
click at [607, 174] on label "Dragging and Simplify" at bounding box center [682, 183] width 151 height 18
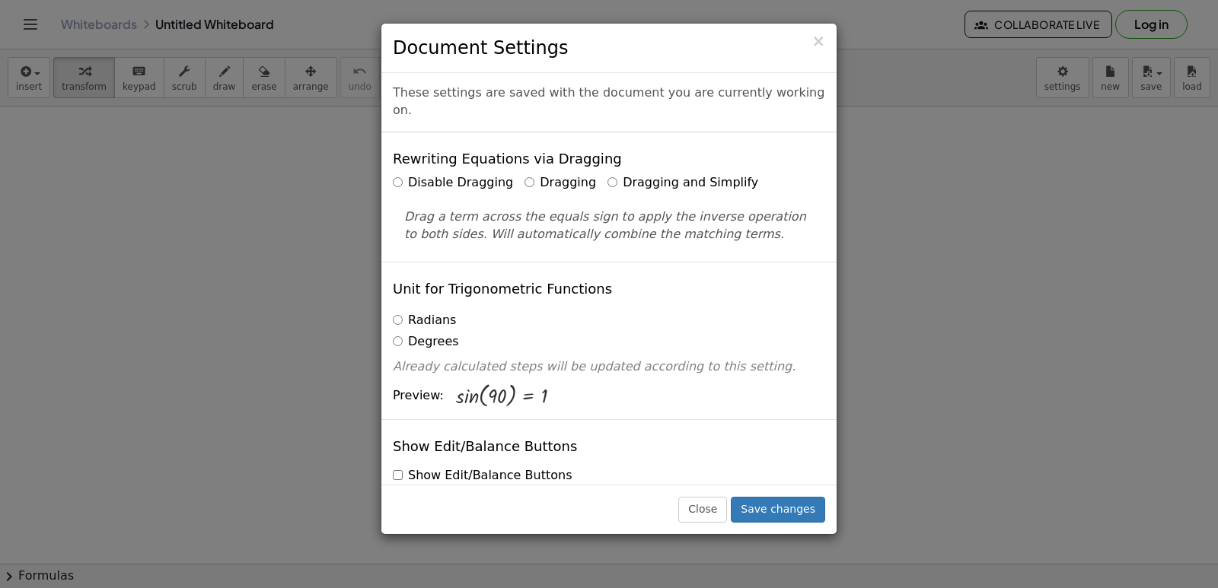
drag, startPoint x: 600, startPoint y: 166, endPoint x: 578, endPoint y: 235, distance: 72.5
click at [578, 235] on div "Rewriting Equations via Dragging Disable Dragging Dragging Dragging and Simplif…" at bounding box center [608, 196] width 455 height 129
click at [760, 503] on button "Save changes" at bounding box center [778, 510] width 94 height 26
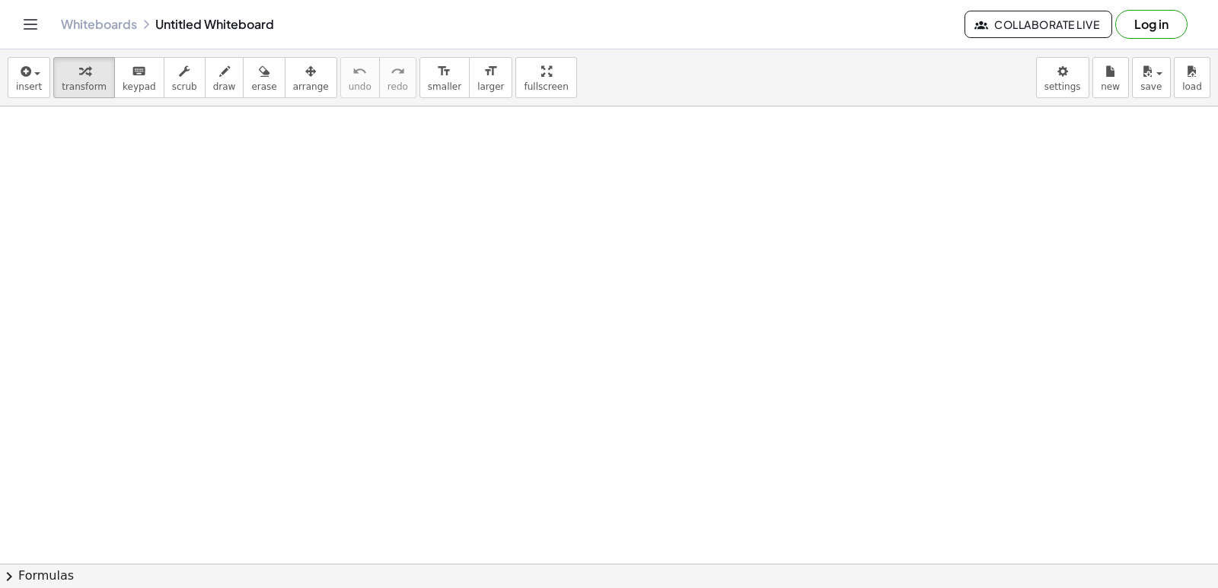
click at [606, 245] on div at bounding box center [609, 107] width 1218 height 1830
drag, startPoint x: 606, startPoint y: 245, endPoint x: 501, endPoint y: 296, distance: 116.8
click at [501, 285] on div at bounding box center [609, 107] width 1218 height 1830
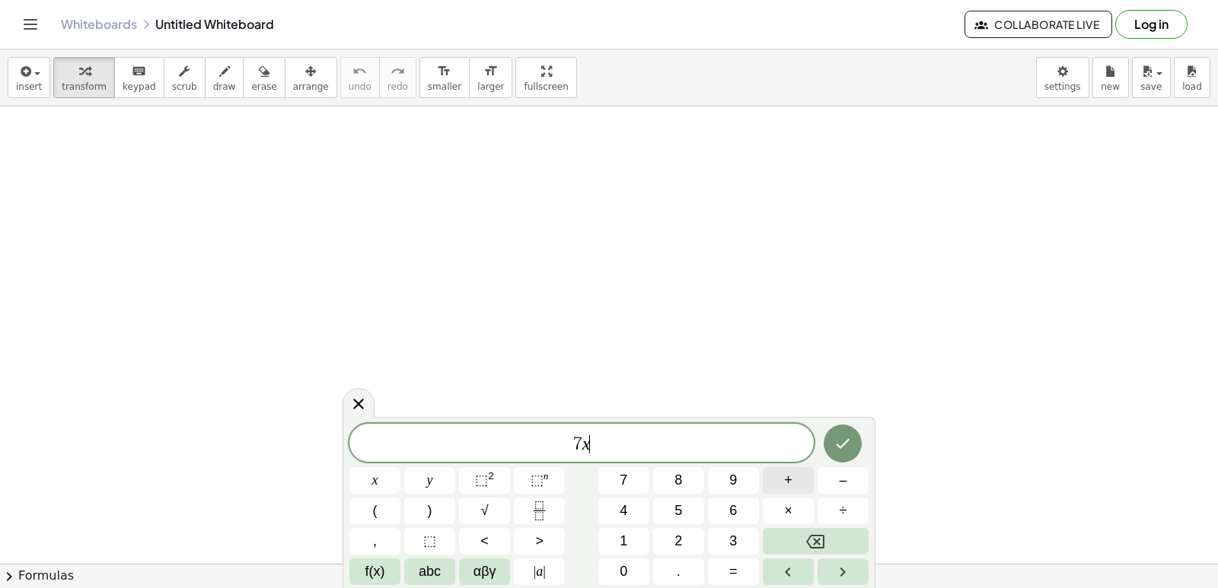
click at [787, 484] on span "+" at bounding box center [788, 480] width 8 height 21
click at [731, 566] on span "=" at bounding box center [733, 572] width 8 height 21
click at [832, 445] on button "Done" at bounding box center [843, 444] width 38 height 38
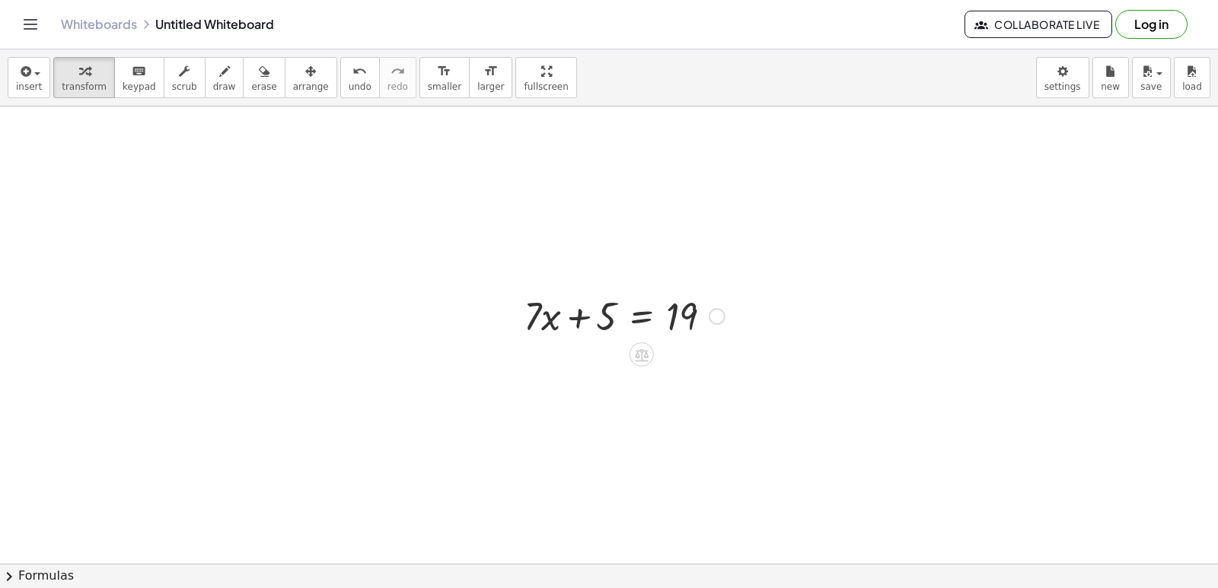
click at [709, 318] on div at bounding box center [717, 316] width 17 height 17
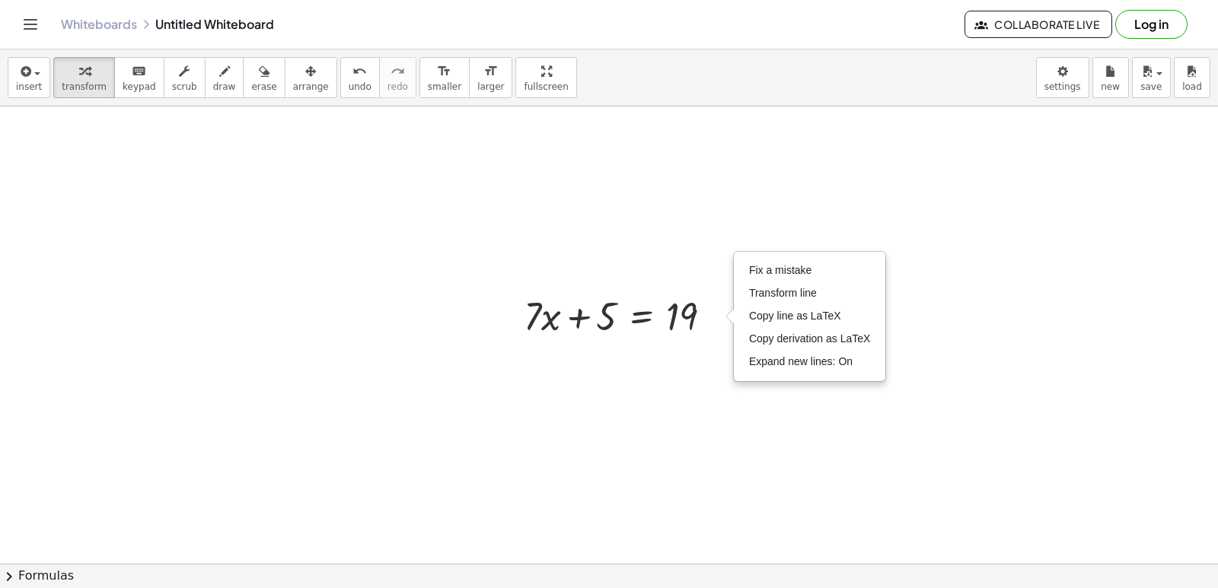
click at [713, 465] on div at bounding box center [609, 107] width 1218 height 1830
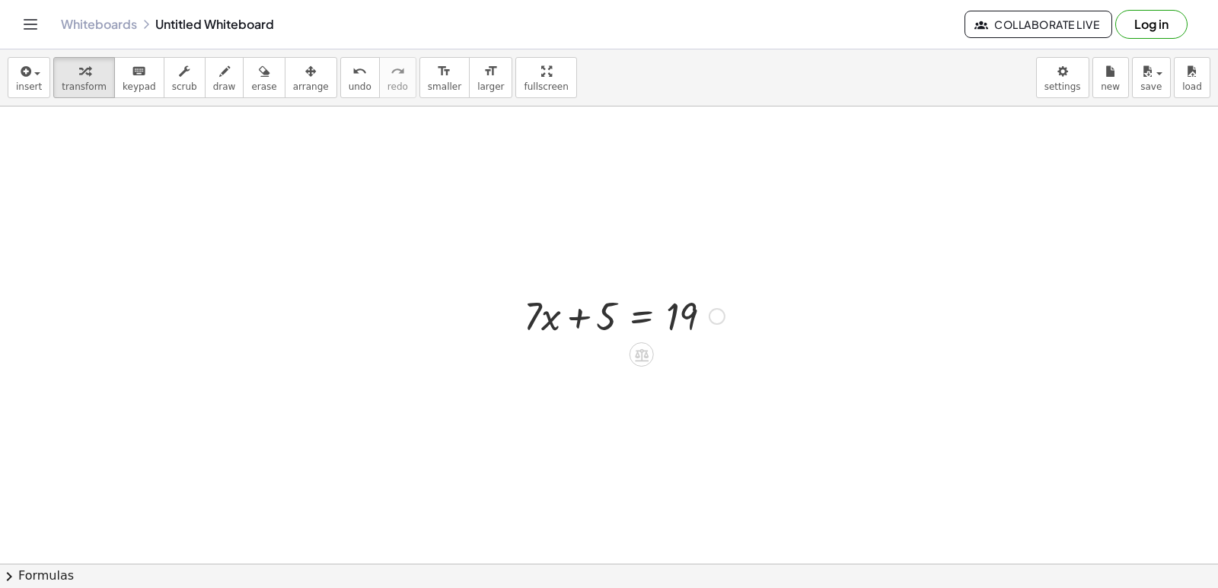
click at [630, 312] on div at bounding box center [624, 315] width 216 height 52
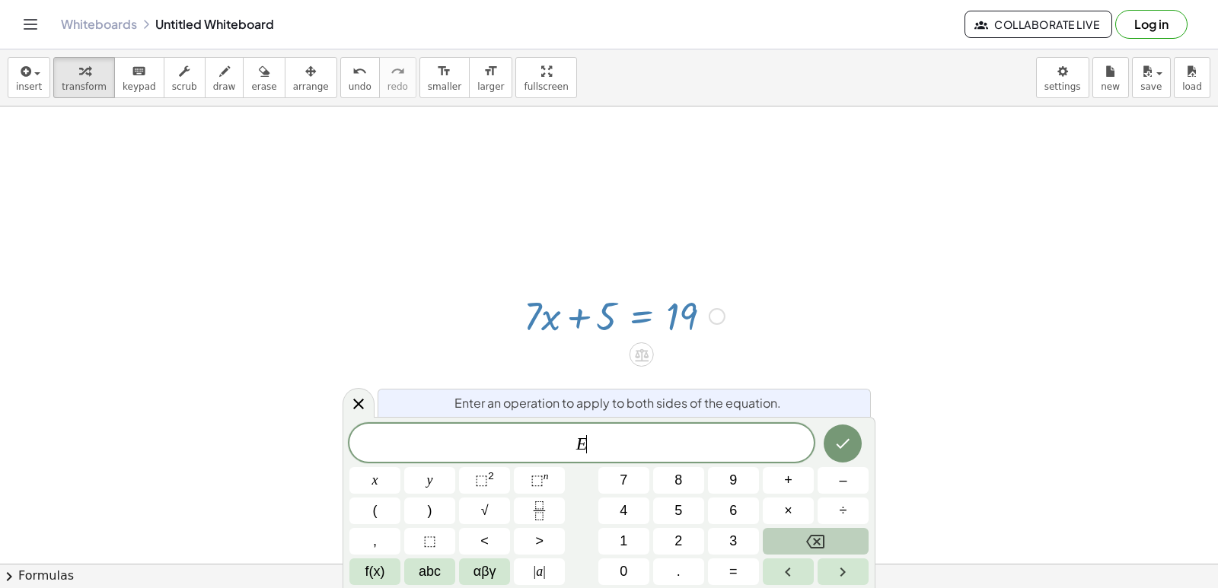
click at [824, 533] on icon "Backspace" at bounding box center [815, 542] width 18 height 18
click at [568, 326] on div at bounding box center [624, 315] width 216 height 52
click at [587, 320] on div at bounding box center [624, 315] width 216 height 52
click at [604, 317] on div at bounding box center [624, 315] width 216 height 52
click at [867, 328] on div at bounding box center [609, 107] width 1218 height 1830
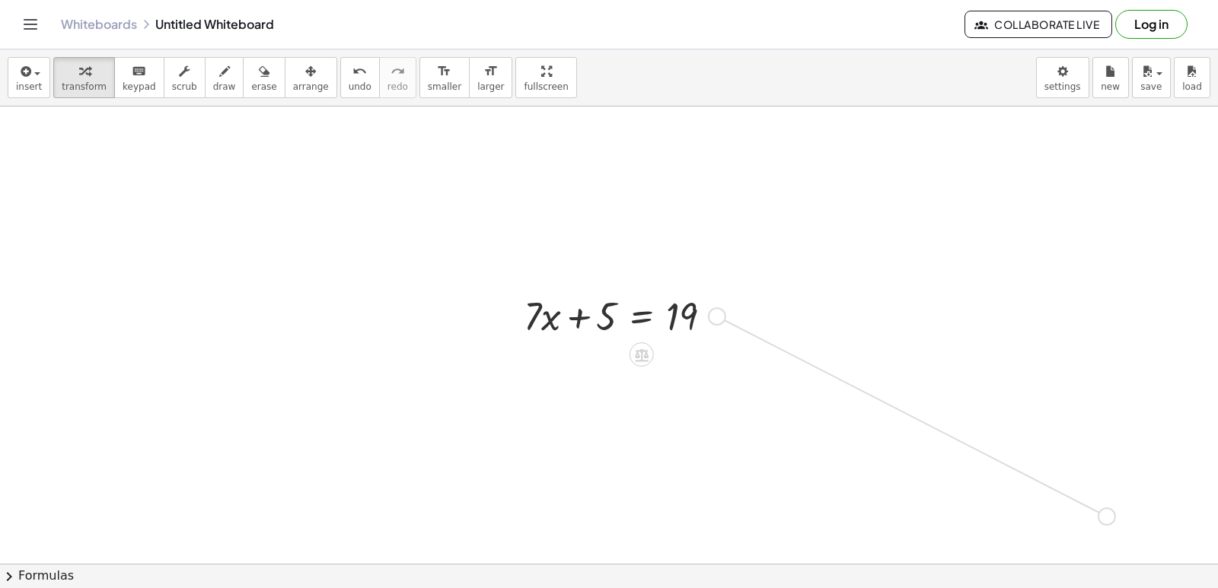
drag, startPoint x: 711, startPoint y: 312, endPoint x: 1107, endPoint y: 510, distance: 443.2
click at [1107, 510] on div "+ · 7 · x + 5 = 19 Fix a mistake Transform line Copy line as LaTeX Copy derivat…" at bounding box center [609, 107] width 1218 height 1830
drag, startPoint x: 954, startPoint y: 513, endPoint x: 584, endPoint y: 395, distance: 389.0
click at [606, 411] on div "+ · 7 · x + 5 = 19 Fix a mistake Transform line Copy line as LaTeX Copy derivat…" at bounding box center [609, 107] width 1218 height 1830
click at [582, 385] on div at bounding box center [609, 107] width 1218 height 1830
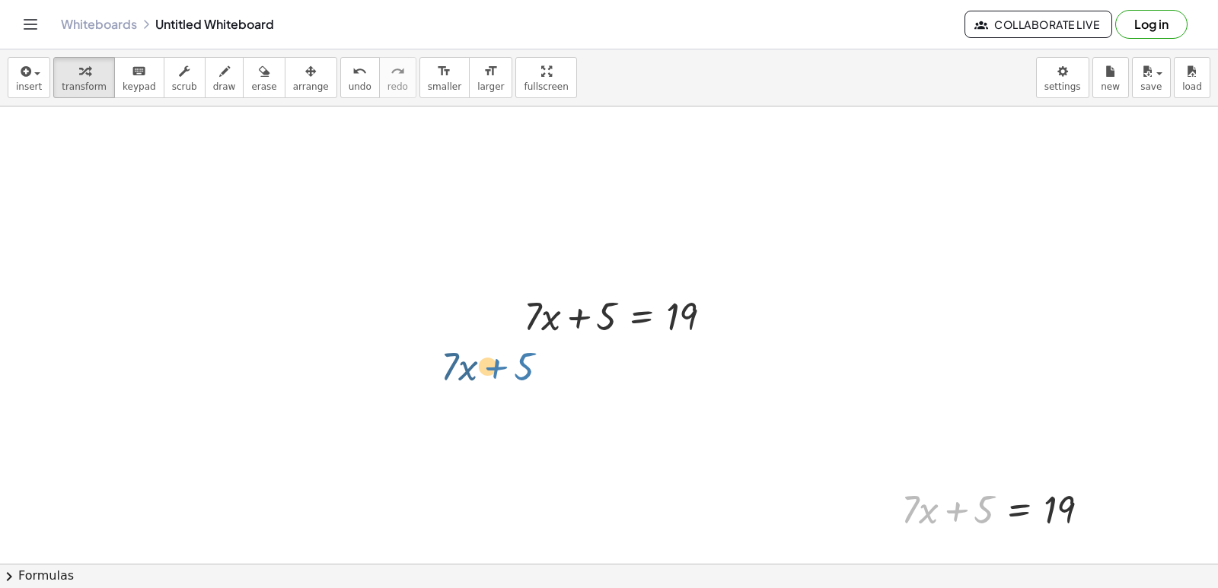
drag, startPoint x: 939, startPoint y: 510, endPoint x: 477, endPoint y: 367, distance: 482.9
drag, startPoint x: 1086, startPoint y: 513, endPoint x: 1038, endPoint y: 502, distance: 49.1
click at [789, 404] on div "+ · 7 · x + 5 = 19 Fix a mistake Transform line Copy line as LaTeX Copy derivat…" at bounding box center [609, 107] width 1218 height 1830
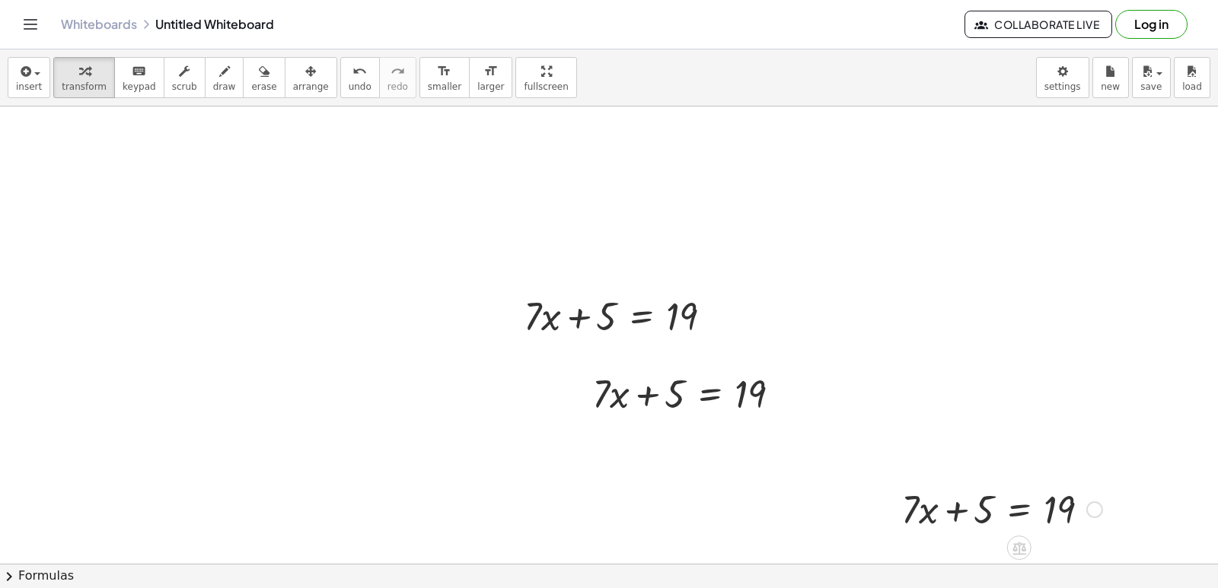
drag, startPoint x: 1038, startPoint y: 502, endPoint x: 939, endPoint y: 509, distance: 99.9
click at [1031, 505] on div at bounding box center [1002, 509] width 216 height 52
click at [971, 512] on div at bounding box center [1002, 509] width 216 height 52
click at [967, 510] on div at bounding box center [1002, 509] width 216 height 52
click at [913, 511] on div at bounding box center [1002, 509] width 216 height 52
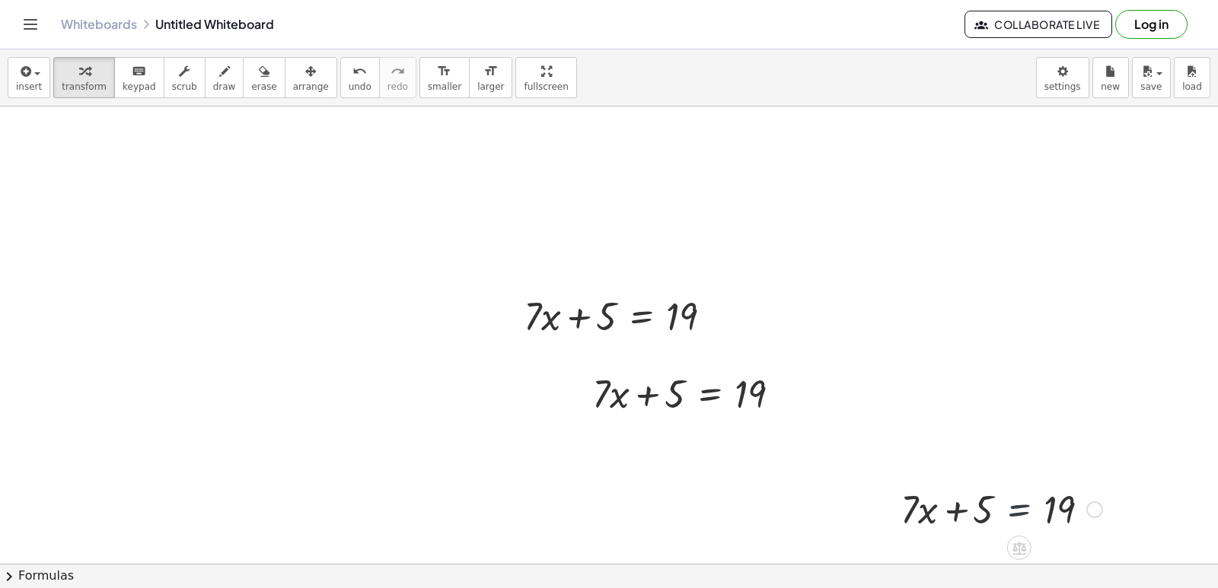
click at [963, 520] on div at bounding box center [1002, 509] width 216 height 52
click at [980, 524] on div at bounding box center [1002, 509] width 216 height 52
drag, startPoint x: 977, startPoint y: 519, endPoint x: 386, endPoint y: 365, distance: 611.3
click at [942, 509] on div at bounding box center [1002, 509] width 216 height 52
click at [690, 407] on div at bounding box center [693, 393] width 216 height 52
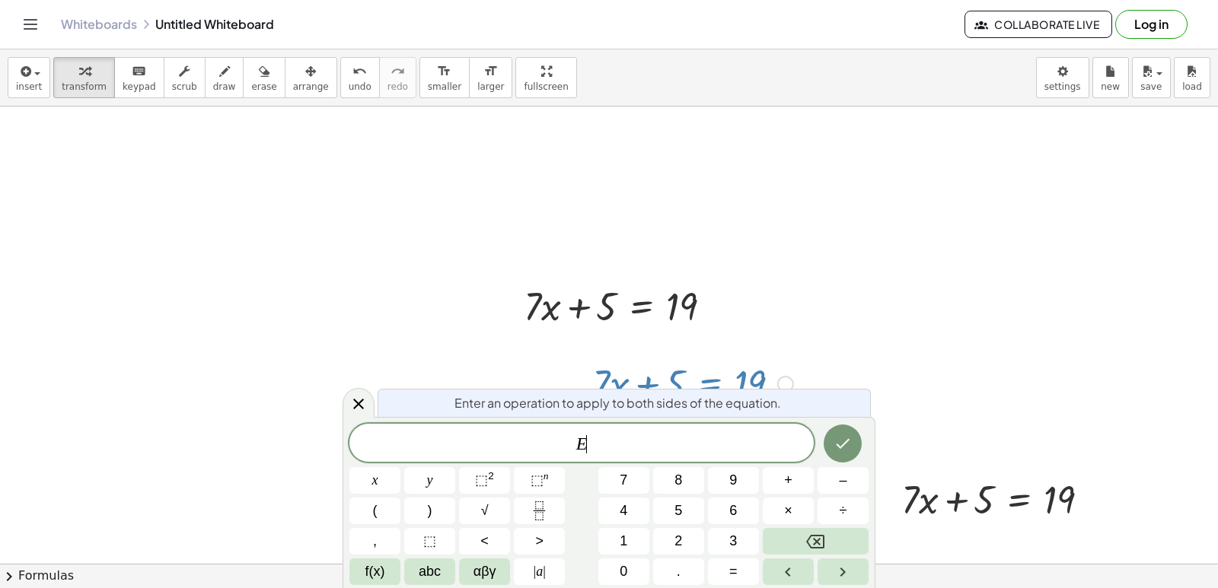
click at [730, 422] on div "Enter an operation to apply to both sides of the equation. E ​ x y ⬚ 2 ⬚ n 7 8 …" at bounding box center [609, 502] width 533 height 171
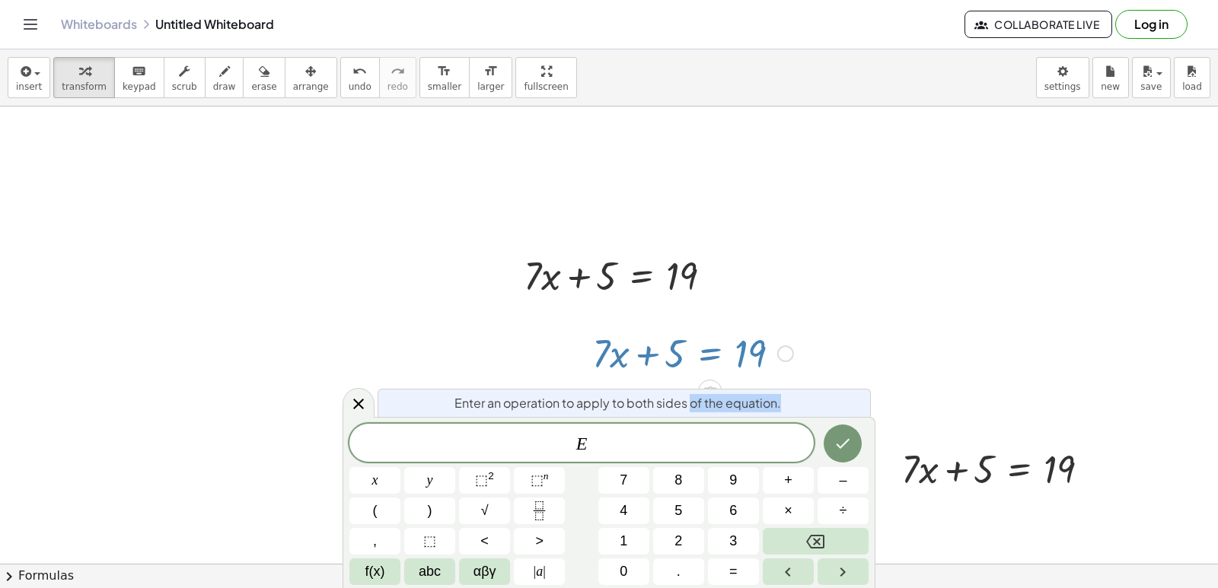
scroll to position [958, 0]
click at [848, 453] on button "Done" at bounding box center [843, 444] width 38 height 38
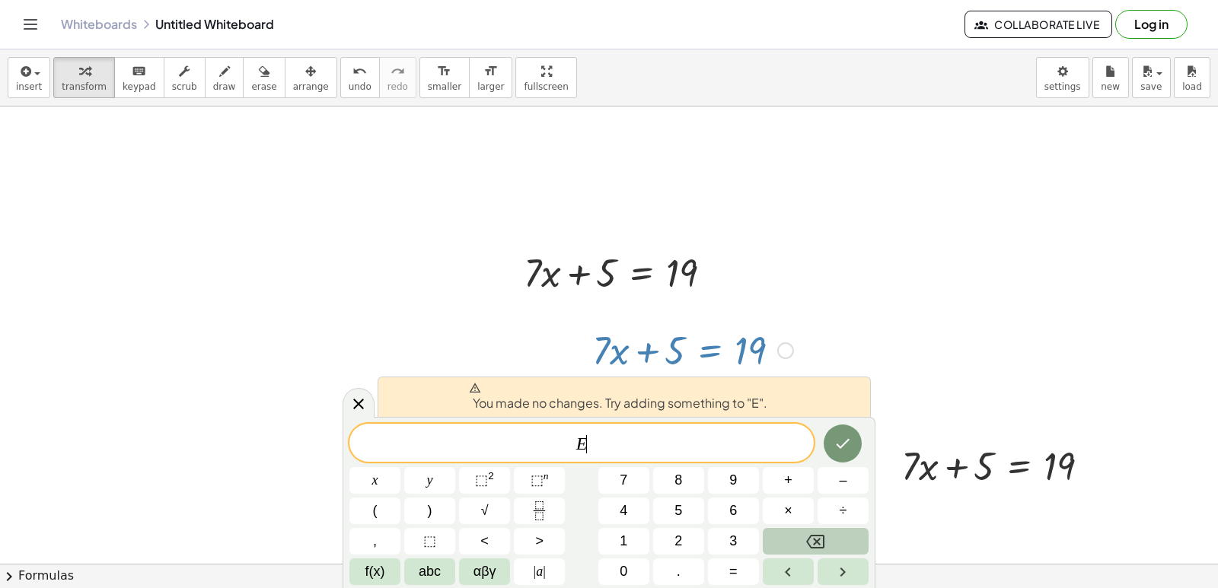
click at [837, 531] on button "Backspace" at bounding box center [816, 541] width 106 height 27
click at [744, 278] on div at bounding box center [609, 63] width 1218 height 1830
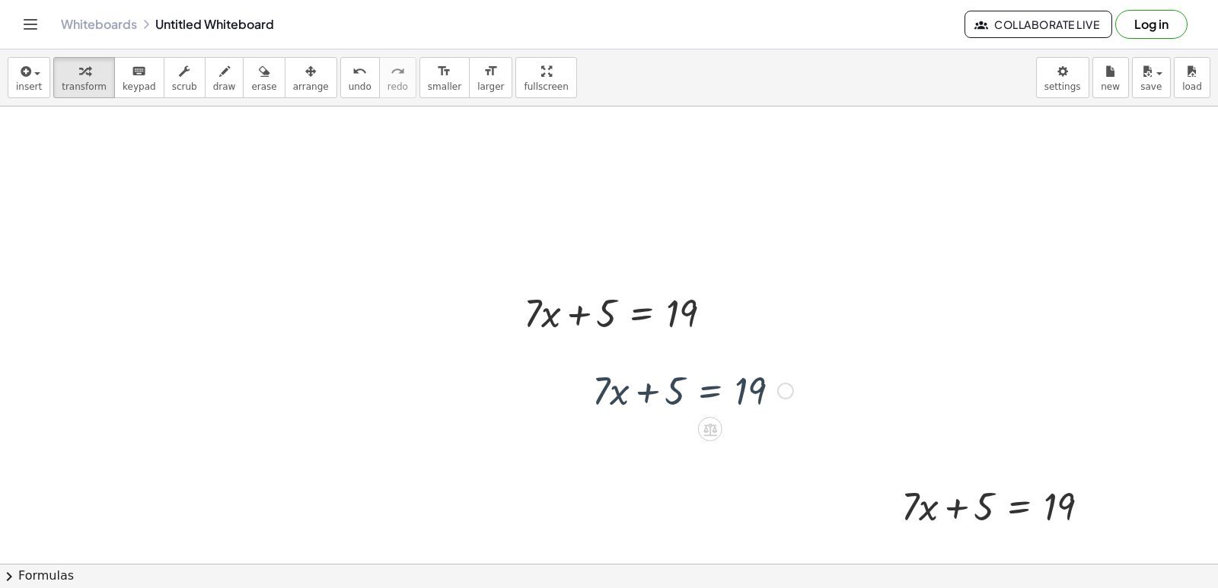
scroll to position [915, 0]
drag, startPoint x: 755, startPoint y: 390, endPoint x: 573, endPoint y: 392, distance: 181.9
click at [573, 392] on div "19 + · 7 · x + 5 = 19" at bounding box center [686, 392] width 235 height 59
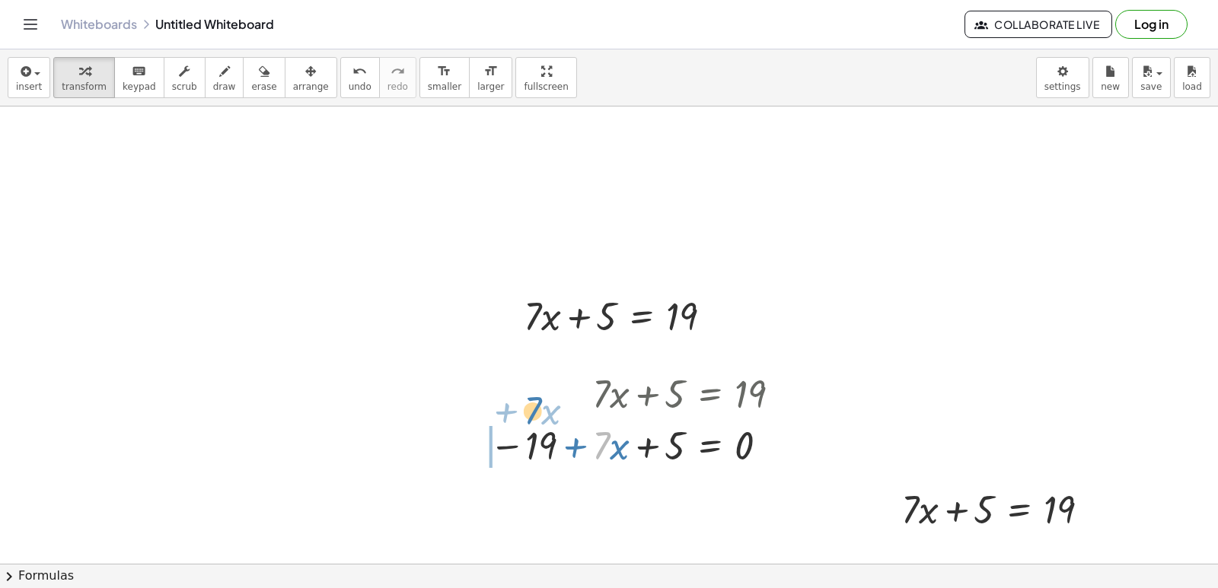
drag, startPoint x: 609, startPoint y: 386, endPoint x: 660, endPoint y: 412, distance: 57.2
click at [710, 394] on div "+ · 7 · x + 5 = 19 · 7 + · x + · 7 · x + 5 = 19 − 0" at bounding box center [710, 394] width 0 height 0
drag, startPoint x: 679, startPoint y: 454, endPoint x: 706, endPoint y: 442, distance: 30.0
click at [751, 419] on div at bounding box center [641, 445] width 319 height 52
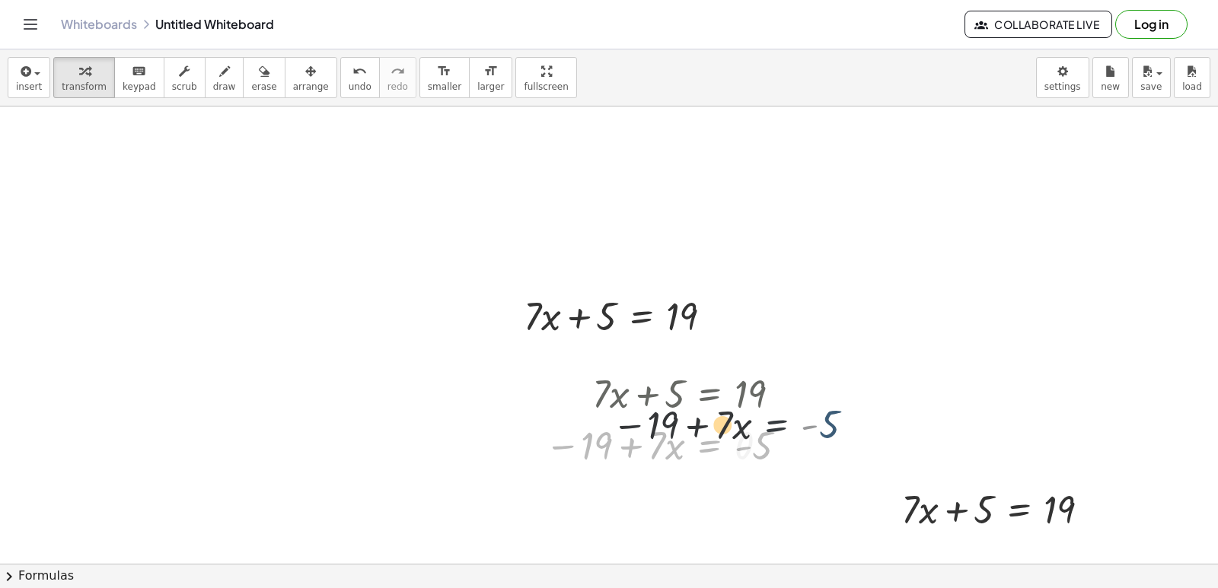
drag, startPoint x: 706, startPoint y: 443, endPoint x: 767, endPoint y: 425, distance: 63.6
click at [776, 437] on div at bounding box center [668, 445] width 263 height 52
click at [709, 394] on div "+ · 7 · x + 5 = 19 − 19 + · 7 · x + 5 = 0 − 19 + · 7 · x = + 0 − 5 + · 7 · x 5 …" at bounding box center [709, 394] width 0 height 0
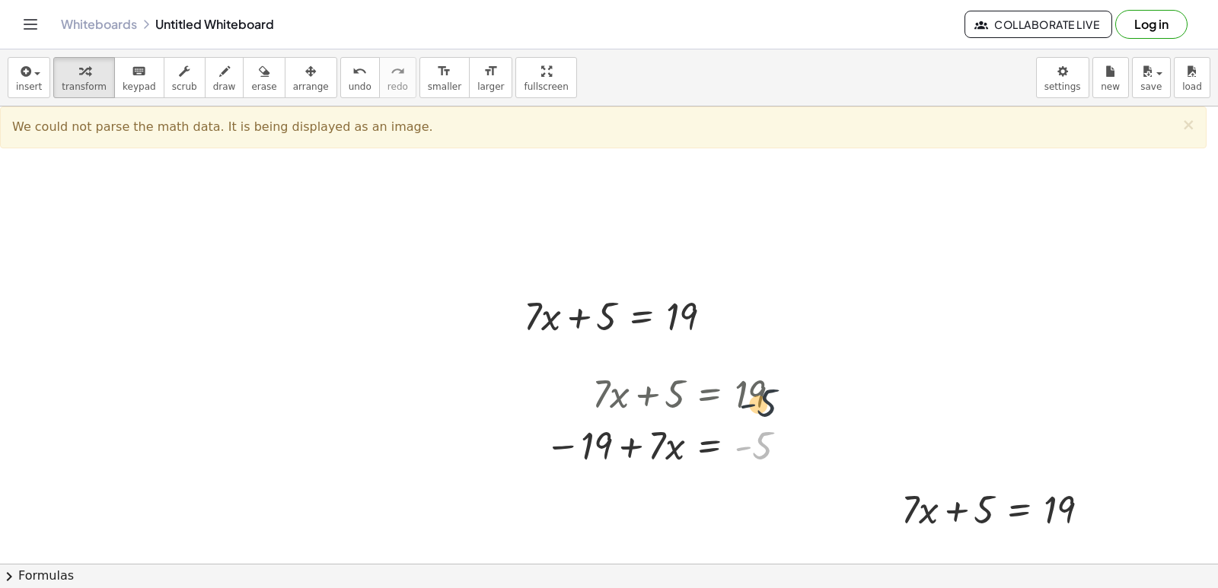
drag, startPoint x: 761, startPoint y: 400, endPoint x: 733, endPoint y: 394, distance: 28.8
drag, startPoint x: 728, startPoint y: 432, endPoint x: 716, endPoint y: 441, distance: 15.2
click at [728, 431] on div at bounding box center [668, 445] width 263 height 52
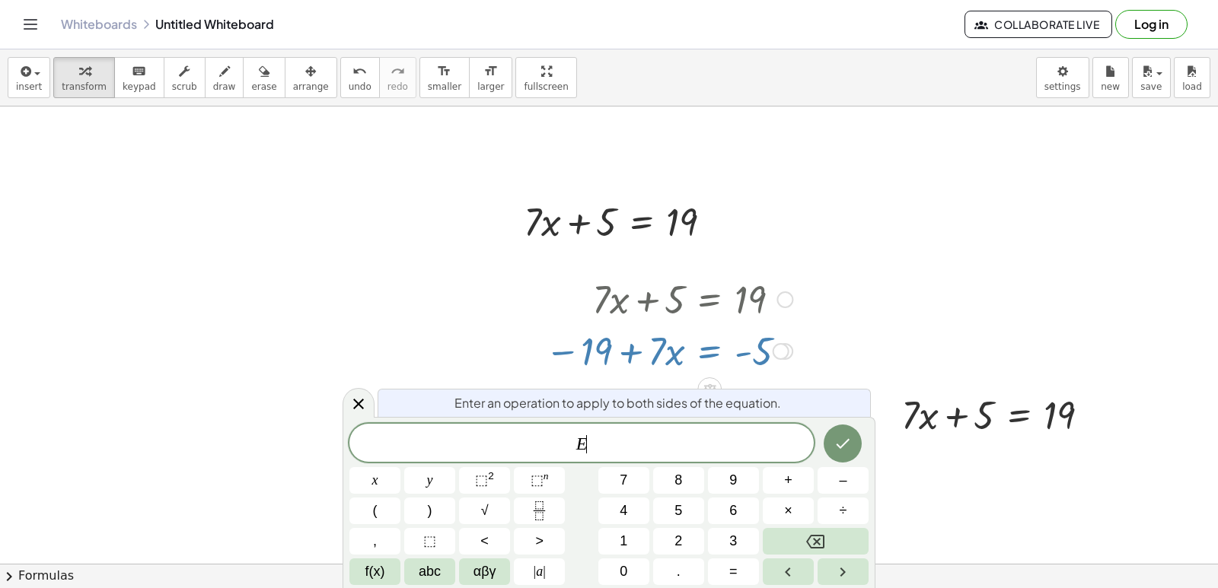
drag, startPoint x: 716, startPoint y: 441, endPoint x: 747, endPoint y: 363, distance: 83.7
click at [754, 377] on body "Graspable Math Activities Get Started Activity Bank Assigned Work Classes White…" at bounding box center [609, 294] width 1218 height 588
drag, startPoint x: 715, startPoint y: 353, endPoint x: 727, endPoint y: 306, distance: 48.7
click at [709, 299] on div "+ · 7 · x + 5 = 19 − 19 + · 7 · x + 5 = 0 − 19 + · 7 · x = + 0 − 5 + · 7 · x 5 …" at bounding box center [709, 299] width 0 height 0
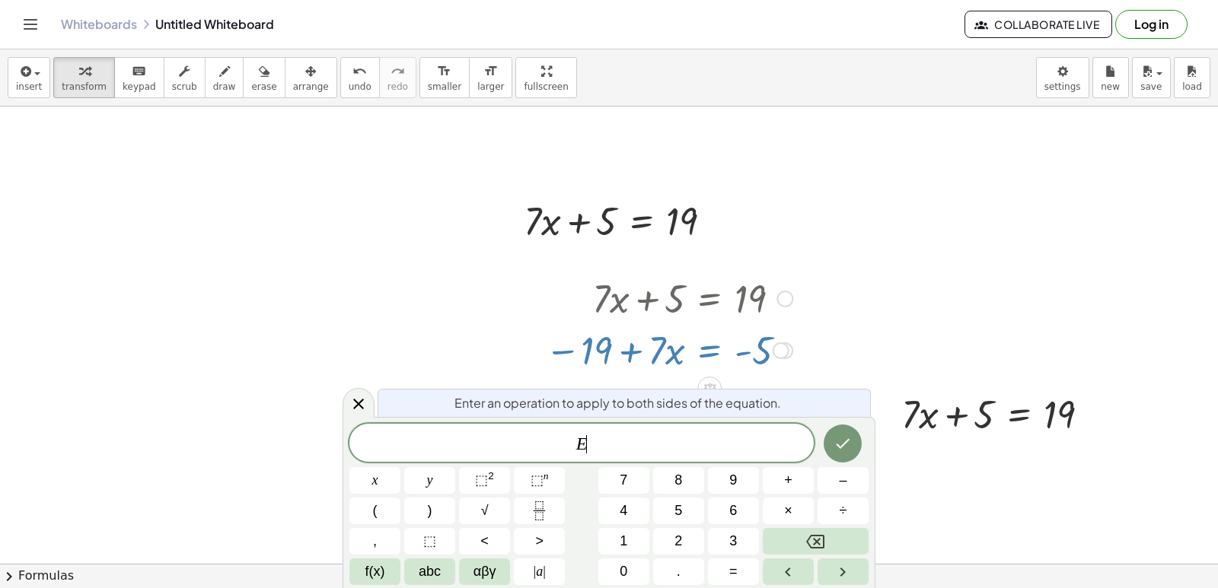
drag, startPoint x: 674, startPoint y: 387, endPoint x: 660, endPoint y: 374, distance: 18.8
click at [670, 384] on div at bounding box center [609, 12] width 1218 height 1830
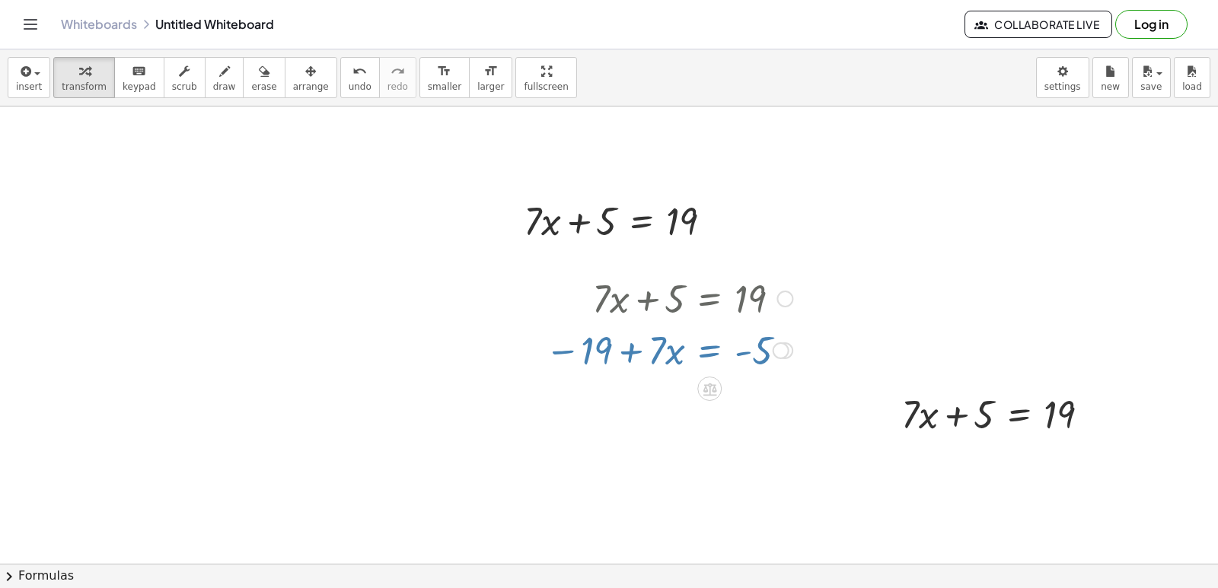
click at [660, 374] on div at bounding box center [668, 349] width 263 height 52
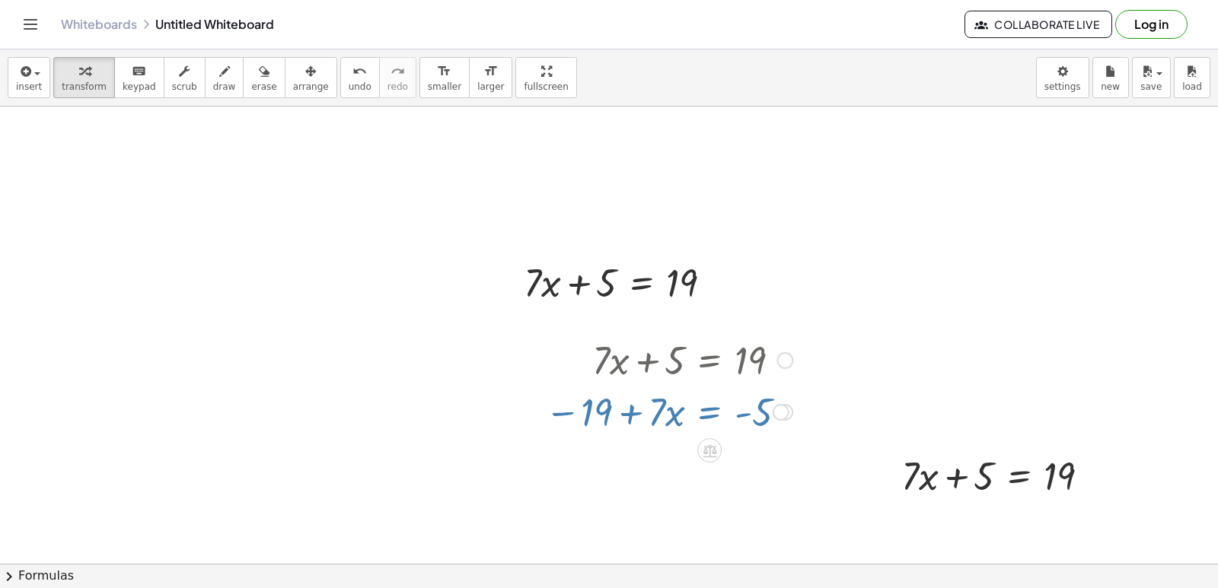
drag, startPoint x: 655, startPoint y: 365, endPoint x: 644, endPoint y: 365, distance: 10.7
click at [653, 365] on div at bounding box center [668, 359] width 263 height 52
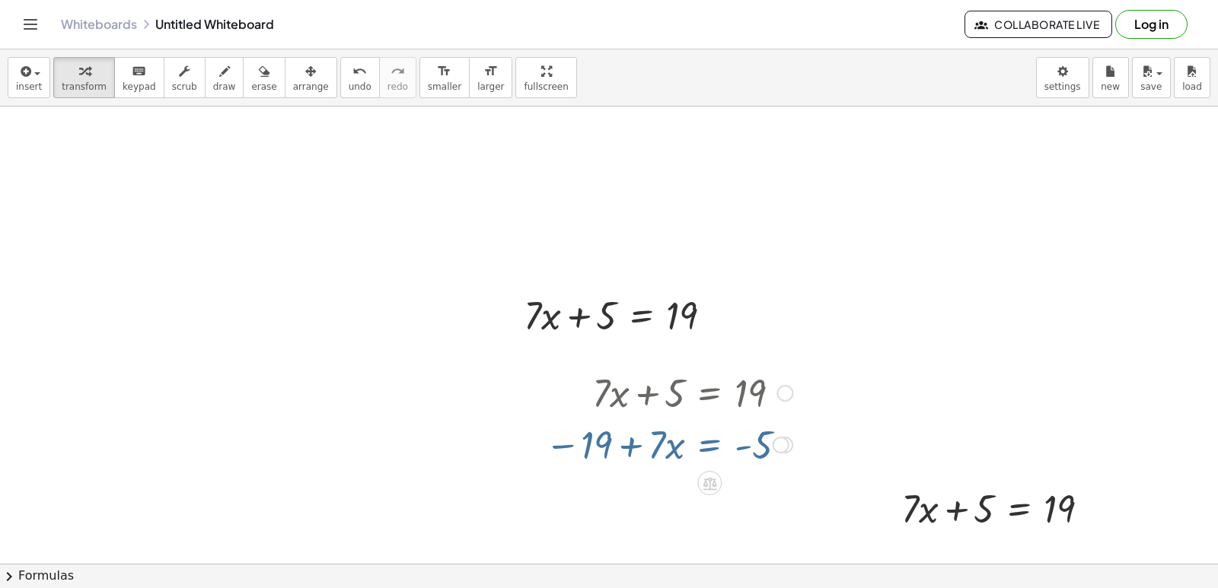
scroll to position [915, 0]
click at [611, 447] on div at bounding box center [668, 445] width 263 height 52
drag, startPoint x: 626, startPoint y: 447, endPoint x: 673, endPoint y: 435, distance: 48.6
click at [635, 446] on div at bounding box center [668, 445] width 263 height 52
click at [673, 435] on div at bounding box center [668, 445] width 263 height 52
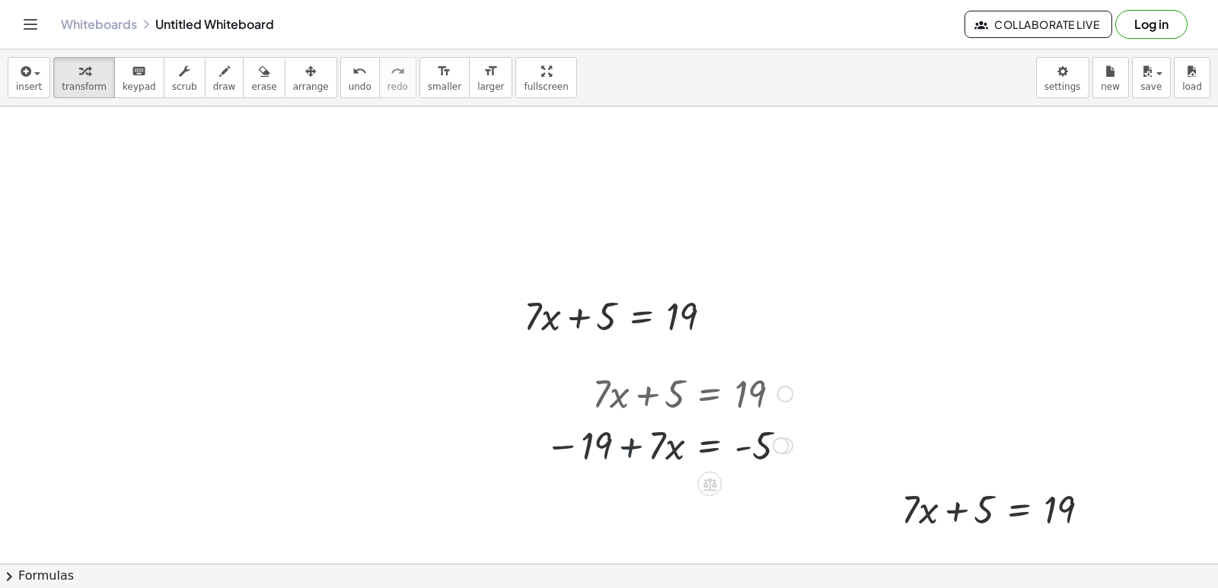
drag, startPoint x: 691, startPoint y: 436, endPoint x: 782, endPoint y: 454, distance: 93.0
click at [693, 437] on div at bounding box center [668, 445] width 263 height 52
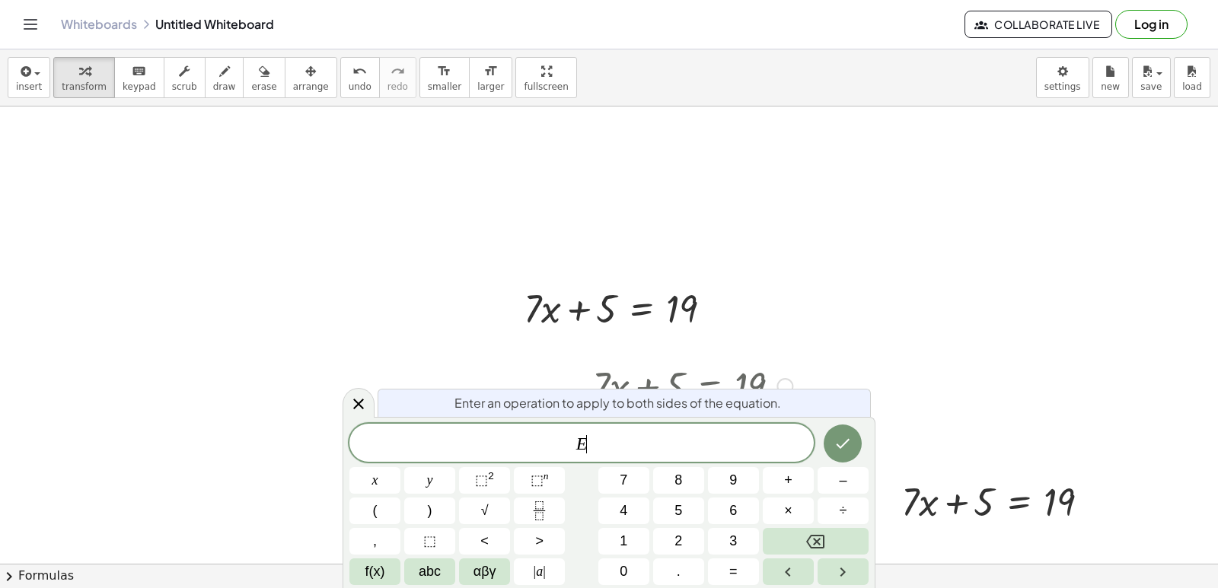
click at [790, 456] on div "E ​" at bounding box center [581, 443] width 464 height 38
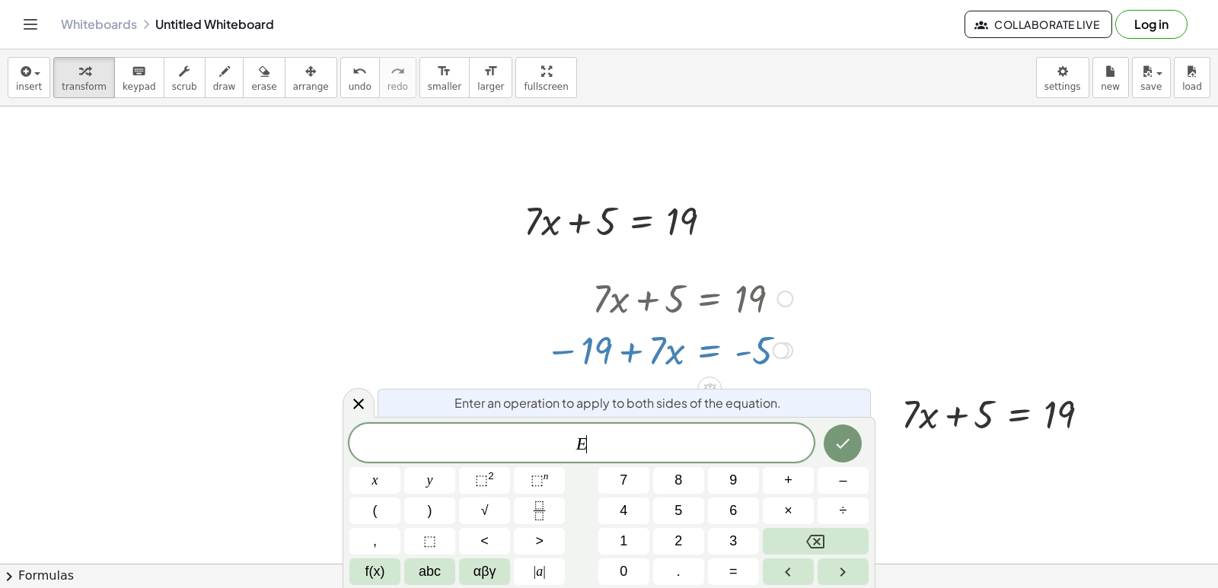
scroll to position [1010, 0]
click at [841, 434] on button "Done" at bounding box center [843, 444] width 38 height 38
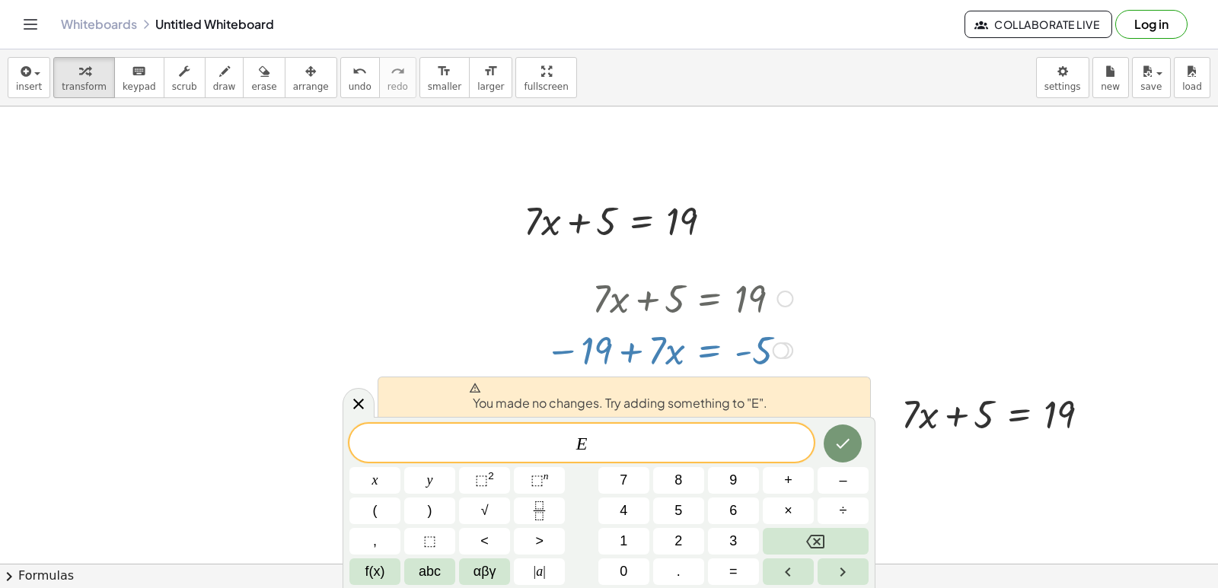
click at [871, 285] on div at bounding box center [609, 12] width 1218 height 1830
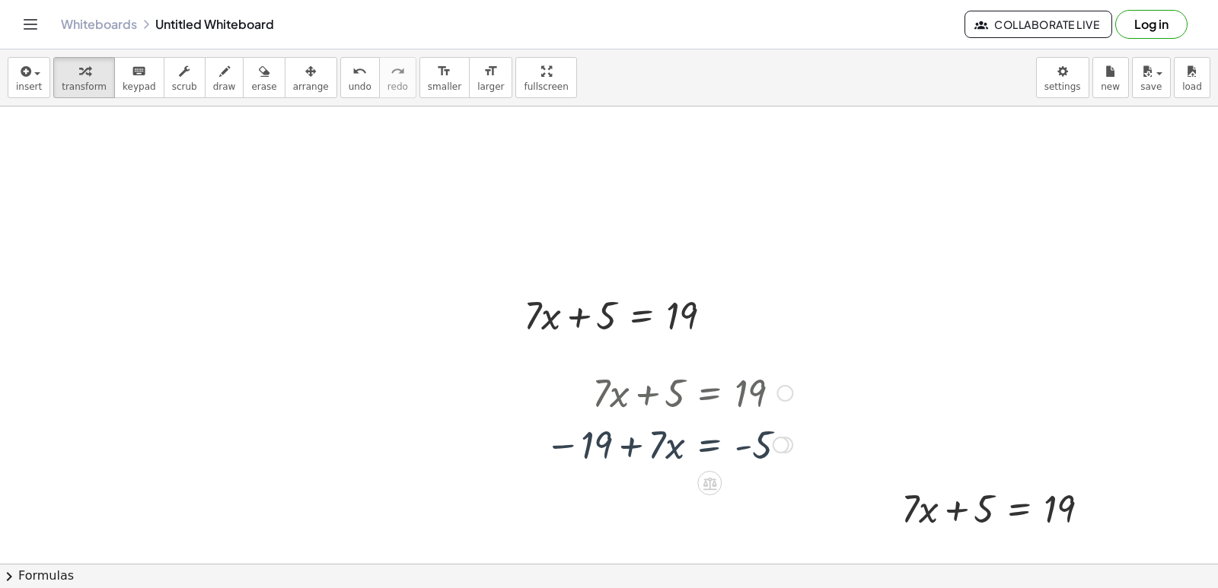
scroll to position [915, 0]
drag, startPoint x: 865, startPoint y: 287, endPoint x: 1, endPoint y: 603, distance: 920.6
drag, startPoint x: 1, startPoint y: 603, endPoint x: 879, endPoint y: 205, distance: 964.4
click at [879, 205] on div at bounding box center [609, 107] width 1218 height 1830
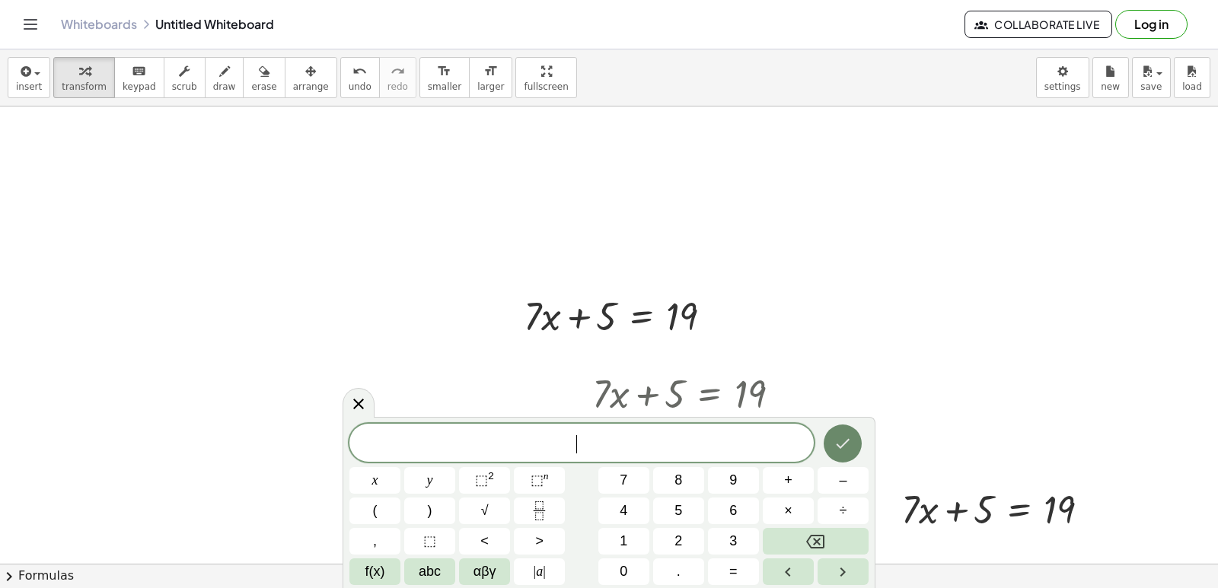
drag, startPoint x: 820, startPoint y: 460, endPoint x: 840, endPoint y: 431, distance: 35.0
click at [826, 455] on div at bounding box center [842, 444] width 51 height 40
click at [840, 432] on button "Done" at bounding box center [843, 444] width 38 height 38
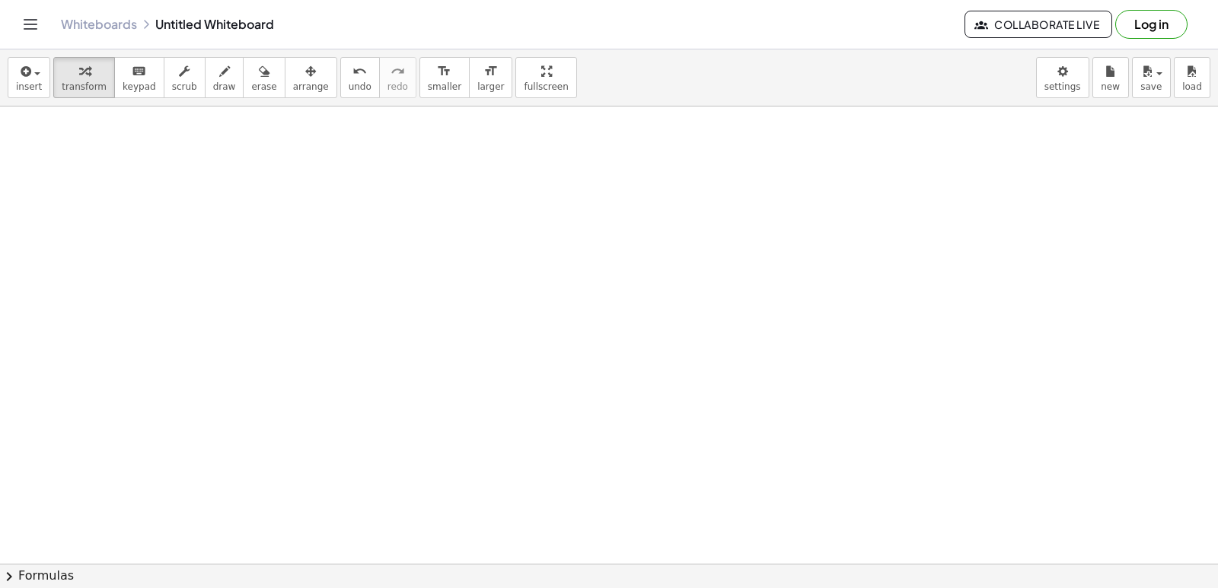
scroll to position [1656, 0]
drag, startPoint x: 1216, startPoint y: 559, endPoint x: 866, endPoint y: 387, distance: 390.4
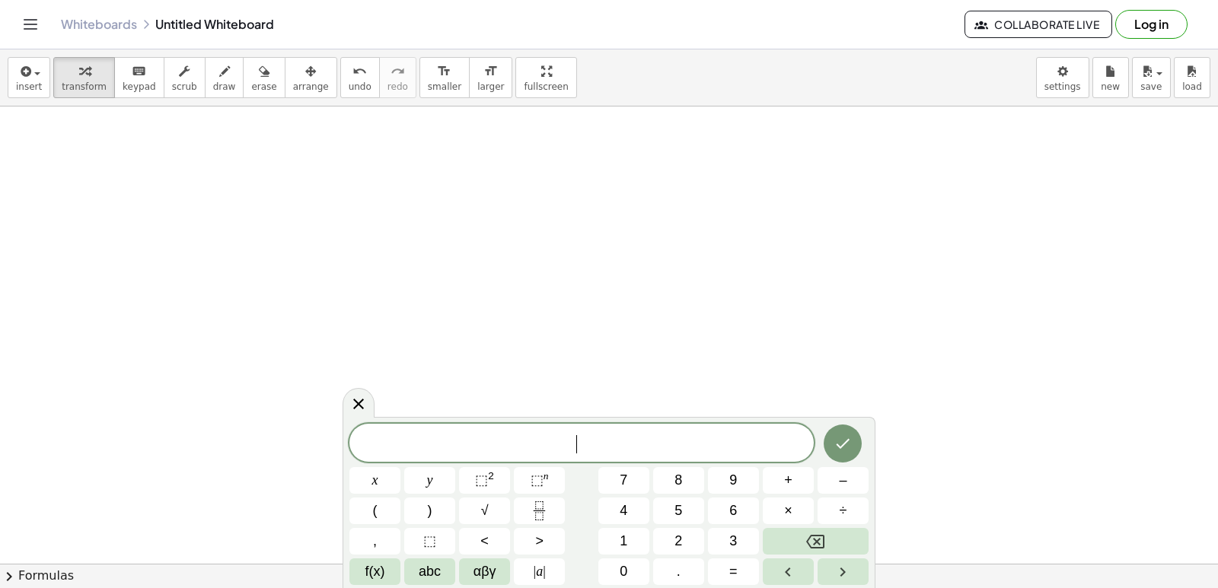
scroll to position [1676, 0]
click at [964, 100] on div "insert select one: Math Expression Function Text Youtube Video Graphing Geometr…" at bounding box center [609, 77] width 1218 height 57
